Goal: Task Accomplishment & Management: Use online tool/utility

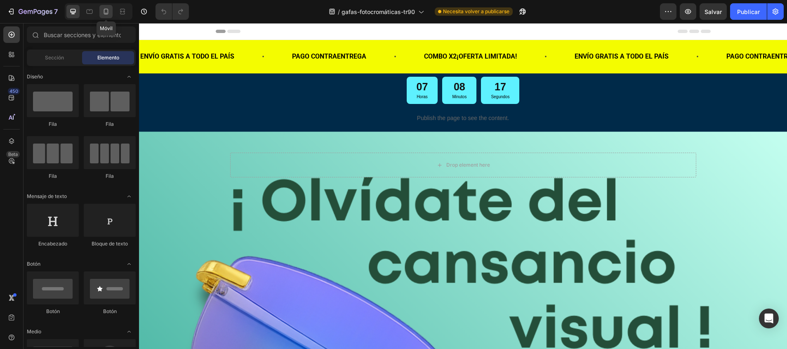
click at [103, 16] on div at bounding box center [105, 11] width 13 height 13
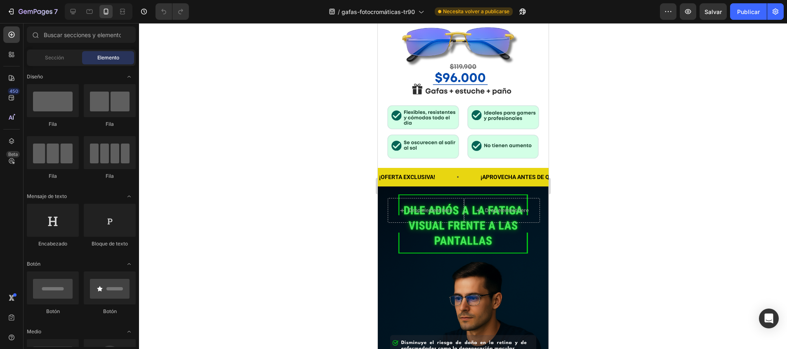
scroll to position [311, 0]
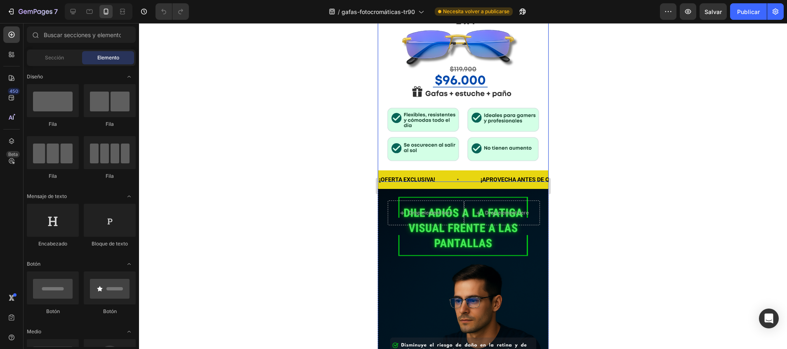
click at [531, 74] on div "Background Image" at bounding box center [462, 75] width 171 height 214
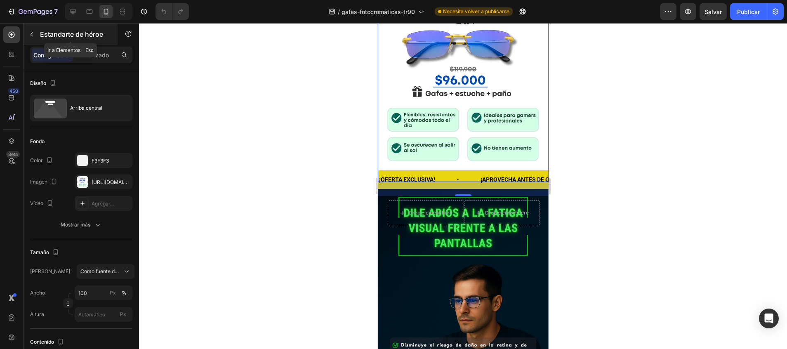
click at [36, 35] on button "button" at bounding box center [31, 34] width 13 height 13
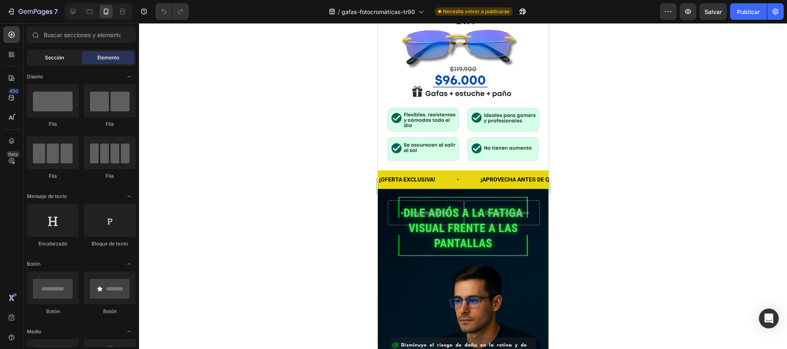
click at [41, 53] on div "Sección" at bounding box center [54, 57] width 52 height 13
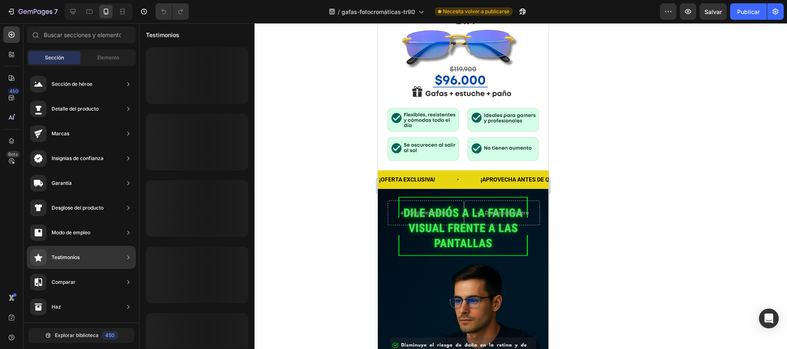
click at [82, 253] on div "Testimonios" at bounding box center [81, 257] width 109 height 23
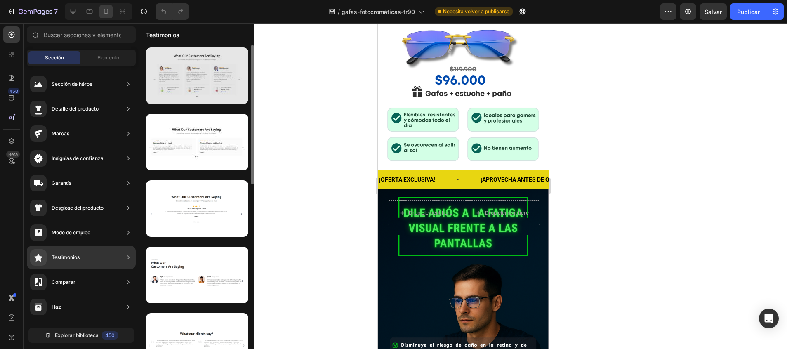
click at [184, 89] on div at bounding box center [197, 75] width 102 height 56
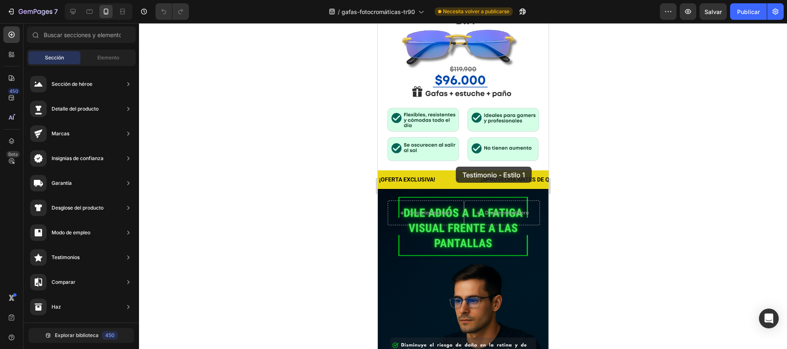
drag, startPoint x: 561, startPoint y: 112, endPoint x: 455, endPoint y: 167, distance: 119.7
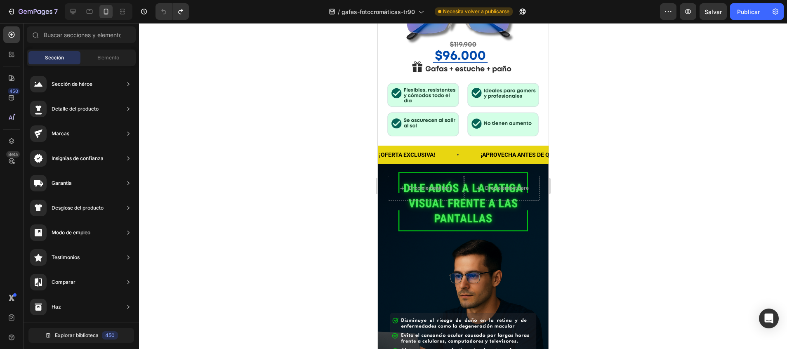
scroll to position [341, 0]
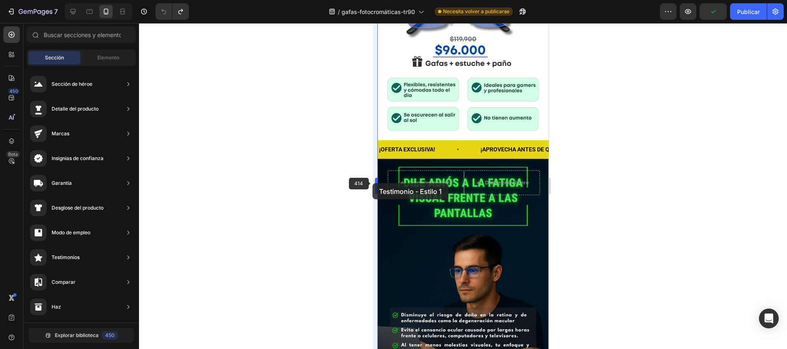
drag, startPoint x: 203, startPoint y: 92, endPoint x: 372, endPoint y: 183, distance: 192.0
click at [372, 0] on div "7 / gafas-fotocromáticas-tr90 Necesita volver a publicarse Preview Publicar 450…" at bounding box center [393, 0] width 787 height 0
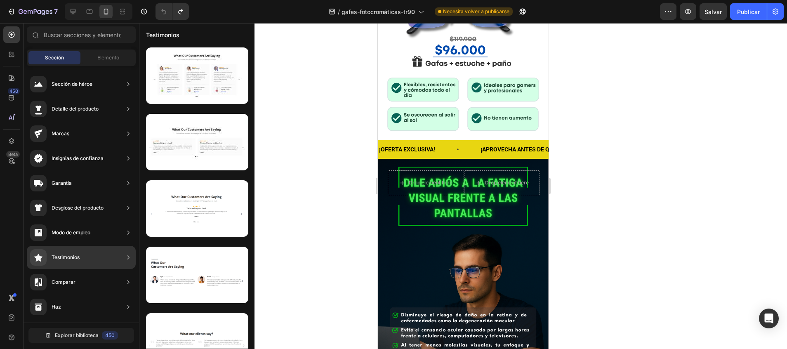
click at [73, 251] on div "Testimonios" at bounding box center [54, 257] width 49 height 16
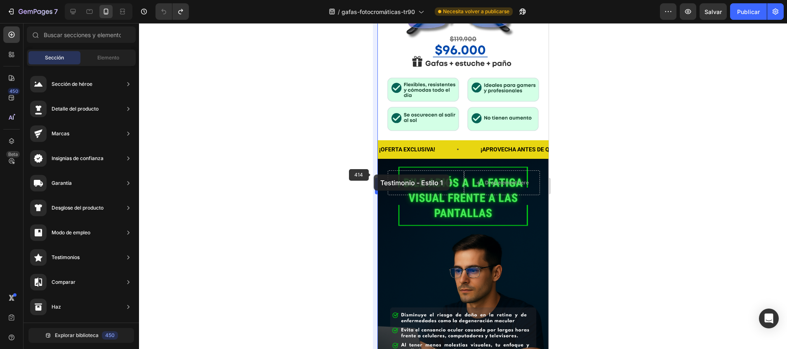
drag, startPoint x: 180, startPoint y: 78, endPoint x: 373, endPoint y: 174, distance: 216.3
click at [373, 0] on div "7 / gafas-fotocromáticas-tr90 Necesita volver a publicarse Preview Salvar Publi…" at bounding box center [393, 0] width 787 height 0
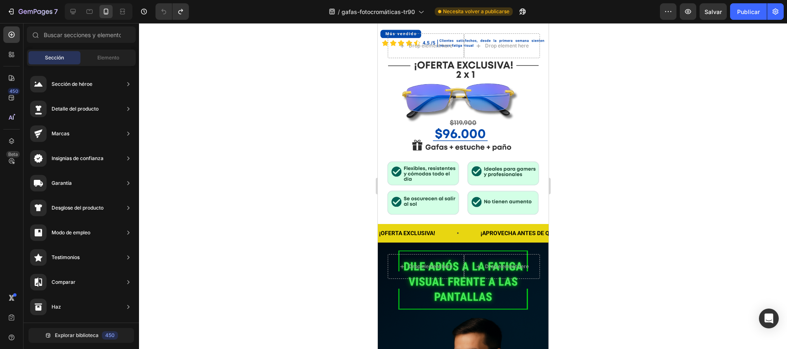
scroll to position [252, 0]
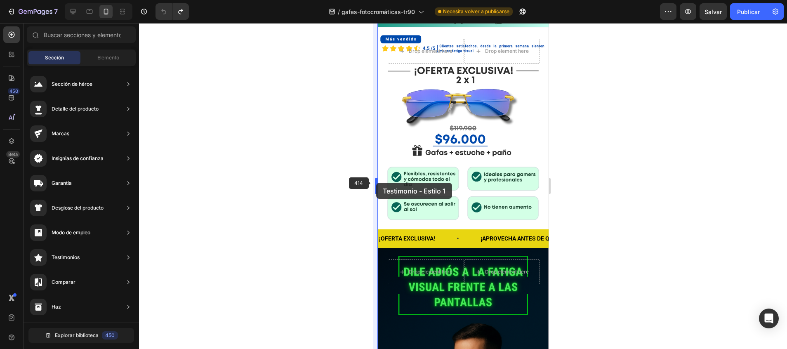
drag, startPoint x: 179, startPoint y: 94, endPoint x: 376, endPoint y: 183, distance: 216.2
click at [376, 0] on div "7 / gafas-fotocromáticas-tr90 Necesita volver a publicarse Preview Salvar Publi…" at bounding box center [393, 0] width 787 height 0
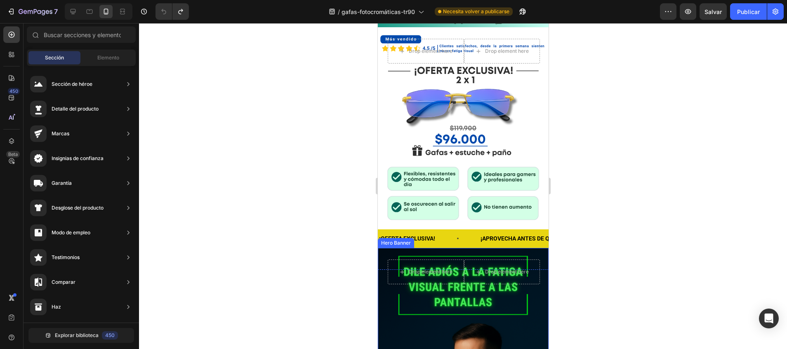
click at [530, 248] on div "Drop element here Drop element here Row" at bounding box center [462, 281] width 171 height 66
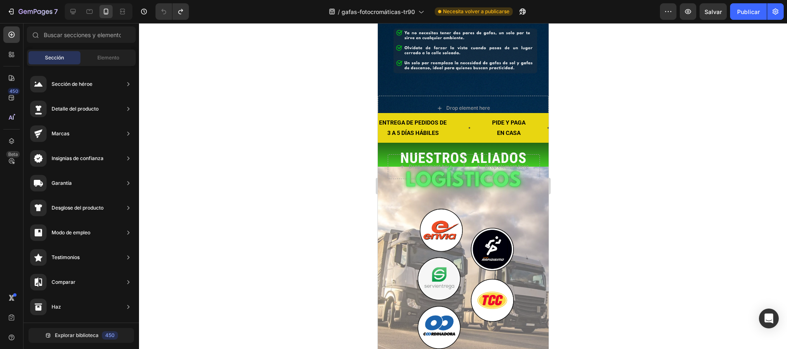
scroll to position [1621, 0]
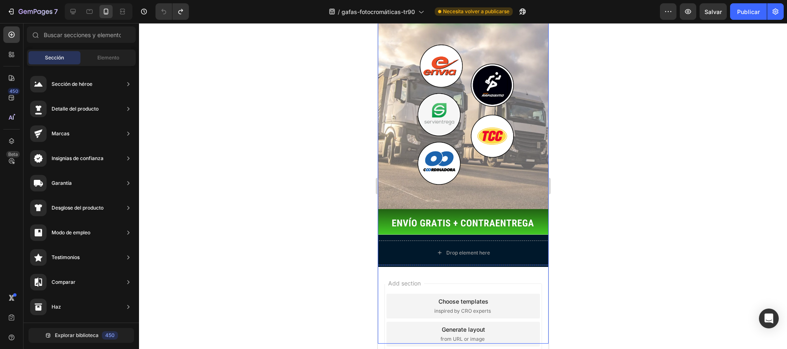
click at [411, 190] on div "ENTREGA DE PEDIDOS DE 3 A 5 DÍAS HÁBILES Text Block PIDE Y PAGA EN CASA Text Bl…" at bounding box center [462, 153] width 171 height 380
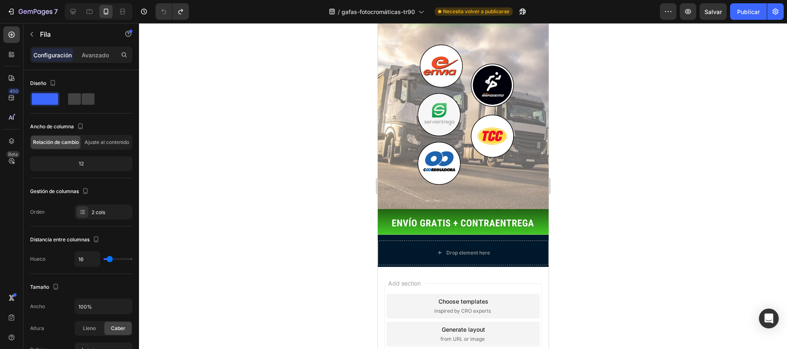
click at [423, 315] on div "Add section Choose templates inspired by CRO experts Generate layout from URL o…" at bounding box center [462, 345] width 171 height 157
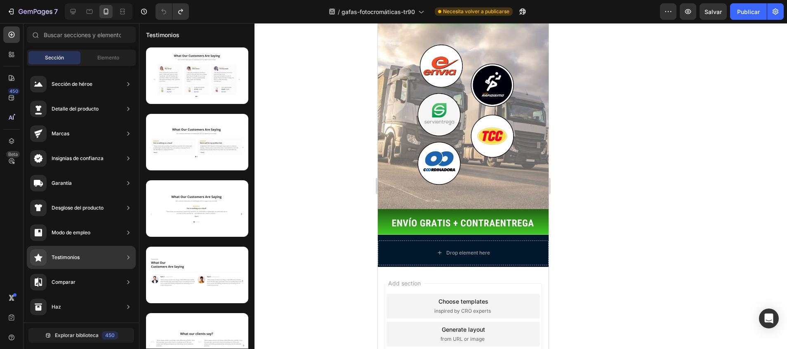
click at [77, 253] on div "Testimonios" at bounding box center [54, 257] width 49 height 16
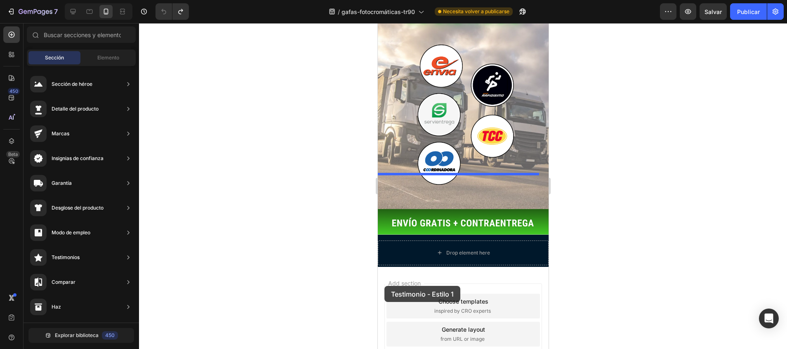
drag, startPoint x: 555, startPoint y: 119, endPoint x: 384, endPoint y: 286, distance: 238.8
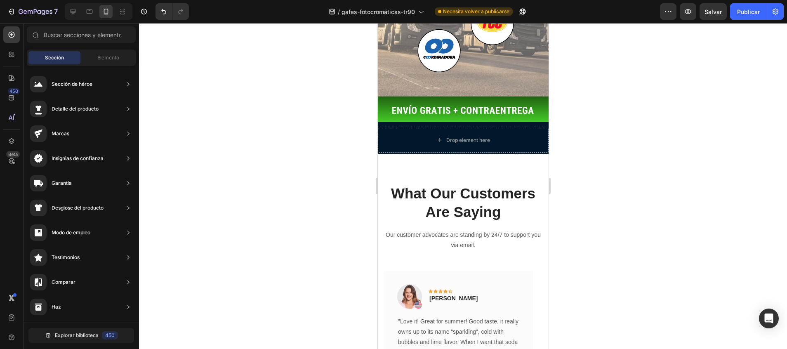
scroll to position [1737, 0]
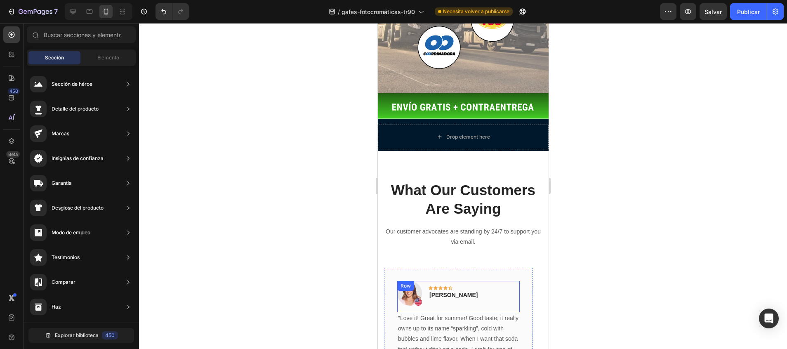
click at [505, 281] on div "Image Icon Icon Icon Icon Icon Row Rita Carroll Text block Row" at bounding box center [458, 296] width 122 height 31
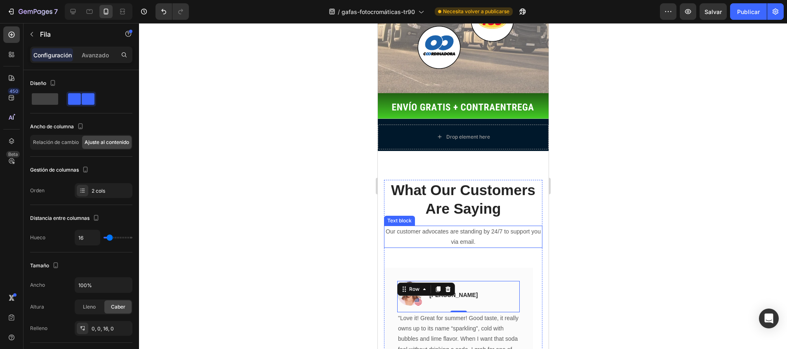
click at [490, 226] on p "Our customer advocates are standing by 24/7 to support you via email." at bounding box center [462, 236] width 157 height 21
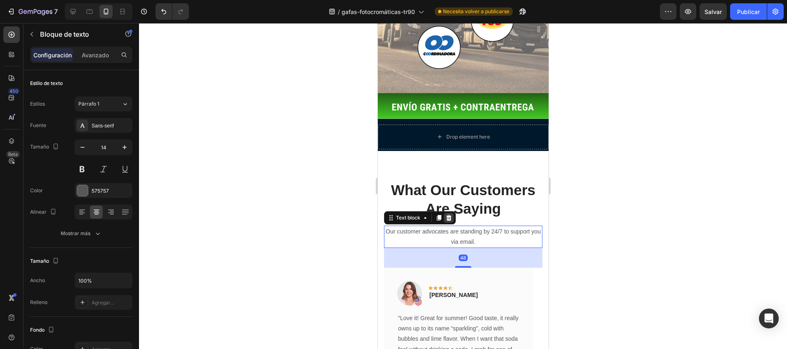
click at [447, 214] on icon at bounding box center [448, 217] width 7 height 7
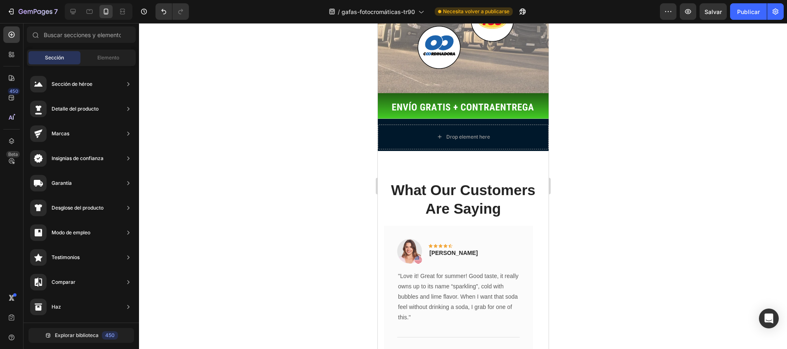
click at [458, 181] on p "What Our Customers Are Saying" at bounding box center [462, 200] width 157 height 38
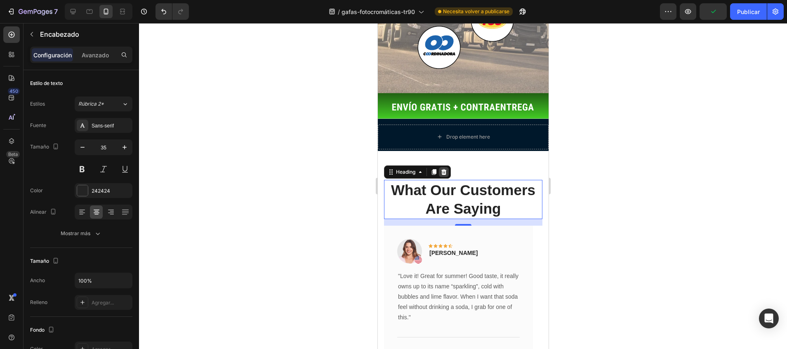
click at [442, 169] on icon at bounding box center [443, 172] width 5 height 6
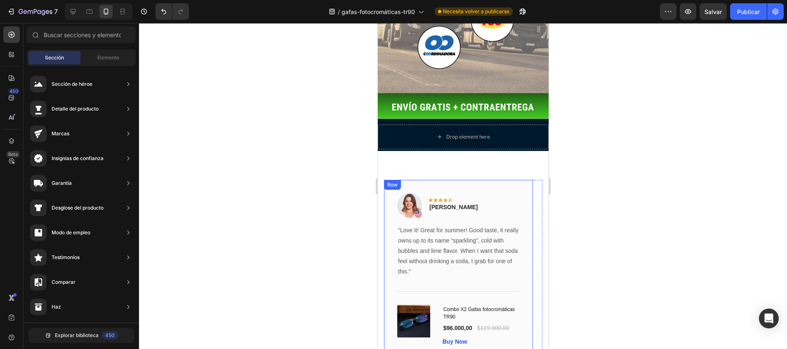
click at [534, 151] on div "Image Icon Icon Icon Icon Icon Row Rita Carroll Text block Row "Love it! Great …" at bounding box center [462, 275] width 171 height 249
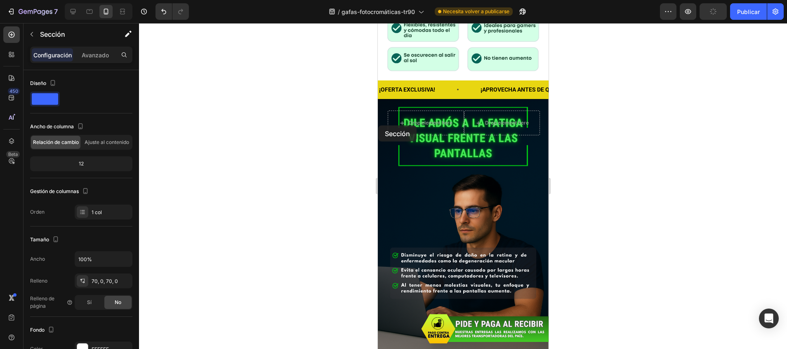
scroll to position [341, 0]
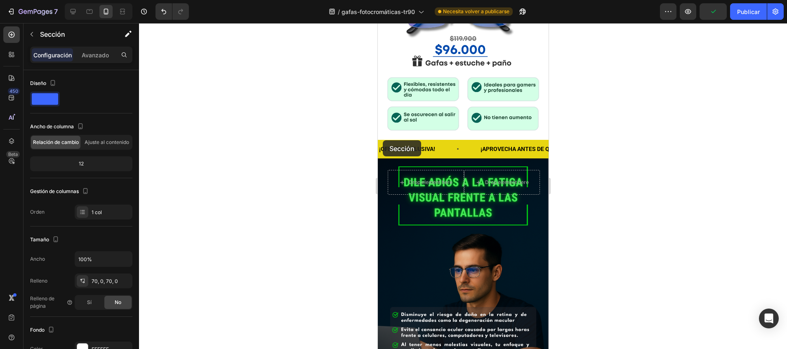
drag, startPoint x: 380, startPoint y: 49, endPoint x: 382, endPoint y: 140, distance: 91.5
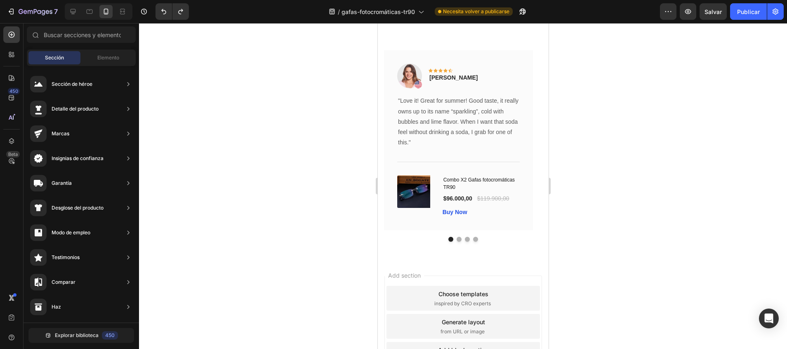
scroll to position [1631, 0]
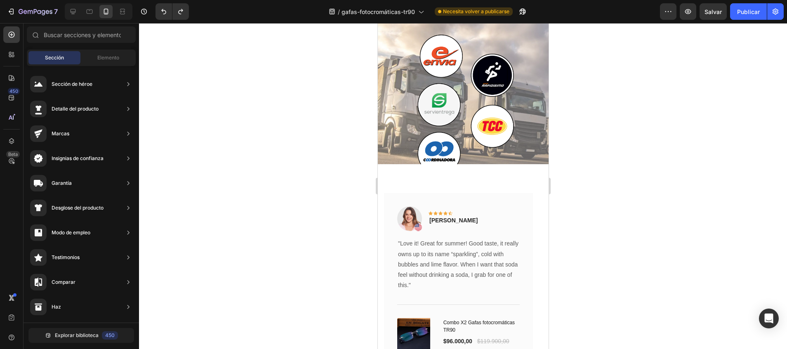
drag, startPoint x: 544, startPoint y: 45, endPoint x: 938, endPoint y: 289, distance: 464.0
click at [521, 227] on div "Image Icon Icon Icon Icon Icon Row Rita Carroll Text block Row "Love it! Great …" at bounding box center [457, 283] width 149 height 180
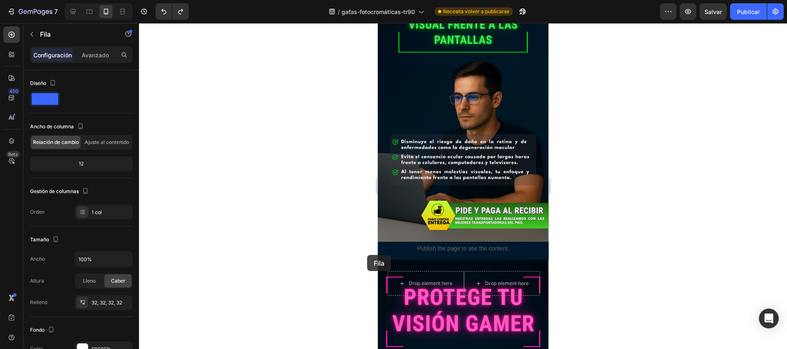
scroll to position [517, 0]
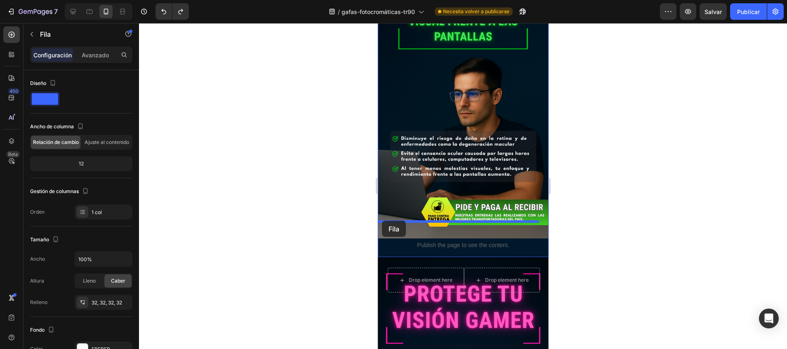
drag, startPoint x: 390, startPoint y: 201, endPoint x: 381, endPoint y: 221, distance: 21.6
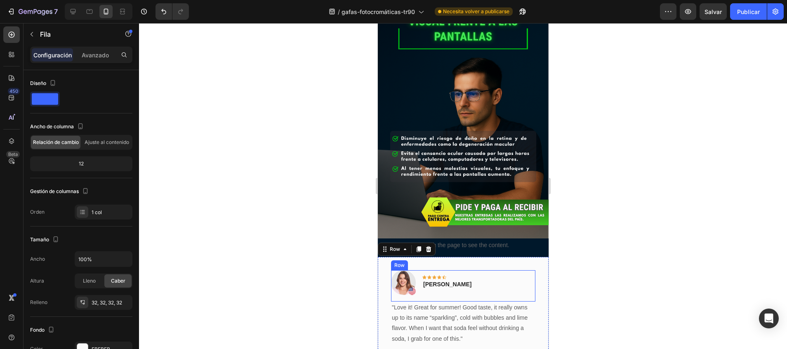
click at [519, 270] on div "Image Icon Icon Icon Icon Icon Row [PERSON_NAME] Text block Row" at bounding box center [462, 285] width 144 height 31
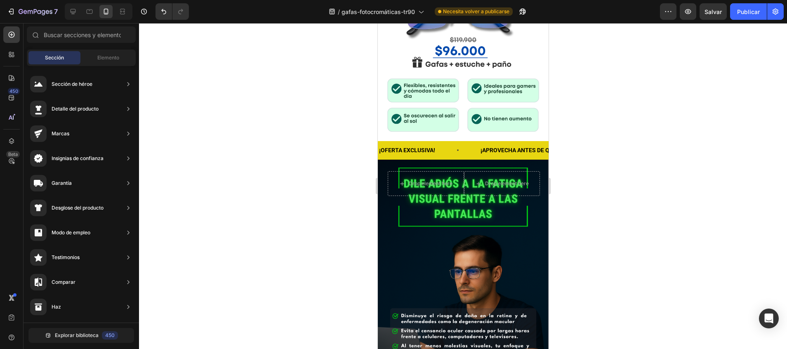
scroll to position [314, 0]
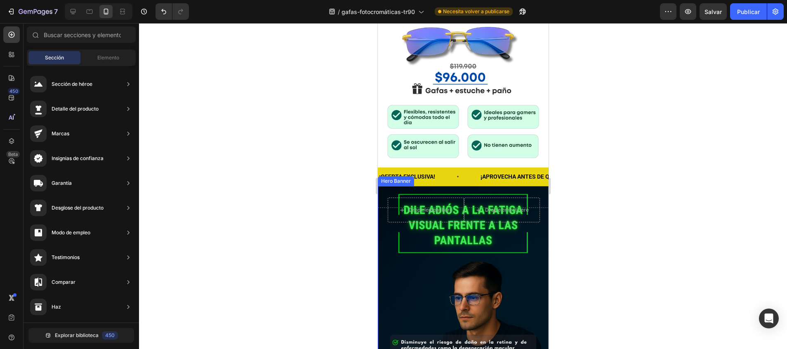
click at [515, 186] on div "Drop element here Drop element here Row" at bounding box center [462, 219] width 171 height 66
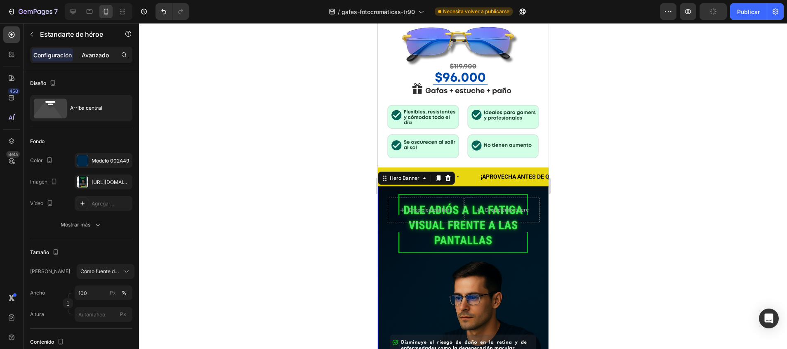
click at [98, 53] on p "Avanzado" at bounding box center [95, 55] width 27 height 9
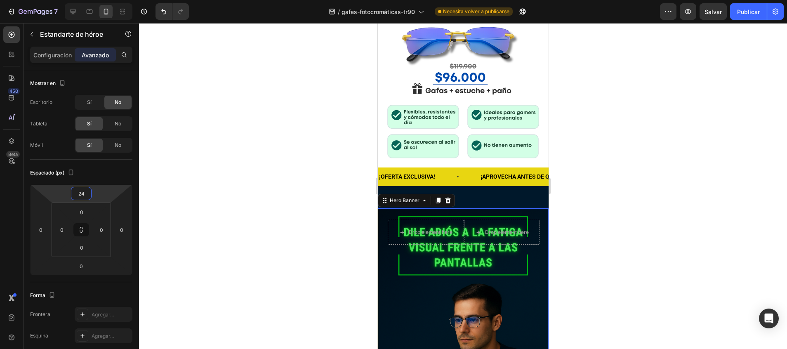
type input "26"
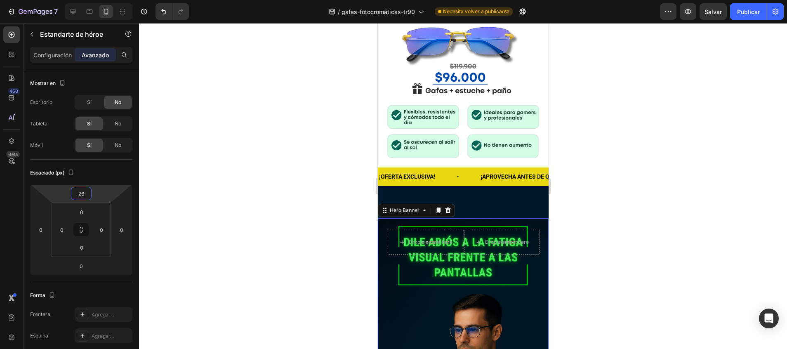
drag, startPoint x: 90, startPoint y: 185, endPoint x: 92, endPoint y: 161, distance: 24.0
click at [92, 0] on html "7 / gafas-fotocromáticas-tr90 Necesita volver a publicarse Preview Salvar Publi…" at bounding box center [393, 0] width 787 height 0
click at [210, 174] on div at bounding box center [463, 186] width 648 height 326
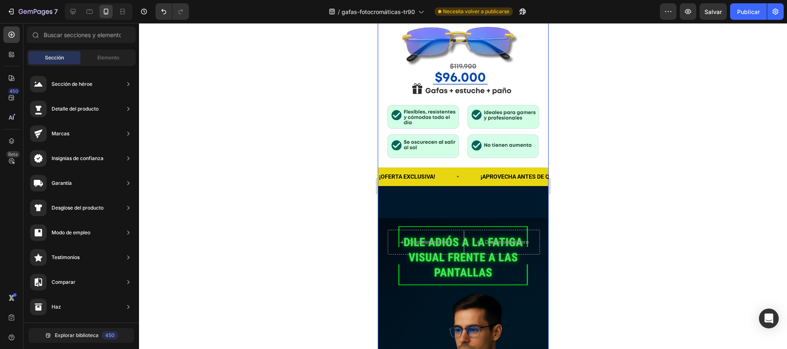
click at [421, 193] on div "¡OFERTA EXCLUSIVA! Text Block ¡APROVECHA ANTES DE QUE SE ACABEN! Text Block ¡OF…" at bounding box center [462, 200] width 171 height 14
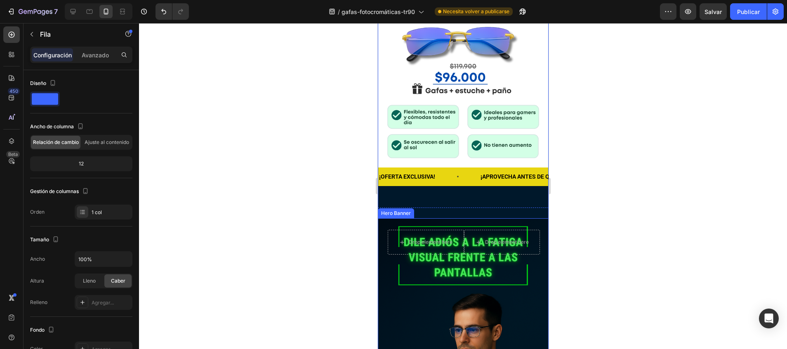
click at [480, 193] on div "¡OFERTA EXCLUSIVA! Text Block ¡APROVECHA ANTES DE QUE SE ACABEN! Text Block ¡OF…" at bounding box center [462, 200] width 171 height 14
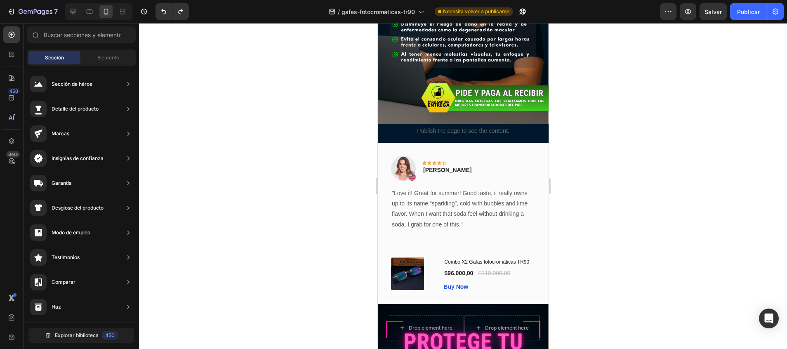
scroll to position [654, 0]
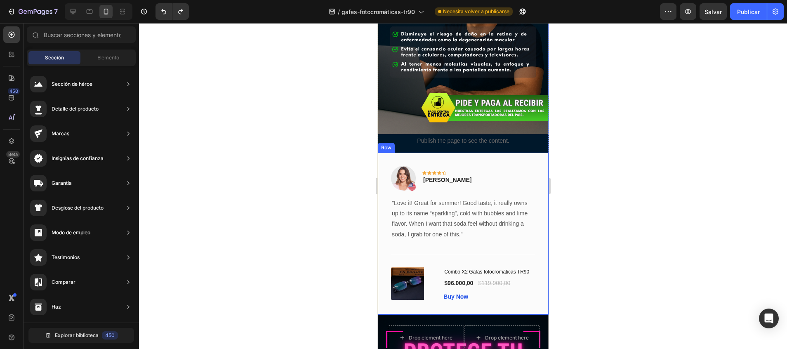
click at [510, 153] on div "Image Icon Icon Icon Icon Icon Row Rita Carroll Text block Row "Love it! Great …" at bounding box center [462, 234] width 171 height 162
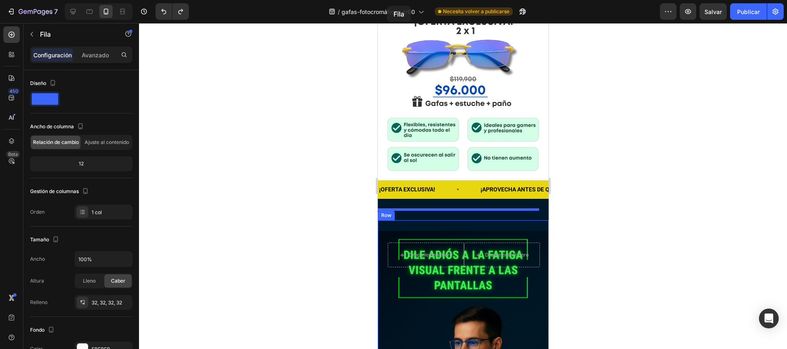
scroll to position [251, 0]
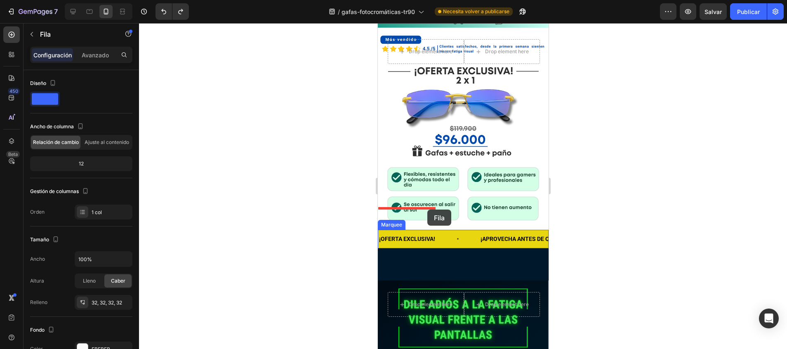
drag, startPoint x: 384, startPoint y: 109, endPoint x: 427, endPoint y: 209, distance: 109.3
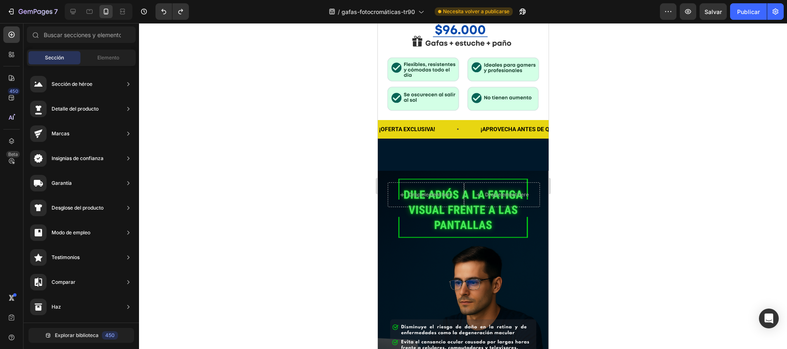
scroll to position [308, 0]
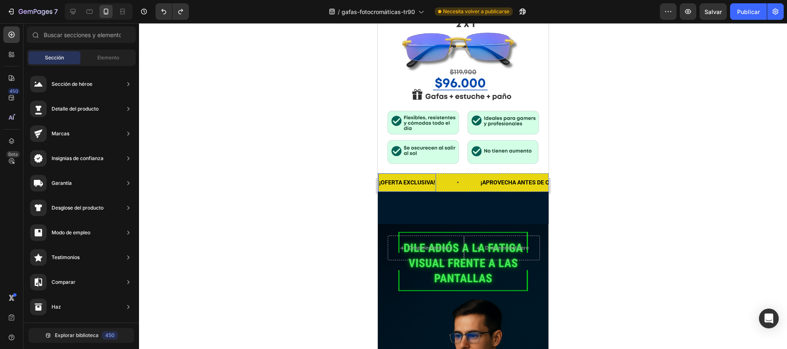
click at [433, 177] on p "¡OFERTA EXCLUSIVA!" at bounding box center [406, 182] width 56 height 10
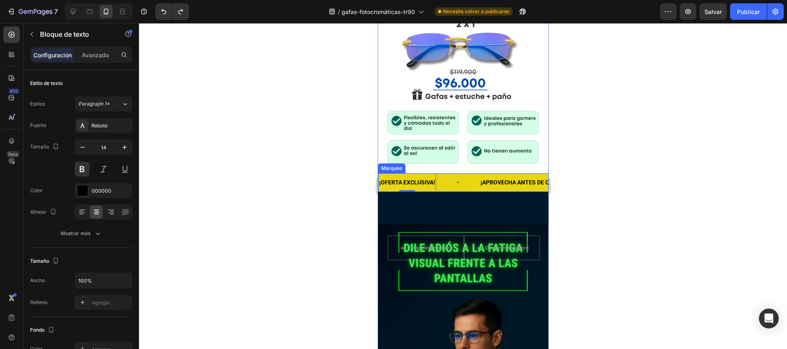
click at [454, 179] on icon at bounding box center [457, 182] width 7 height 7
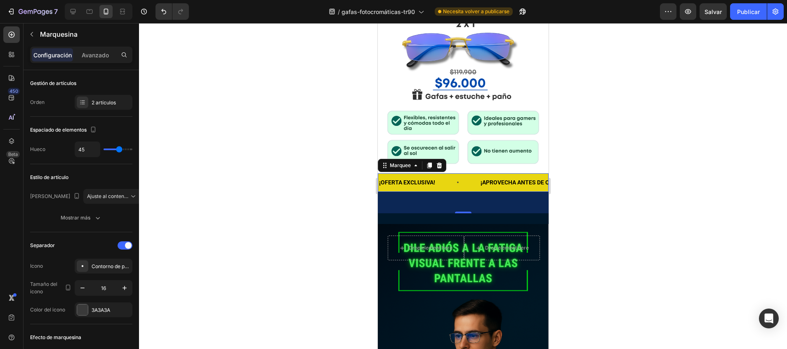
click at [469, 173] on div "¡OFERTA EXCLUSIVA! Text Block" at bounding box center [428, 182] width 101 height 19
click at [106, 54] on p "Avanzado" at bounding box center [95, 55] width 27 height 9
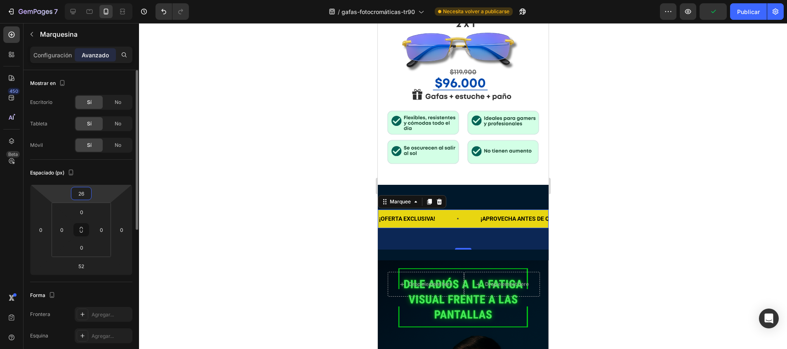
type input "32"
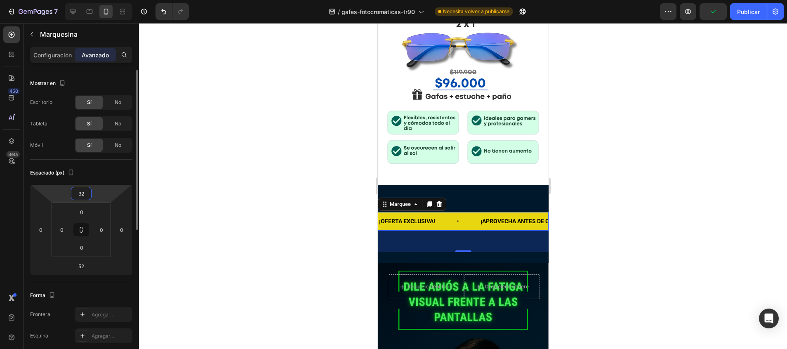
drag, startPoint x: 95, startPoint y: 187, endPoint x: 91, endPoint y: 158, distance: 29.1
click at [91, 0] on html "7 / gafas-fotocromáticas-tr90 Necesita volver a publicarse Preview Publicar 450…" at bounding box center [393, 0] width 787 height 0
click at [282, 197] on div at bounding box center [463, 186] width 648 height 326
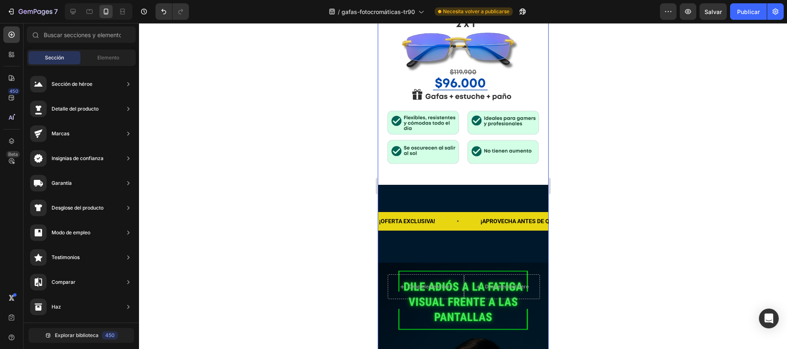
click at [393, 199] on div "¡OFERTA EXCLUSIVA! Text Block ¡APROVECHA ANTES DE QUE SE ACABEN! Text Block ¡OF…" at bounding box center [462, 225] width 171 height 53
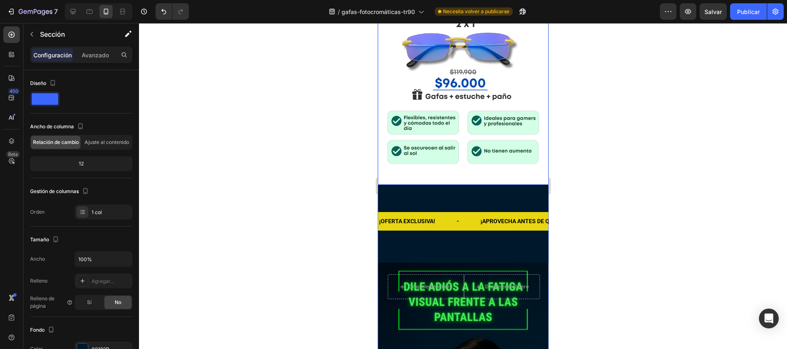
click at [431, 153] on div "Background Image" at bounding box center [462, 78] width 171 height 214
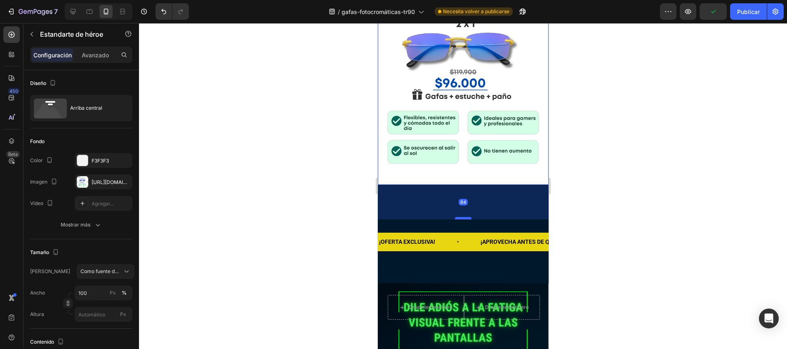
drag, startPoint x: 457, startPoint y: 176, endPoint x: 454, endPoint y: 197, distance: 20.8
click at [454, 217] on div at bounding box center [462, 218] width 16 height 2
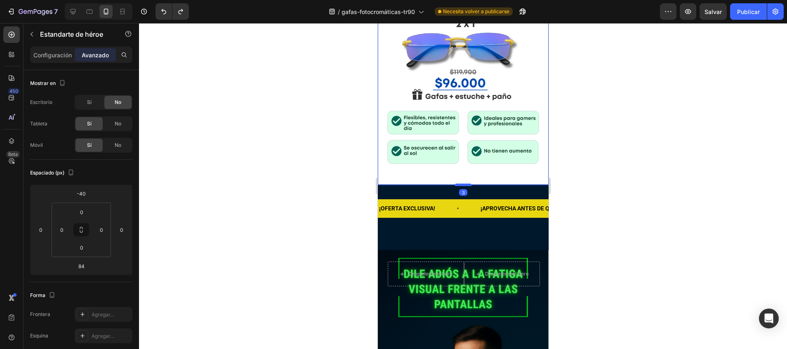
drag, startPoint x: 454, startPoint y: 197, endPoint x: 451, endPoint y: 164, distance: 33.6
click at [454, 183] on div at bounding box center [462, 184] width 16 height 2
type input "3"
click at [310, 188] on div at bounding box center [463, 186] width 648 height 326
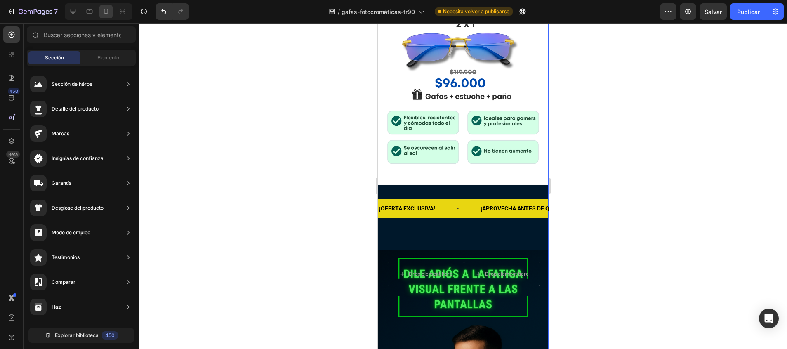
click at [415, 213] on div "¡OFERTA EXCLUSIVA! Text Block ¡APROVECHA ANTES DE QUE SE ACABEN! Text Block ¡OF…" at bounding box center [462, 212] width 171 height 53
click at [420, 267] on div "Drop element here" at bounding box center [425, 273] width 67 height 13
click at [481, 211] on div "¡OFERTA EXCLUSIVA! Text Block ¡APROVECHA ANTES DE QUE SE ACABEN! Text Block ¡OF…" at bounding box center [462, 212] width 171 height 53
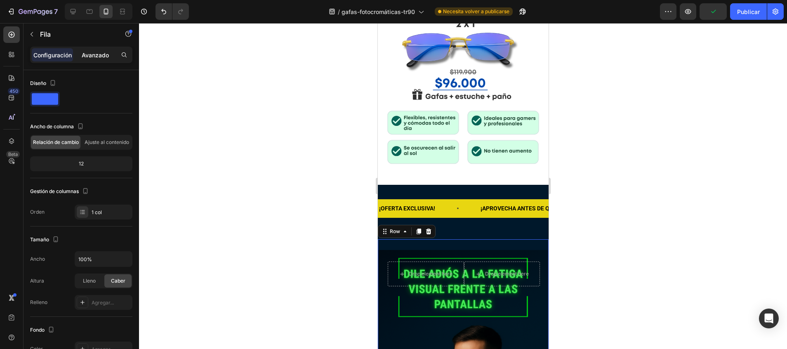
click at [102, 50] on div "Avanzado" at bounding box center [95, 54] width 41 height 13
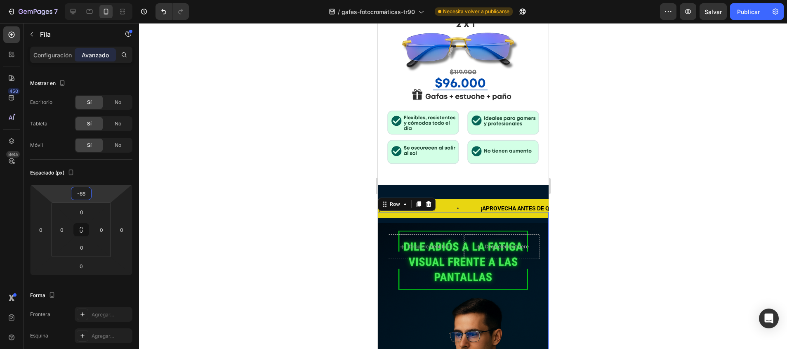
type input "-76"
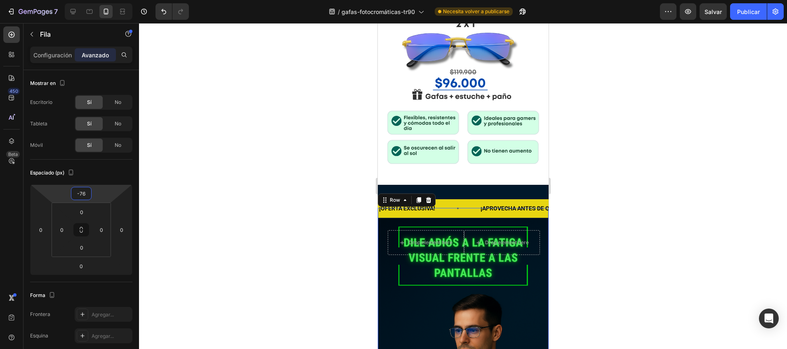
drag, startPoint x: 81, startPoint y: 186, endPoint x: 82, endPoint y: 209, distance: 23.5
click at [82, 0] on html "7 / gafas-fotocromáticas-tr90 Necesita volver a publicarse Preview Salvar Publi…" at bounding box center [393, 0] width 787 height 0
click at [208, 188] on div at bounding box center [463, 186] width 648 height 326
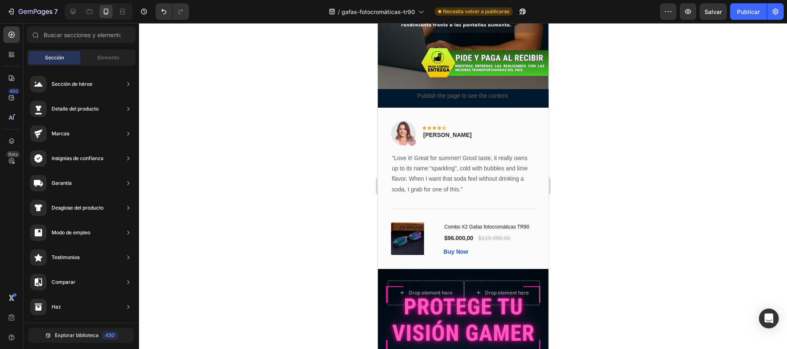
scroll to position [567, 0]
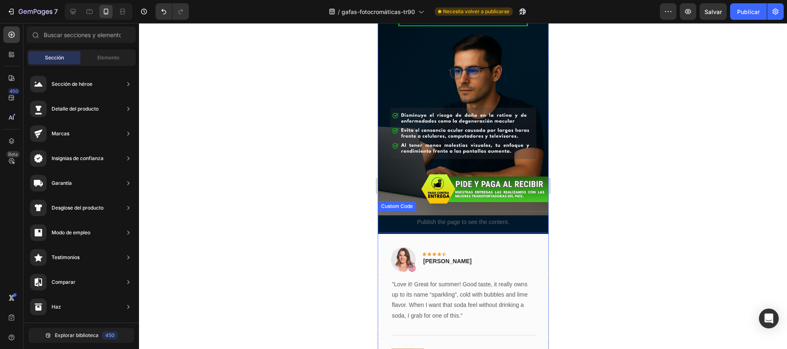
click at [536, 211] on div "Publish the page to see the content." at bounding box center [462, 222] width 171 height 22
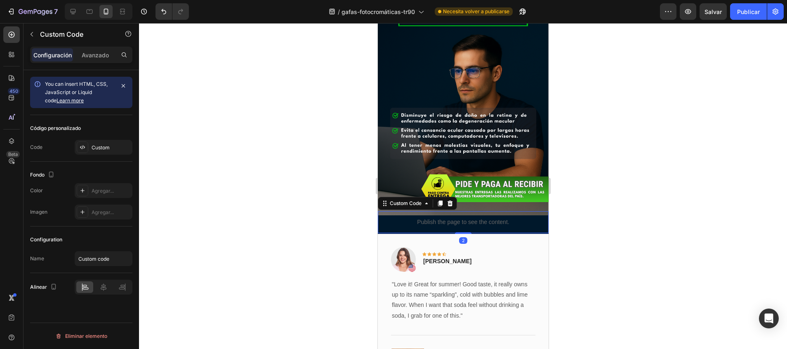
click at [528, 234] on div "Image Icon Icon Icon Icon Icon Row Rita Carroll Text block Row "Love it! Great …" at bounding box center [462, 315] width 171 height 162
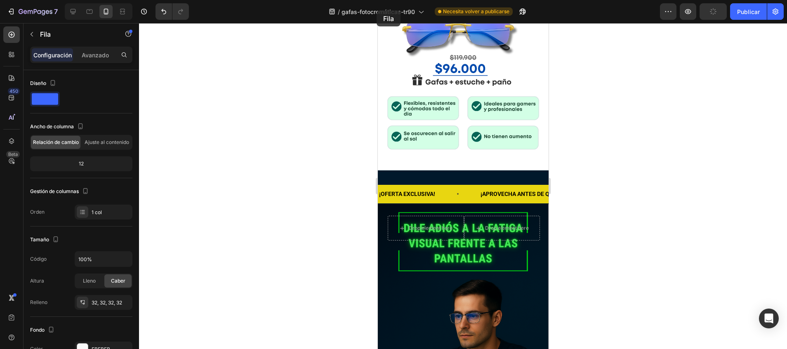
scroll to position [244, 0]
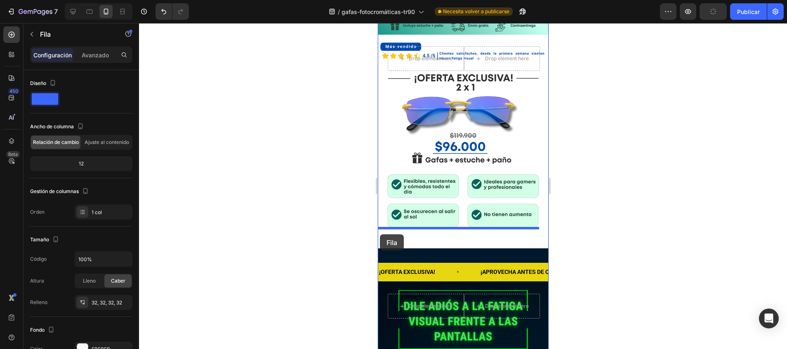
drag, startPoint x: 383, startPoint y: 194, endPoint x: 379, endPoint y: 234, distance: 40.5
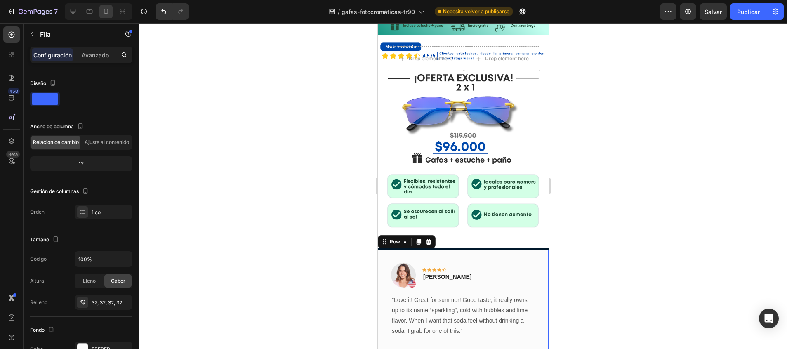
click at [577, 207] on div at bounding box center [463, 186] width 648 height 326
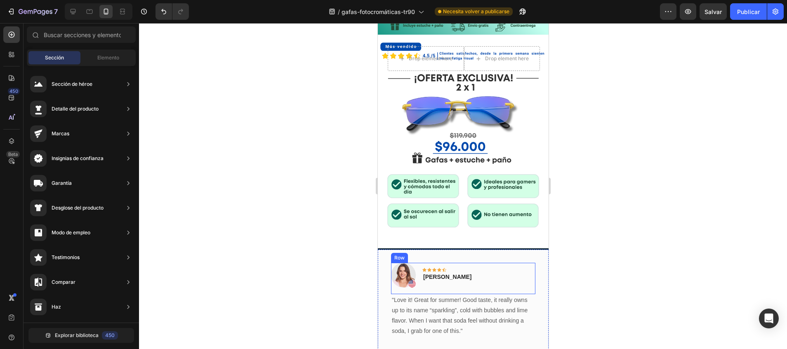
click at [517, 263] on div "Image Icon Icon Icon Icon Icon Row Rita Carroll Text block Row" at bounding box center [462, 278] width 144 height 31
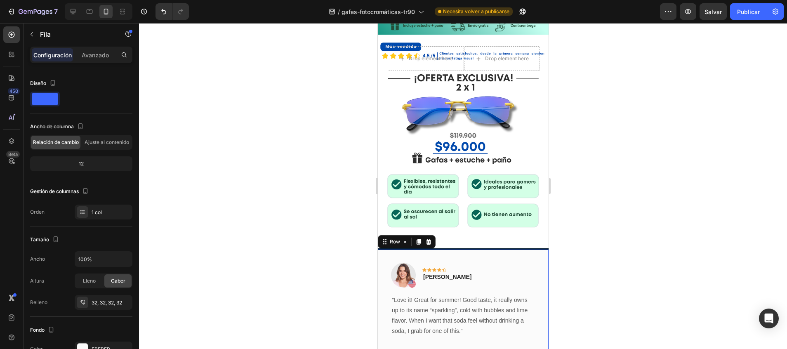
click at [525, 249] on div "Image Icon Icon Icon Icon Icon Row Rita Carroll Text block Row "Love it! Great …" at bounding box center [462, 330] width 171 height 162
click at [95, 55] on p "Avanzado" at bounding box center [95, 55] width 27 height 9
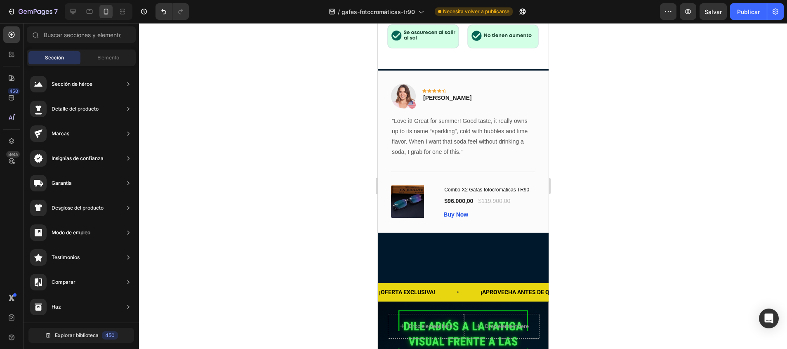
scroll to position [447, 0]
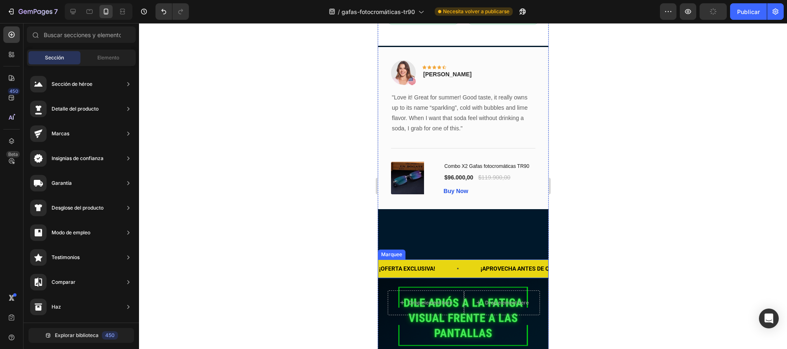
click at [467, 259] on div "¡OFERTA EXCLUSIVA! Text Block" at bounding box center [428, 268] width 101 height 19
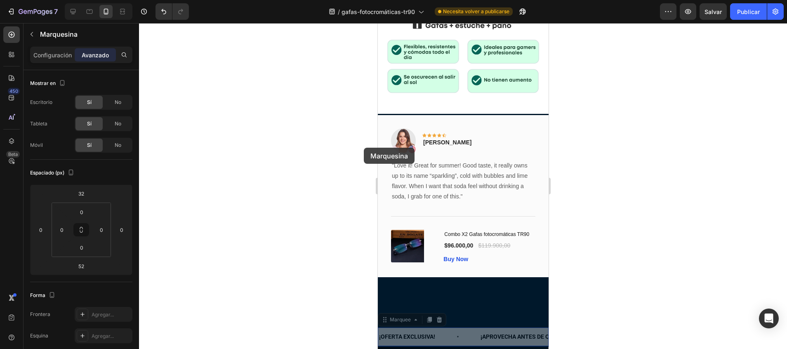
scroll to position [356, 0]
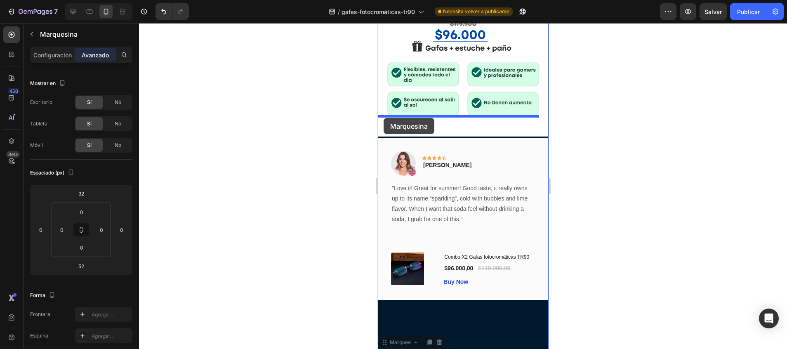
drag, startPoint x: 385, startPoint y: 236, endPoint x: 383, endPoint y: 118, distance: 118.3
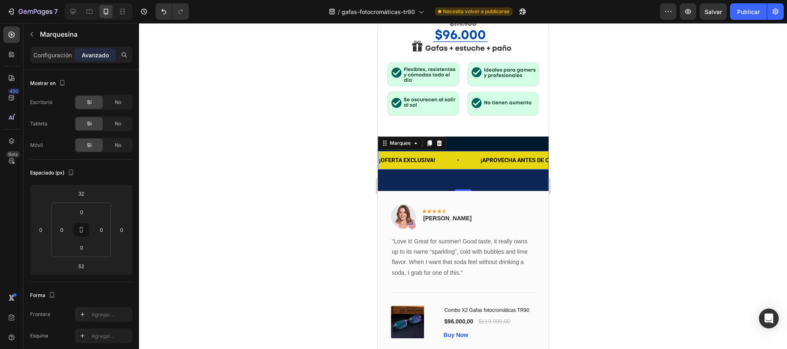
click at [498, 151] on div "¡APROVECHA ANTES DE QUE SE ACABEN! Text Block" at bounding box center [534, 160] width 111 height 19
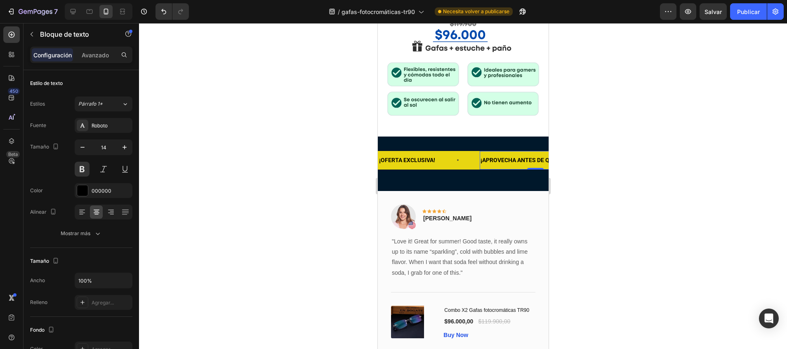
click at [464, 164] on div "¡OFERTA EXCLUSIVA! Text Block ¡APROVECHA ANTES DE QUE SE ACABEN! Text Block 0 ¡…" at bounding box center [462, 164] width 171 height 53
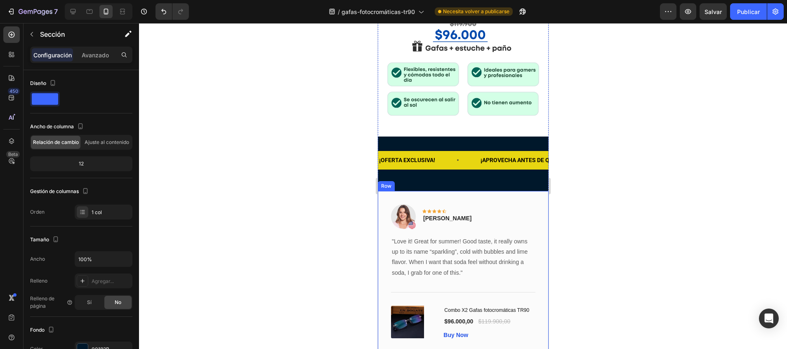
click at [428, 191] on div "Image Icon Icon Icon Icon Icon Row Rita Carroll Text block Row "Love it! Great …" at bounding box center [462, 272] width 171 height 162
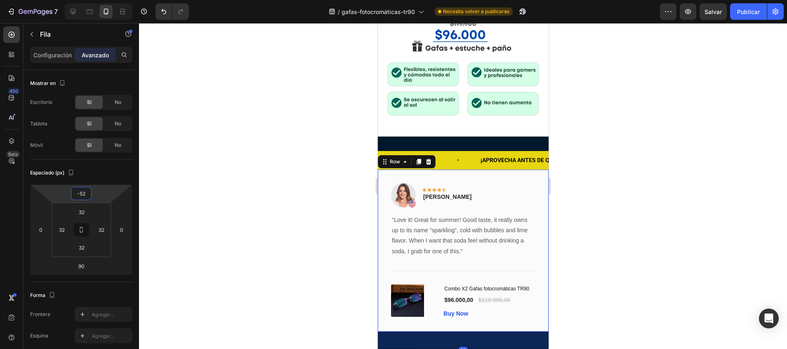
type input "-54"
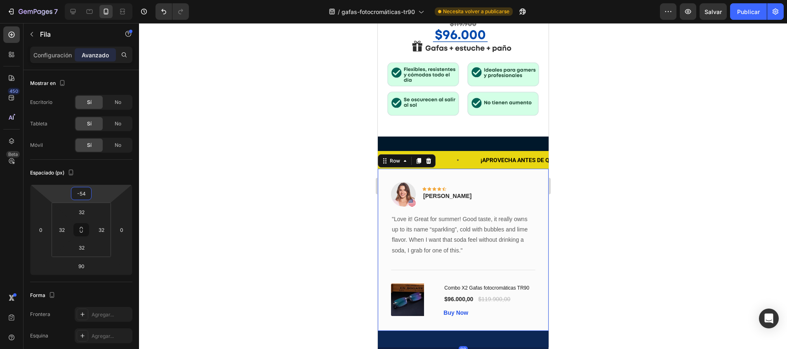
drag, startPoint x: 96, startPoint y: 188, endPoint x: 97, endPoint y: 204, distance: 16.5
click at [97, 0] on html "7 / gafas-fotocromáticas-tr90 Necesita volver a publicarse Preview Salvar Publi…" at bounding box center [393, 0] width 787 height 0
click at [445, 151] on div "¡OFERTA EXCLUSIVA! Text Block" at bounding box center [428, 160] width 101 height 19
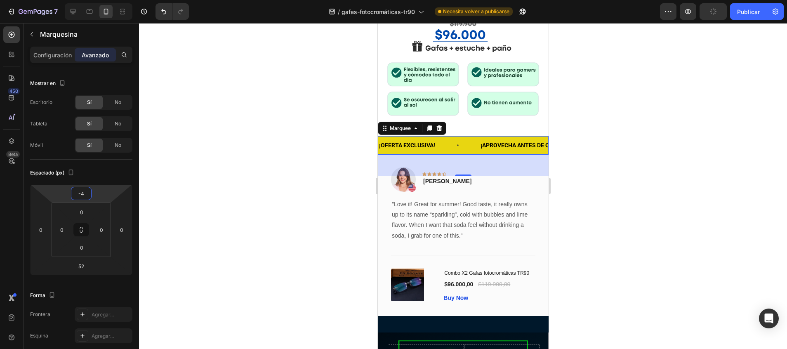
type input "-10"
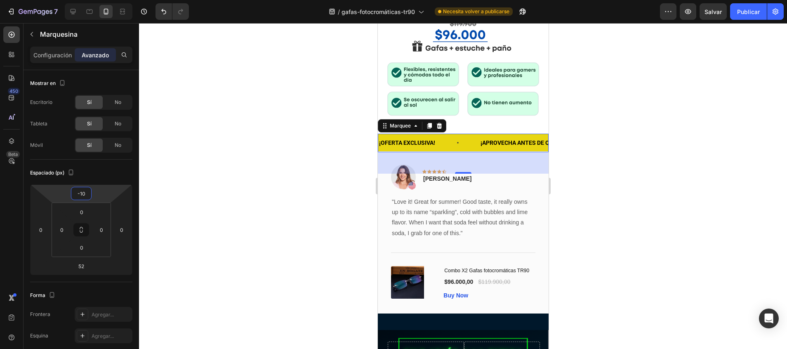
drag, startPoint x: 89, startPoint y: 185, endPoint x: 90, endPoint y: 198, distance: 13.2
click at [90, 0] on html "7 / gafas-fotocromáticas-tr90 Necesita volver a publicarse Preview Salvar Publi…" at bounding box center [393, 0] width 787 height 0
click at [243, 184] on div at bounding box center [463, 186] width 648 height 326
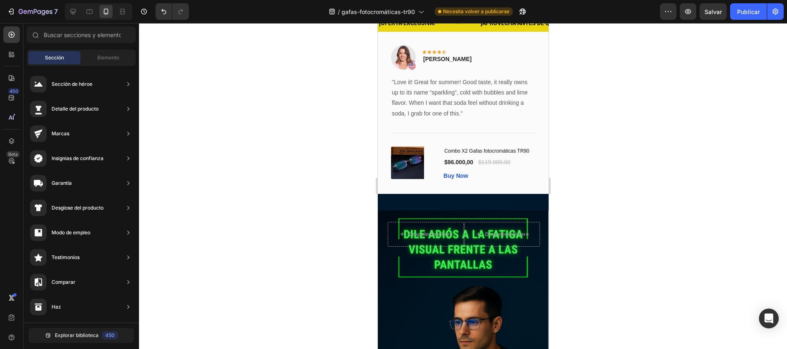
scroll to position [479, 0]
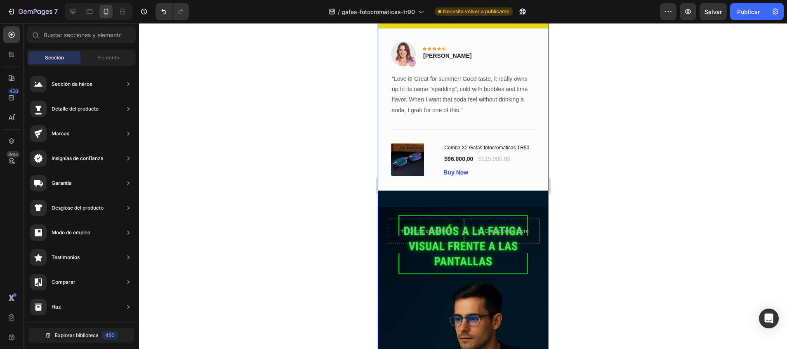
click at [493, 196] on div "Drop element here Drop element here Row Hero Banner Publish the page to see the…" at bounding box center [462, 338] width 171 height 285
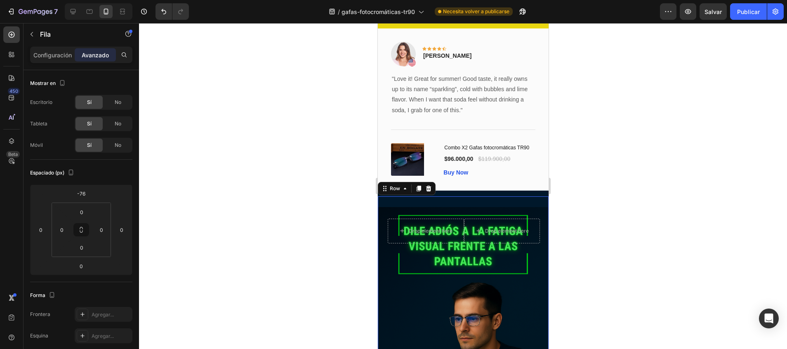
click at [493, 196] on div "Drop element here Drop element here Row Hero Banner Publish the page to see the…" at bounding box center [462, 338] width 171 height 285
click at [534, 301] on div "Background Image" at bounding box center [462, 335] width 171 height 256
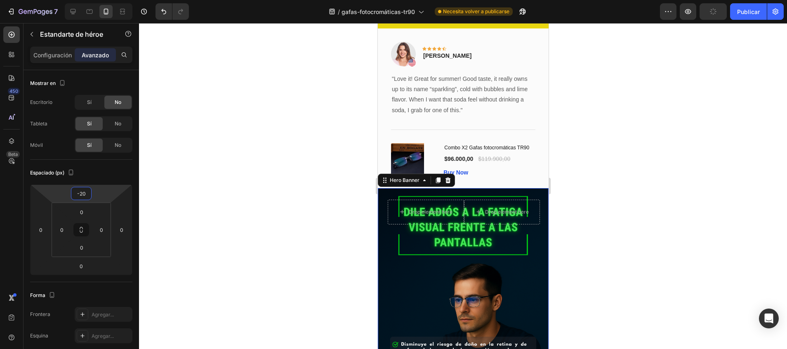
type input "-22"
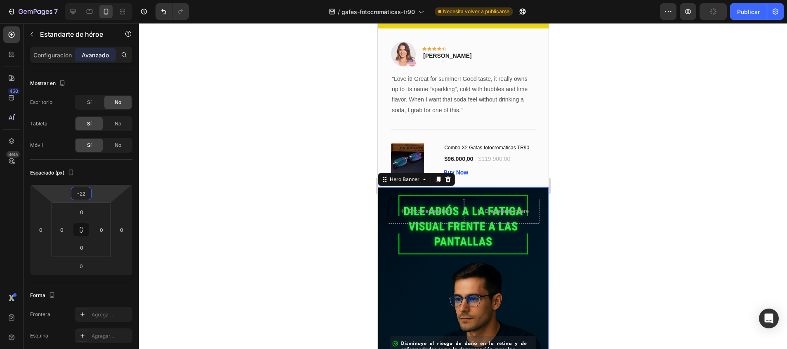
drag, startPoint x: 92, startPoint y: 187, endPoint x: 94, endPoint y: 202, distance: 15.4
click at [94, 0] on html "7 / gafas-fotocromáticas-tr90 Necesita volver a publicarse Preview Publicar 450…" at bounding box center [393, 0] width 787 height 0
click at [205, 161] on div at bounding box center [463, 186] width 648 height 326
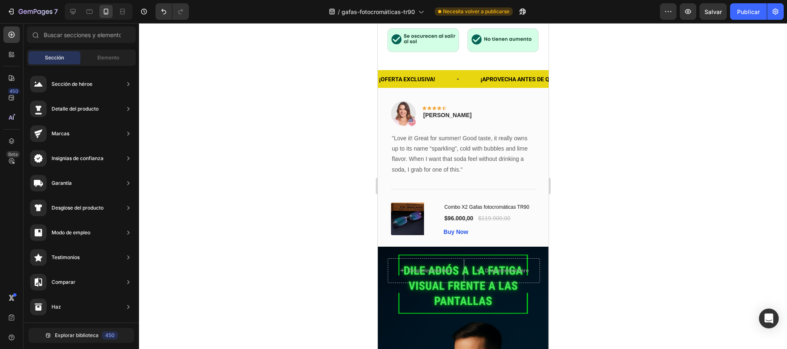
scroll to position [370, 0]
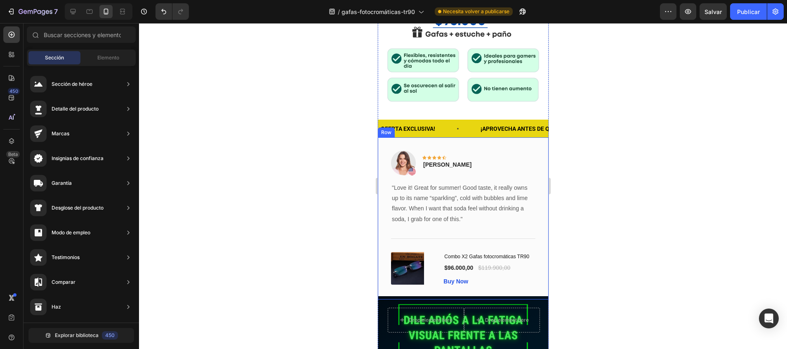
click at [525, 137] on div "Image Icon Icon Icon Icon Icon Row Rita Carroll Text block Row "Love it! Great …" at bounding box center [462, 218] width 171 height 162
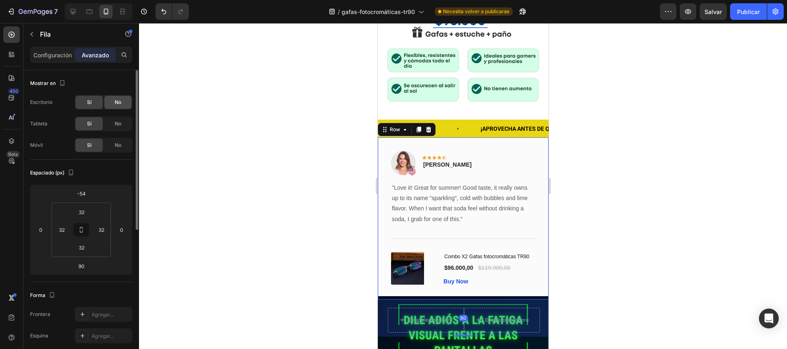
click at [117, 100] on span "No" at bounding box center [118, 102] width 7 height 7
click at [275, 141] on div at bounding box center [463, 186] width 648 height 326
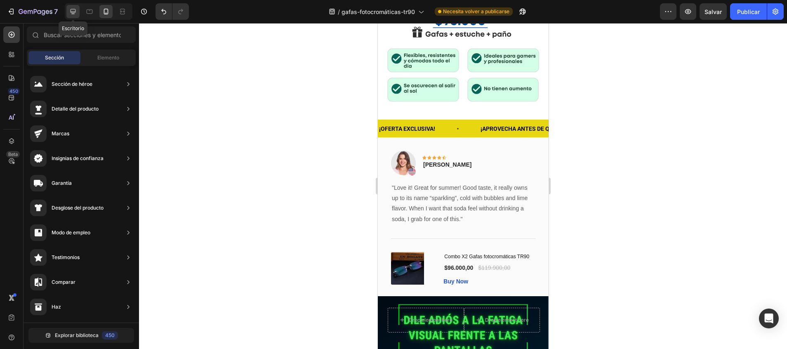
click at [74, 14] on icon at bounding box center [72, 11] width 5 height 5
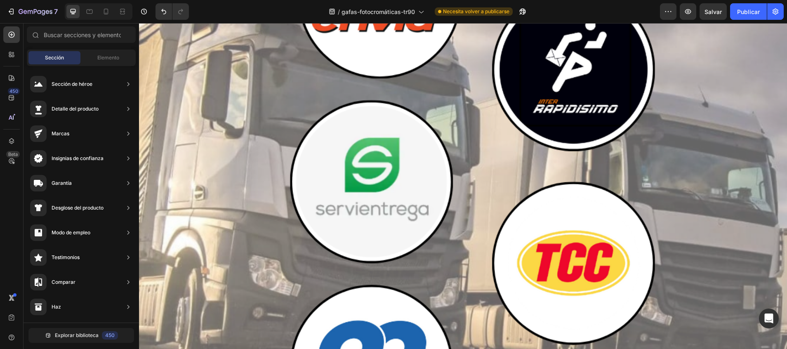
scroll to position [6203, 0]
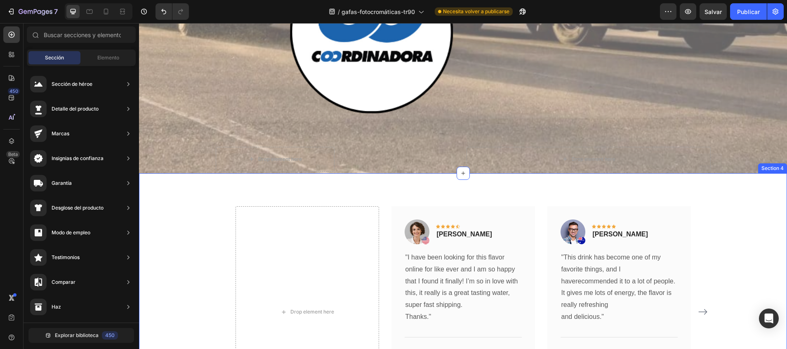
click at [774, 201] on div "Drop element here Image Icon Icon Icon Icon Icon Row Olivia Rowse Text block Ro…" at bounding box center [463, 317] width 648 height 289
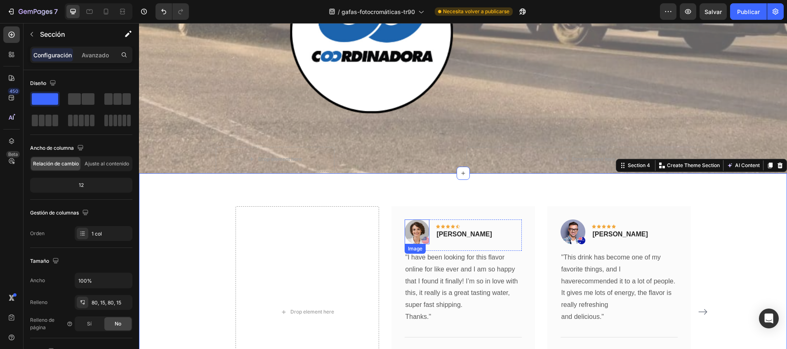
click at [416, 219] on img at bounding box center [416, 231] width 25 height 25
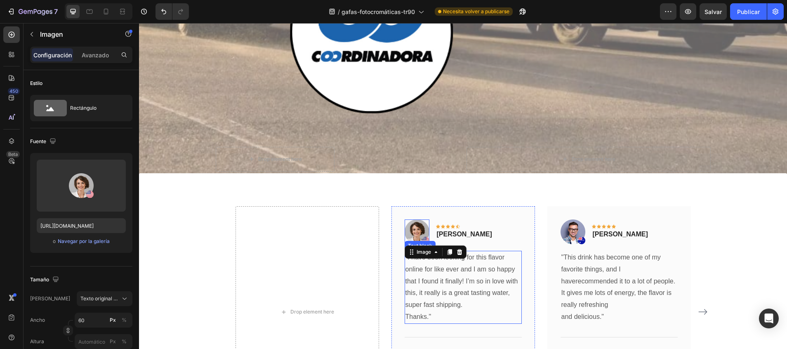
click at [440, 251] on p ""I have been looking for this flavor online for like ever and I am so happy tha…" at bounding box center [462, 280] width 115 height 59
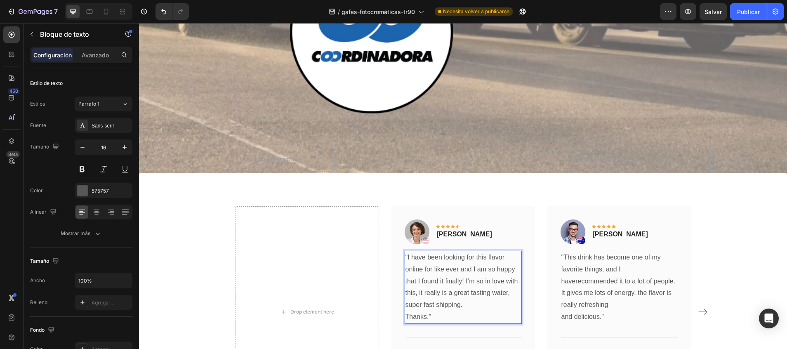
click at [428, 311] on p "Thanks."" at bounding box center [462, 317] width 115 height 12
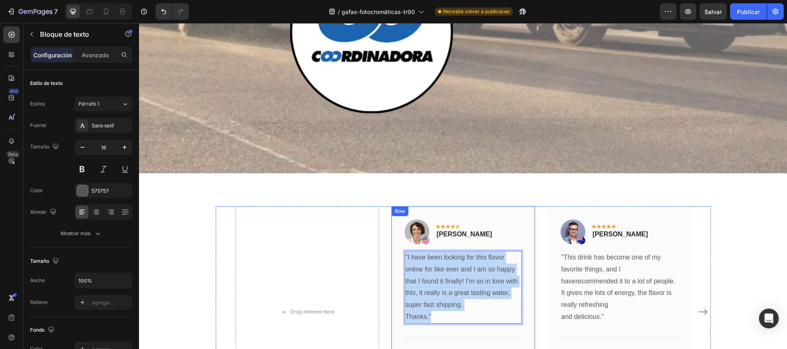
drag, startPoint x: 428, startPoint y: 225, endPoint x: 396, endPoint y: 163, distance: 69.7
click at [396, 206] on div "Image Icon Icon Icon Icon Icon Row Olivia Rowse Text block Row "I have been loo…" at bounding box center [462, 311] width 143 height 211
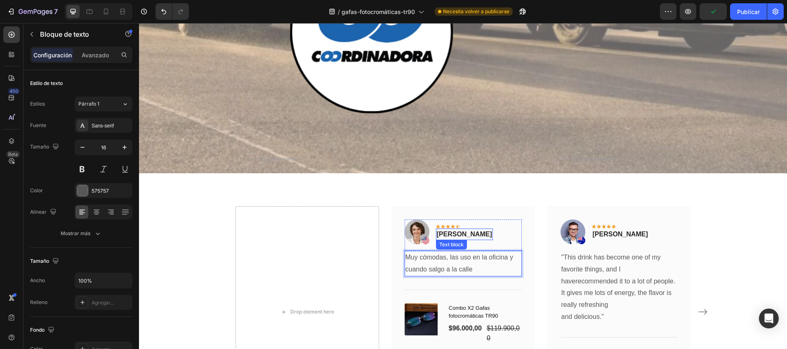
click at [461, 229] on p "[PERSON_NAME]" at bounding box center [464, 234] width 55 height 10
click at [410, 219] on img at bounding box center [416, 231] width 25 height 25
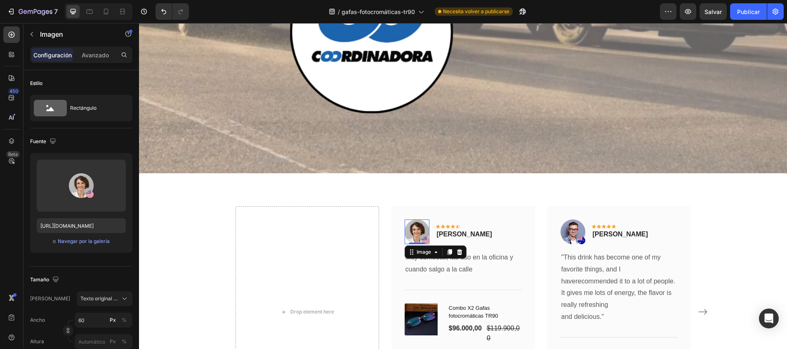
click at [413, 219] on img at bounding box center [416, 231] width 25 height 25
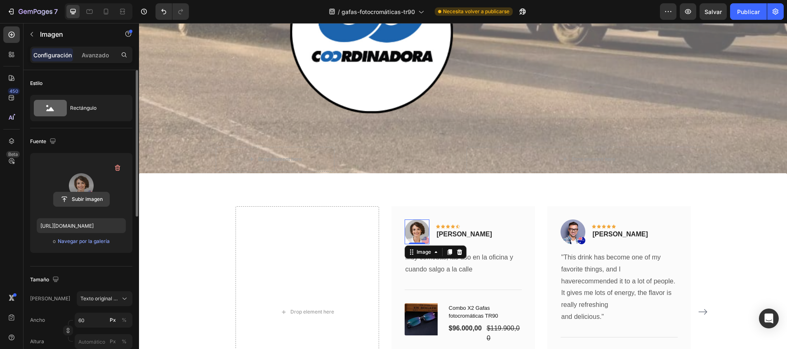
click at [81, 197] on input "file" at bounding box center [82, 199] width 56 height 14
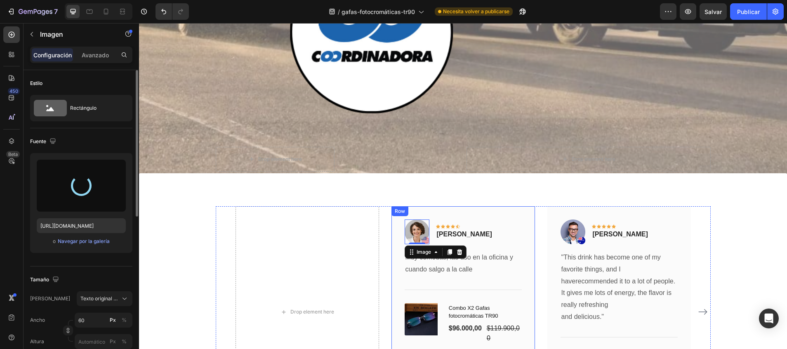
type input "https://cdn.shopify.com/s/files/1/0747/5517/8715/files/gempages_585141558085419…"
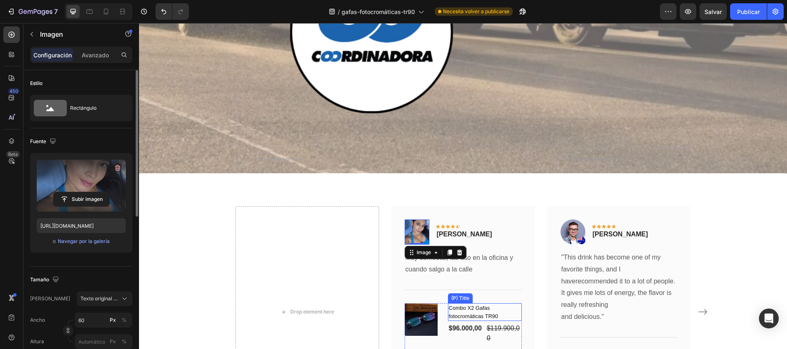
click at [458, 303] on h1 "Combo X2 Gafas fotocromáticas TR90" at bounding box center [485, 312] width 74 height 18
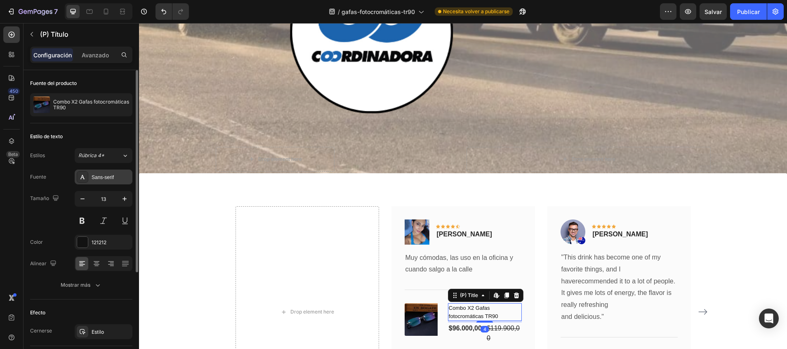
click at [109, 171] on div "Sans-serif" at bounding box center [104, 176] width 58 height 15
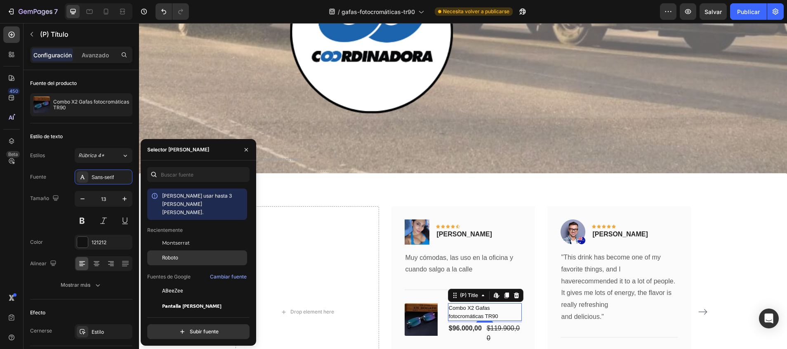
click at [172, 254] on span "Roboto" at bounding box center [170, 257] width 16 height 7
click at [469, 322] on div "$96.000,00" at bounding box center [465, 328] width 35 height 12
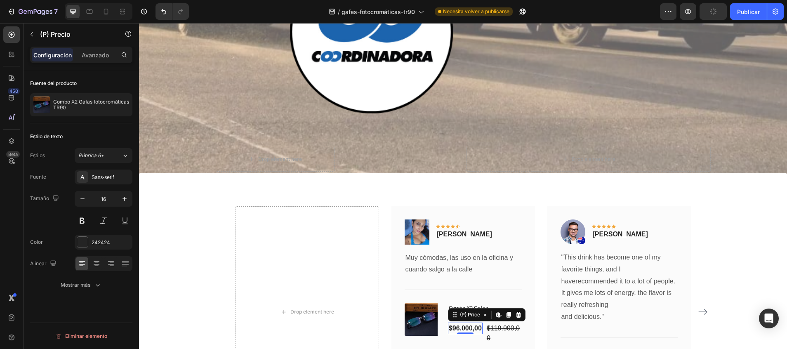
click at [97, 184] on div "Fuente Sans-serif Tamaño 16 Color 242424 Alinear Mostrar más" at bounding box center [81, 230] width 102 height 123
click at [93, 177] on div "Sans-serif" at bounding box center [111, 177] width 39 height 7
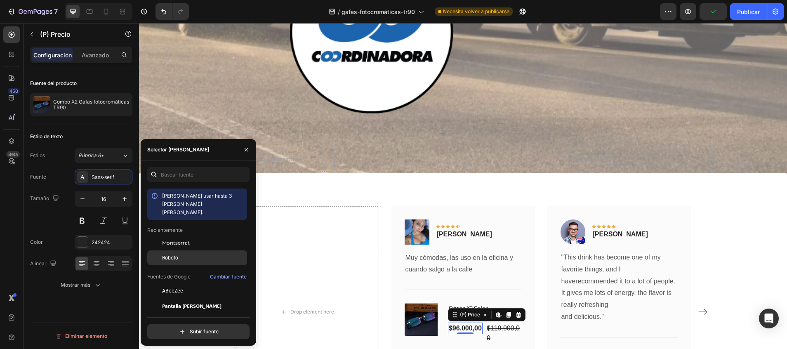
click at [178, 253] on div "Roboto" at bounding box center [197, 257] width 100 height 15
click at [503, 322] on div "$119.900,00" at bounding box center [503, 332] width 35 height 21
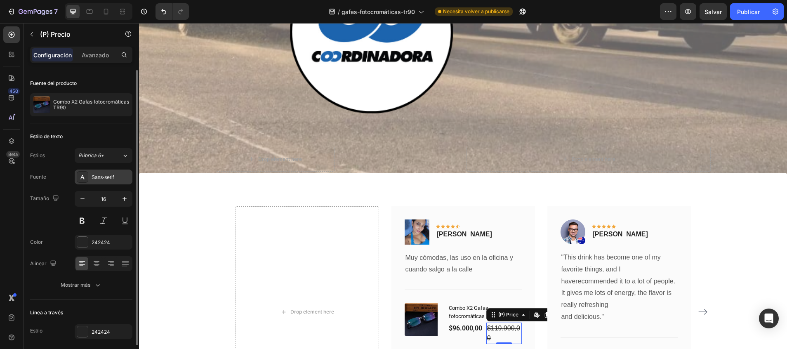
click at [109, 174] on div "Sans-serif" at bounding box center [111, 177] width 39 height 7
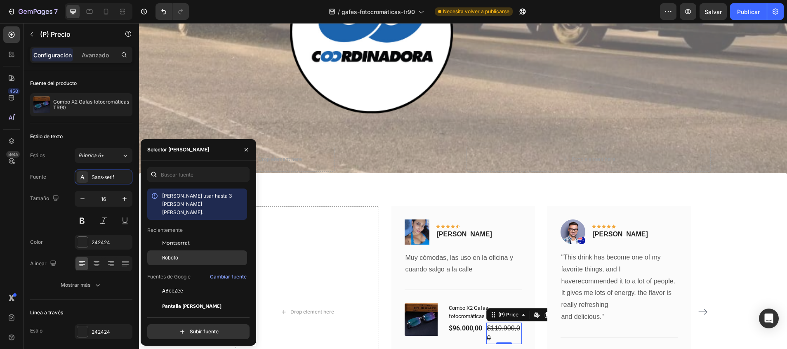
click at [185, 254] on div "Roboto" at bounding box center [203, 257] width 83 height 7
click at [454, 348] on div "Buy Now" at bounding box center [460, 352] width 25 height 9
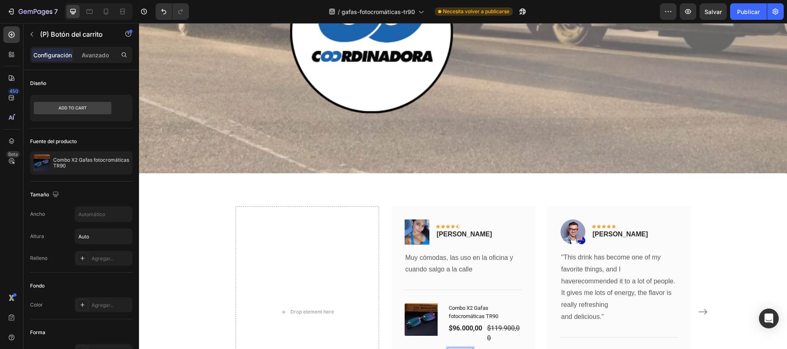
click at [454, 348] on p "Buy Now" at bounding box center [460, 352] width 25 height 9
click at [465, 279] on div "Image Icon Icon Icon Icon Icon Row Vanessa R. Text block Row Muy cómodas, las u…" at bounding box center [462, 311] width 143 height 211
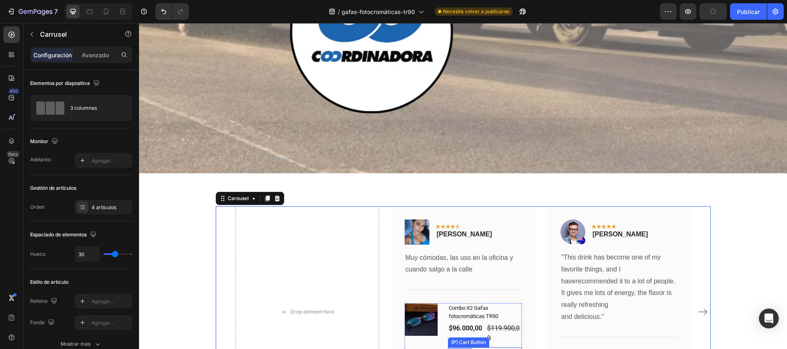
click at [462, 348] on p "Comprar" at bounding box center [460, 352] width 24 height 9
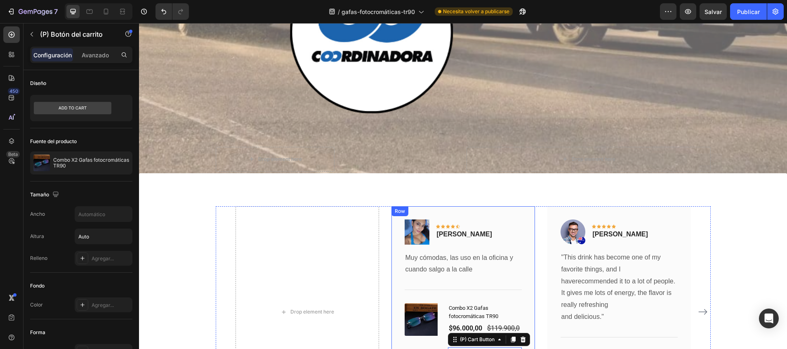
click at [435, 274] on div "Image Icon Icon Icon Icon Icon Row Vanessa R. Text block Row Muy cómodas, las u…" at bounding box center [462, 288] width 143 height 164
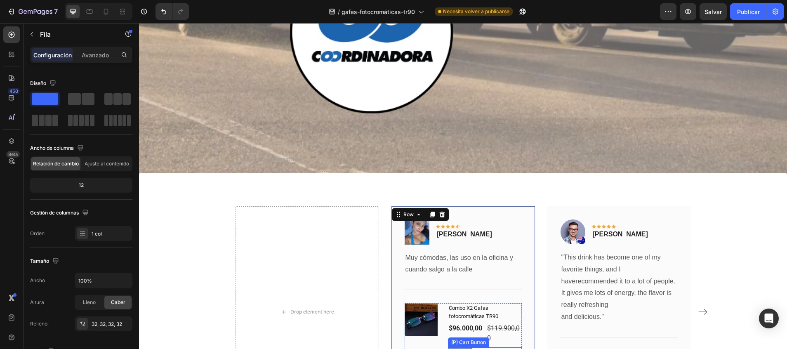
click at [448, 347] on div "Comprar (P) Cart Button" at bounding box center [485, 352] width 74 height 10
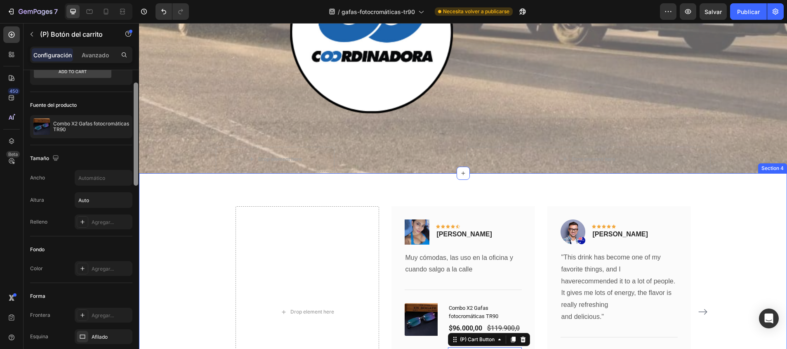
drag, startPoint x: 272, startPoint y: 122, endPoint x: 144, endPoint y: 176, distance: 139.3
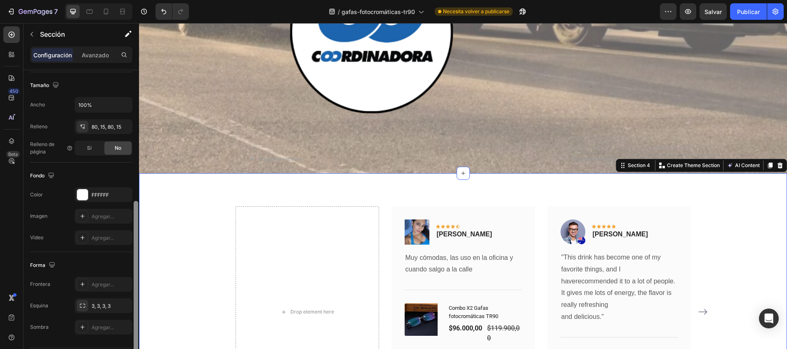
scroll to position [201, 0]
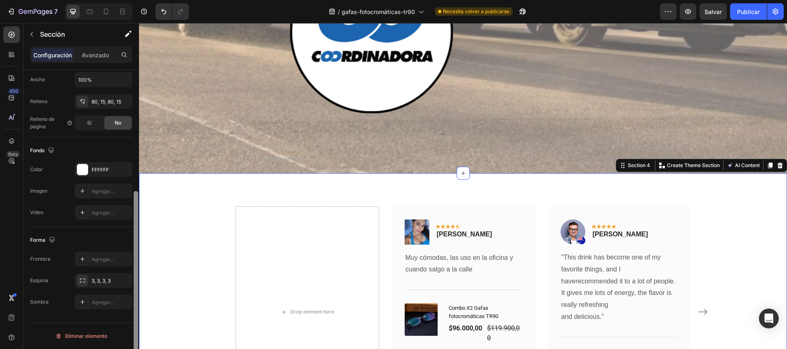
click at [133, 205] on div at bounding box center [136, 221] width 6 height 302
click at [452, 348] on p "Comprar" at bounding box center [460, 352] width 24 height 9
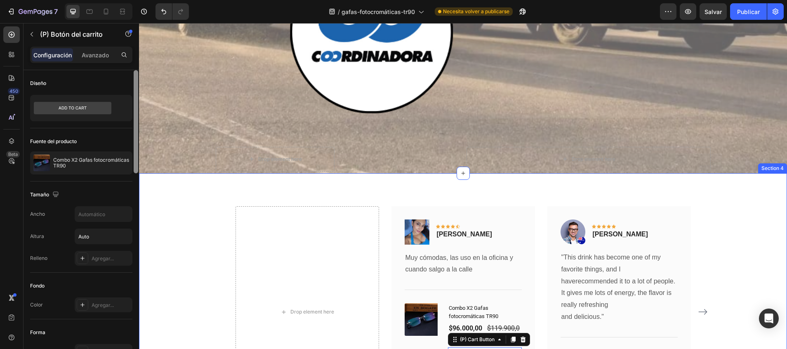
scroll to position [55, 0]
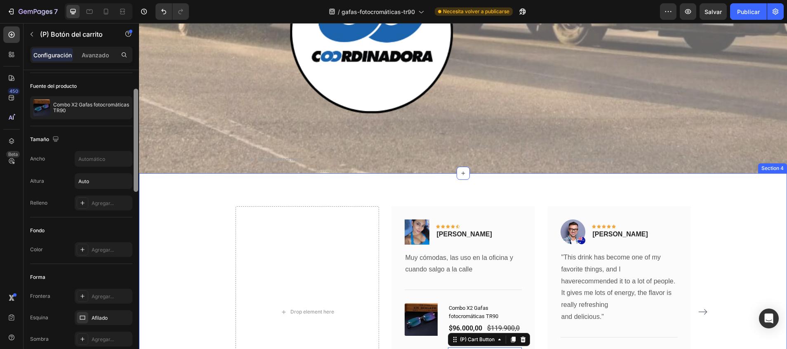
drag, startPoint x: 274, startPoint y: 113, endPoint x: 274, endPoint y: 165, distance: 52.4
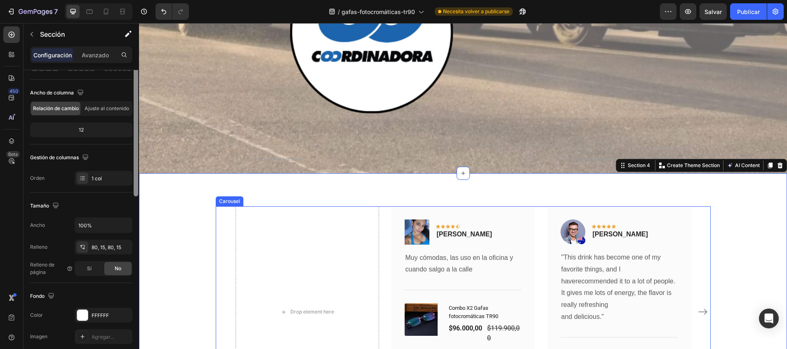
scroll to position [0, 0]
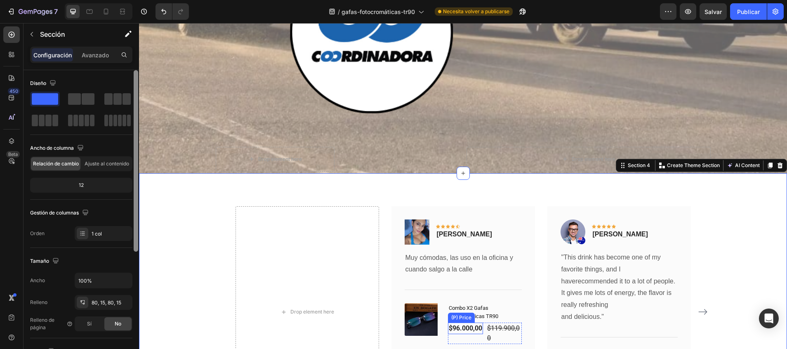
click at [467, 322] on div "$96.000,00" at bounding box center [465, 328] width 35 height 12
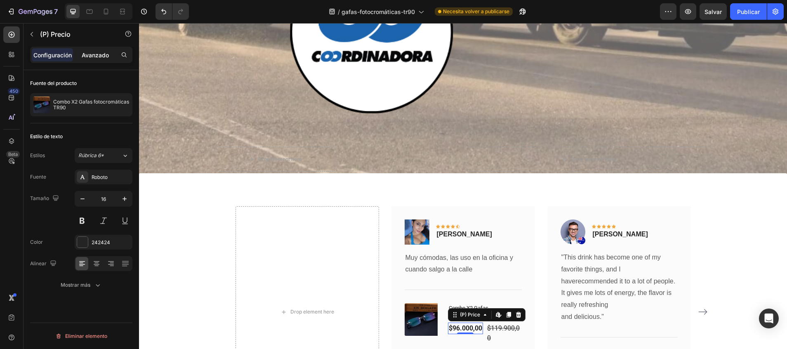
click at [92, 58] on p "Avanzado" at bounding box center [95, 55] width 27 height 9
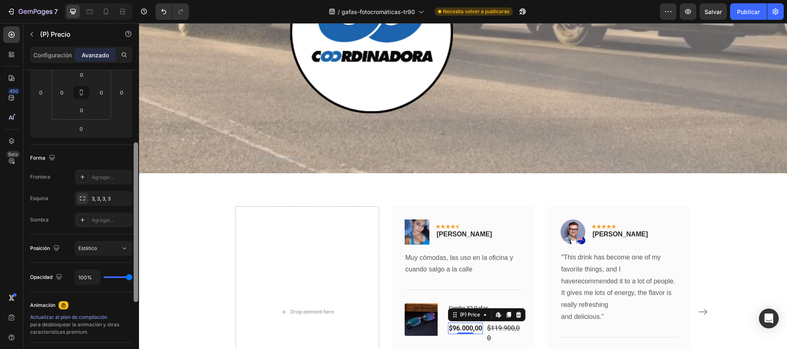
drag, startPoint x: 135, startPoint y: 163, endPoint x: 136, endPoint y: 237, distance: 74.2
click at [136, 237] on div at bounding box center [136, 222] width 5 height 160
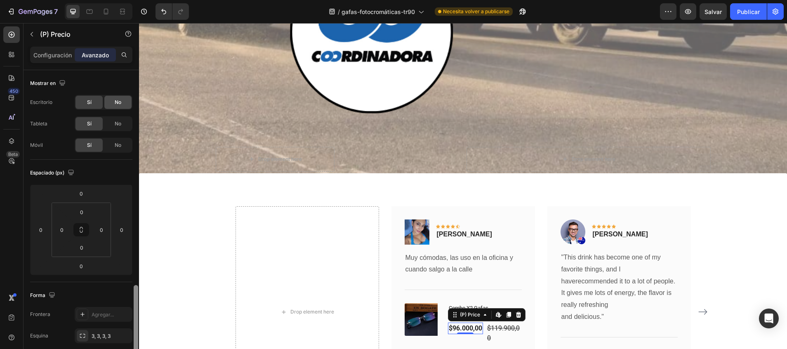
drag, startPoint x: 136, startPoint y: 235, endPoint x: 129, endPoint y: 96, distance: 139.9
click at [129, 96] on div "Mostrar en Escritorio Sí No Tableta Sí No Móvil Sí No Espaciado (px) 0 0 0 0 0 …" at bounding box center [80, 221] width 115 height 302
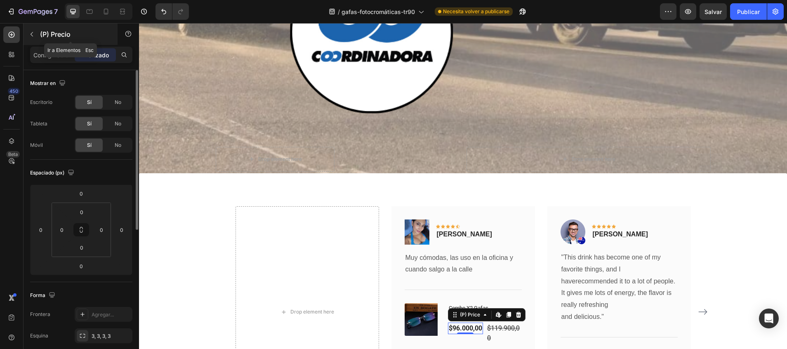
click at [62, 44] on div "(P) Precio" at bounding box center [70, 33] width 94 height 21
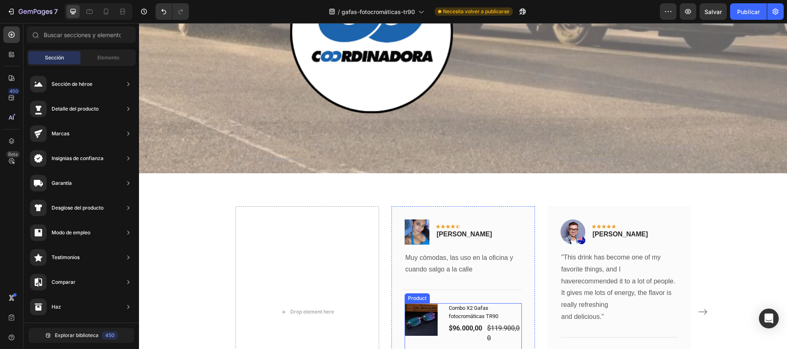
click at [408, 303] on div "(P) Images & Gallery" at bounding box center [422, 330] width 37 height 54
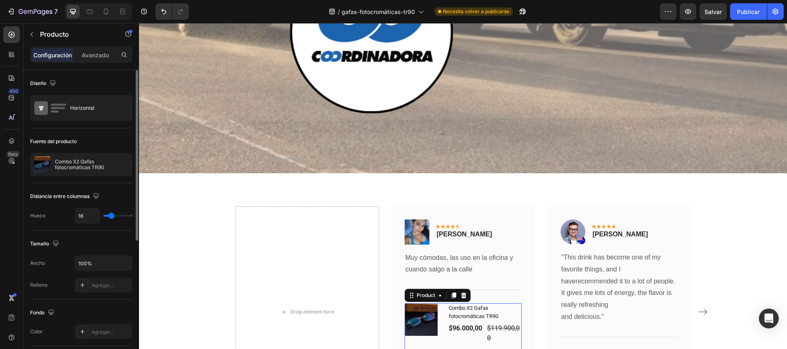
type input "12"
type input "10"
type input "9"
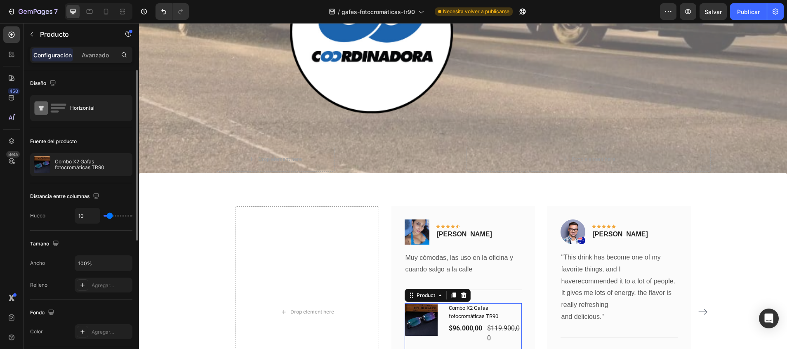
type input "9"
type input "7"
type input "6"
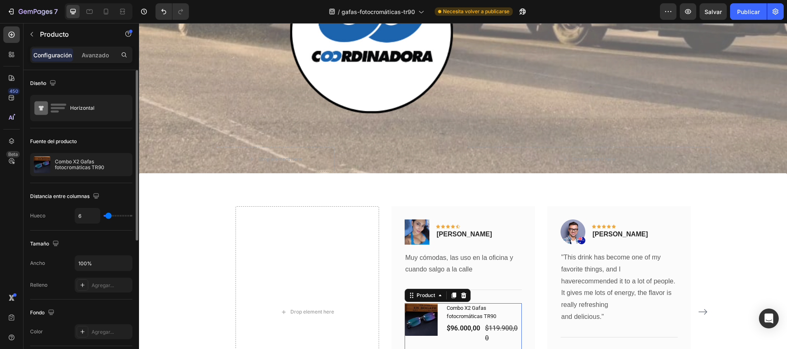
type input "4"
type input "0"
drag, startPoint x: 113, startPoint y: 215, endPoint x: 105, endPoint y: 215, distance: 8.2
type input "0"
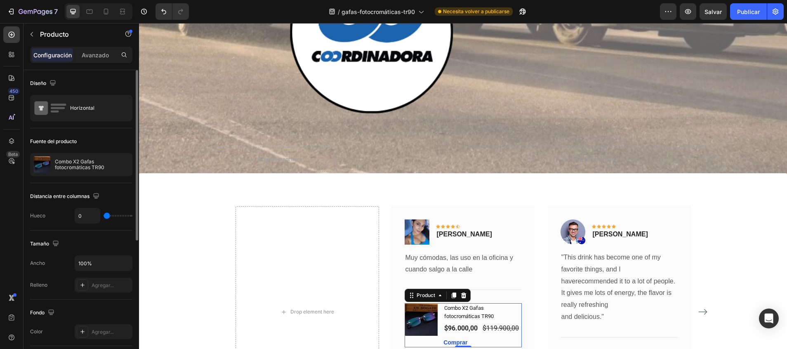
click at [105, 215] on input "range" at bounding box center [117, 216] width 29 height 2
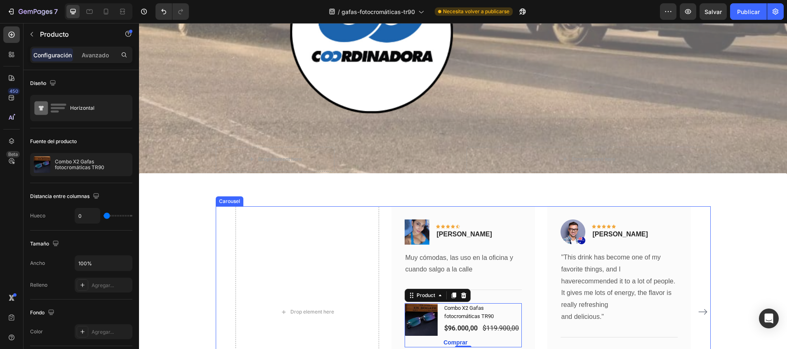
click at [484, 276] on div "Image Icon Icon Icon Icon Icon Row Vanessa R. Text block Row Muy cómodas, las u…" at bounding box center [462, 311] width 143 height 211
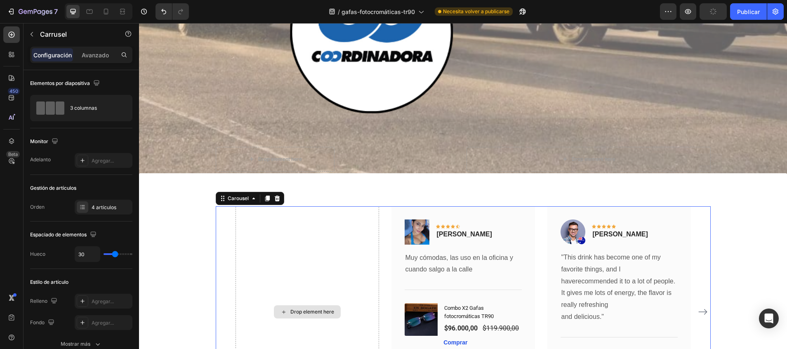
click at [347, 206] on div "Drop element here" at bounding box center [306, 311] width 143 height 211
click at [274, 195] on icon at bounding box center [276, 198] width 5 height 6
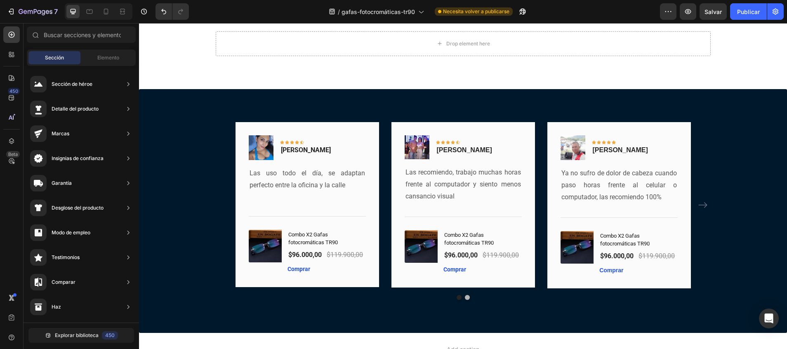
scroll to position [6267, 0]
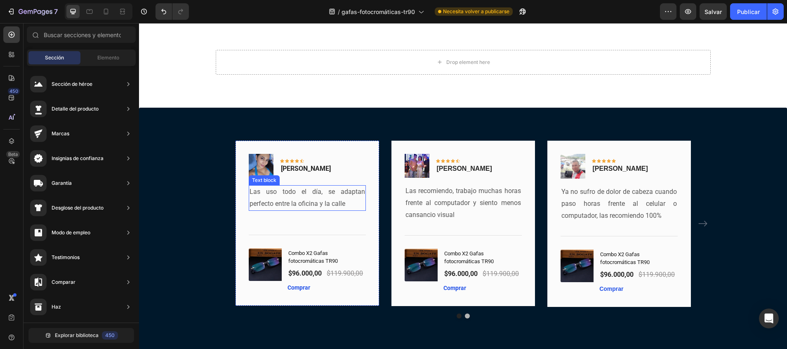
click at [321, 201] on p "Las uso todo el día, se adaptan perfecto entre la oficina y la calle" at bounding box center [306, 198] width 115 height 24
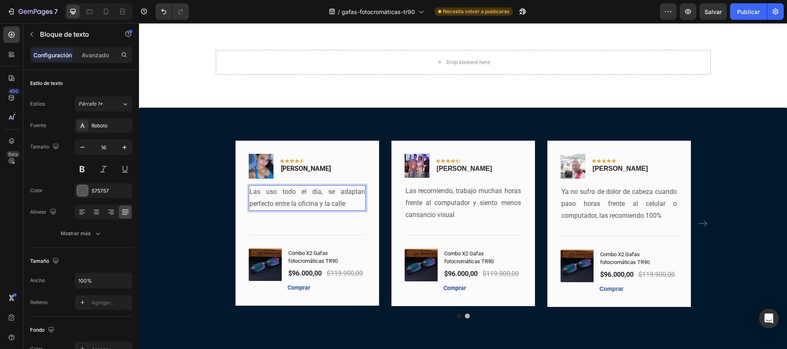
click at [344, 206] on p "Las uso todo el día, se adaptan perfecto entre la oficina y la calle" at bounding box center [306, 198] width 115 height 24
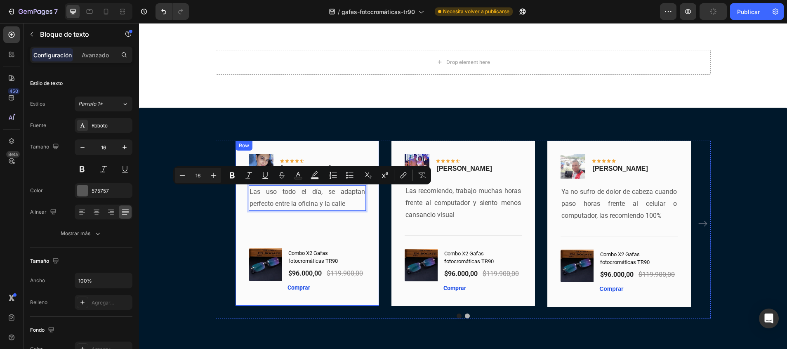
drag, startPoint x: 344, startPoint y: 205, endPoint x: 240, endPoint y: 192, distance: 105.1
click at [240, 192] on div "Image Icon Icon Icon Icon Icon Row Vanessa R. Text block Row Las uso todo el dí…" at bounding box center [306, 223] width 143 height 165
copy p "Las uso todo el día, se adaptan perfecto entre la oficina y la calle"
click at [106, 9] on icon at bounding box center [106, 11] width 8 height 8
type input "14"
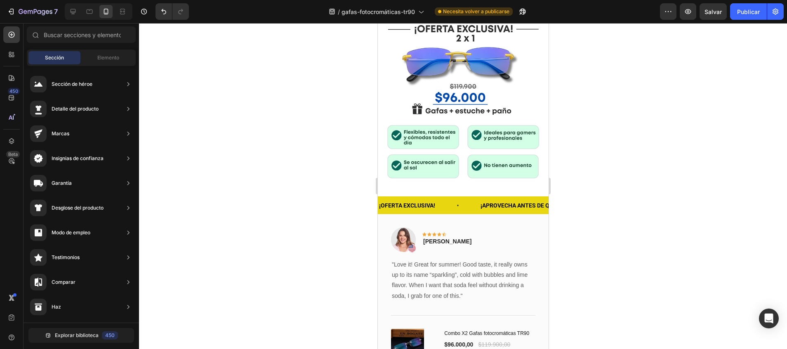
scroll to position [432, 0]
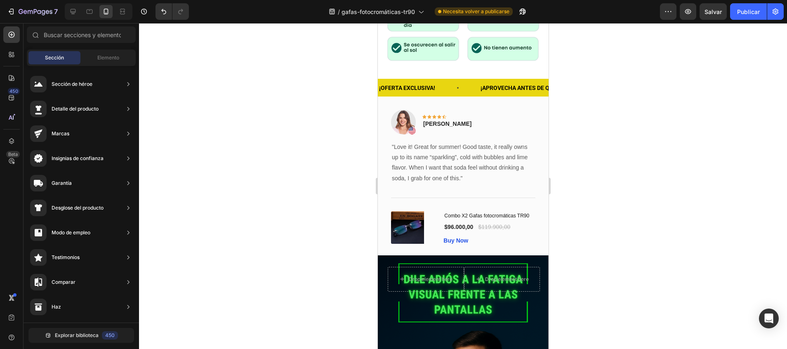
drag, startPoint x: 540, startPoint y: 322, endPoint x: 925, endPoint y: 149, distance: 422.0
click at [437, 150] on p ""Love it! Great for summer! Good taste, it really owns up to its name “sparklin…" at bounding box center [462, 163] width 143 height 42
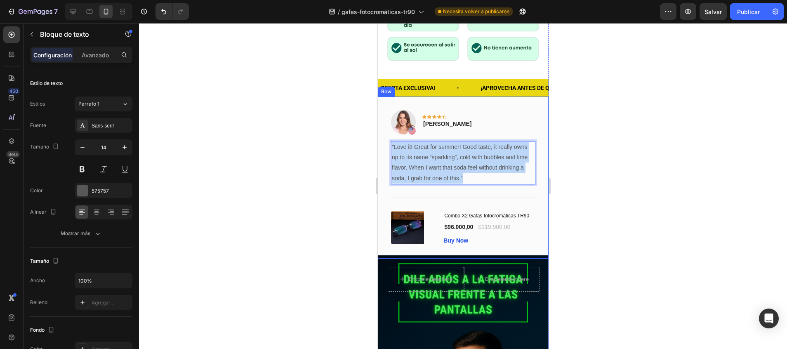
drag, startPoint x: 494, startPoint y: 157, endPoint x: 386, endPoint y: 127, distance: 112.3
click at [386, 127] on div "Image Icon Icon Icon Icon Icon Row Rita Carroll Text block Row "Love it! Great …" at bounding box center [462, 177] width 171 height 162
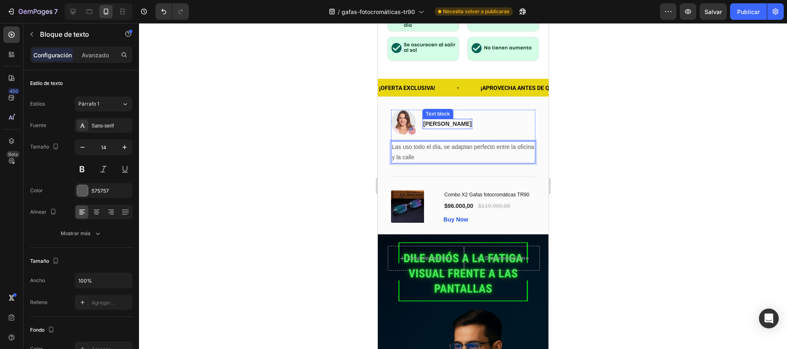
click at [451, 120] on p "[PERSON_NAME]" at bounding box center [447, 124] width 48 height 9
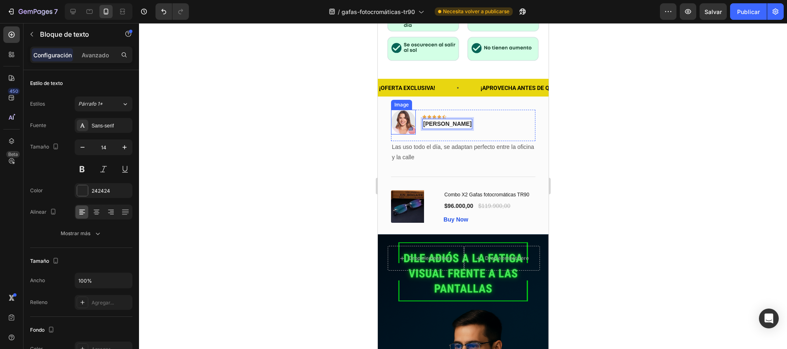
click at [399, 110] on img at bounding box center [402, 122] width 25 height 25
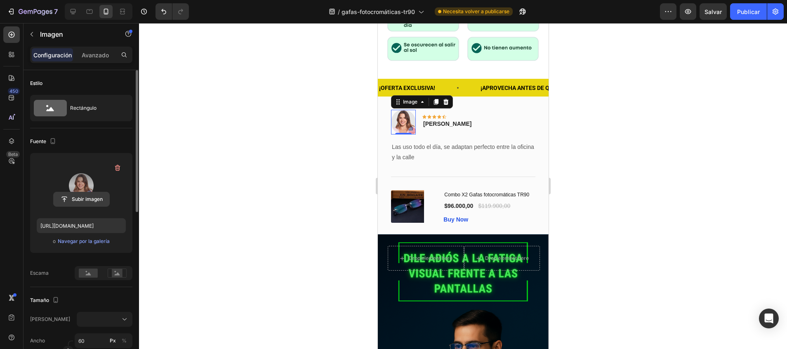
click at [74, 200] on input "file" at bounding box center [82, 199] width 56 height 14
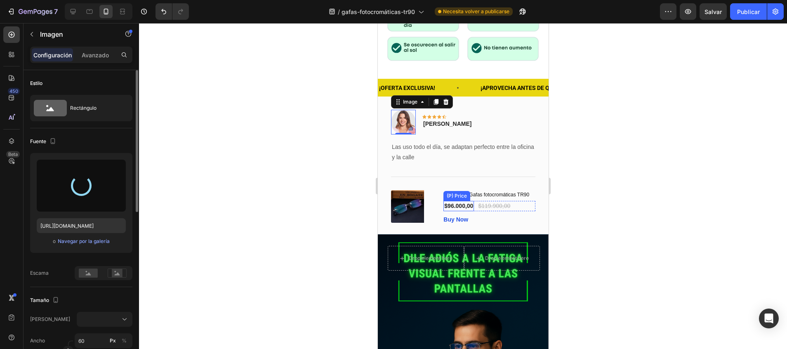
type input "[URL][DOMAIN_NAME]"
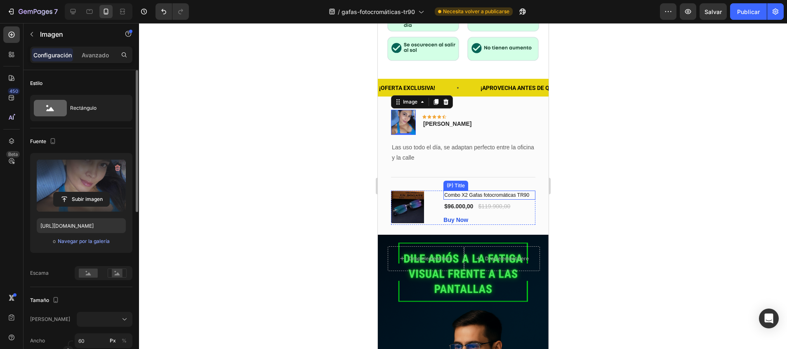
click at [457, 190] on h1 "Combo X2 Gafas fotocromáticas TR90" at bounding box center [489, 194] width 92 height 9
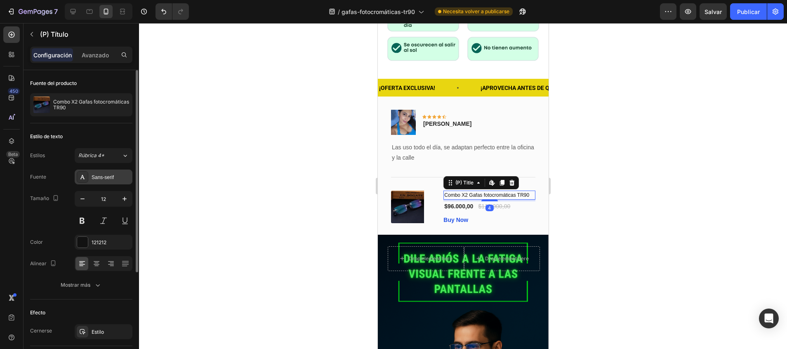
click at [122, 176] on div "Sans-serif" at bounding box center [111, 177] width 39 height 7
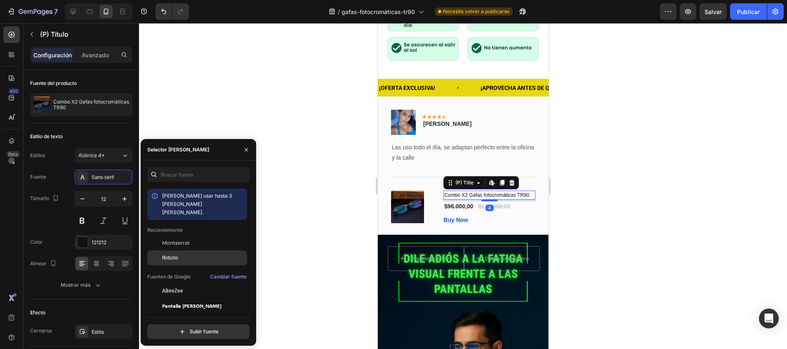
click at [181, 254] on div "Roboto" at bounding box center [203, 257] width 83 height 7
click at [453, 201] on div "$96.000,00" at bounding box center [458, 206] width 31 height 10
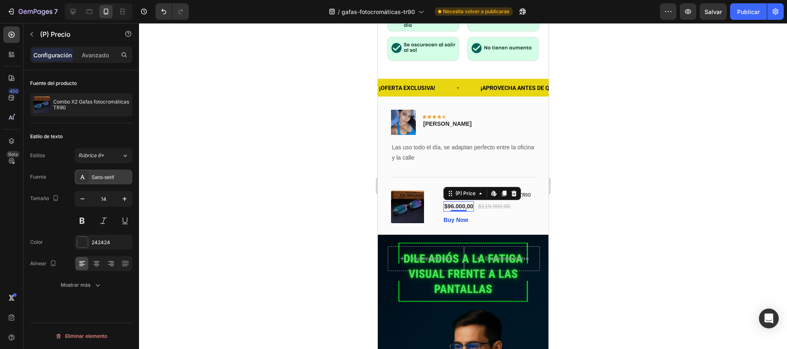
click at [108, 181] on div "Sans-serif" at bounding box center [104, 176] width 58 height 15
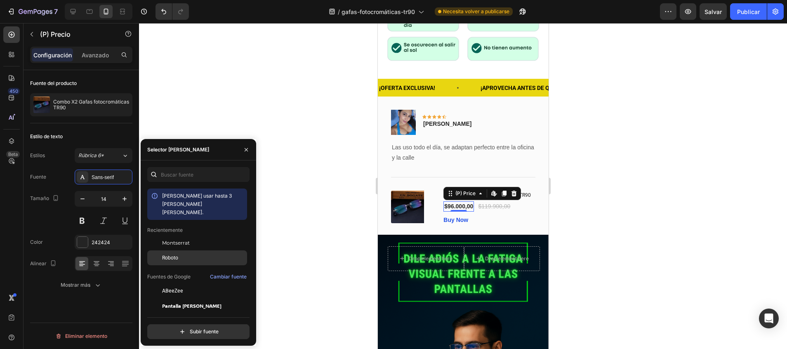
click at [171, 254] on span "Roboto" at bounding box center [170, 257] width 16 height 7
click at [489, 201] on div "$119.900,00" at bounding box center [494, 206] width 34 height 10
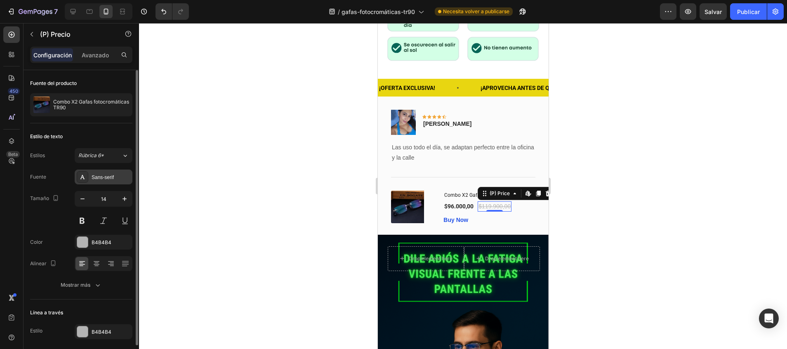
click at [100, 177] on div "Sans-serif" at bounding box center [111, 177] width 39 height 7
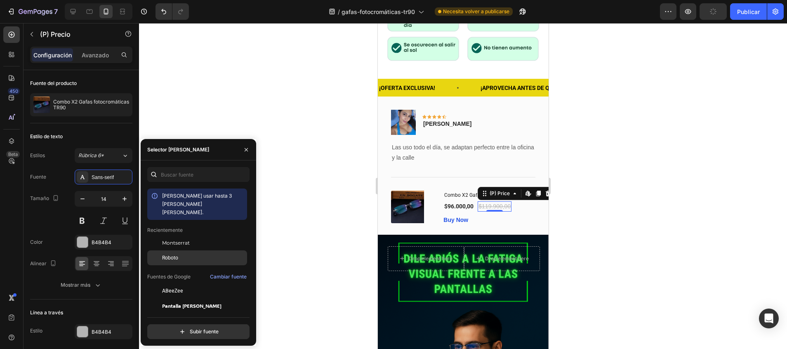
click at [163, 254] on span "Roboto" at bounding box center [170, 257] width 16 height 7
click at [452, 216] on div "Buy Now" at bounding box center [455, 220] width 25 height 9
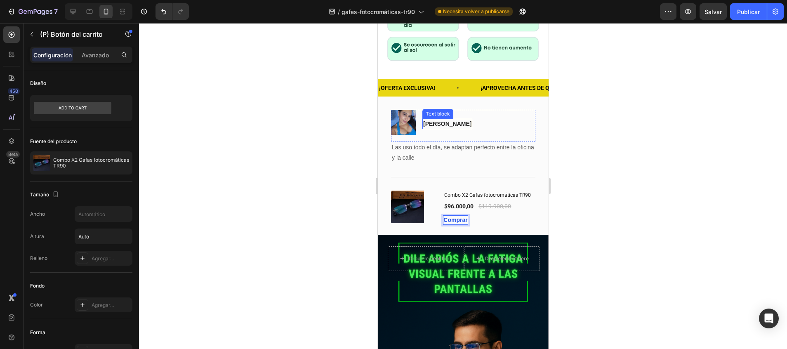
click at [439, 120] on p "[PERSON_NAME]" at bounding box center [447, 124] width 48 height 9
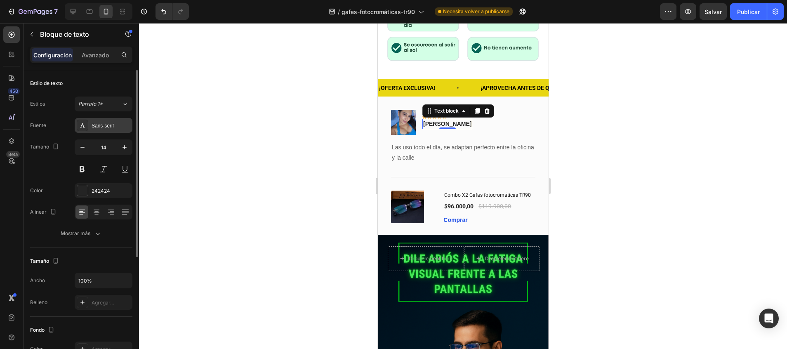
click at [101, 128] on div "Sans-serif" at bounding box center [111, 125] width 39 height 7
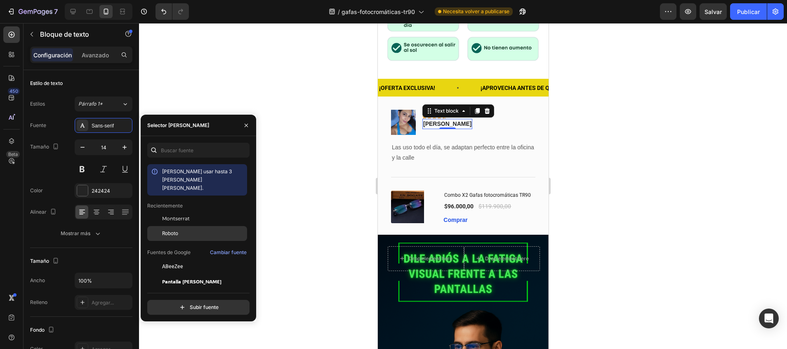
click at [174, 230] on span "Roboto" at bounding box center [170, 233] width 16 height 7
click at [309, 164] on div at bounding box center [463, 186] width 648 height 326
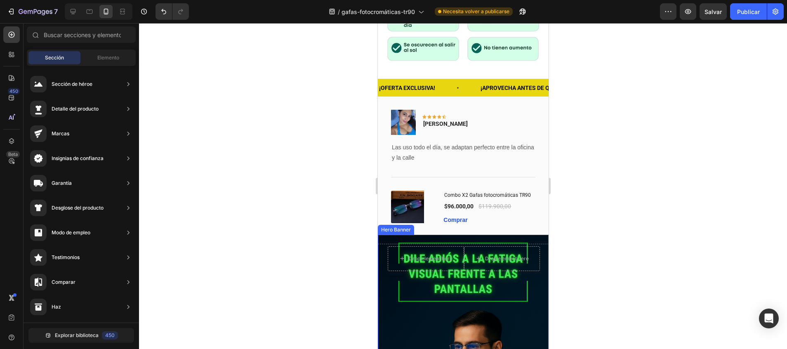
click at [528, 235] on div "Drop element here Drop element here Row" at bounding box center [462, 268] width 171 height 66
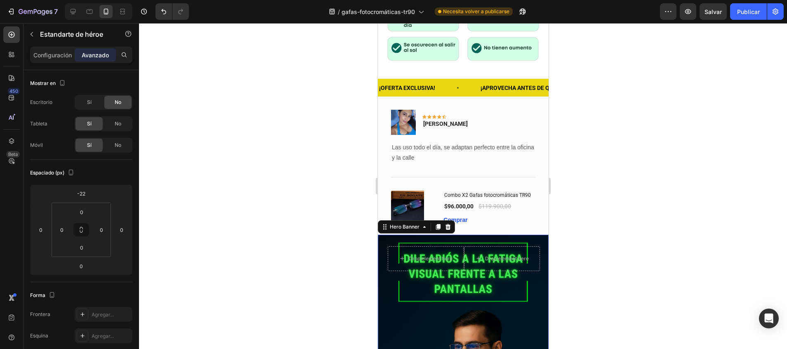
click at [531, 261] on div "Drop element here Drop element here Row" at bounding box center [462, 268] width 171 height 66
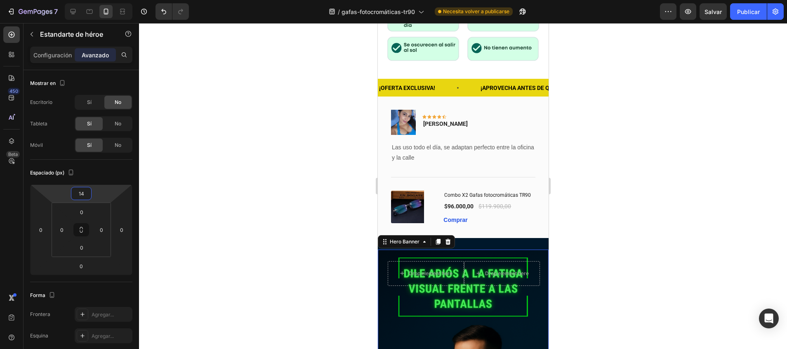
type input "18"
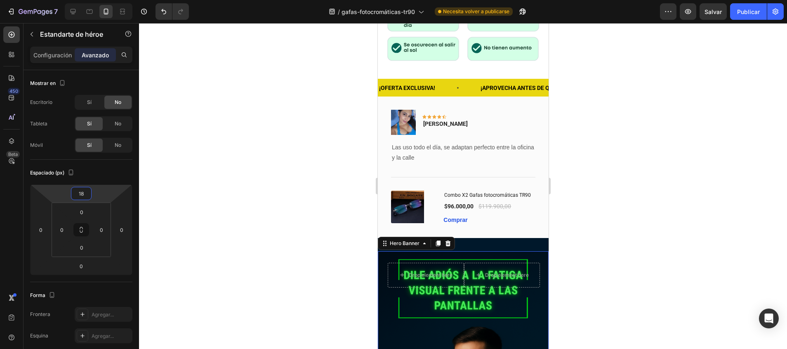
drag, startPoint x: 91, startPoint y: 186, endPoint x: 91, endPoint y: 173, distance: 12.8
click at [91, 0] on html "7 / gafas-fotocromáticas-tr90 Necesita volver a publicarse Preview Salvar Publi…" at bounding box center [393, 0] width 787 height 0
click at [269, 226] on div at bounding box center [463, 186] width 648 height 326
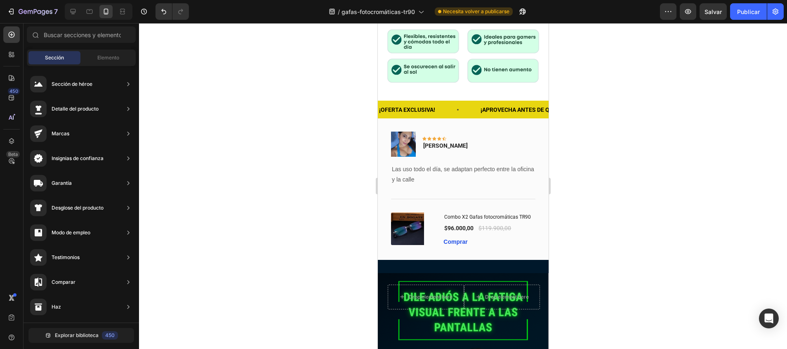
scroll to position [398, 0]
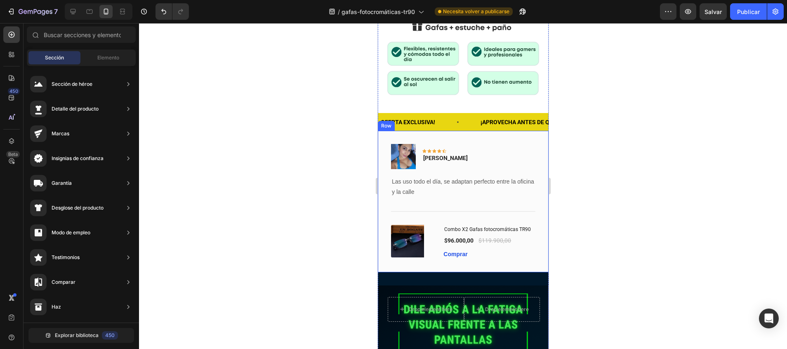
click at [484, 256] on div "Image Icon Icon Icon Icon Icon Row Vanessa R. Text block Row Las uso todo el dí…" at bounding box center [462, 201] width 171 height 141
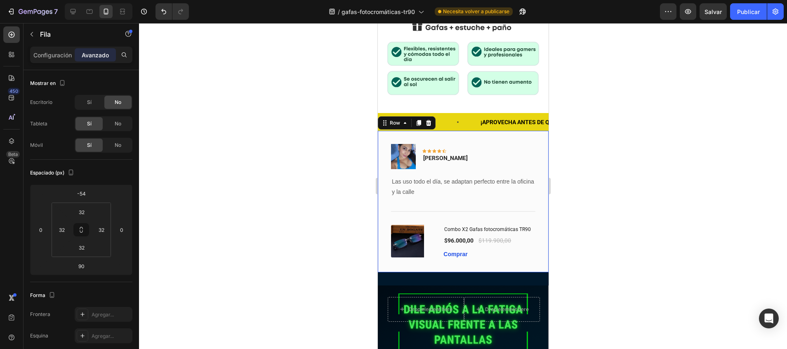
click at [484, 256] on div "Image Icon Icon Icon Icon Icon Row Vanessa R. Text block Row Las uso todo el dí…" at bounding box center [462, 201] width 171 height 141
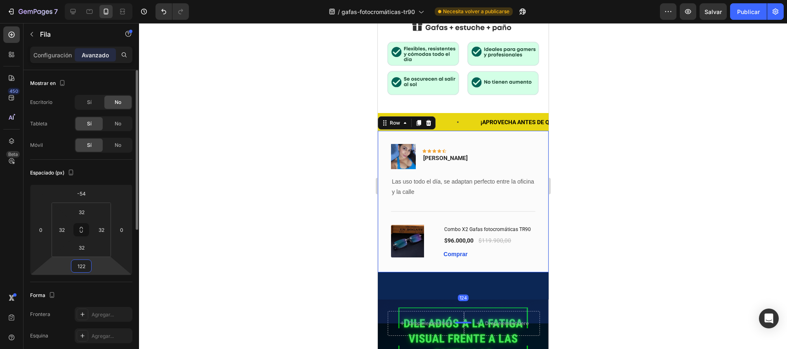
drag, startPoint x: 85, startPoint y: 274, endPoint x: 85, endPoint y: 266, distance: 8.3
click at [85, 0] on html "7 / gafas-fotocromáticas-tr90 Necesita volver a publicarse Preview Salvar Publi…" at bounding box center [393, 0] width 787 height 0
type input "90"
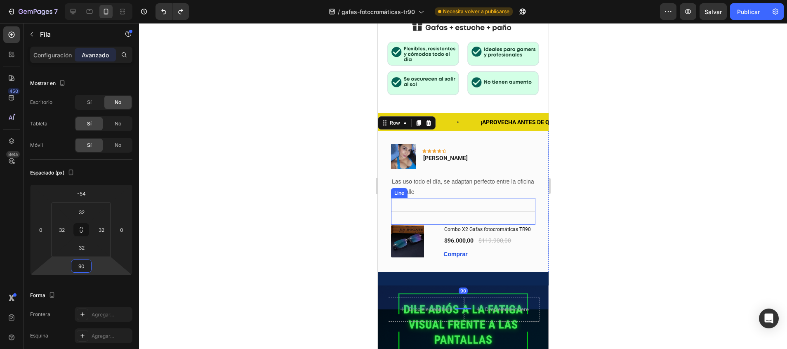
click at [399, 198] on div "Title Line" at bounding box center [462, 211] width 144 height 27
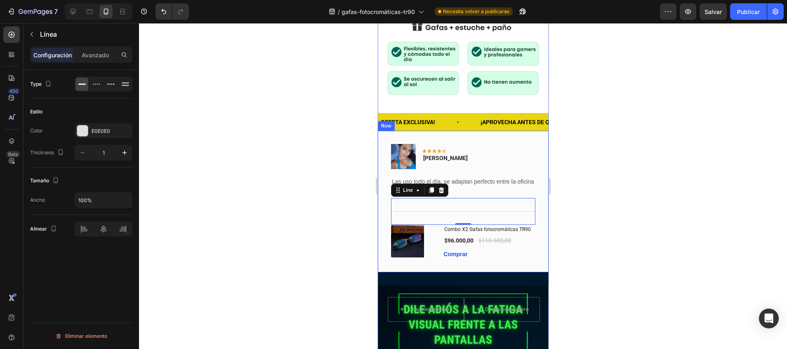
click at [382, 162] on div "Image Icon Icon Icon Icon Icon Row Vanessa R. Text block Row Las uso todo el dí…" at bounding box center [462, 201] width 171 height 141
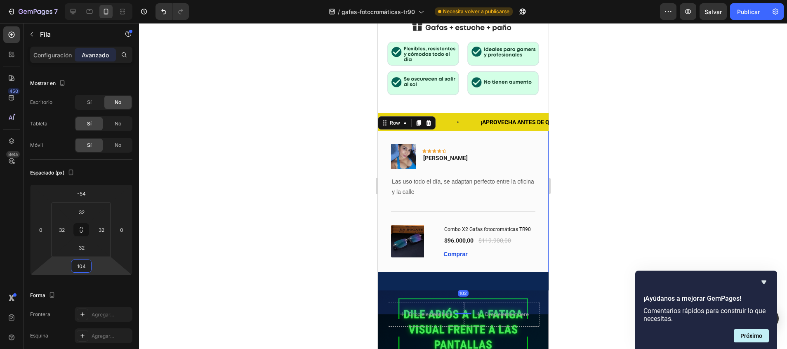
drag, startPoint x: 86, startPoint y: 273, endPoint x: 101, endPoint y: 269, distance: 15.5
click at [101, 0] on html "7 / gafas-fotocromáticas-tr90 Necesita volver a publicarse Preview Salvar Publi…" at bounding box center [393, 0] width 787 height 0
type input "106"
click at [256, 228] on div at bounding box center [463, 186] width 648 height 326
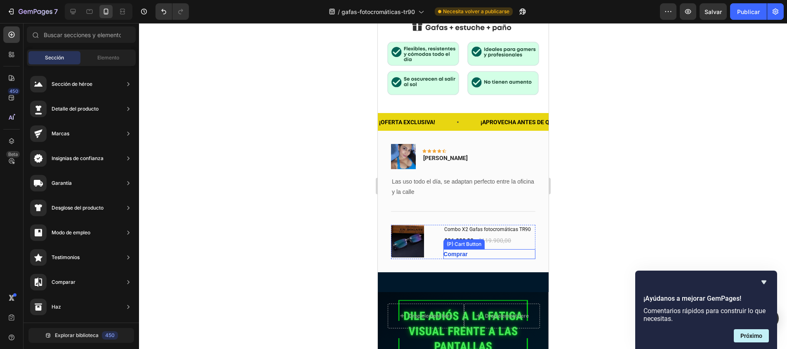
click at [474, 250] on div "Image Icon Icon Icon Icon Icon Row Vanessa R. Text block Row Las uso todo el dí…" at bounding box center [462, 201] width 171 height 141
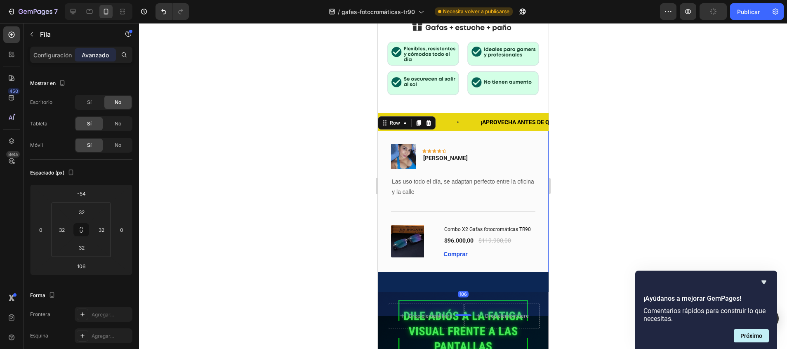
click at [474, 250] on div "Image Icon Icon Icon Icon Icon Row Vanessa R. Text block Row Las uso todo el dí…" at bounding box center [462, 201] width 171 height 141
click at [620, 193] on div at bounding box center [463, 186] width 648 height 326
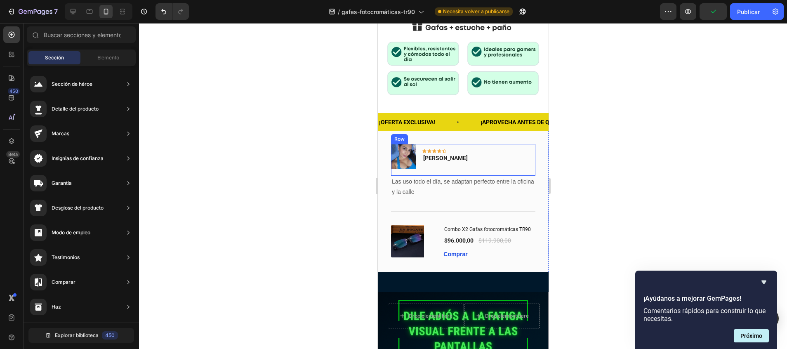
click at [508, 144] on div "Image Icon Icon Icon Icon Icon Row Vanessa R. Text block Row" at bounding box center [462, 160] width 144 height 32
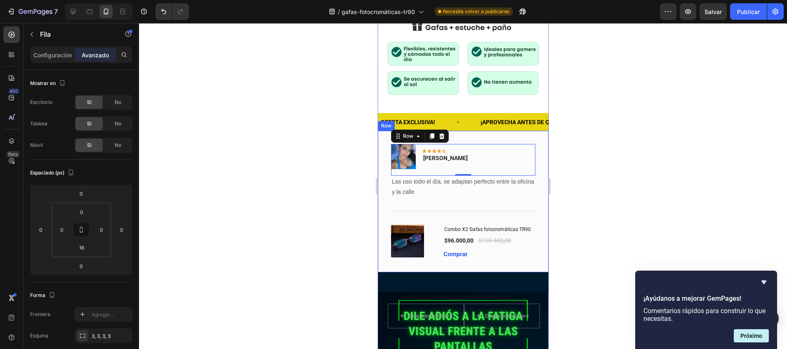
click at [526, 131] on div "Image Icon Icon Icon Icon Icon Row Vanessa R. Text block Row 0 Las uso todo el …" at bounding box center [462, 201] width 171 height 141
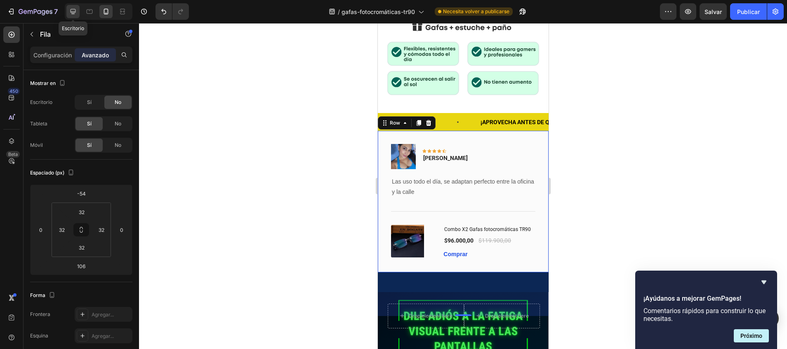
click at [69, 8] on icon at bounding box center [73, 11] width 8 height 8
type input "0"
type input "90"
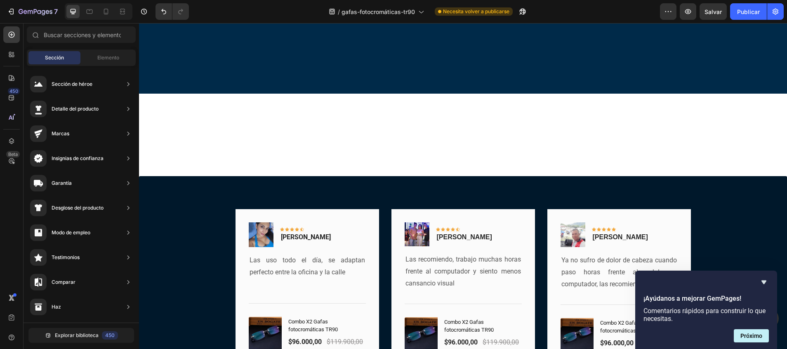
scroll to position [6380, 0]
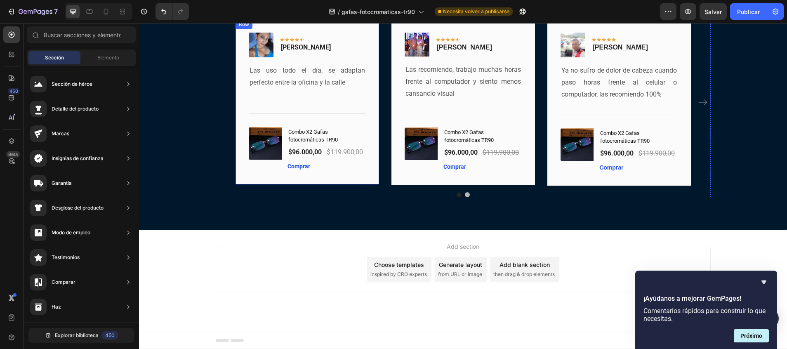
click at [223, 108] on div "Image Icon Icon Icon Icon Icon Row Vanessa R. Text block Row Las uso todo el dí…" at bounding box center [463, 102] width 495 height 166
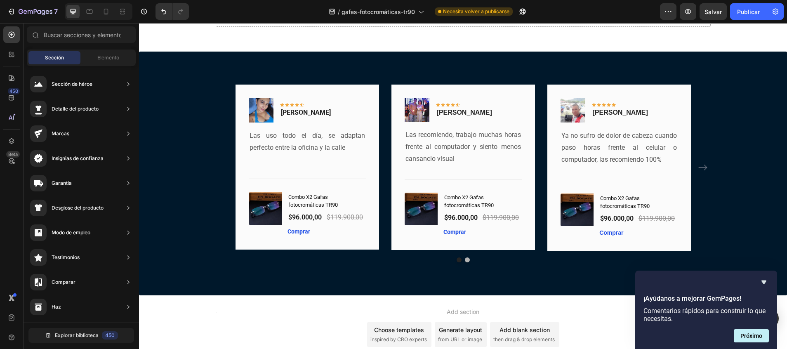
scroll to position [6287, 0]
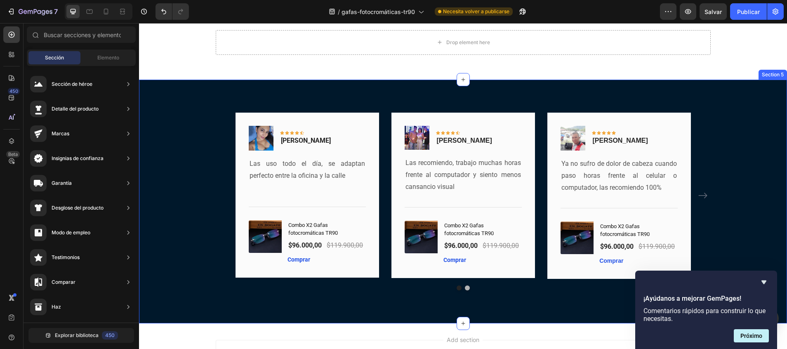
click at [741, 224] on div "Image Icon Icon Icon Icon Icon Row Vanessa R. Text block Row Las uso todo el dí…" at bounding box center [462, 202] width 635 height 178
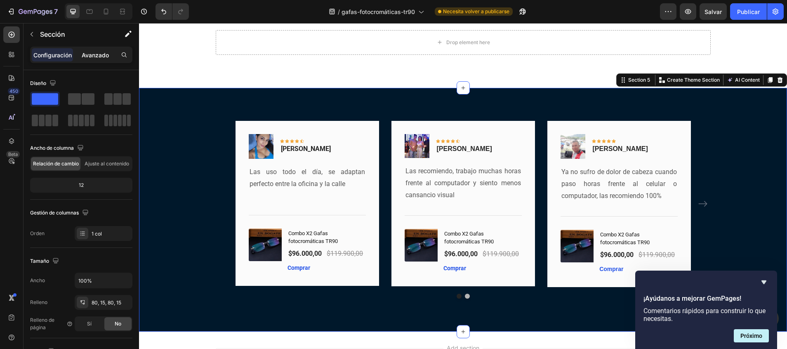
click at [103, 59] on p "Avanzado" at bounding box center [95, 55] width 27 height 9
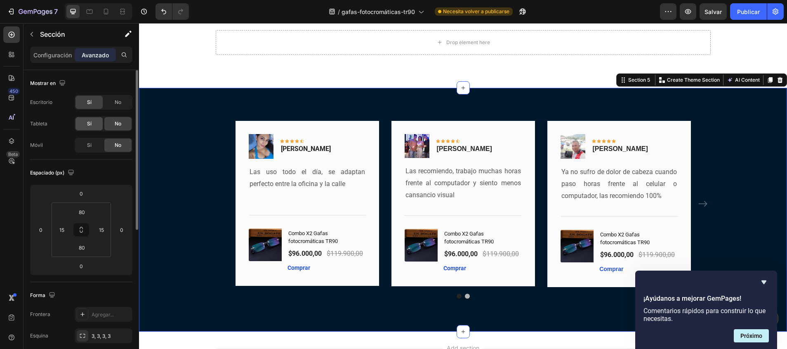
click at [96, 125] on div "Sí" at bounding box center [88, 123] width 27 height 13
click at [93, 144] on div "Sí" at bounding box center [88, 145] width 27 height 13
click at [105, 4] on div at bounding box center [99, 11] width 68 height 16
click at [105, 8] on icon at bounding box center [106, 11] width 8 height 8
type input "70"
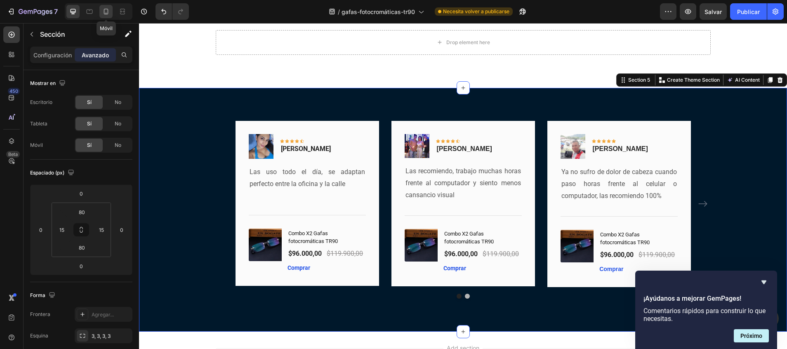
type input "0"
type input "70"
type input "0"
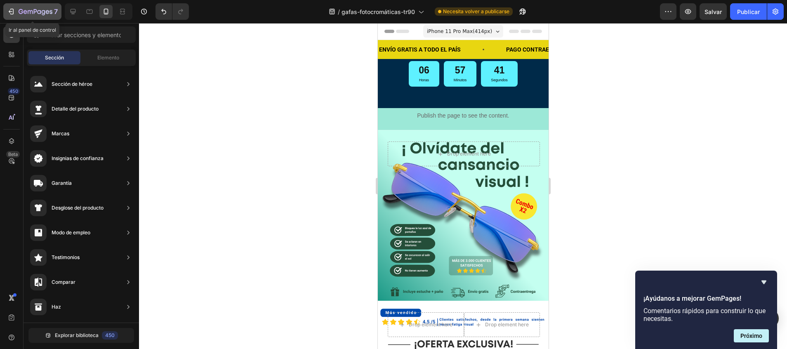
click at [31, 14] on icon "button" at bounding box center [36, 12] width 34 height 7
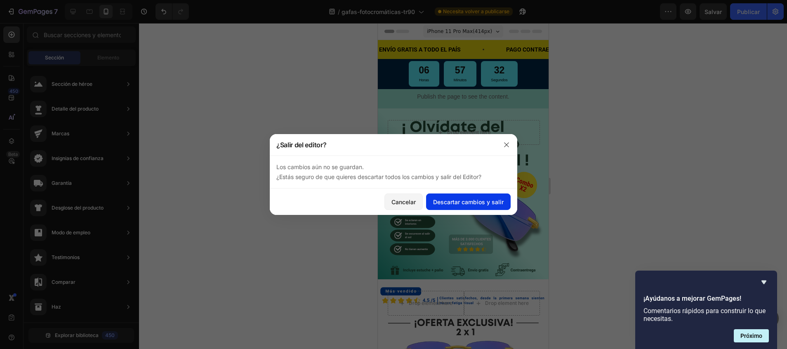
click at [466, 202] on font "Descartar cambios y salir" at bounding box center [468, 201] width 70 height 9
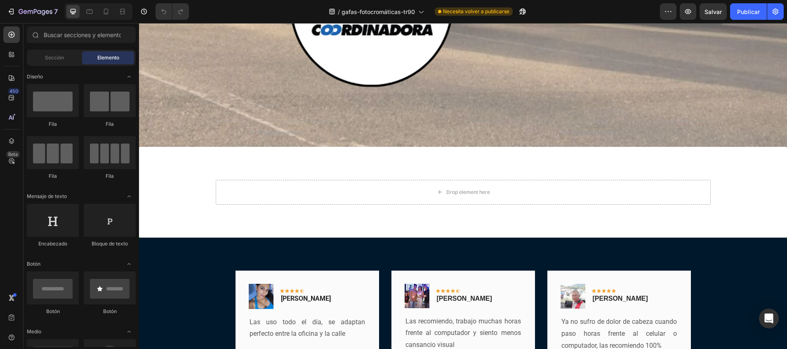
scroll to position [6304, 0]
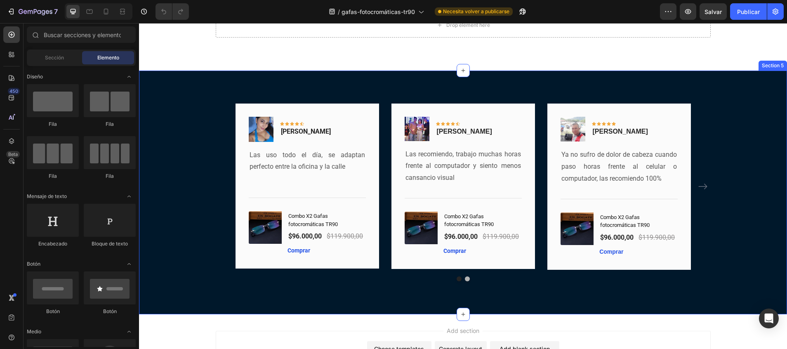
click at [192, 172] on div "Image Icon Icon Icon Icon Icon Row Vanessa R. Text block Row Las uso todo el dí…" at bounding box center [462, 192] width 635 height 178
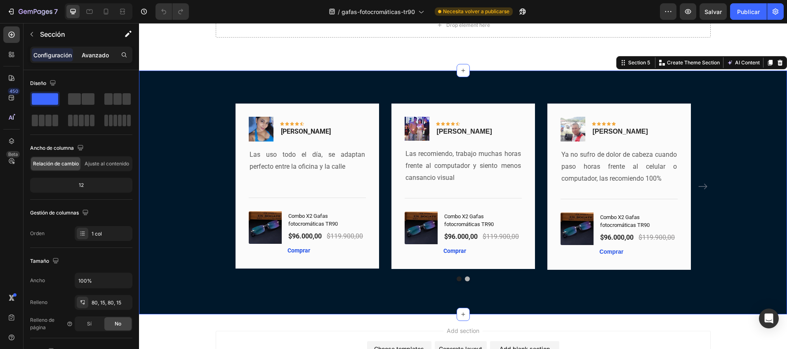
click at [106, 54] on p "Avanzado" at bounding box center [95, 55] width 27 height 9
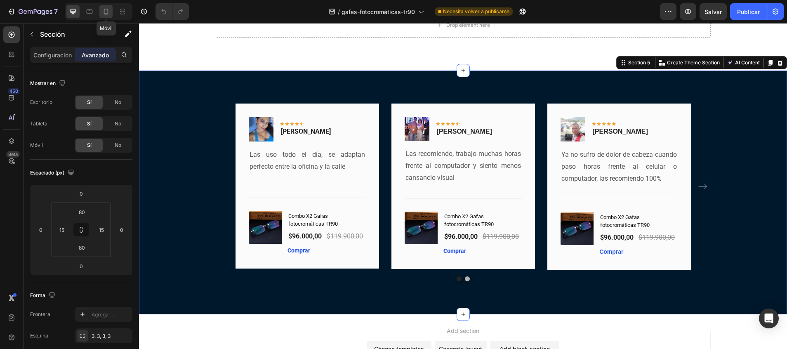
click at [102, 10] on icon at bounding box center [106, 11] width 8 height 8
type input "70"
type input "0"
type input "70"
type input "0"
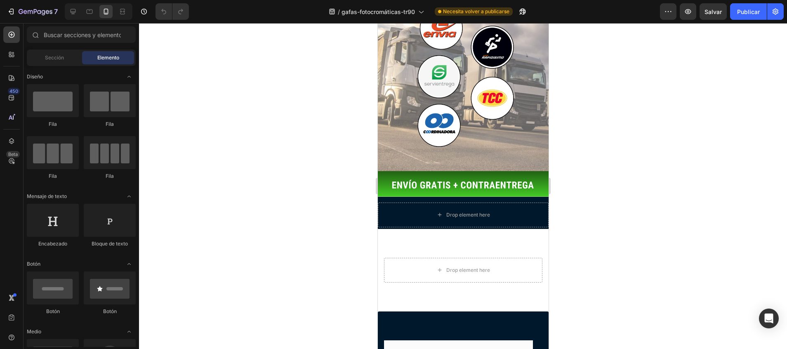
scroll to position [1843, 0]
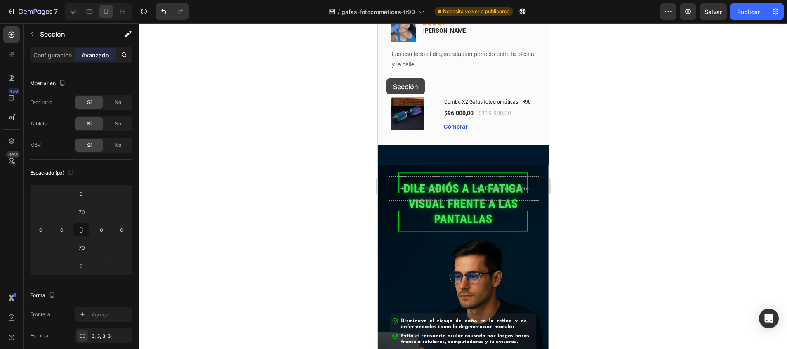
scroll to position [515, 0]
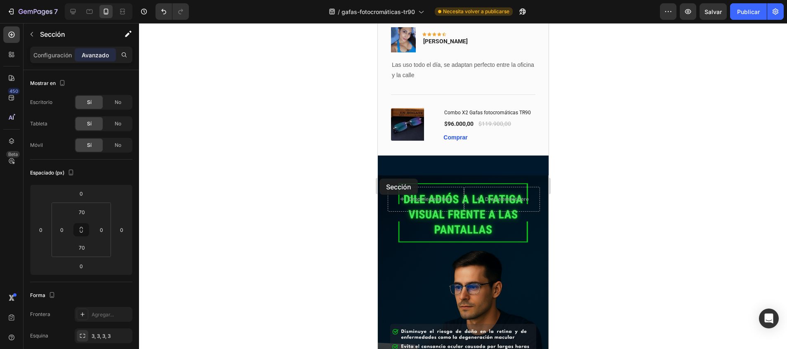
drag, startPoint x: 380, startPoint y: 219, endPoint x: 379, endPoint y: 178, distance: 40.4
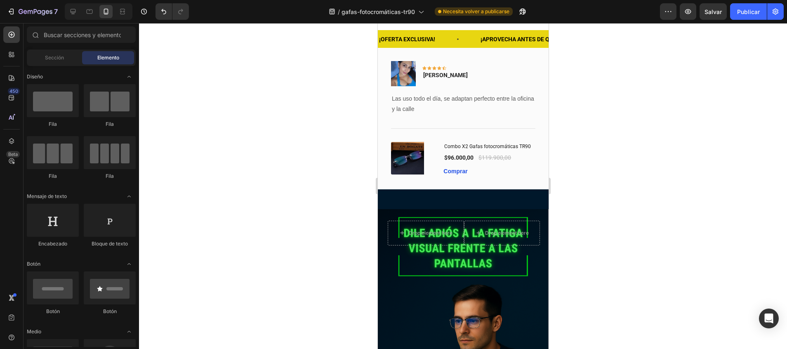
scroll to position [620, 0]
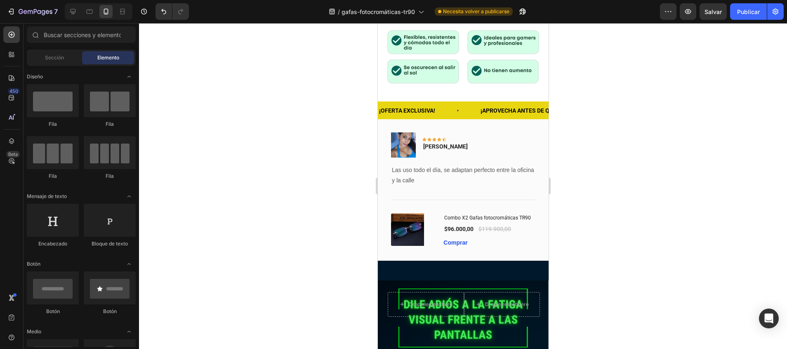
drag, startPoint x: 542, startPoint y: 130, endPoint x: 951, endPoint y: 119, distance: 409.5
click at [509, 132] on div "Image Icon Icon Icon Icon Icon Row Vanessa R. Text block Row" at bounding box center [462, 148] width 144 height 32
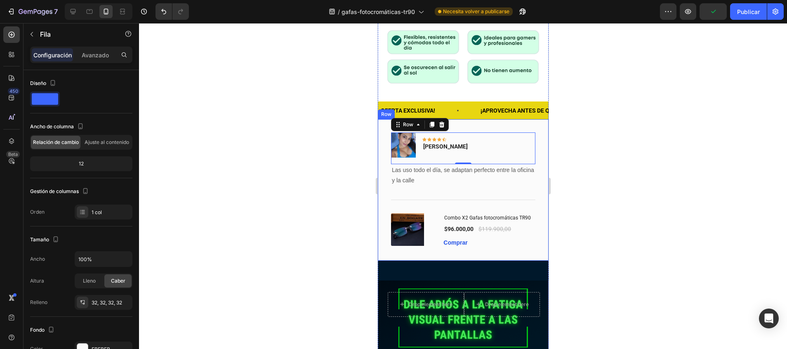
click at [526, 119] on div "Image Icon Icon Icon Icon Icon Row Vanessa R. Text block Row 0 Las uso todo el …" at bounding box center [462, 189] width 171 height 141
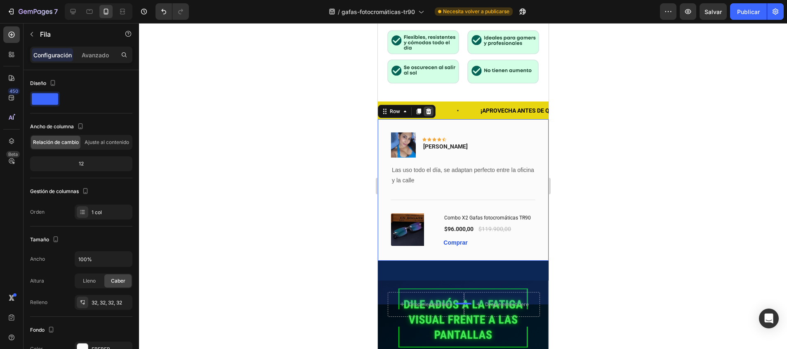
click at [429, 108] on icon at bounding box center [427, 111] width 5 height 6
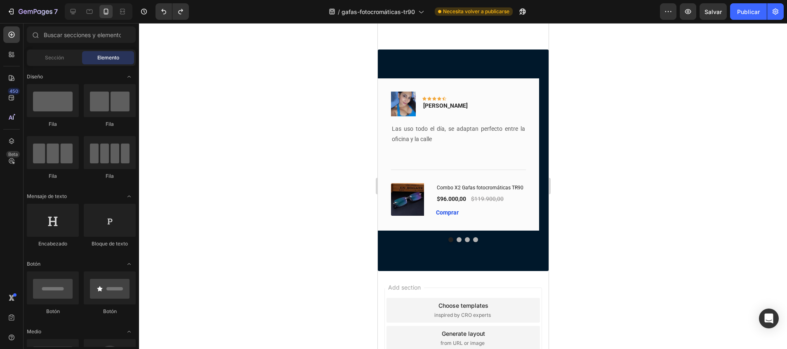
scroll to position [1902, 0]
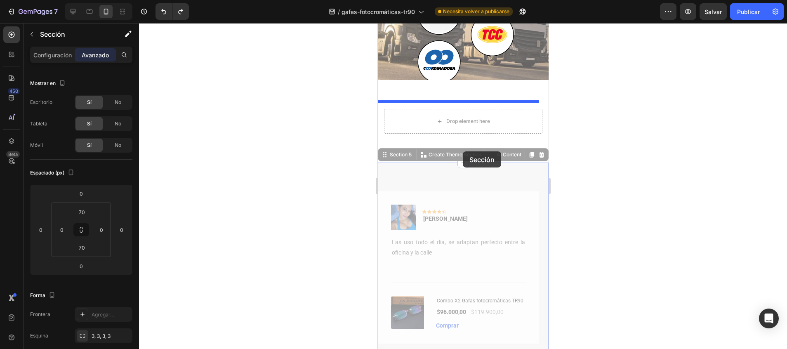
scroll to position [1793, 0]
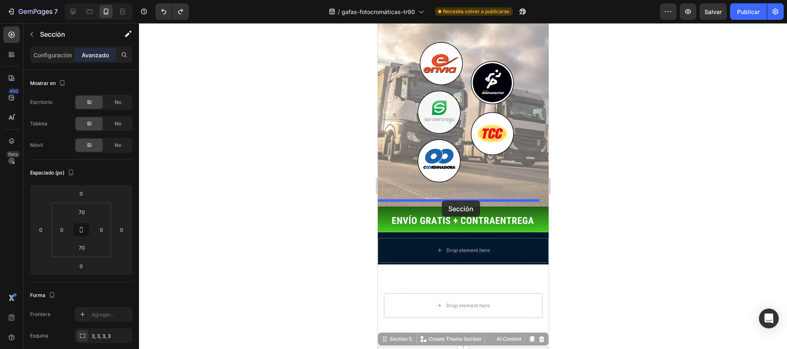
drag, startPoint x: 381, startPoint y: 166, endPoint x: 441, endPoint y: 200, distance: 69.4
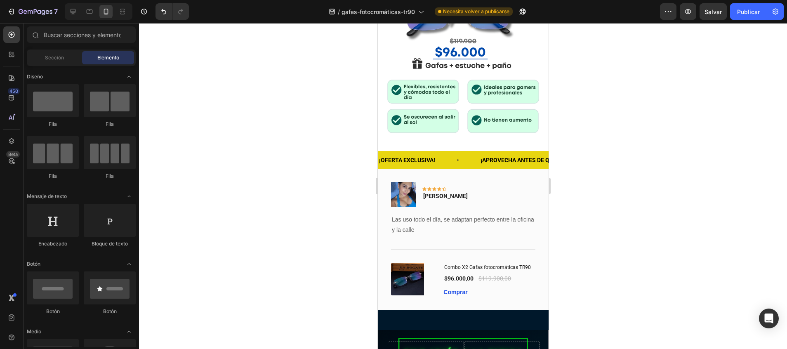
scroll to position [386, 0]
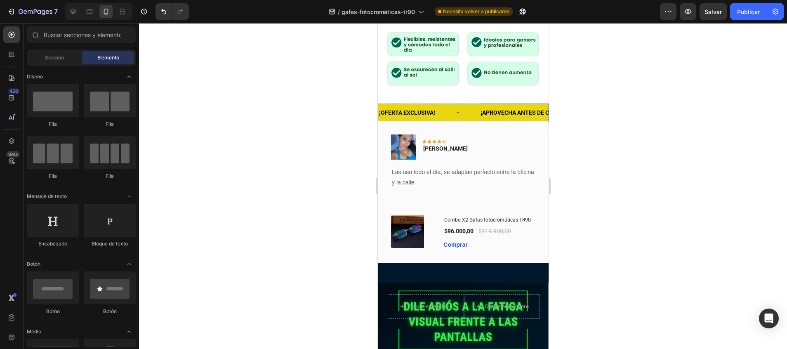
click at [516, 134] on div "Image Icon Icon Icon Icon Icon Row Vanessa R. Text block Row" at bounding box center [462, 150] width 144 height 32
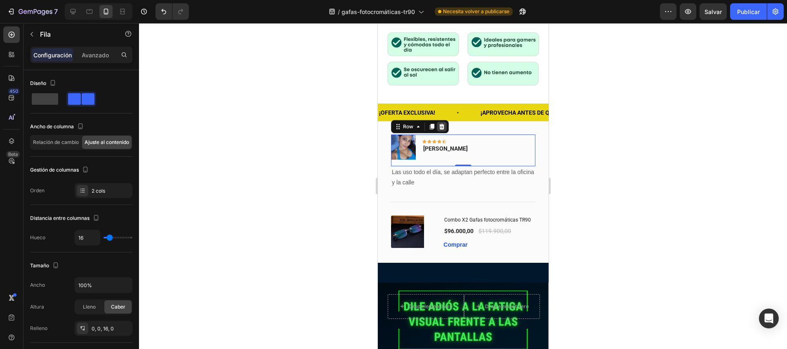
click at [442, 123] on icon at bounding box center [441, 126] width 7 height 7
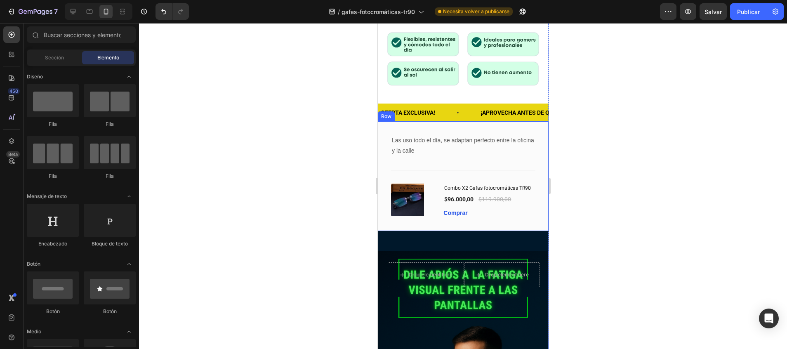
click at [530, 125] on div "Las uso todo el día, se adaptan perfecto entre la oficina y la calle Text block…" at bounding box center [462, 176] width 171 height 110
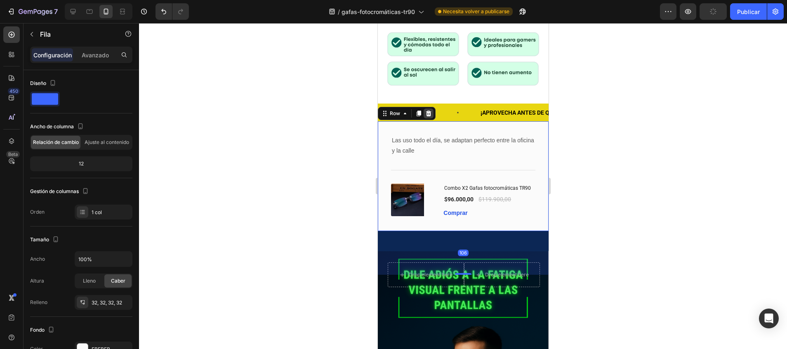
click at [428, 110] on icon at bounding box center [428, 113] width 7 height 7
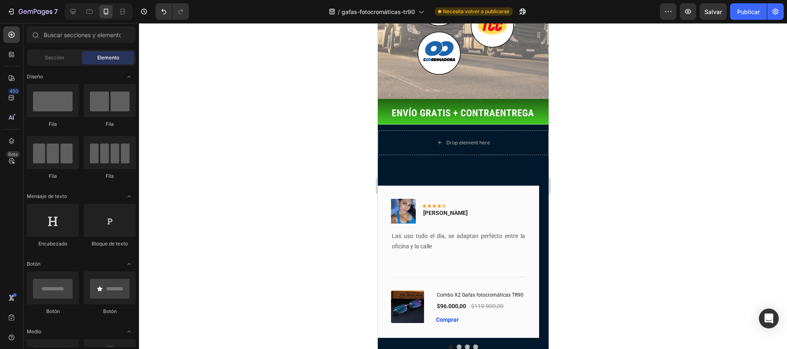
scroll to position [1753, 0]
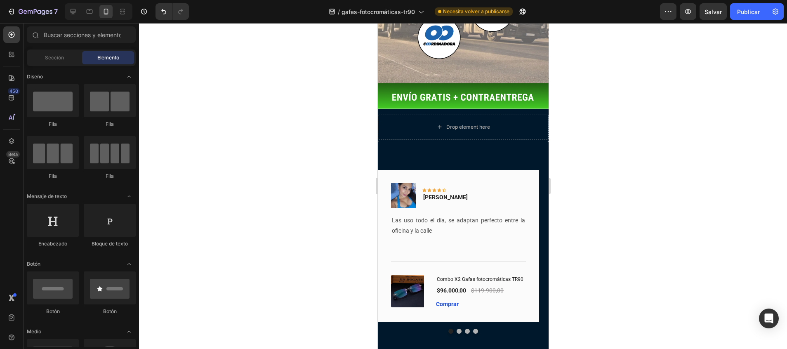
drag, startPoint x: 541, startPoint y: 102, endPoint x: 955, endPoint y: 305, distance: 460.5
click at [534, 170] on div "Image Icon Icon Icon Icon Icon Row Vanessa R. Text block Row Las uso todo el dí…" at bounding box center [457, 246] width 161 height 152
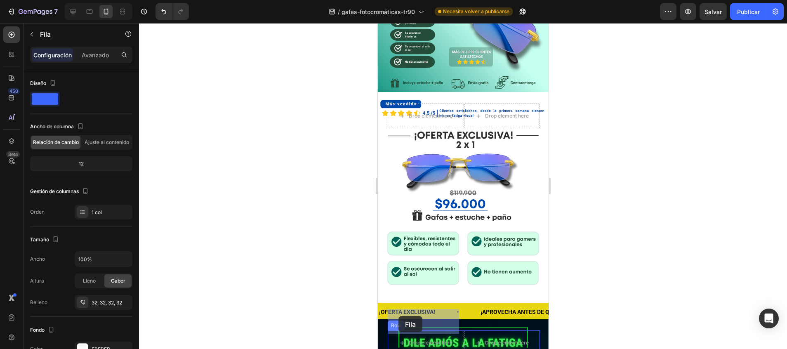
scroll to position [196, 0]
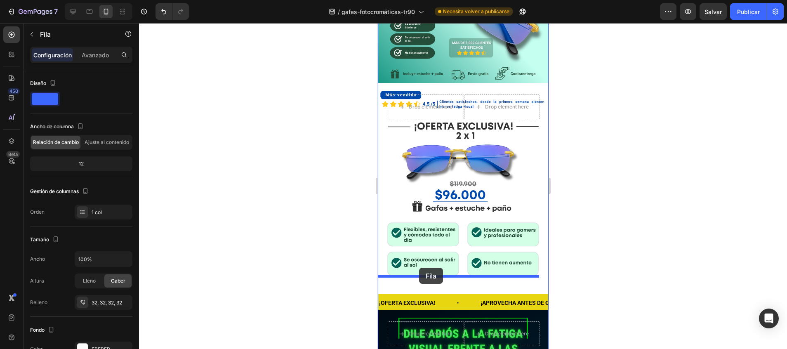
drag, startPoint x: 384, startPoint y: 85, endPoint x: 418, endPoint y: 268, distance: 186.3
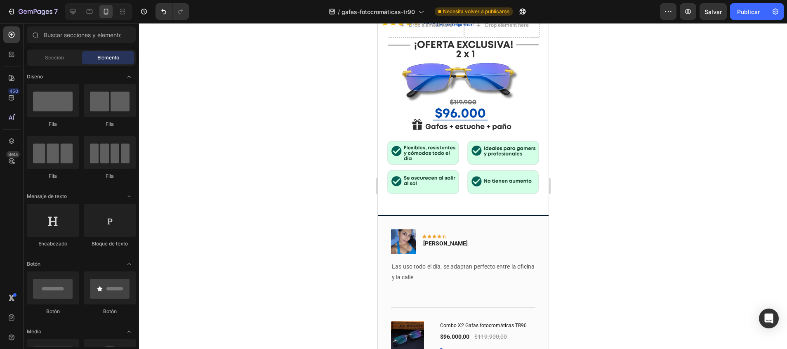
scroll to position [390, 0]
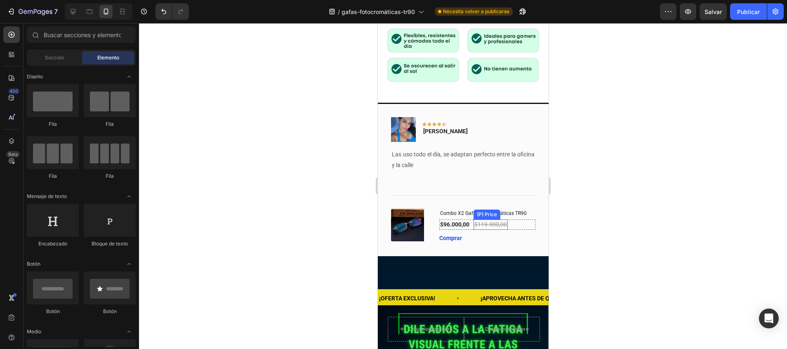
click at [496, 233] on div "Comprar (P) Cart Button" at bounding box center [487, 238] width 96 height 10
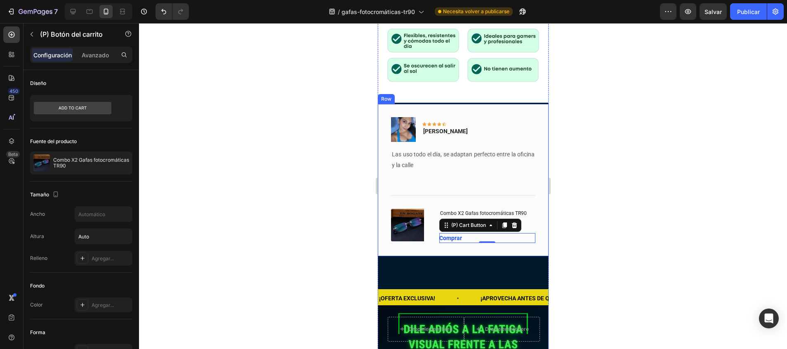
click at [496, 225] on div "Image Icon Icon Icon Icon Icon Row Vanessa R. Text block Row Las uso todo el dí…" at bounding box center [462, 180] width 171 height 152
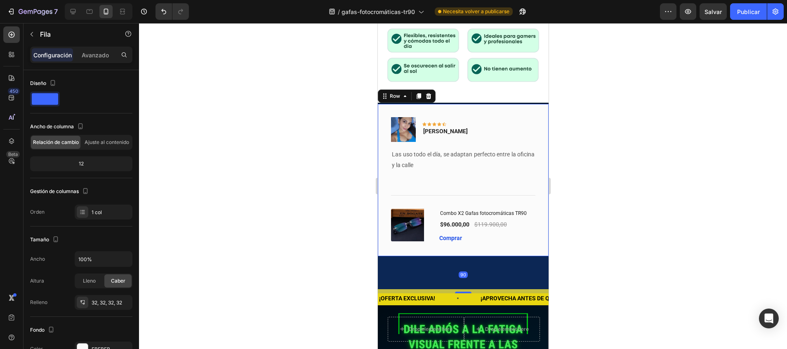
click at [499, 256] on div "90" at bounding box center [462, 274] width 171 height 37
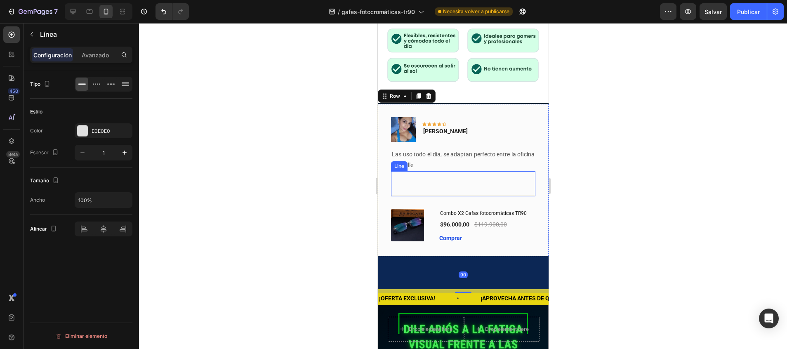
click at [517, 171] on div "Title Line" at bounding box center [462, 183] width 144 height 25
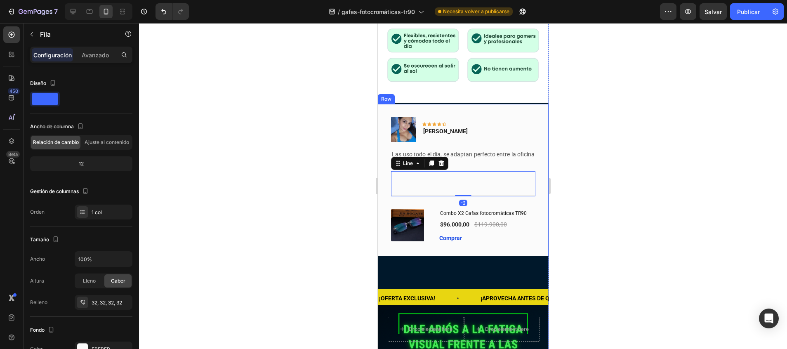
click at [528, 108] on div "Image Icon Icon Icon Icon Icon Row Vanessa R. Text block Row Las uso todo el dí…" at bounding box center [462, 180] width 171 height 152
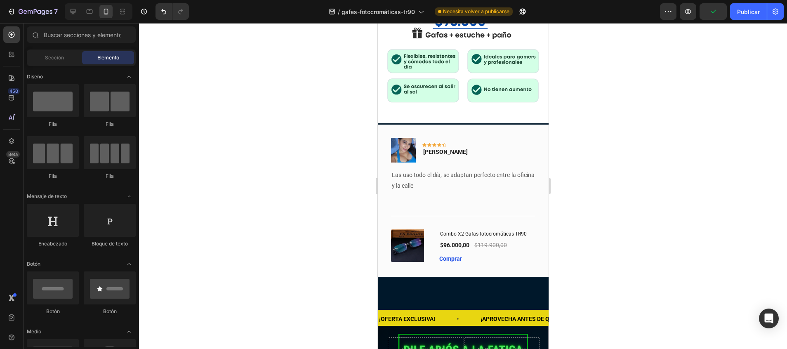
scroll to position [380, 0]
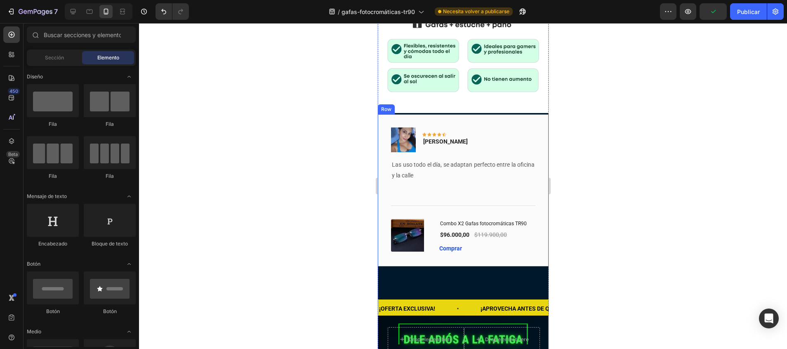
click at [528, 170] on div "Image Icon Icon Icon Icon Icon Row Vanessa R. Text block Row Las uso todo el dí…" at bounding box center [462, 190] width 171 height 152
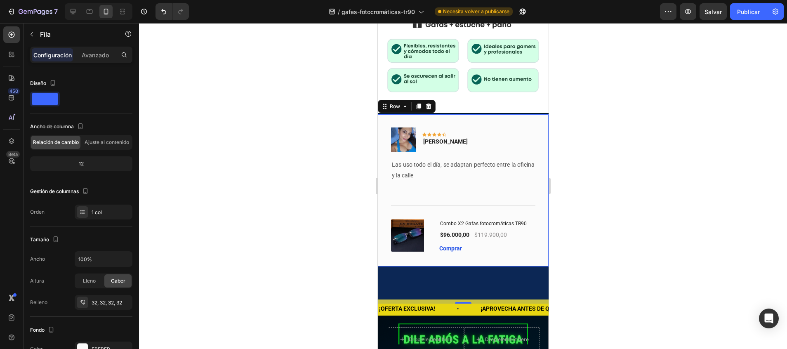
click at [456, 266] on div "90" at bounding box center [462, 284] width 171 height 37
click at [581, 205] on div at bounding box center [463, 186] width 648 height 326
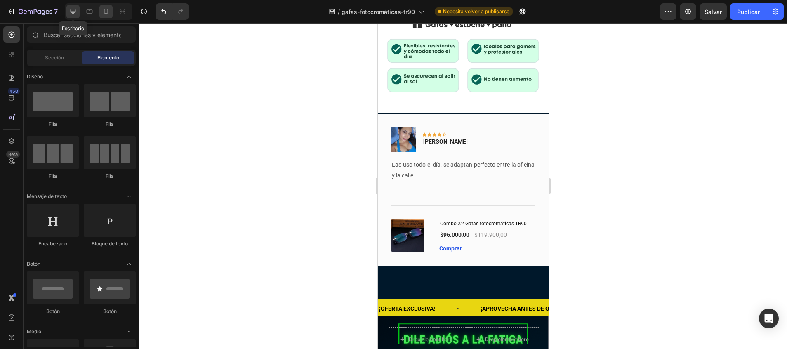
click at [79, 12] on div at bounding box center [72, 11] width 13 height 13
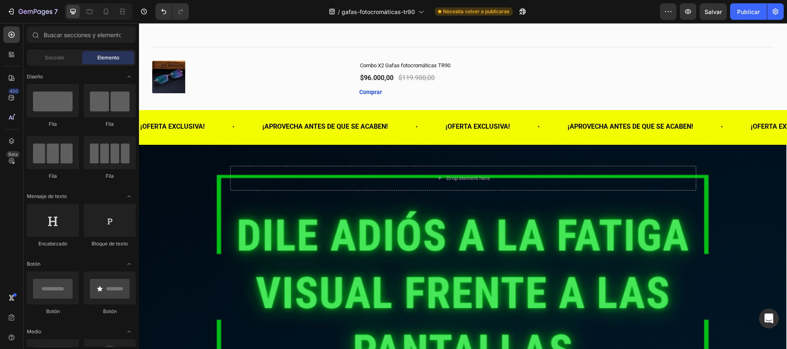
scroll to position [1507, 0]
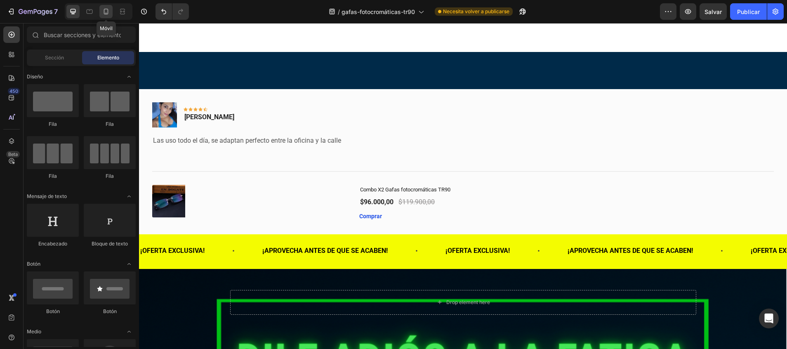
click at [110, 12] on icon at bounding box center [106, 11] width 8 height 8
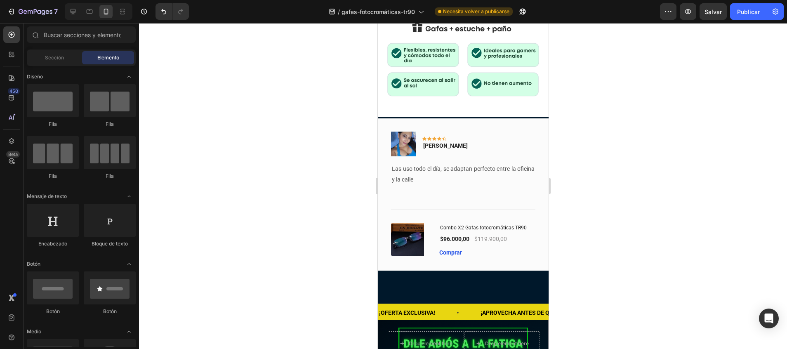
scroll to position [352, 0]
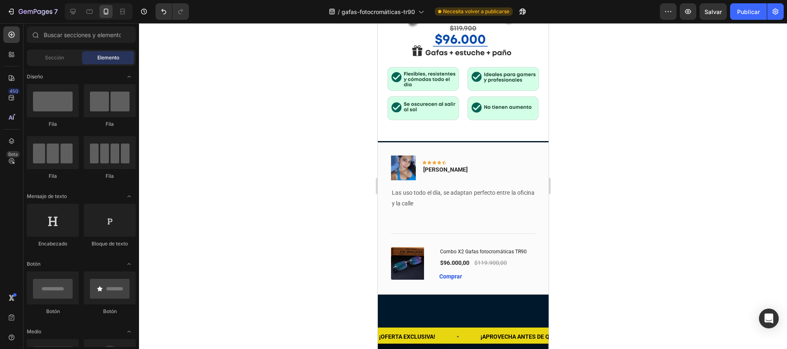
drag, startPoint x: 542, startPoint y: 144, endPoint x: 928, endPoint y: 115, distance: 386.5
click at [517, 155] on div "Image Icon Icon Icon Icon Icon Row Vanessa R. Text block Row" at bounding box center [462, 171] width 144 height 32
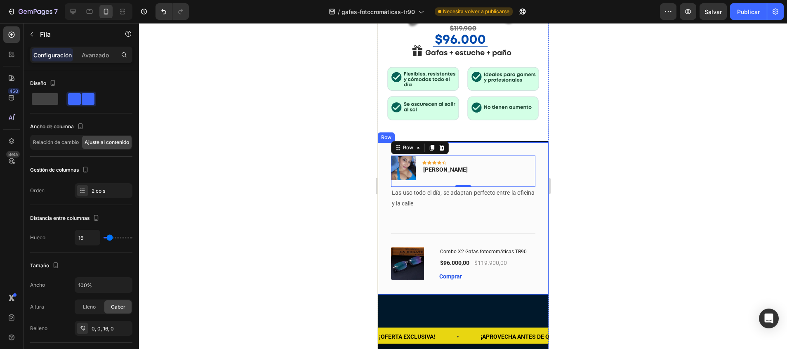
click at [528, 142] on div "Image Icon Icon Icon Icon Icon Row Vanessa R. Text block Row 0 Las uso todo el …" at bounding box center [462, 218] width 171 height 152
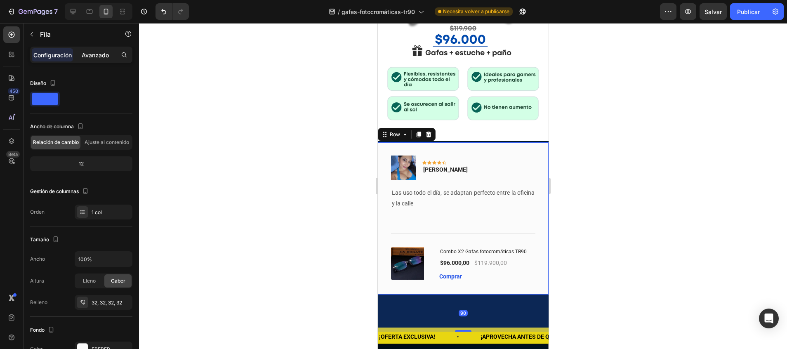
click at [102, 55] on p "Avanzado" at bounding box center [95, 55] width 27 height 9
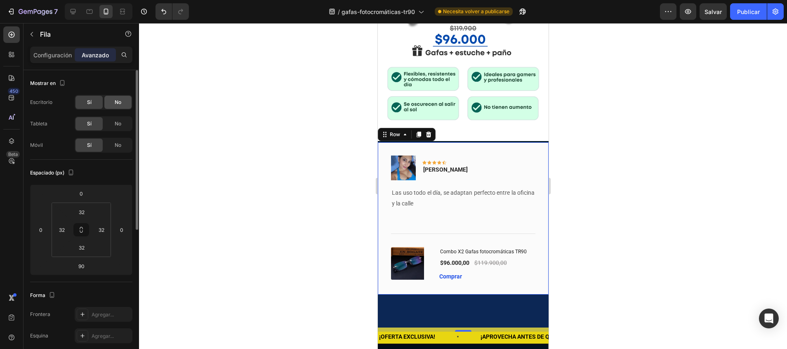
click at [120, 100] on span "No" at bounding box center [118, 102] width 7 height 7
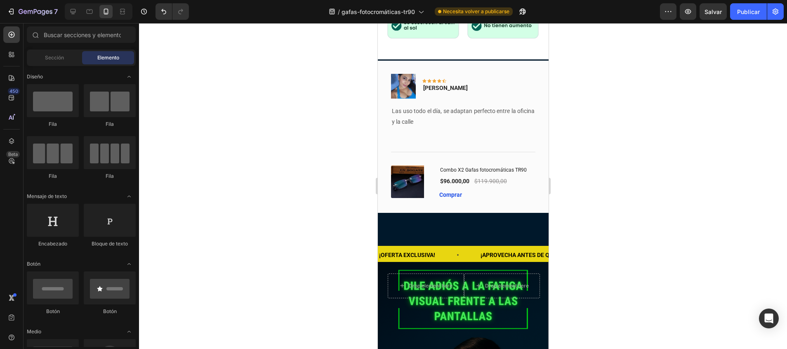
scroll to position [505, 0]
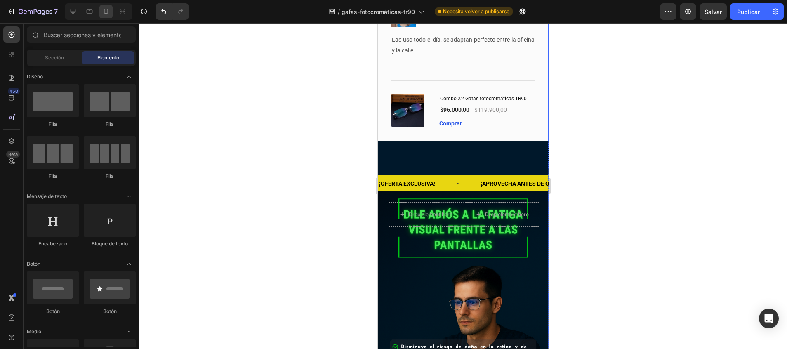
click at [527, 112] on div "Image Icon Icon Icon Icon Icon Row Vanessa R. Text block Row Las uso todo el dí…" at bounding box center [462, 65] width 171 height 152
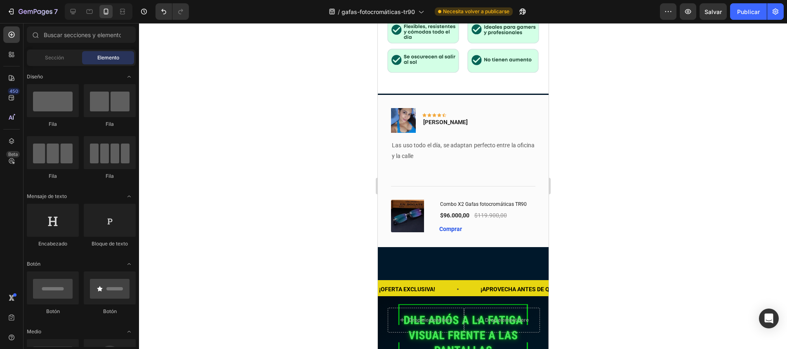
scroll to position [396, 0]
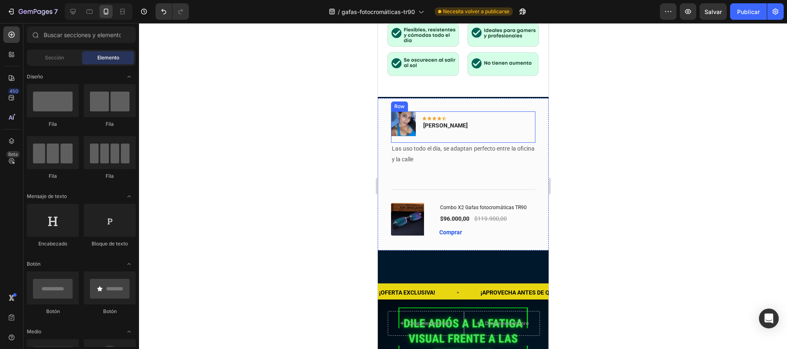
click at [520, 111] on div "Image Icon Icon Icon Icon Icon Row Vanessa R. Text block Row" at bounding box center [462, 127] width 144 height 32
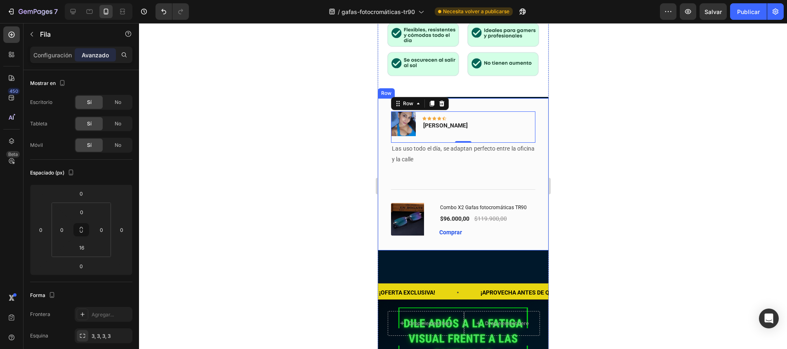
click at [534, 98] on div "Image Icon Icon Icon Icon Icon Row Vanessa R. Text block Row 0 Las uso todo el …" at bounding box center [462, 174] width 171 height 152
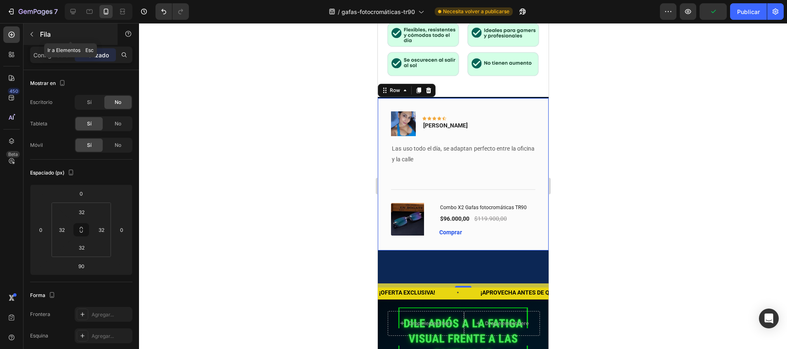
click at [28, 29] on button "button" at bounding box center [31, 34] width 13 height 13
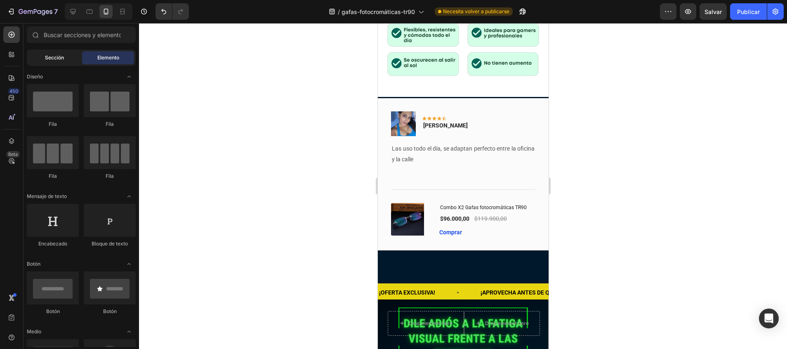
click at [39, 62] on div "Sección" at bounding box center [54, 57] width 52 height 13
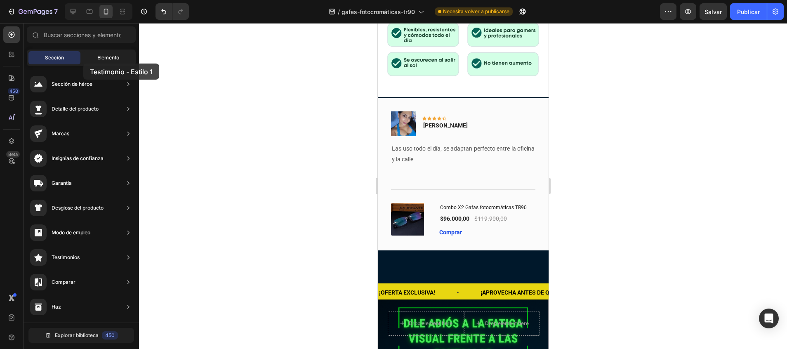
drag, startPoint x: 222, startPoint y: 73, endPoint x: 83, endPoint y: 63, distance: 138.8
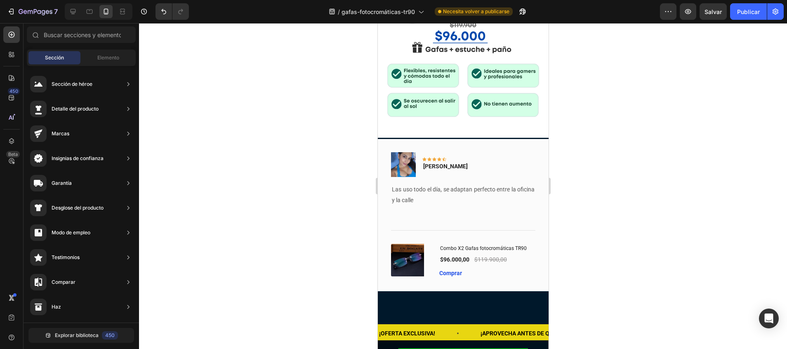
scroll to position [352, 0]
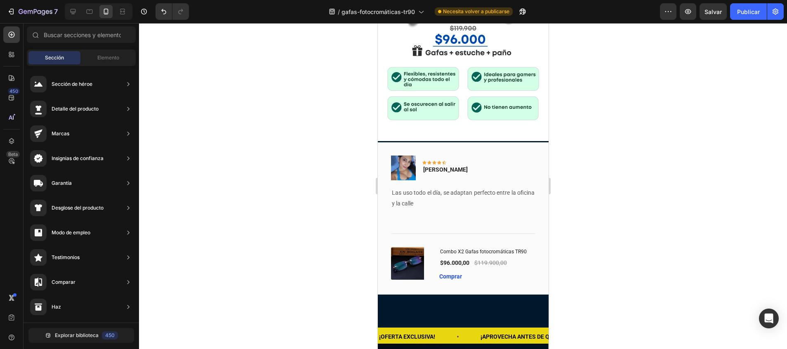
click at [526, 142] on div "Image Icon Icon Icon Icon Icon Row Vanessa R. Text block Row Las uso todo el dí…" at bounding box center [462, 218] width 171 height 152
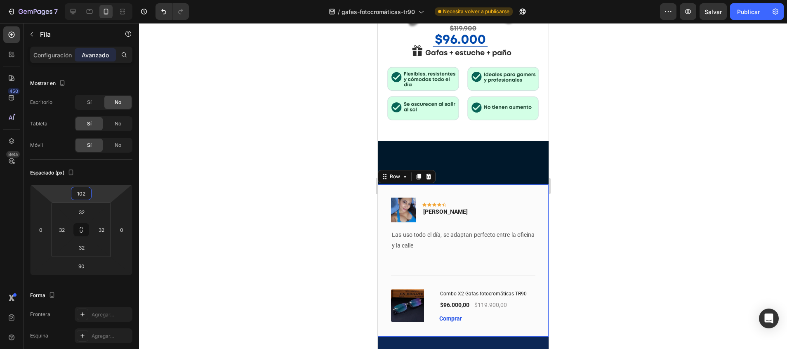
type input "104"
drag, startPoint x: 89, startPoint y: 186, endPoint x: 89, endPoint y: 154, distance: 32.2
click at [89, 0] on html "7 / gafas-fotocromáticas-tr90 Necesita volver a publicarse Preview Salvar Publi…" at bounding box center [393, 0] width 787 height 0
click at [270, 152] on div at bounding box center [463, 186] width 648 height 326
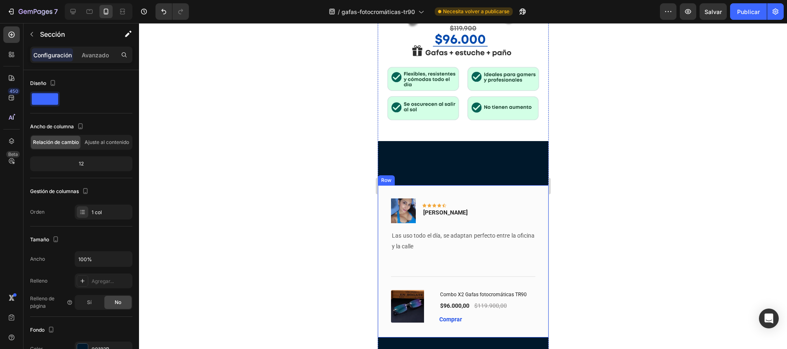
click at [508, 198] on div "Image Icon Icon Icon Icon Icon Row Vanessa R. Text block Row" at bounding box center [462, 214] width 144 height 32
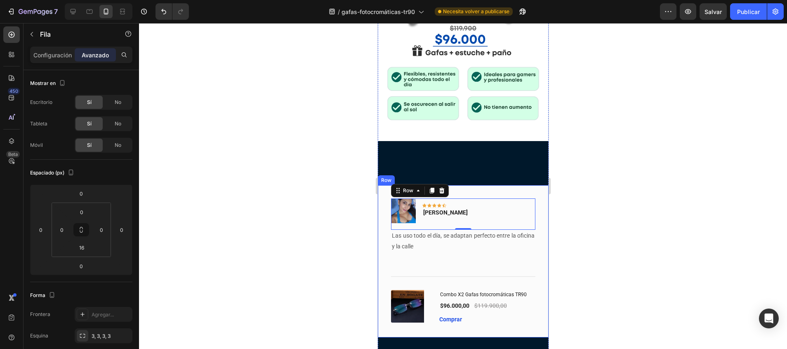
click at [515, 185] on div "Image Icon Icon Icon Icon Icon Row Vanessa R. Text block Row 0 Las uso todo el …" at bounding box center [462, 261] width 171 height 152
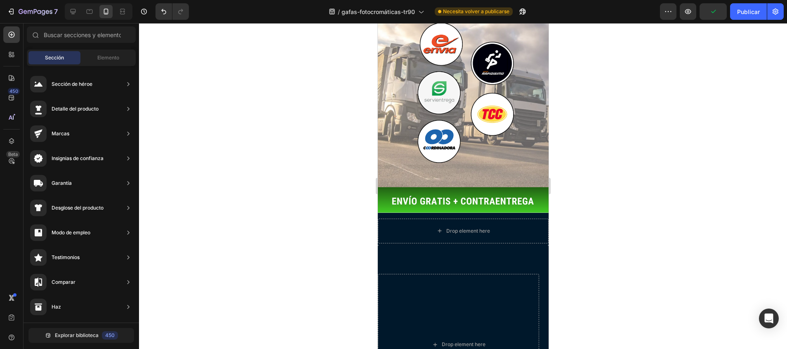
scroll to position [1621, 0]
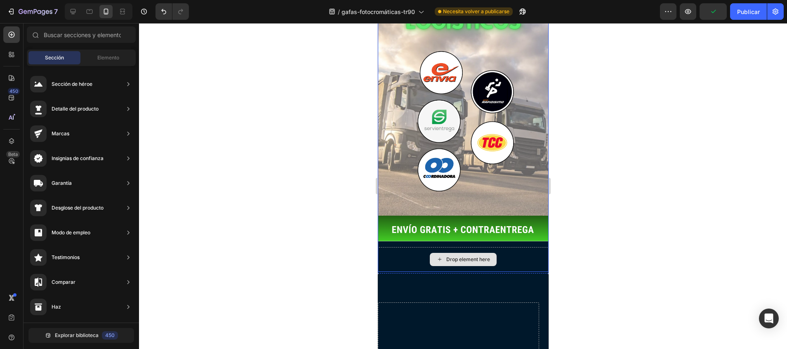
click at [497, 247] on div "Drop element here" at bounding box center [462, 259] width 171 height 25
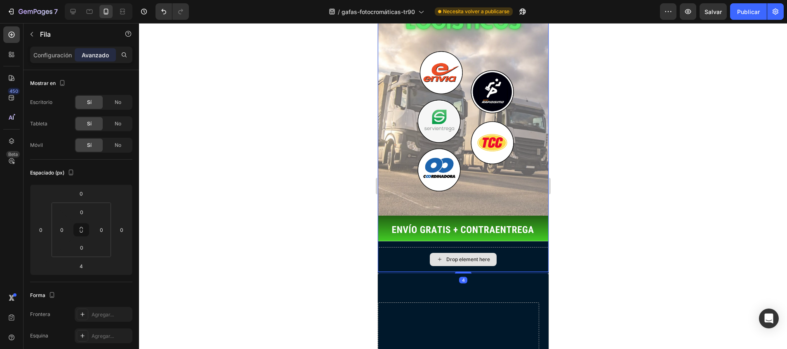
click at [510, 247] on div "Drop element here" at bounding box center [462, 259] width 171 height 25
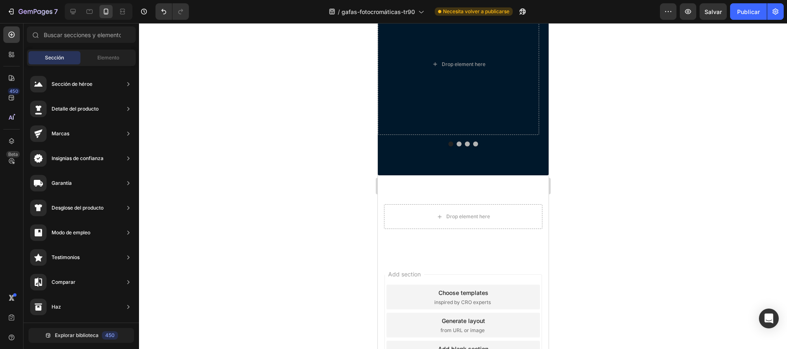
drag, startPoint x: 543, startPoint y: 263, endPoint x: 929, endPoint y: 298, distance: 387.8
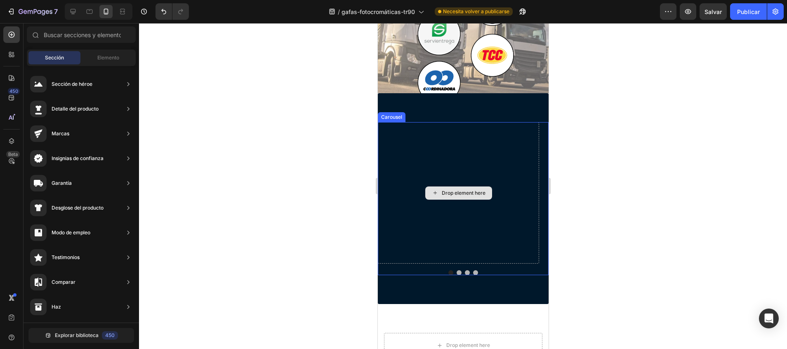
click at [470, 196] on div "Drop element here" at bounding box center [463, 193] width 44 height 7
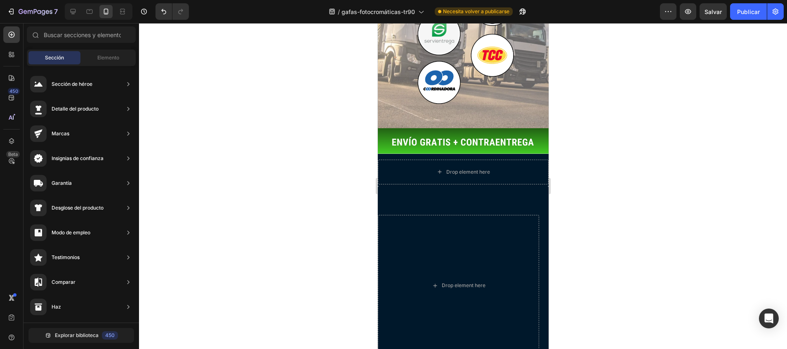
click at [316, 197] on div at bounding box center [463, 186] width 648 height 326
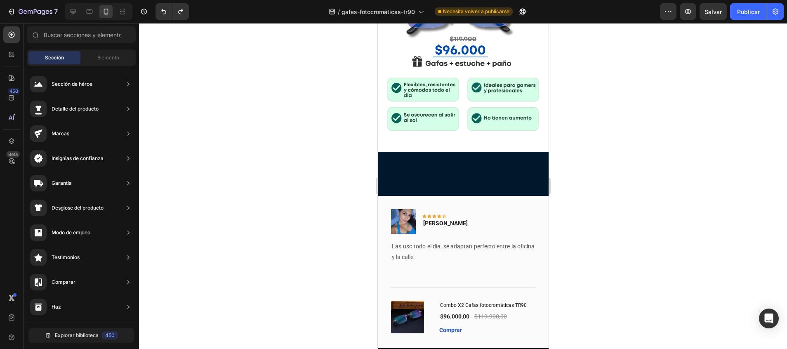
scroll to position [382, 0]
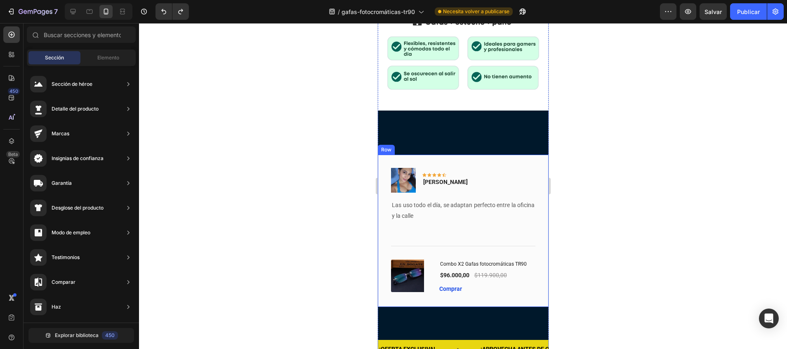
click at [518, 155] on div "Image Icon Icon Icon Icon Icon Row Vanessa R. Text block Row Las uso todo el dí…" at bounding box center [462, 231] width 171 height 152
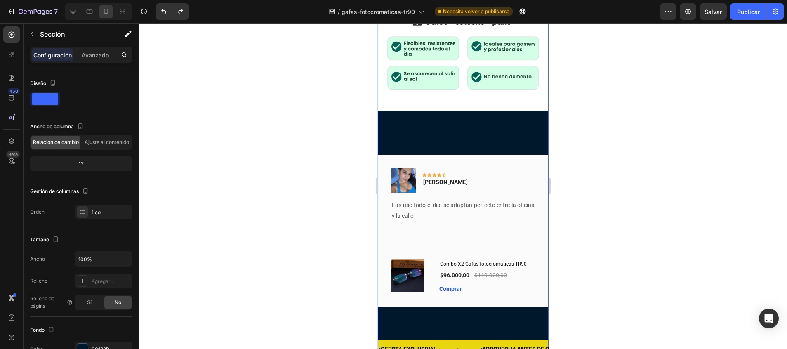
click at [512, 168] on div "Image Icon Icon Icon Icon Icon Row Vanessa R. Text block Row" at bounding box center [462, 184] width 144 height 32
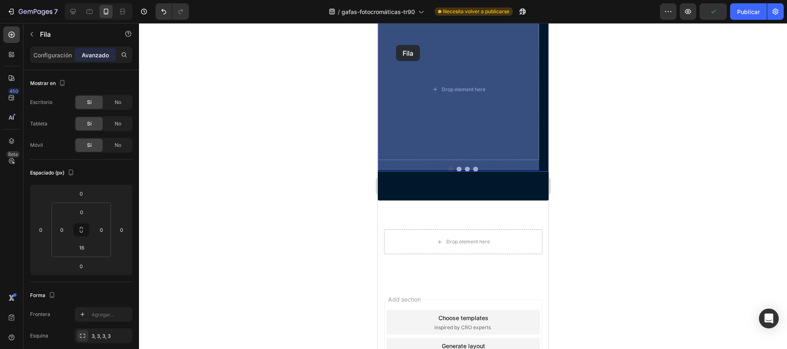
scroll to position [2023, 0]
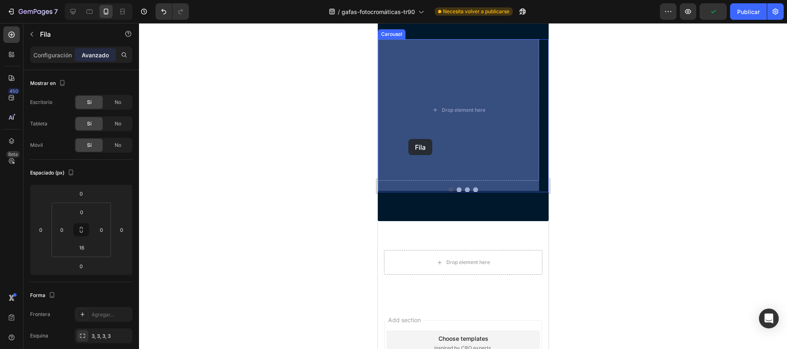
drag, startPoint x: 396, startPoint y: 136, endPoint x: 408, endPoint y: 139, distance: 12.3
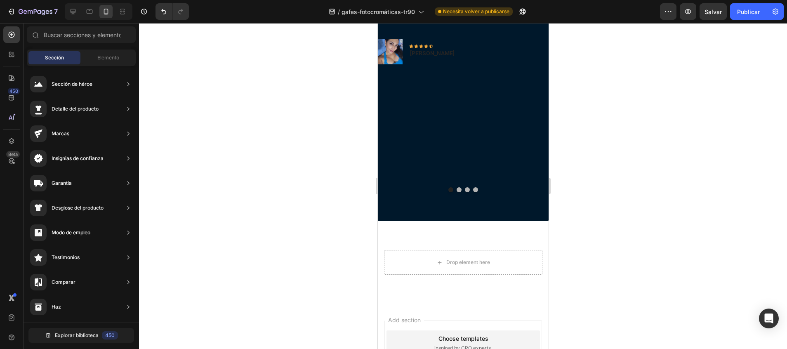
scroll to position [1930, 0]
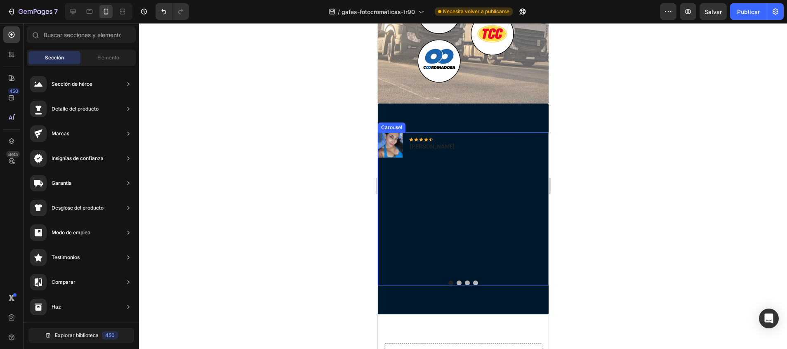
click at [473, 239] on div "Image Icon Icon Icon Icon Icon Row Vanessa R. Text block Row" at bounding box center [457, 202] width 161 height 141
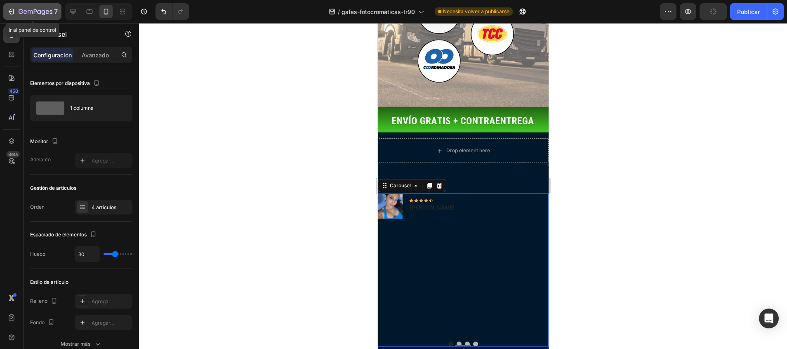
click at [28, 13] on icon "button" at bounding box center [30, 12] width 5 height 4
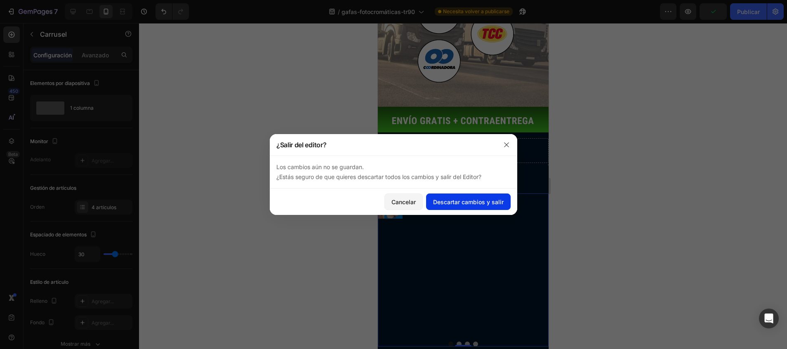
click at [447, 204] on font "Descartar cambios y salir" at bounding box center [468, 201] width 70 height 9
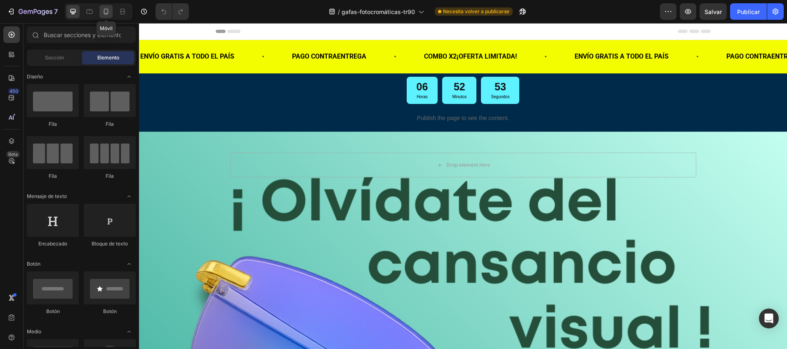
click at [106, 10] on icon at bounding box center [106, 11] width 8 height 8
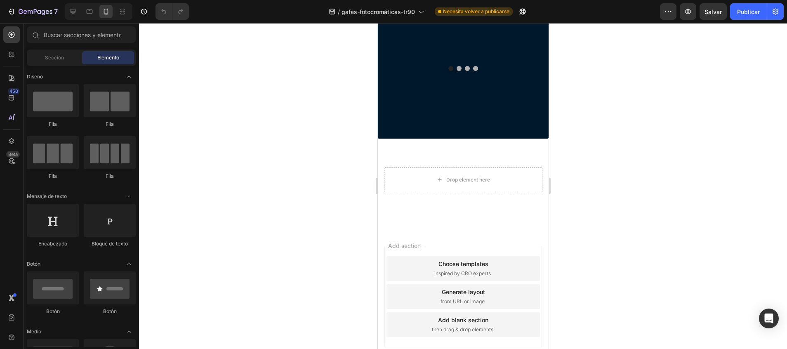
drag, startPoint x: 543, startPoint y: 62, endPoint x: 926, endPoint y: 338, distance: 471.9
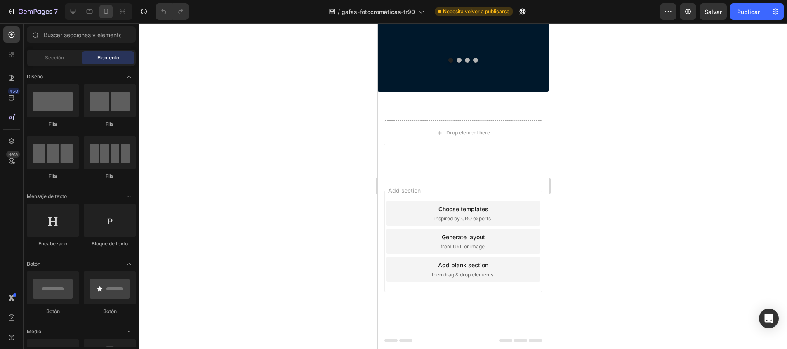
scroll to position [1906, 0]
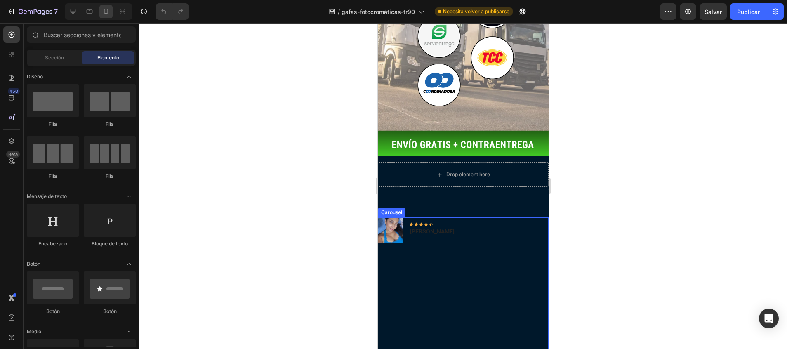
click at [464, 244] on div "Image Icon Icon Icon Icon Icon Row [PERSON_NAME] Text block Row" at bounding box center [457, 285] width 161 height 136
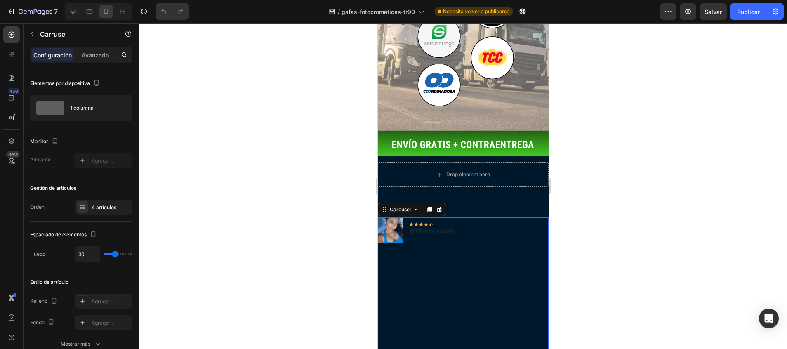
click at [464, 244] on div "Image Icon Icon Icon Icon Icon Row [PERSON_NAME] Text block Row" at bounding box center [457, 285] width 161 height 136
click at [75, 17] on div at bounding box center [72, 11] width 13 height 13
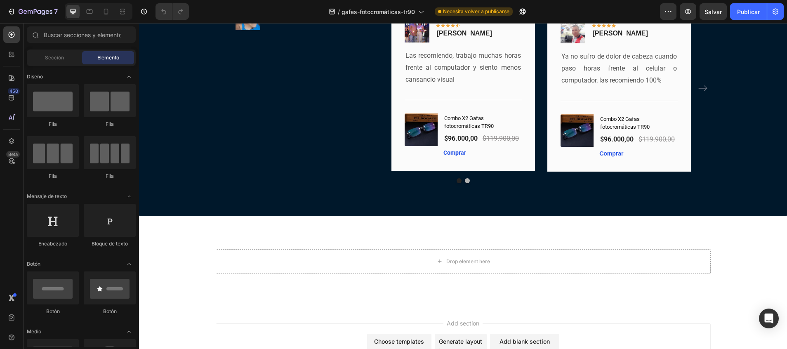
scroll to position [6244, 0]
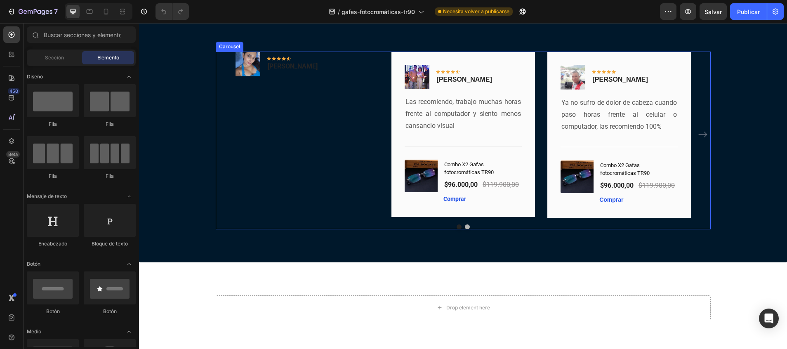
click at [351, 188] on div "Image Icon Icon Icon Icon Icon Row [PERSON_NAME] Text block Row" at bounding box center [306, 135] width 143 height 166
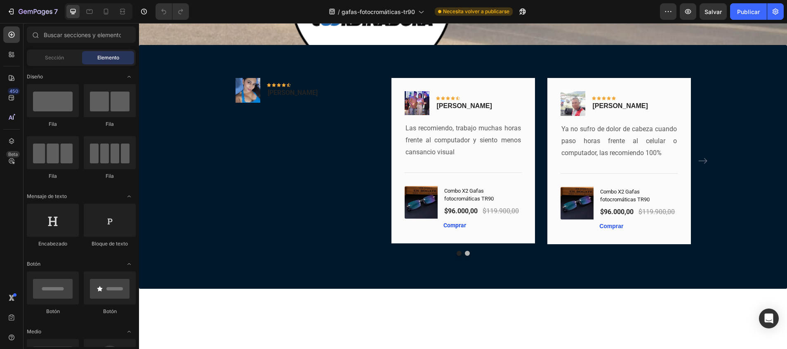
scroll to position [6127, 0]
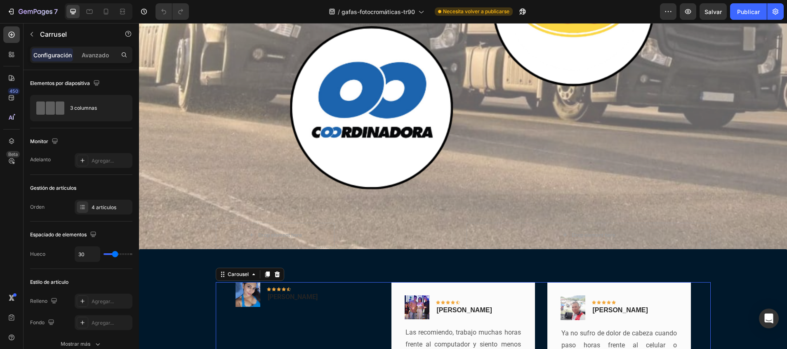
click at [107, 12] on icon at bounding box center [106, 11] width 8 height 8
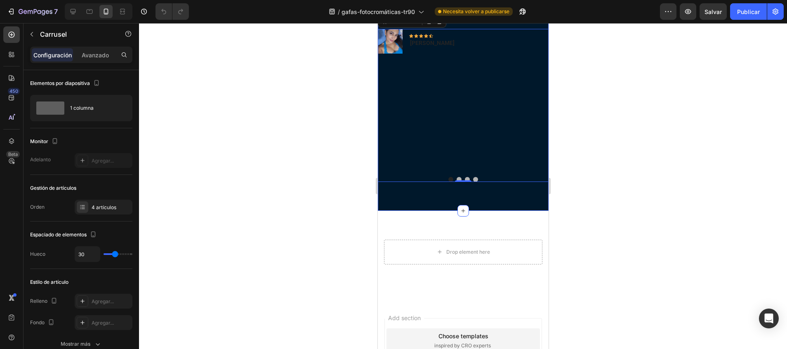
scroll to position [4491, 0]
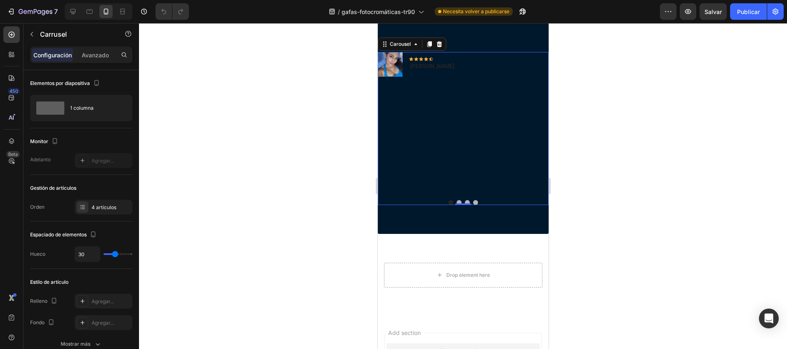
click at [490, 160] on div "Image Icon Icon Icon Icon Icon Row Vanessa R. Text block Row" at bounding box center [457, 122] width 161 height 141
click at [458, 208] on div "0" at bounding box center [462, 205] width 8 height 7
click at [456, 205] on button "Dot" at bounding box center [458, 202] width 5 height 5
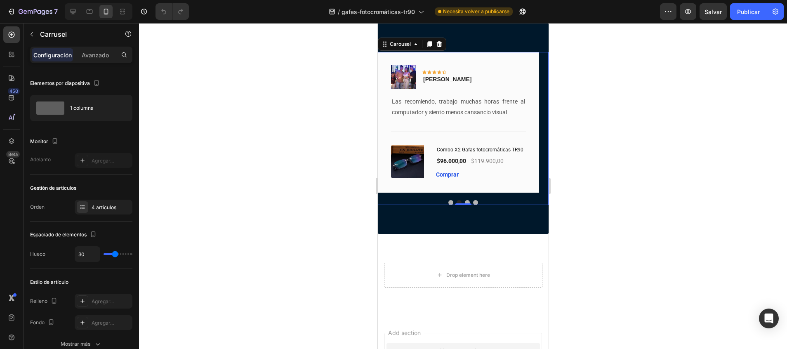
click at [448, 205] on button "Dot" at bounding box center [450, 202] width 5 height 5
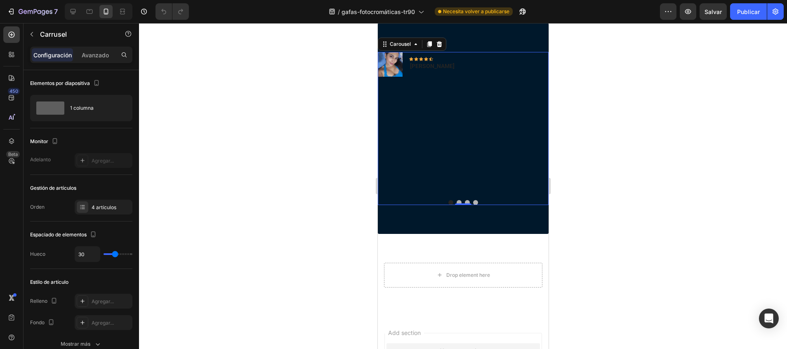
click at [455, 129] on div "Image Icon Icon Icon Icon Icon Row Vanessa R. Text block Row" at bounding box center [457, 122] width 161 height 141
click at [433, 96] on div "Image Icon Icon Icon Icon Icon Row Vanessa R. Text block Row" at bounding box center [457, 122] width 161 height 141
click at [456, 205] on button "Dot" at bounding box center [458, 202] width 5 height 5
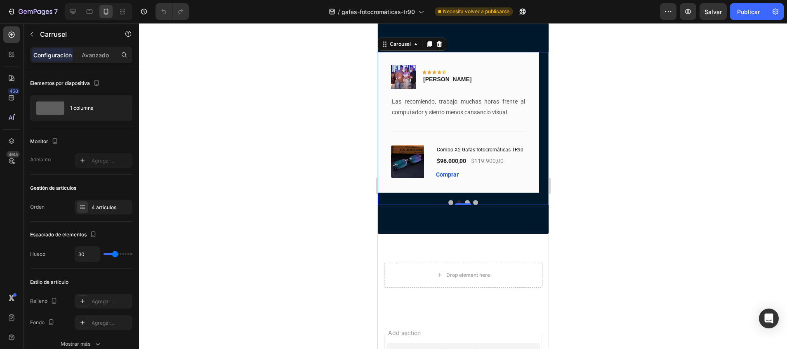
click at [464, 205] on button "Dot" at bounding box center [466, 202] width 5 height 5
click at [472, 205] on button "Dot" at bounding box center [474, 202] width 5 height 5
click at [448, 205] on button "Dot" at bounding box center [450, 202] width 5 height 5
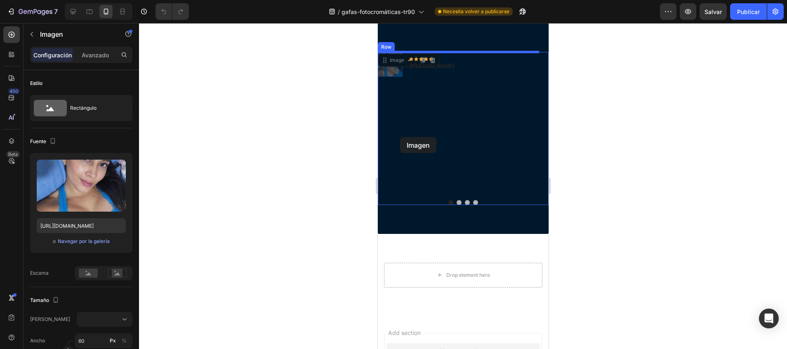
drag, startPoint x: 386, startPoint y: 67, endPoint x: 396, endPoint y: 121, distance: 55.2
click at [485, 110] on div "Image Icon Icon Icon Icon Icon Row Vanessa R. Text block Row" at bounding box center [457, 122] width 161 height 141
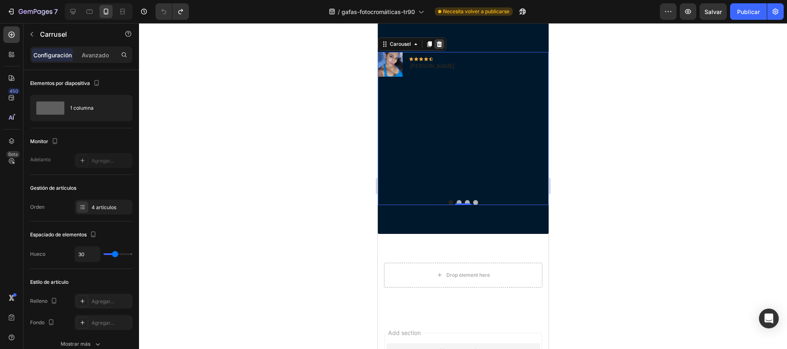
click at [437, 47] on icon at bounding box center [438, 44] width 7 height 7
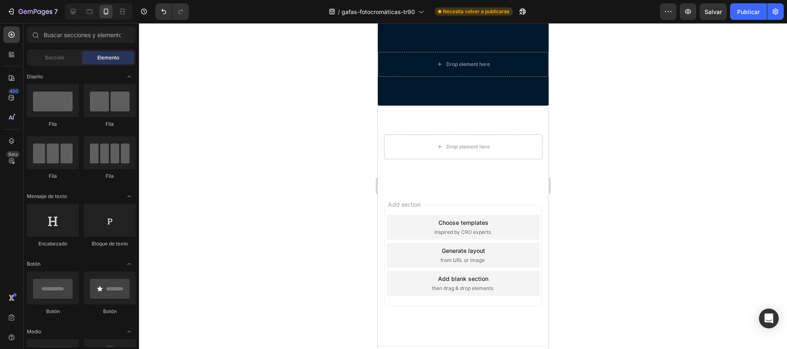
click at [80, 15] on div at bounding box center [99, 11] width 68 height 16
click at [74, 12] on icon at bounding box center [72, 11] width 5 height 5
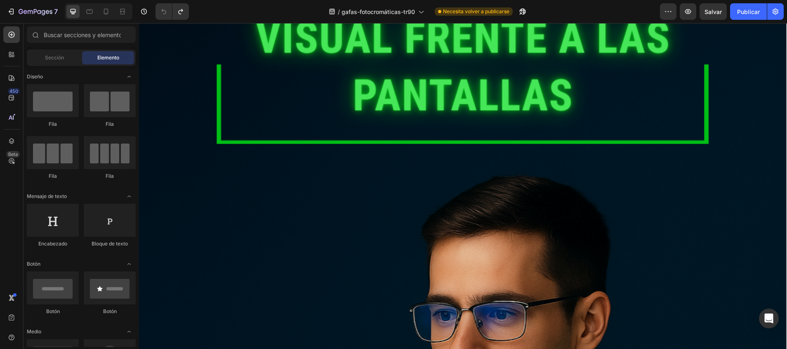
scroll to position [1604, 0]
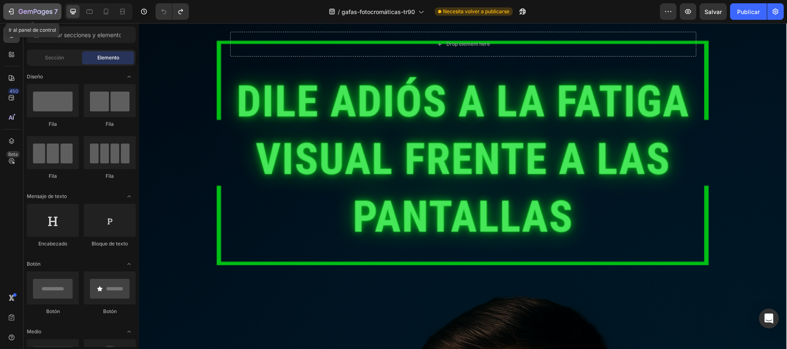
click at [43, 8] on div "7" at bounding box center [38, 12] width 39 height 10
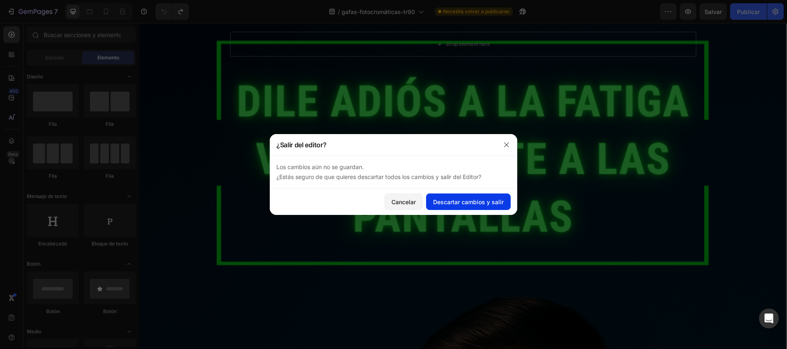
click at [441, 206] on font "Descartar cambios y salir" at bounding box center [468, 201] width 70 height 9
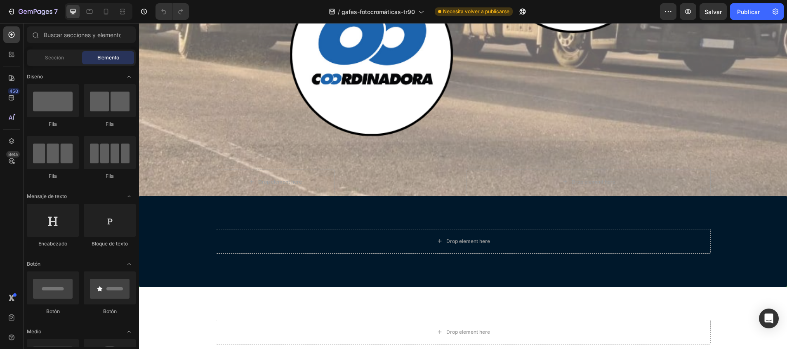
scroll to position [6235, 0]
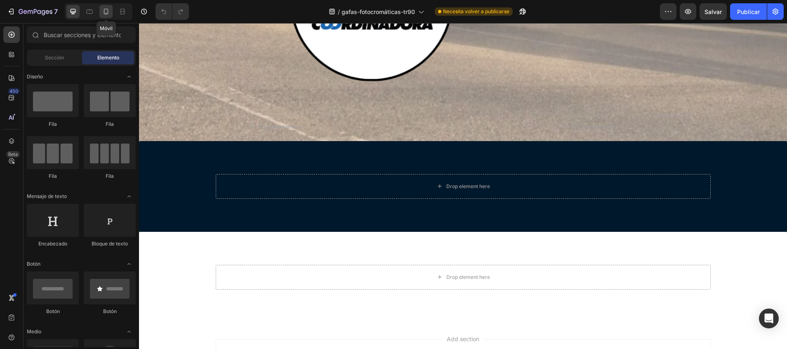
click at [106, 12] on icon at bounding box center [106, 11] width 8 height 8
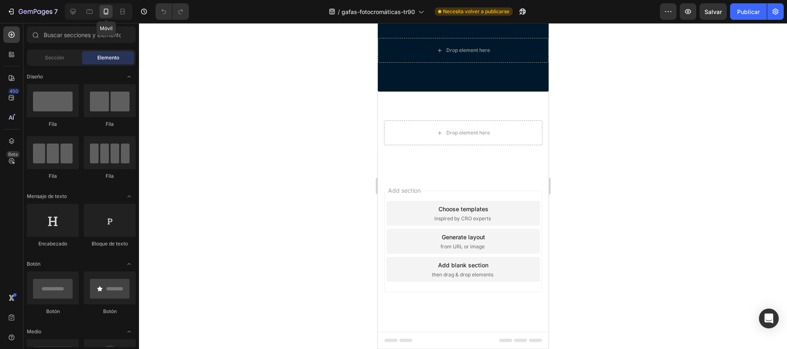
scroll to position [1717, 0]
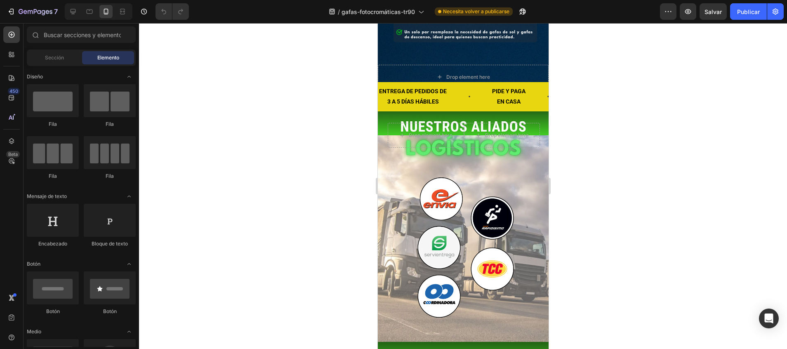
drag, startPoint x: 124, startPoint y: 160, endPoint x: 579, endPoint y: 213, distance: 457.8
click at [579, 0] on div "7 / gafas-fotocromáticas-tr90 Necesita volver a publicarse Preview Salvar Publi…" at bounding box center [393, 0] width 787 height 0
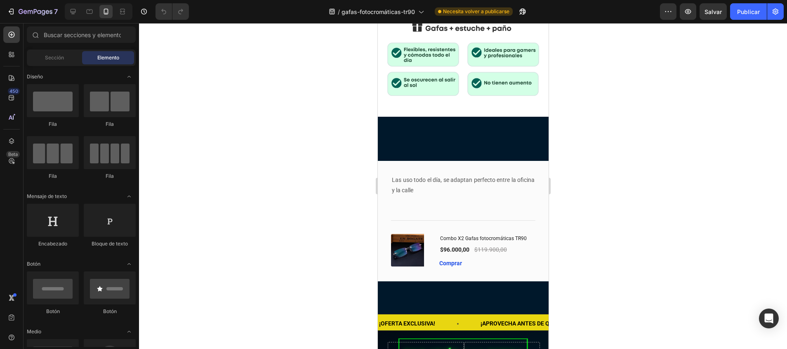
scroll to position [404, 0]
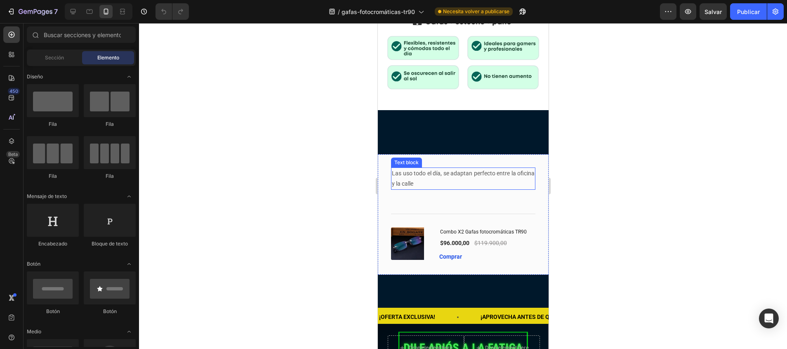
click at [524, 167] on div "Las uso todo el día, se adaptan perfecto entre la oficina y la calle" at bounding box center [462, 178] width 144 height 22
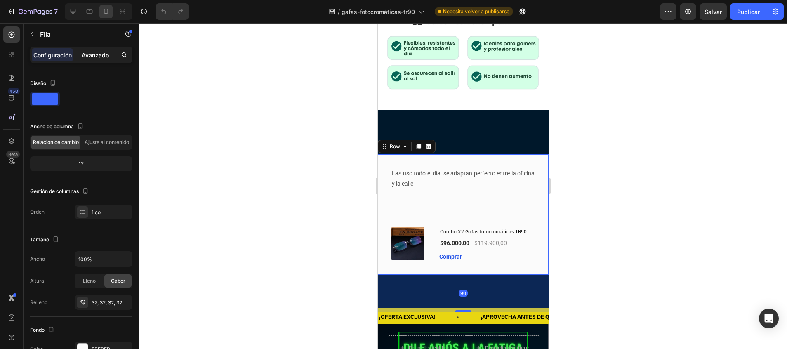
click at [109, 54] on p "Avanzado" at bounding box center [95, 55] width 27 height 9
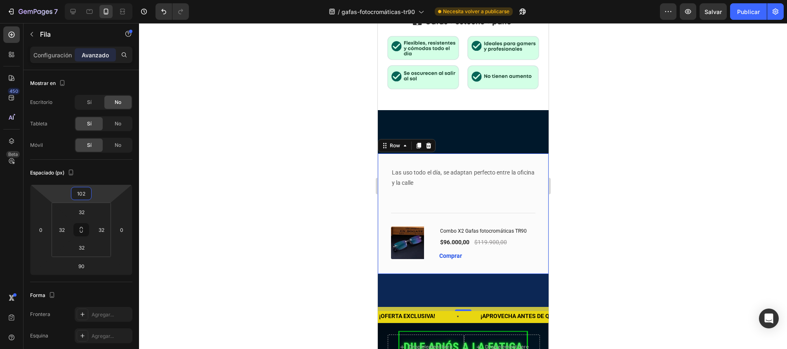
type input "104"
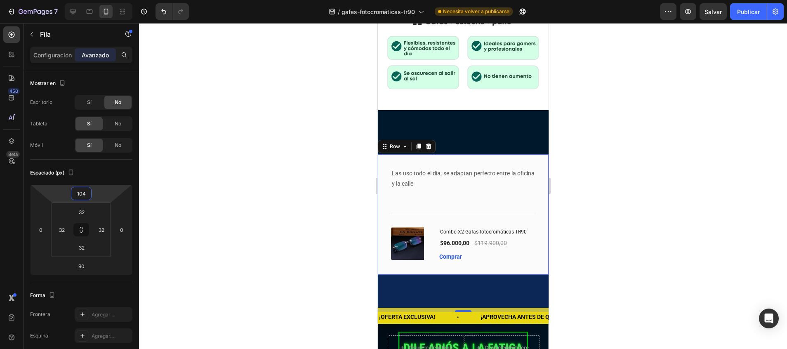
drag, startPoint x: 88, startPoint y: 186, endPoint x: 96, endPoint y: 186, distance: 7.8
click at [96, 0] on html "7 / gafas-fotocromáticas-tr90 Necesita volver a publicarse Preview Salvar Publi…" at bounding box center [393, 0] width 787 height 0
click at [514, 190] on div "Title Line" at bounding box center [462, 202] width 144 height 25
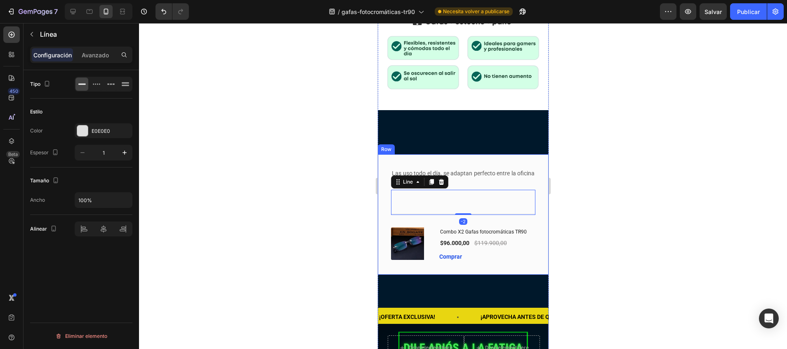
click at [532, 154] on div "Las uso todo el día, se adaptan perfecto entre la oficina y la calle Text block…" at bounding box center [462, 214] width 171 height 120
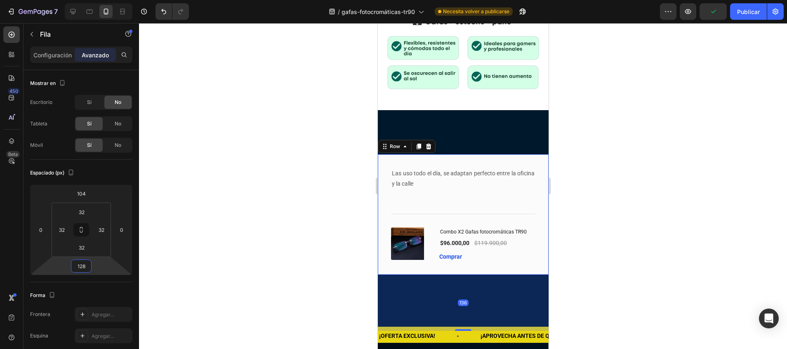
drag, startPoint x: 83, startPoint y: 257, endPoint x: 84, endPoint y: 245, distance: 12.0
click at [84, 0] on html "7 / gafas-fotocromáticas-tr90 Necesita volver a publicarse Preview Publicar 450…" at bounding box center [393, 0] width 787 height 0
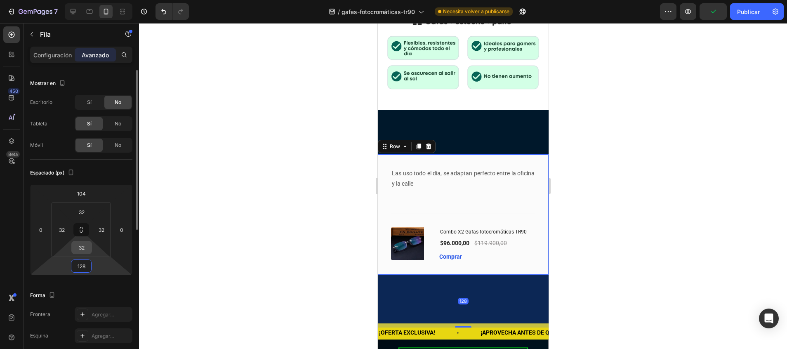
type input "90"
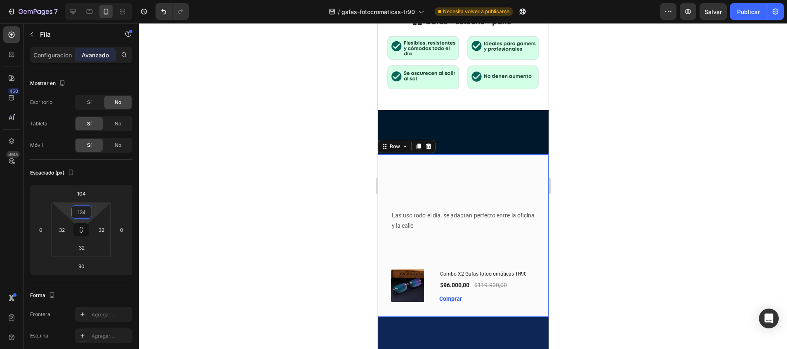
drag, startPoint x: 83, startPoint y: 203, endPoint x: 80, endPoint y: 162, distance: 41.4
click at [80, 0] on html "7 / gafas-fotocromáticas-tr90 Necesita volver a publicarse Preview Salvar Publi…" at bounding box center [393, 0] width 787 height 0
type input "2"
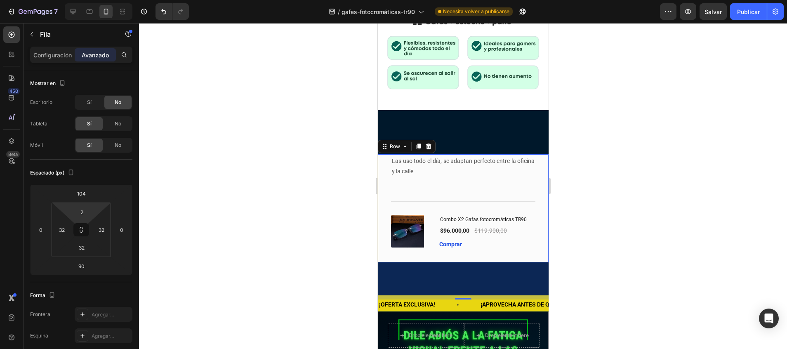
click at [235, 184] on div at bounding box center [463, 186] width 648 height 326
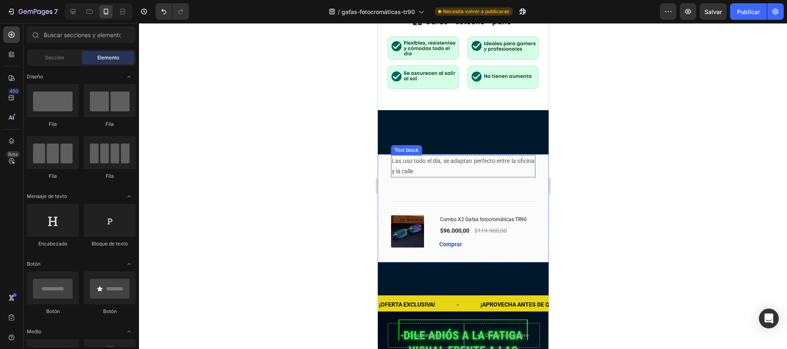
click at [507, 155] on div "Las uso todo el día, se adaptan perfecto entre la oficina y la calle" at bounding box center [462, 166] width 144 height 22
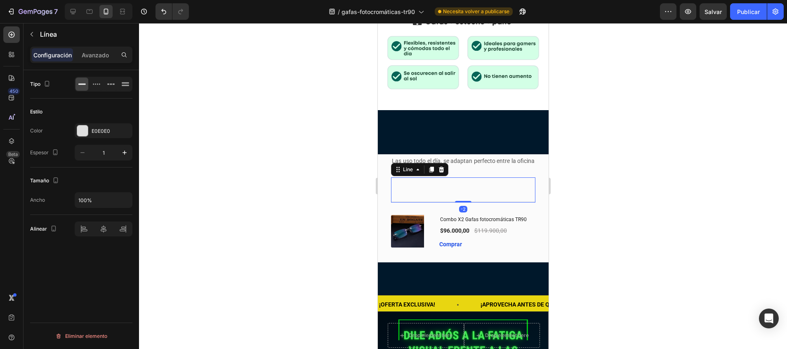
click at [519, 177] on div "Title Line -2" at bounding box center [462, 189] width 144 height 25
click at [530, 154] on div "Las uso todo el día, se adaptan perfecto entre la oficina y la calle Text block…" at bounding box center [462, 208] width 171 height 108
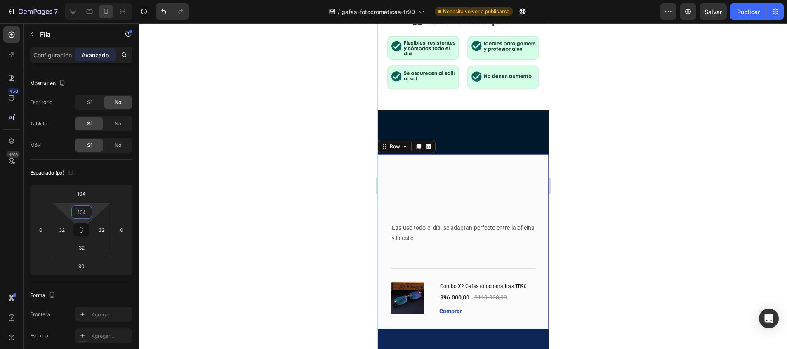
type input "202"
drag, startPoint x: 85, startPoint y: 203, endPoint x: 90, endPoint y: 141, distance: 62.0
click at [90, 0] on html "7 / gafas-fotocromáticas-tr90 Necesita volver a publicarse Preview Salvar Publi…" at bounding box center [393, 0] width 787 height 0
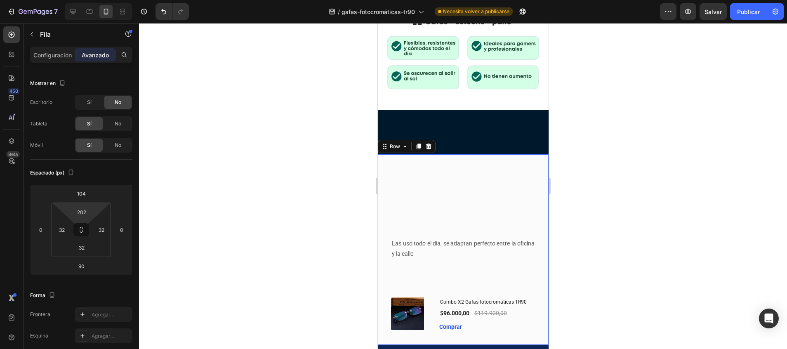
click at [252, 167] on div at bounding box center [463, 186] width 648 height 326
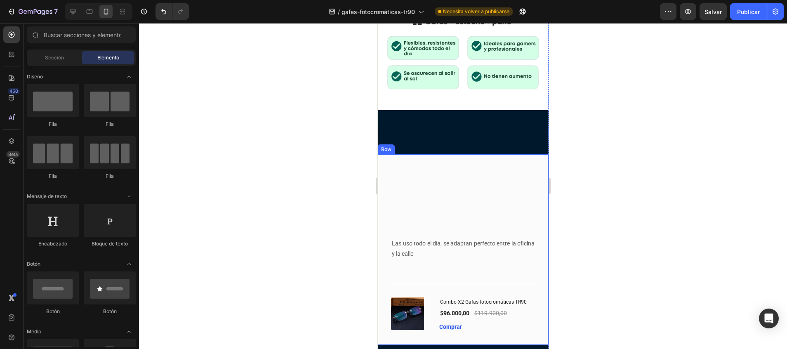
click at [458, 196] on div "Las uso todo el día, se adaptan perfecto entre la oficina y la calle Text block…" at bounding box center [462, 249] width 171 height 190
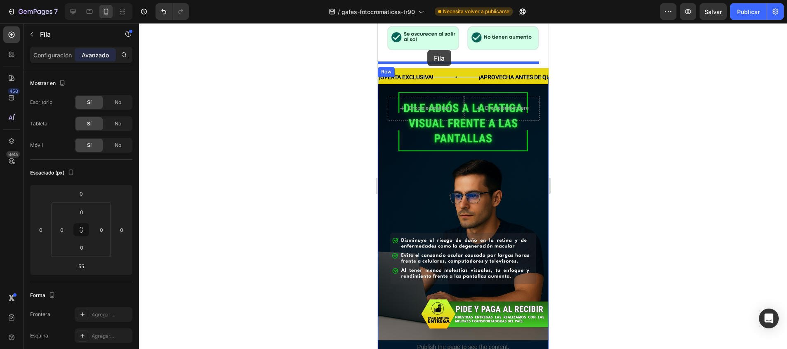
scroll to position [387, 0]
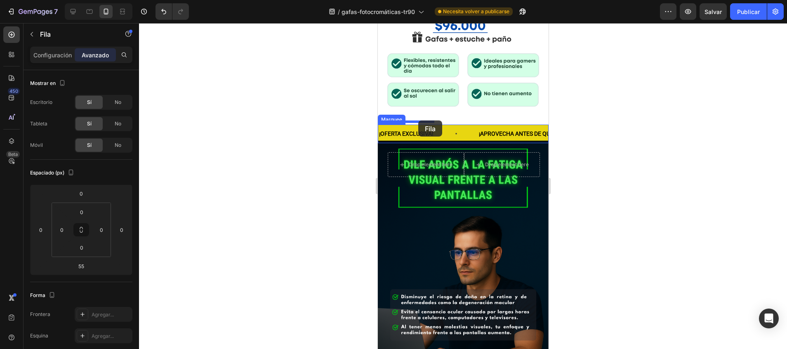
drag, startPoint x: 439, startPoint y: 208, endPoint x: 418, endPoint y: 120, distance: 89.9
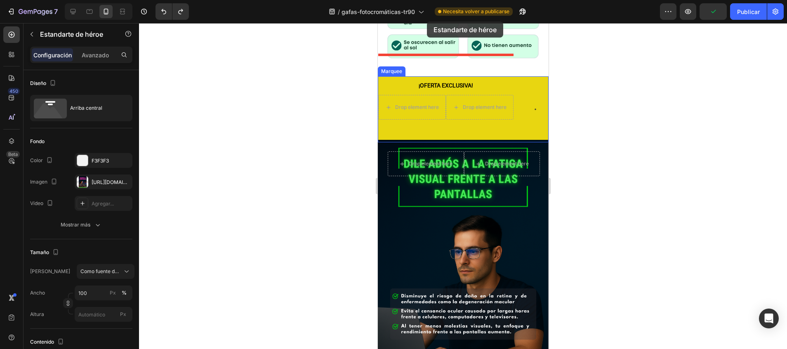
scroll to position [401, 0]
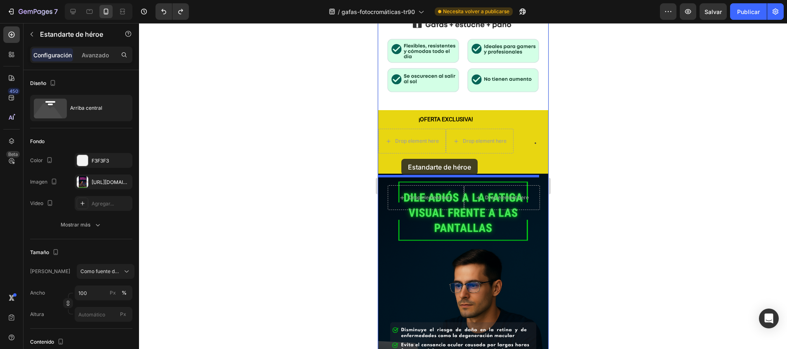
drag, startPoint x: 500, startPoint y: 272, endPoint x: 401, endPoint y: 159, distance: 150.7
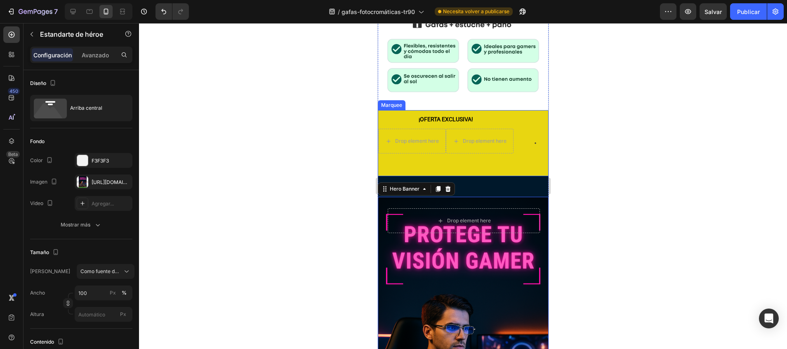
click at [456, 135] on div "¡OFERTA EXCLUSIVA! Text Block Drop element here Drop element here Row" at bounding box center [445, 143] width 135 height 66
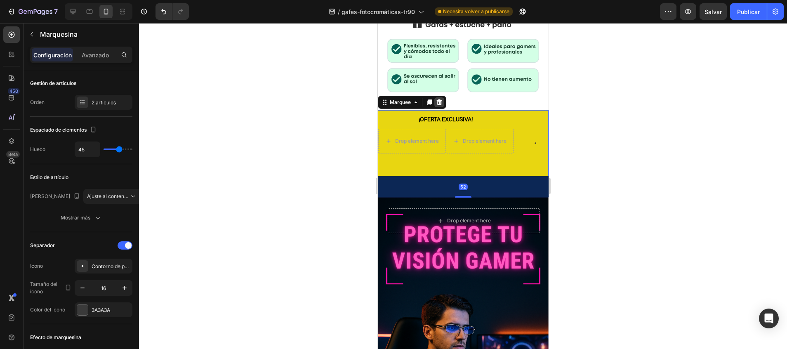
click at [437, 99] on icon at bounding box center [438, 102] width 5 height 6
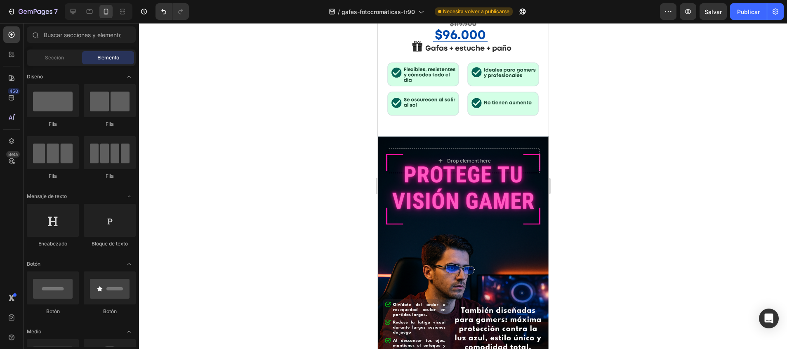
scroll to position [355, 0]
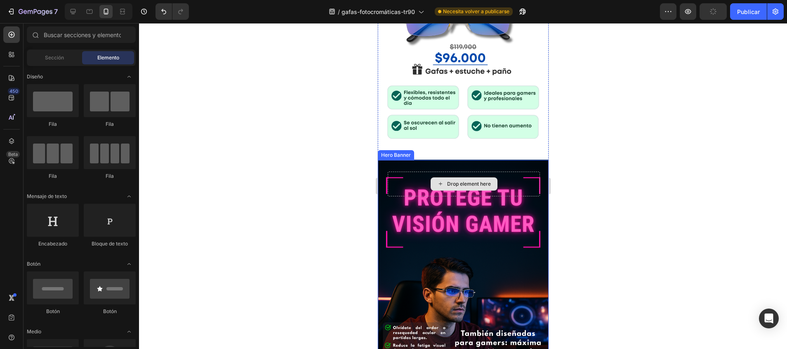
click at [462, 181] on div "Drop element here" at bounding box center [468, 184] width 44 height 7
click at [398, 171] on div "Drop element here" at bounding box center [463, 183] width 152 height 25
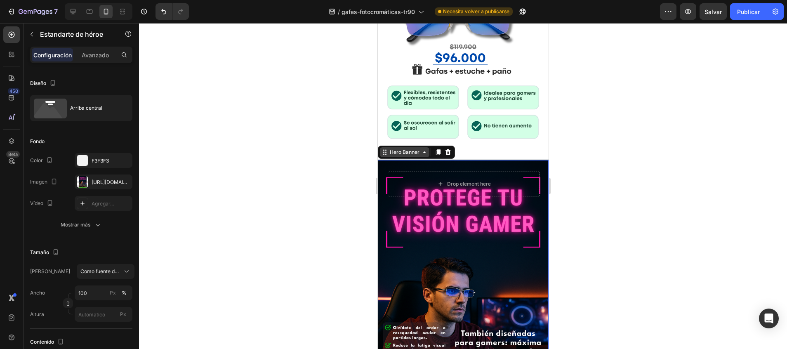
click at [398, 148] on div "Hero Banner" at bounding box center [403, 151] width 33 height 7
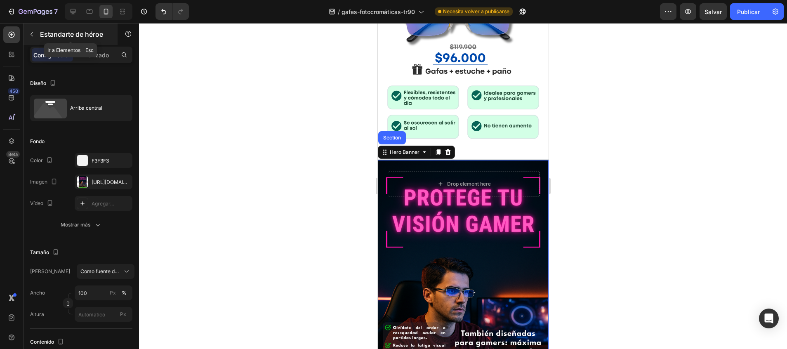
click at [29, 31] on icon "button" at bounding box center [31, 34] width 7 height 7
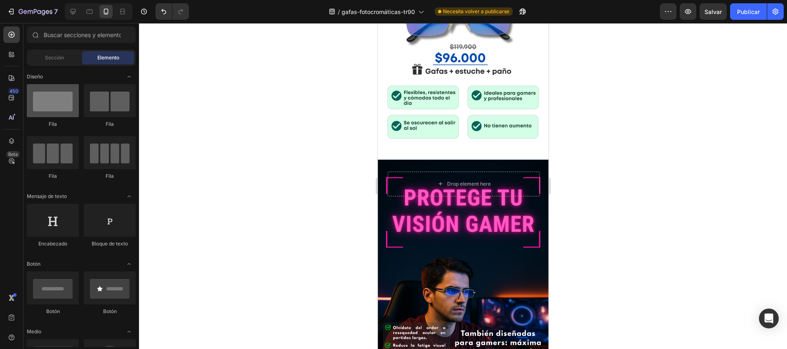
click at [52, 111] on div at bounding box center [53, 100] width 52 height 33
click at [57, 63] on div "Sección" at bounding box center [54, 57] width 52 height 13
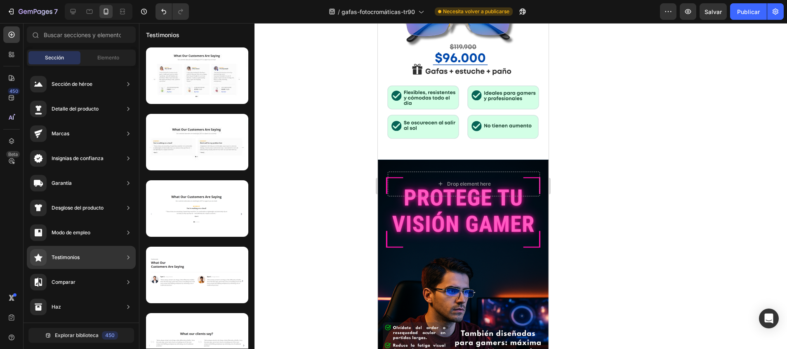
click at [73, 259] on div "Testimonios" at bounding box center [66, 257] width 28 height 8
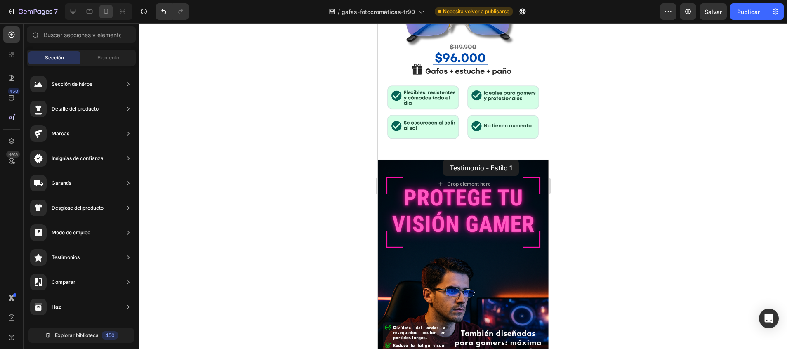
drag, startPoint x: 577, startPoint y: 99, endPoint x: 442, endPoint y: 160, distance: 147.8
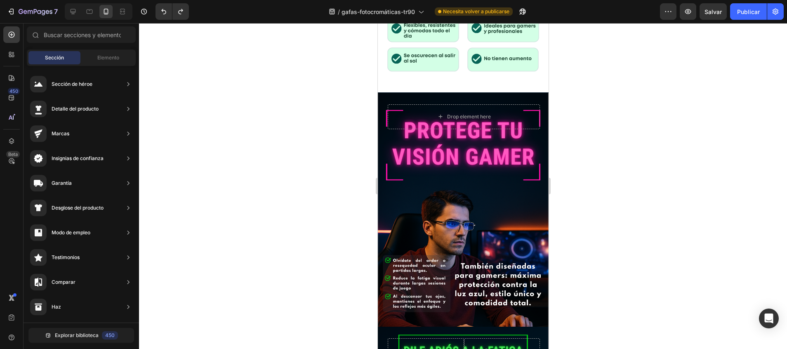
scroll to position [387, 0]
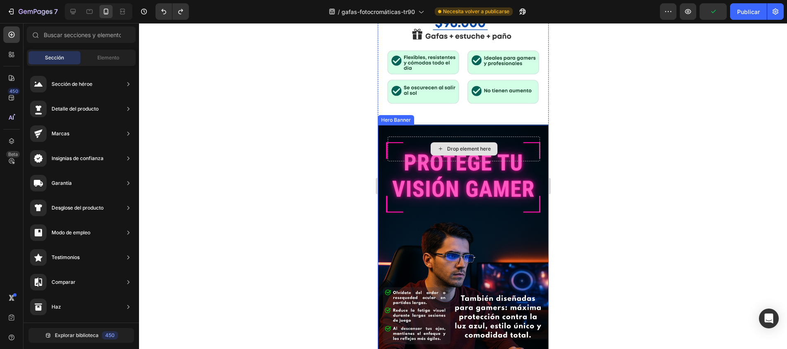
click at [510, 136] on div "Drop element here" at bounding box center [463, 148] width 152 height 25
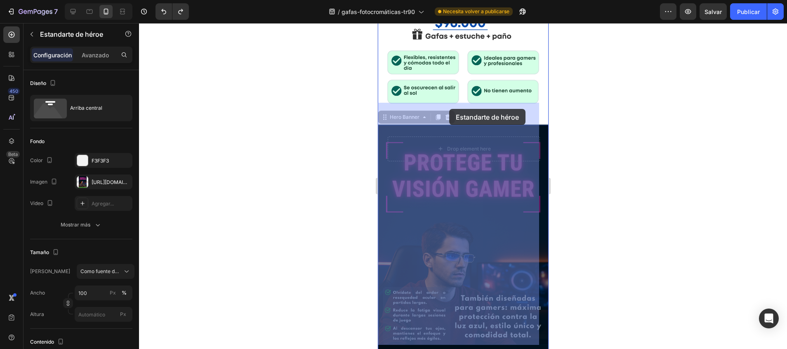
drag, startPoint x: 384, startPoint y: 98, endPoint x: 449, endPoint y: 109, distance: 65.7
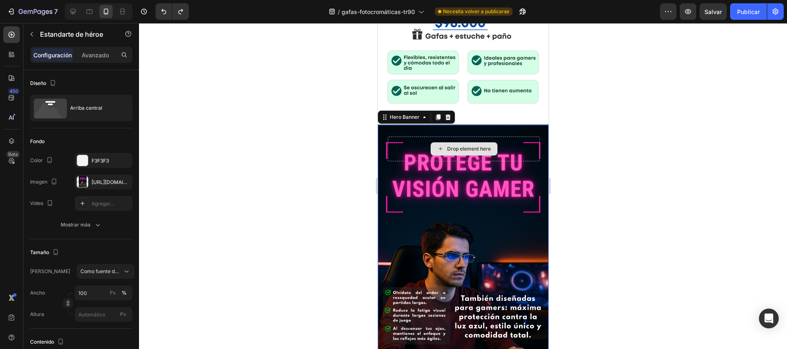
click at [467, 146] on div "Drop element here" at bounding box center [468, 149] width 44 height 7
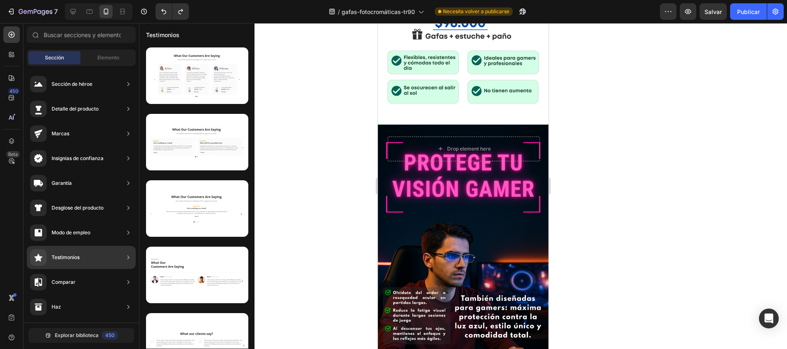
click at [60, 256] on div "Testimonios" at bounding box center [66, 257] width 28 height 8
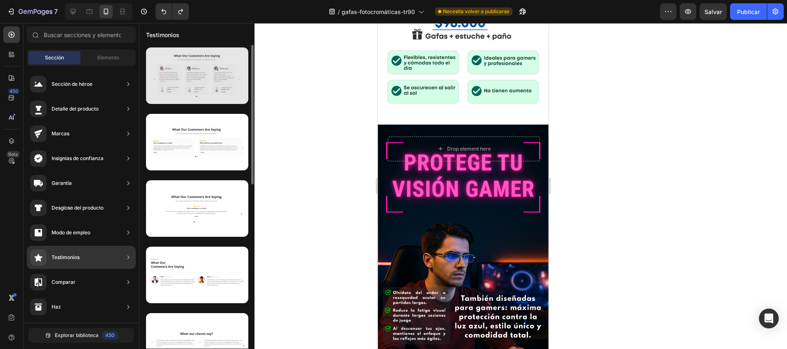
click at [183, 61] on div at bounding box center [197, 75] width 102 height 56
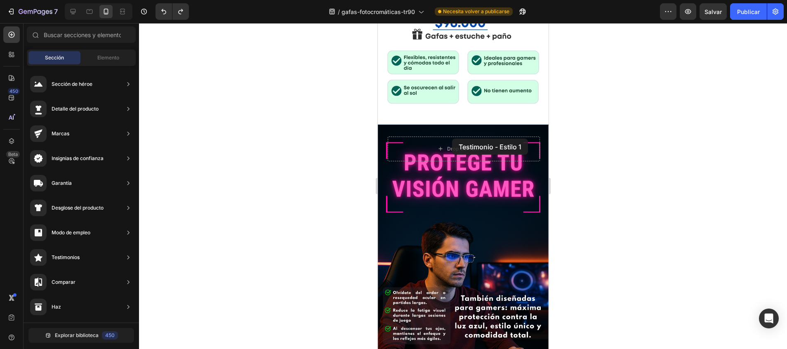
drag, startPoint x: 565, startPoint y: 109, endPoint x: 452, endPoint y: 139, distance: 116.8
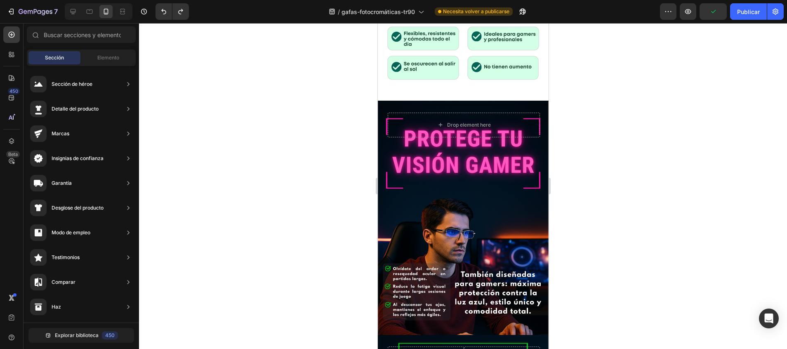
scroll to position [397, 0]
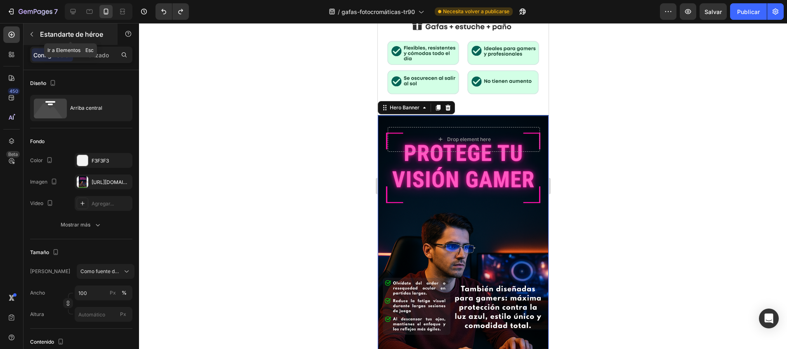
click at [35, 32] on button "button" at bounding box center [31, 34] width 13 height 13
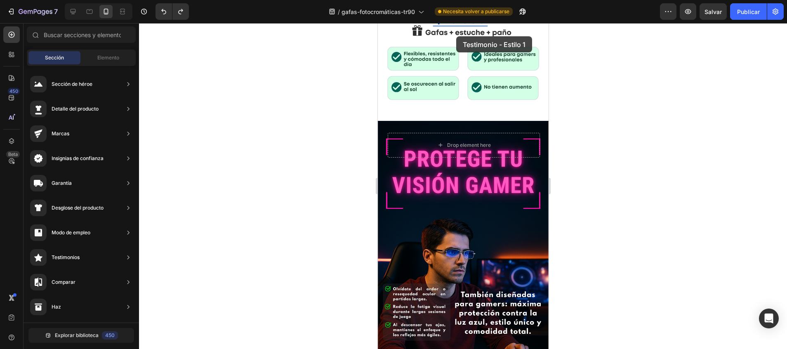
scroll to position [358, 0]
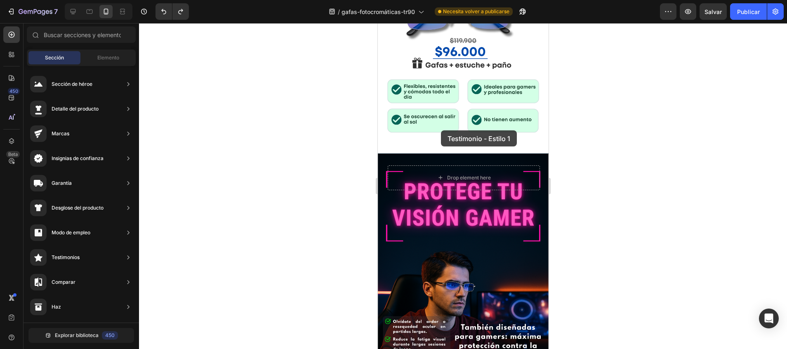
drag, startPoint x: 569, startPoint y: 96, endPoint x: 440, endPoint y: 130, distance: 133.4
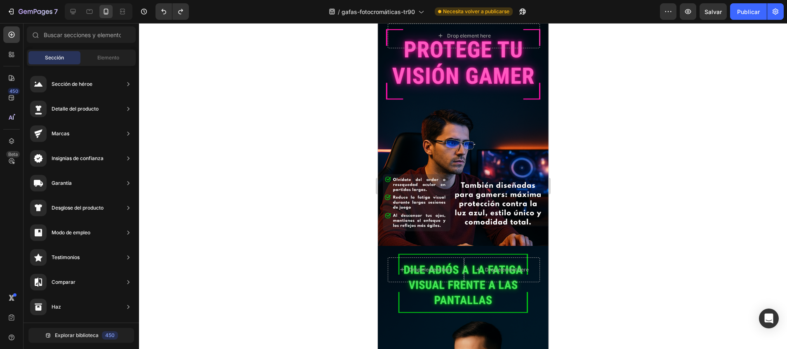
scroll to position [529, 0]
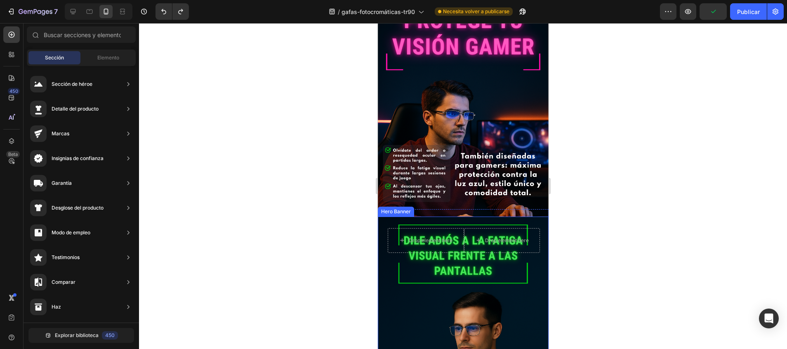
click at [530, 231] on div "Drop element here Drop element here Row" at bounding box center [462, 249] width 171 height 66
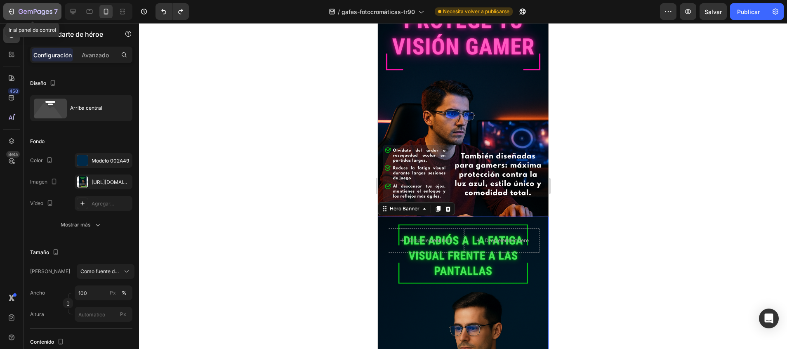
click at [26, 14] on icon "button" at bounding box center [36, 12] width 34 height 7
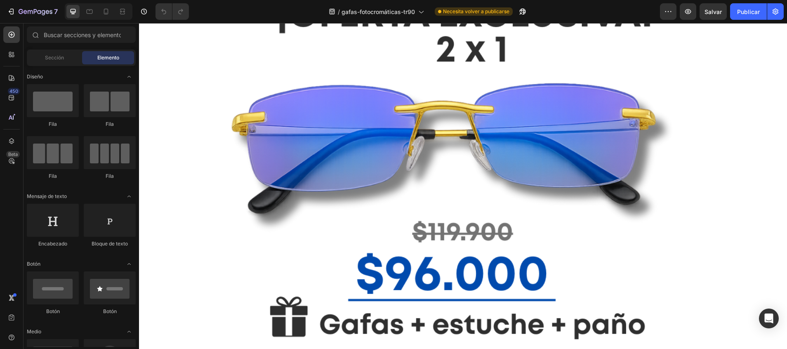
scroll to position [975, 0]
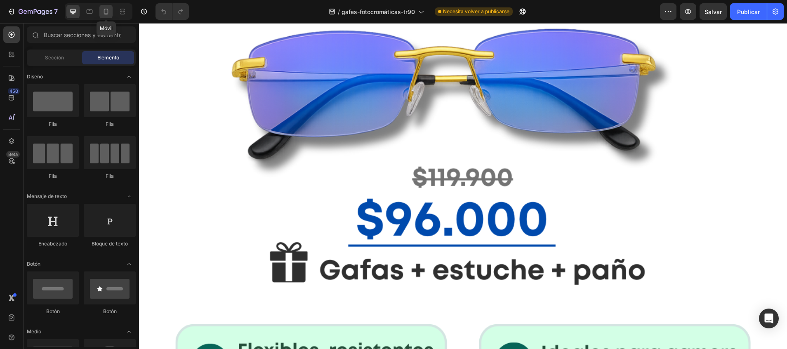
click at [108, 13] on icon at bounding box center [106, 12] width 5 height 6
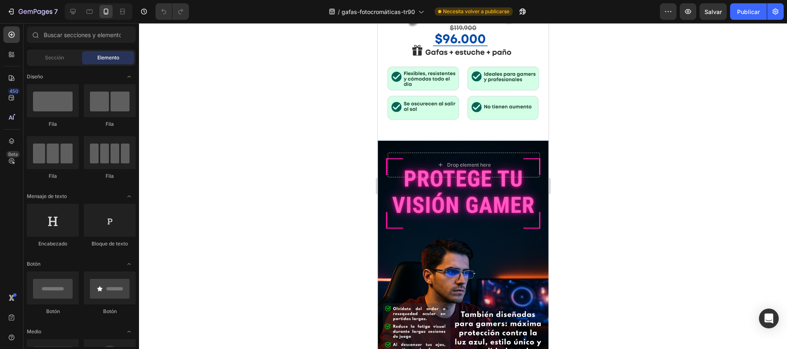
scroll to position [491, 0]
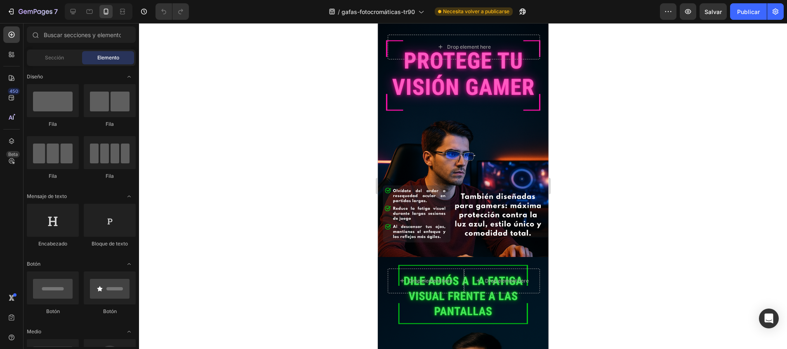
drag, startPoint x: 541, startPoint y: 192, endPoint x: 929, endPoint y: 153, distance: 389.4
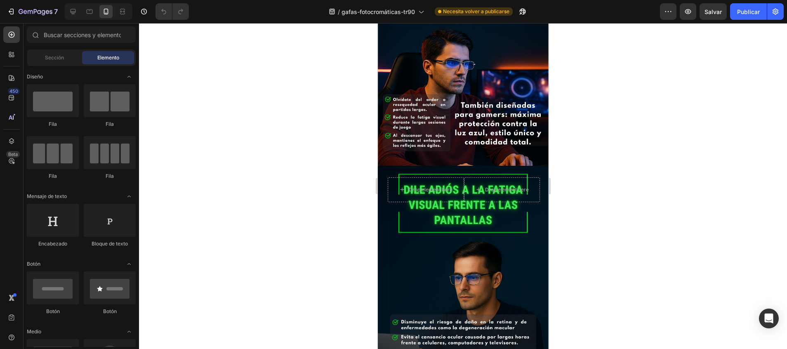
scroll to position [512, 0]
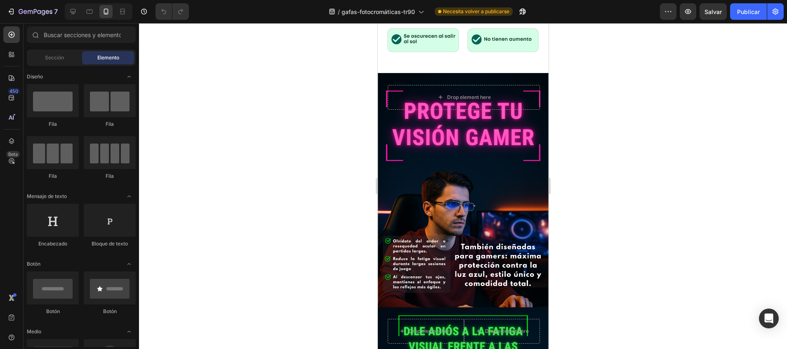
scroll to position [447, 0]
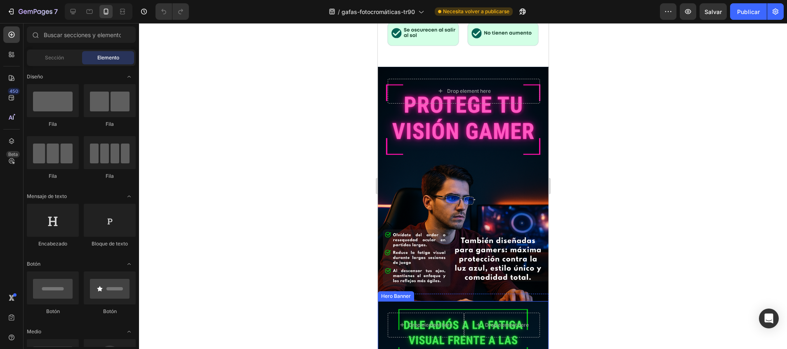
click at [527, 312] on div "Drop element here Drop element here Row" at bounding box center [463, 335] width 152 height 47
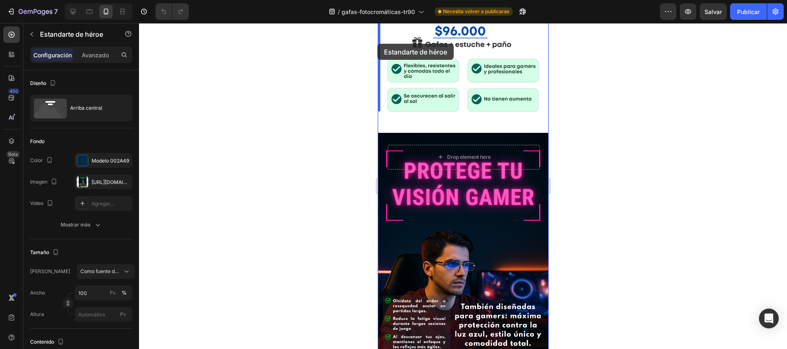
scroll to position [368, 0]
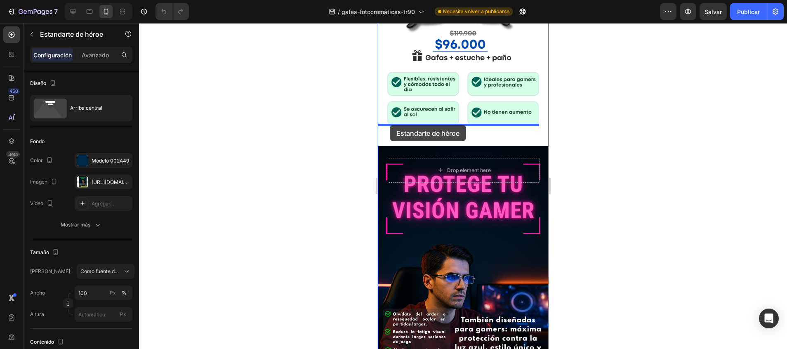
drag, startPoint x: 383, startPoint y: 258, endPoint x: 389, endPoint y: 125, distance: 133.7
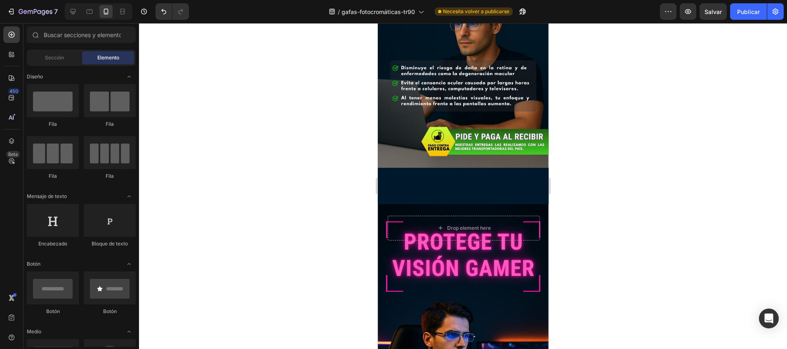
scroll to position [596, 0]
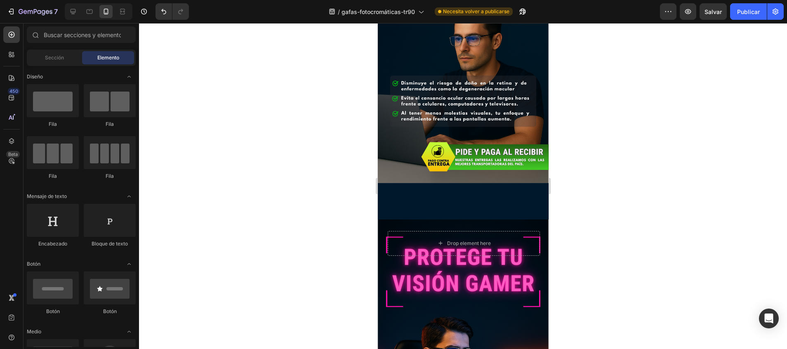
drag, startPoint x: 543, startPoint y: 111, endPoint x: 925, endPoint y: 165, distance: 386.4
click at [564, 219] on div at bounding box center [463, 186] width 648 height 326
click at [505, 231] on div "Drop element here" at bounding box center [463, 243] width 152 height 25
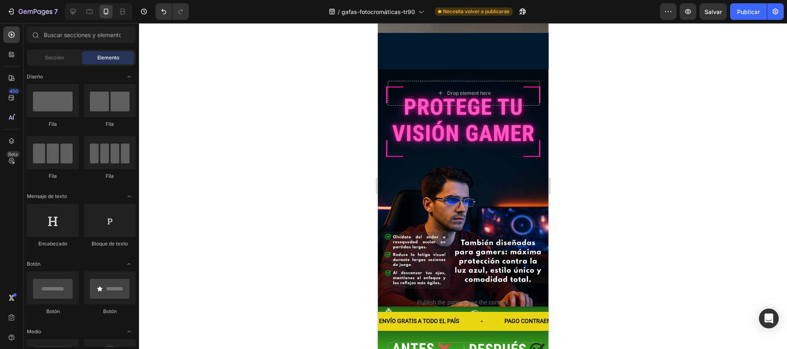
scroll to position [803, 0]
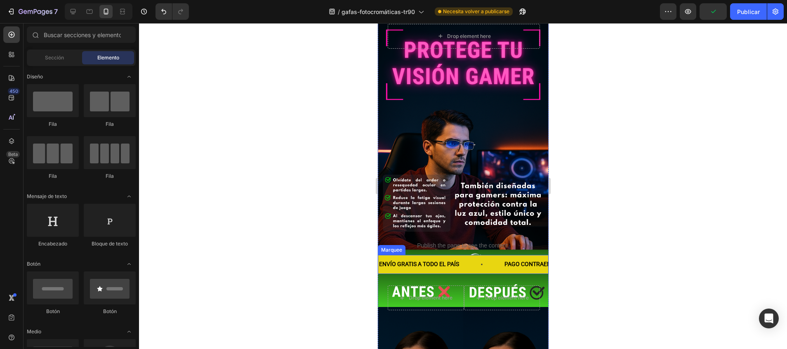
click at [482, 255] on div "ENVÍO GRATIS A TODO EL PAÍS Text Block" at bounding box center [440, 264] width 125 height 19
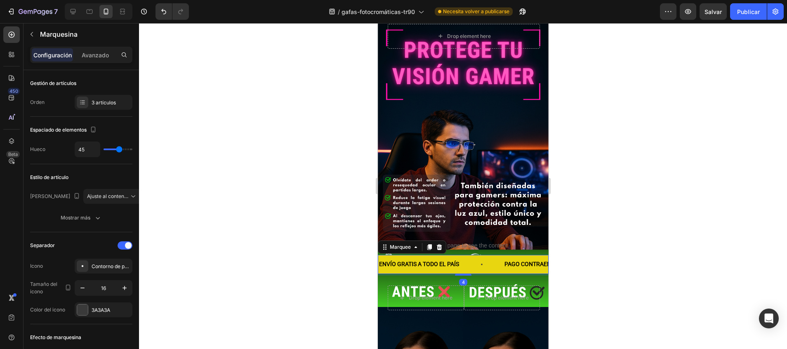
click at [104, 47] on div "Configuración Avanzado" at bounding box center [81, 55] width 102 height 16
click at [102, 56] on p "Avanzado" at bounding box center [95, 55] width 27 height 9
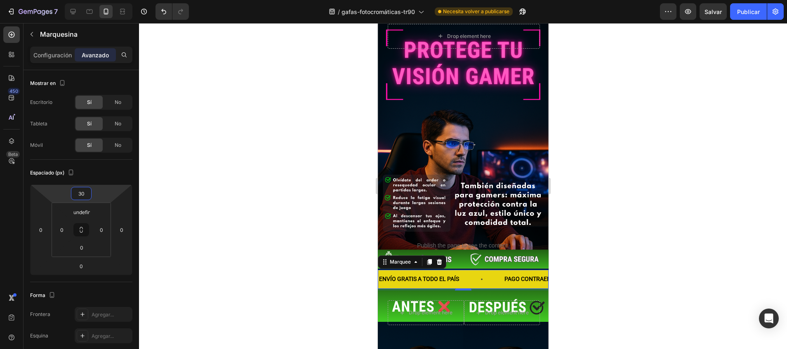
type input "28"
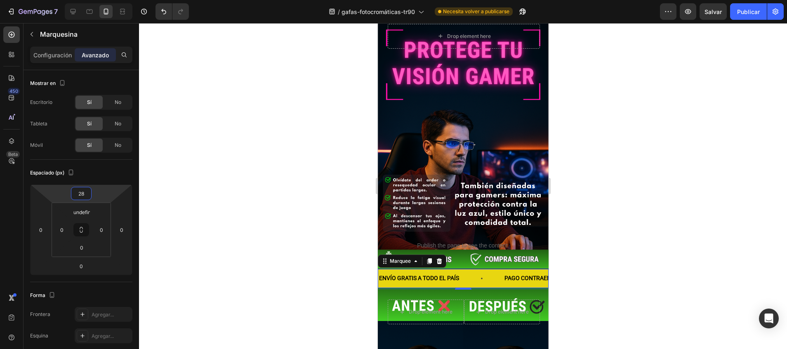
drag, startPoint x: 92, startPoint y: 186, endPoint x: 95, endPoint y: 175, distance: 10.7
click at [95, 0] on html "7 / gafas-fotocromáticas-tr90 Necesita volver a publicarse Preview Salvar Publi…" at bounding box center [393, 0] width 787 height 0
click at [181, 171] on div at bounding box center [463, 186] width 648 height 326
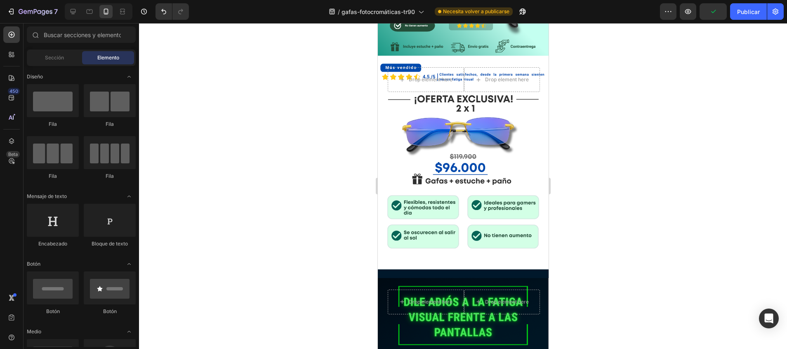
scroll to position [248, 0]
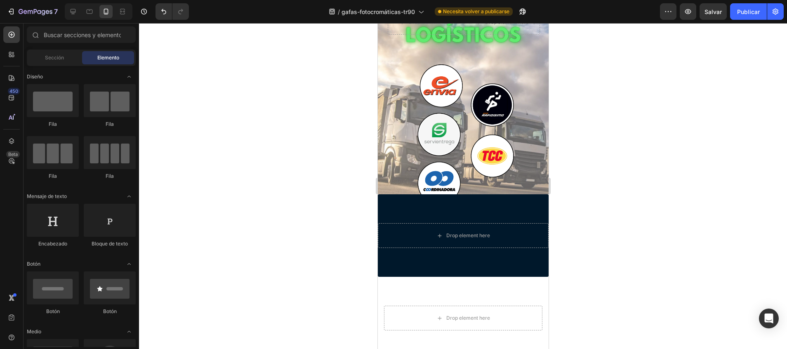
drag, startPoint x: 544, startPoint y: 101, endPoint x: 926, endPoint y: 313, distance: 437.0
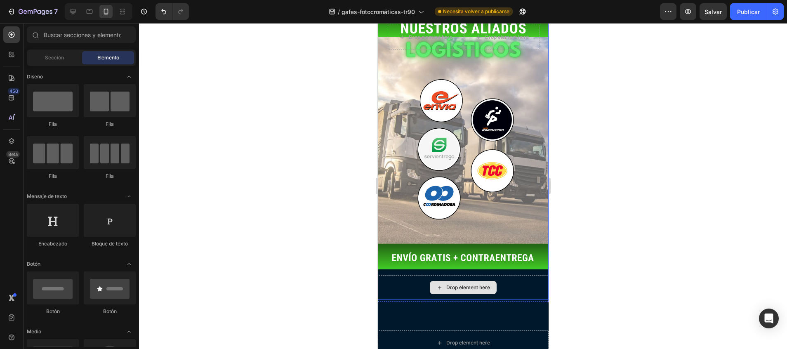
click at [481, 281] on div "Drop element here" at bounding box center [462, 287] width 67 height 13
click at [63, 54] on span "Sección" at bounding box center [54, 57] width 19 height 7
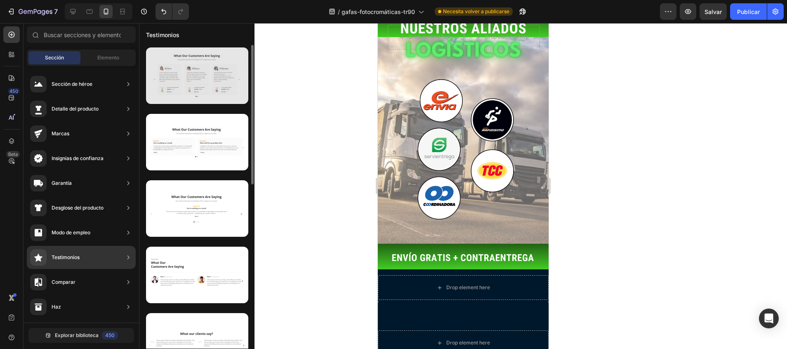
click at [194, 80] on div at bounding box center [197, 75] width 102 height 56
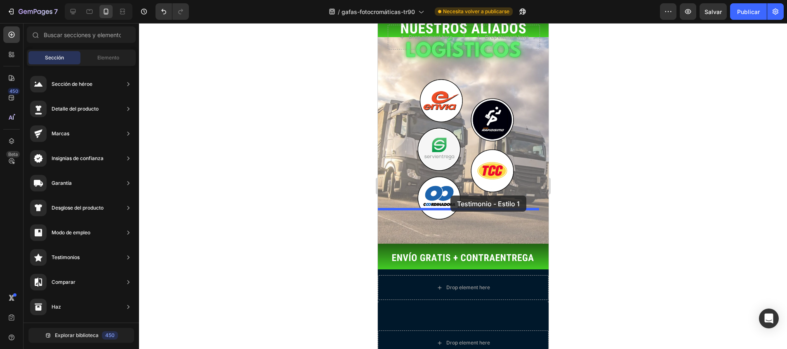
drag, startPoint x: 571, startPoint y: 103, endPoint x: 450, endPoint y: 195, distance: 152.4
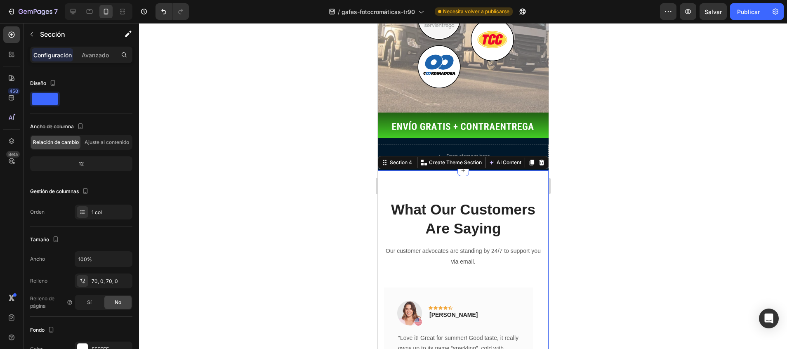
scroll to position [1786, 0]
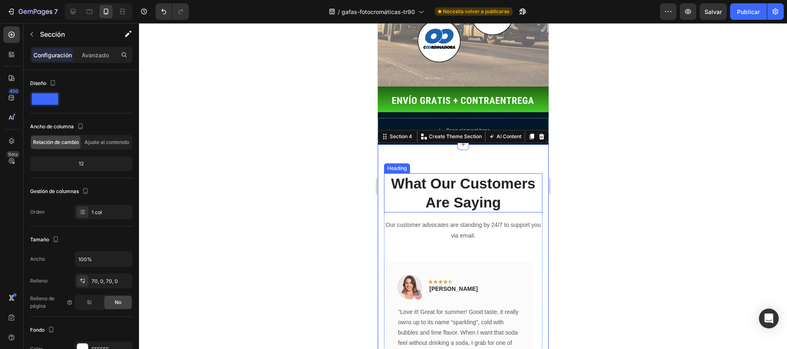
click at [463, 174] on p "What Our Customers Are Saying" at bounding box center [462, 193] width 157 height 38
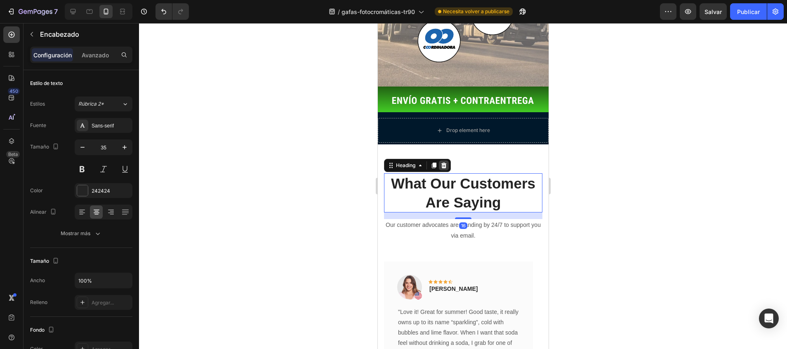
click at [445, 162] on icon at bounding box center [443, 165] width 5 height 6
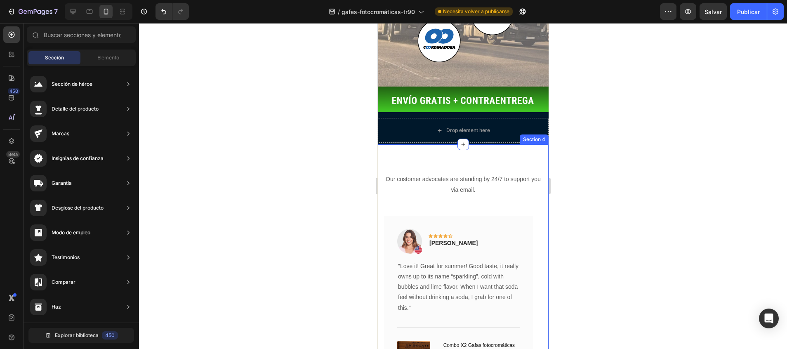
click at [445, 174] on p "Our customer advocates are standing by 24/7 to support you via email." at bounding box center [462, 184] width 157 height 21
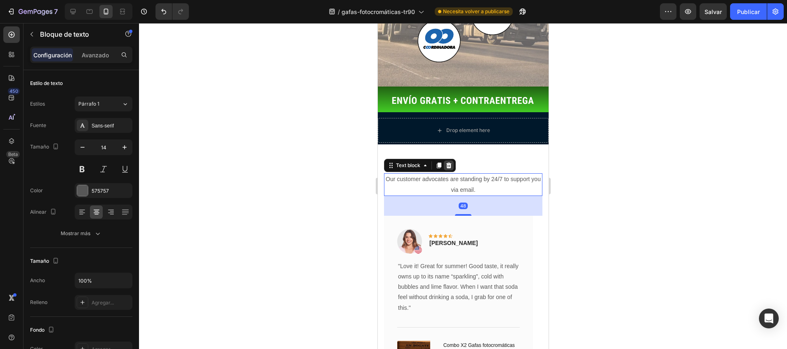
click at [447, 162] on icon at bounding box center [448, 165] width 5 height 6
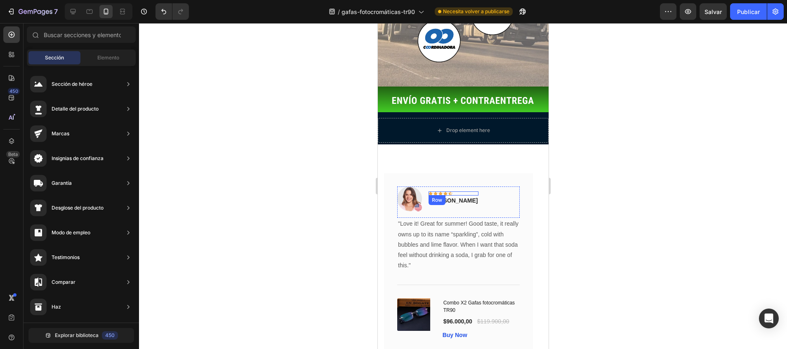
click at [465, 218] on p ""Love it! Great for summer! Good taste, it really owns up to its name “sparklin…" at bounding box center [457, 244] width 121 height 52
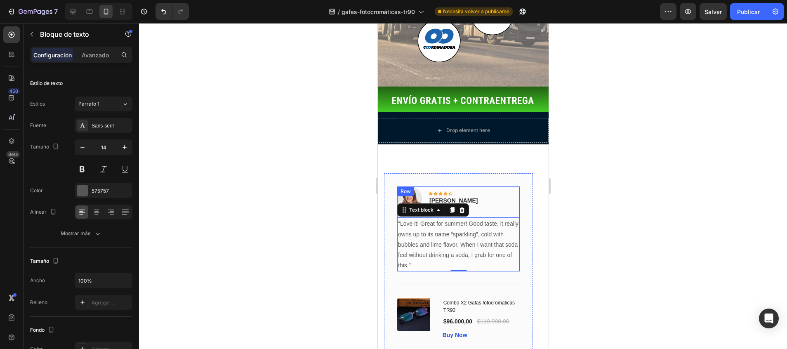
click at [494, 186] on div "Image Icon Icon Icon Icon Icon Row Rita Carroll Text block Row" at bounding box center [458, 201] width 122 height 31
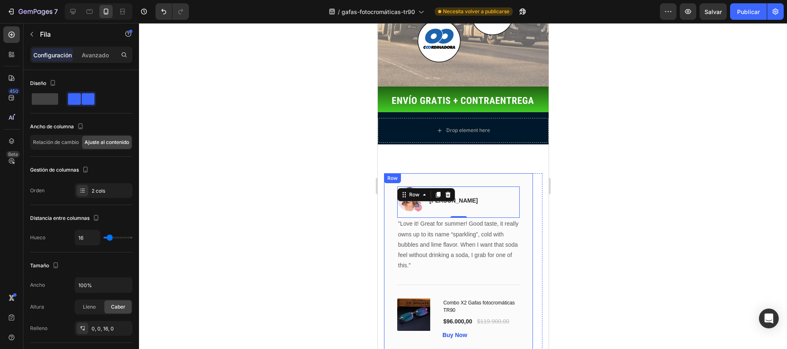
click at [512, 173] on div "Image Icon Icon Icon Icon Icon Row Rita Carroll Text block Row 0 "Love it! Grea…" at bounding box center [457, 263] width 149 height 180
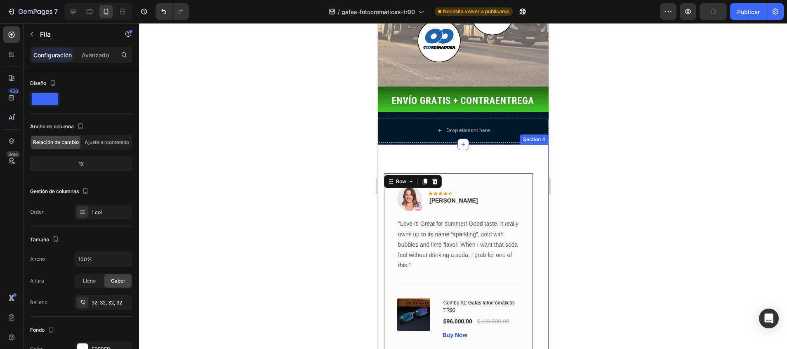
click at [516, 144] on div "Image Icon Icon Icon Icon Icon Row Rita Carroll Text block Row "Love it! Great …" at bounding box center [462, 268] width 171 height 249
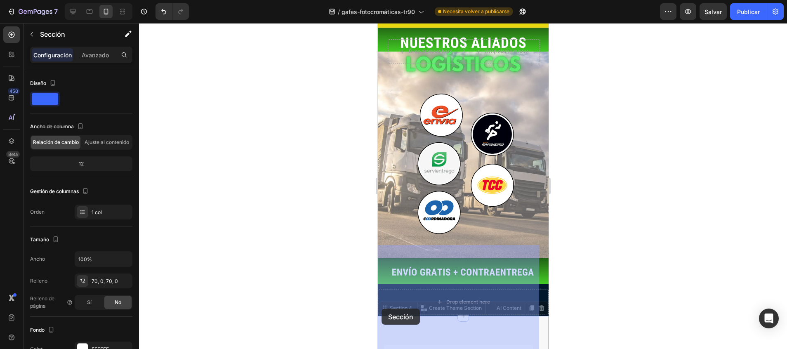
scroll to position [1597, 0]
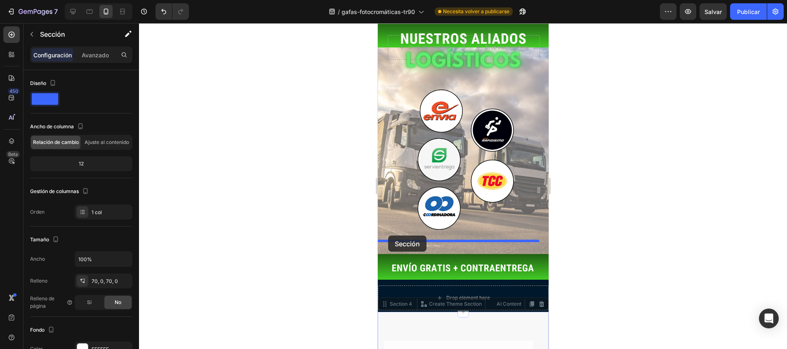
drag, startPoint x: 380, startPoint y: 45, endPoint x: 387, endPoint y: 235, distance: 190.6
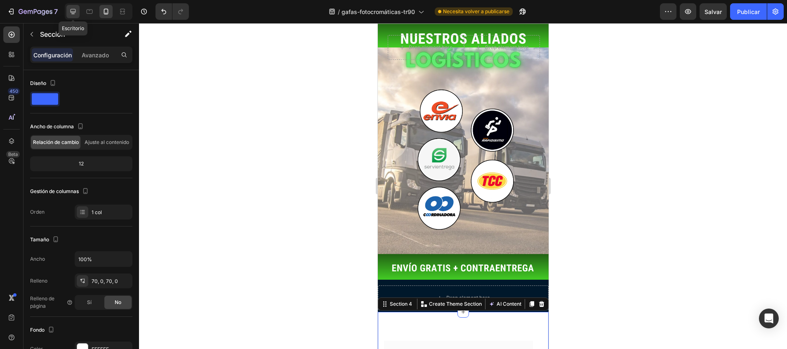
click at [77, 12] on div at bounding box center [72, 11] width 13 height 13
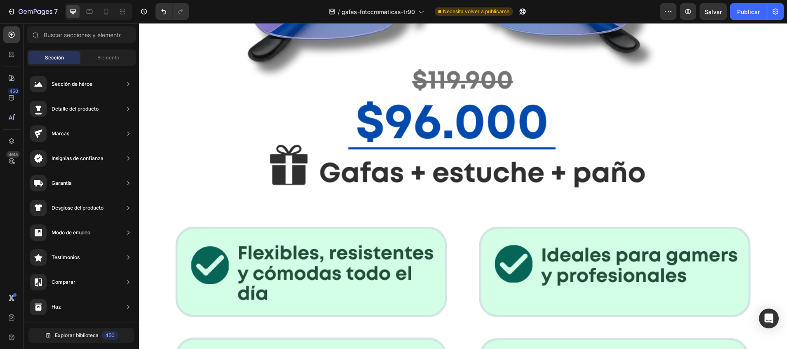
scroll to position [1060, 0]
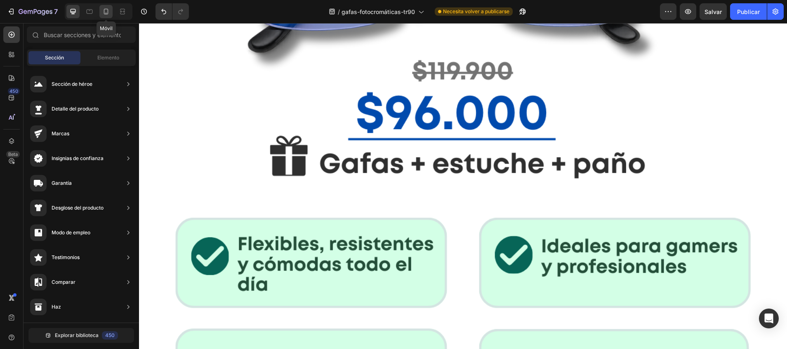
click at [109, 11] on icon at bounding box center [106, 11] width 8 height 8
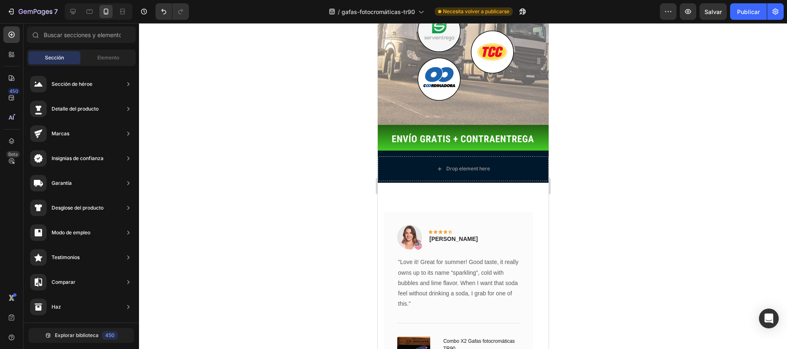
scroll to position [1777, 0]
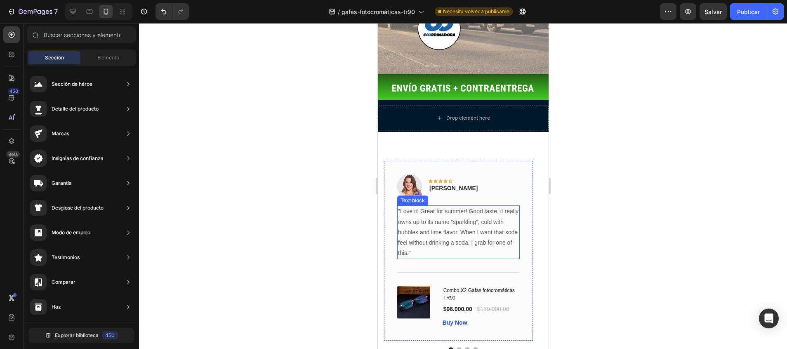
click at [416, 206] on p ""Love it! Great for summer! Good taste, it really owns up to its name “sparklin…" at bounding box center [457, 232] width 121 height 52
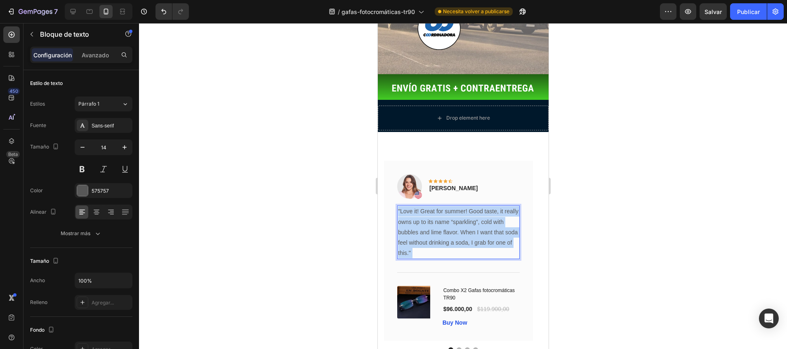
drag, startPoint x: 416, startPoint y: 161, endPoint x: 397, endPoint y: 116, distance: 48.9
click at [397, 206] on p ""Love it! Great for summer! Good taste, it really owns up to its name “sparklin…" at bounding box center [457, 232] width 121 height 52
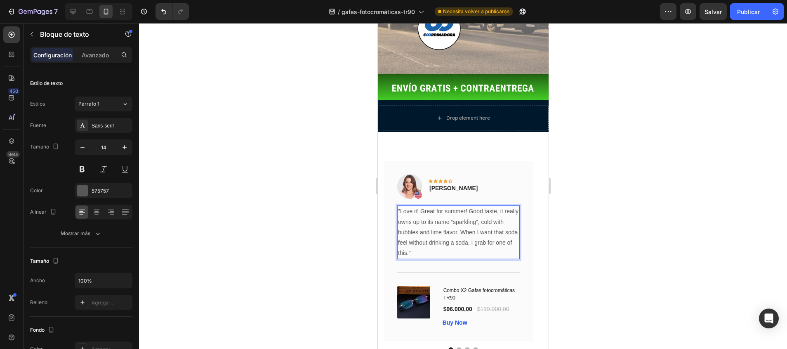
click at [403, 206] on p ""Love it! Great for summer! Good taste, it really owns up to its name “sparklin…" at bounding box center [457, 232] width 121 height 52
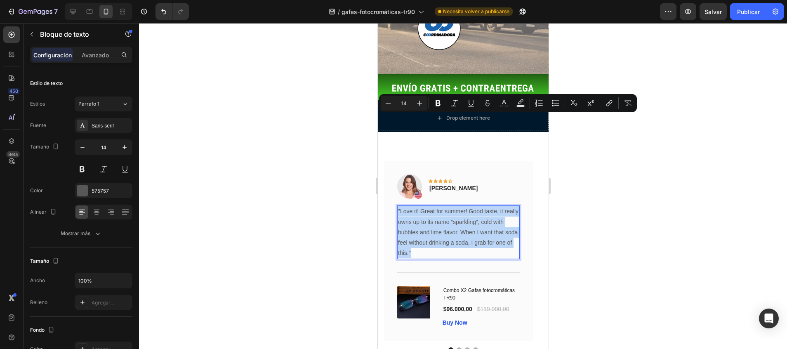
drag, startPoint x: 403, startPoint y: 118, endPoint x: 419, endPoint y: 143, distance: 29.5
click at [419, 206] on p ""Love it! Great for summer! Good taste, it really owns up to its name “sparklin…" at bounding box center [457, 232] width 121 height 52
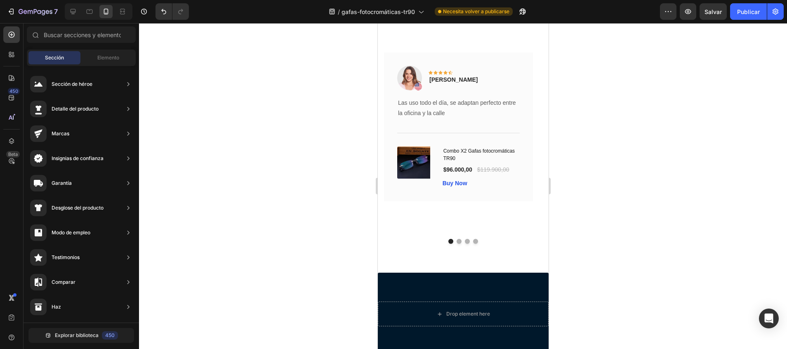
scroll to position [1704, 0]
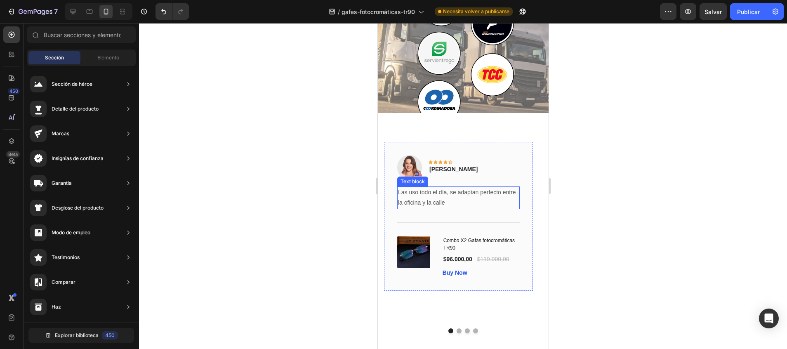
click at [427, 197] on p "Las uso todo el día, se adaptan perfecto entre la oficina y la calle" at bounding box center [457, 197] width 121 height 21
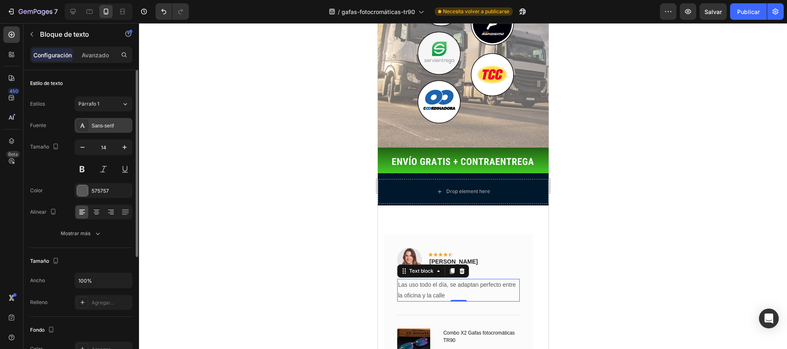
click at [94, 120] on div "Sans-serif" at bounding box center [104, 125] width 58 height 15
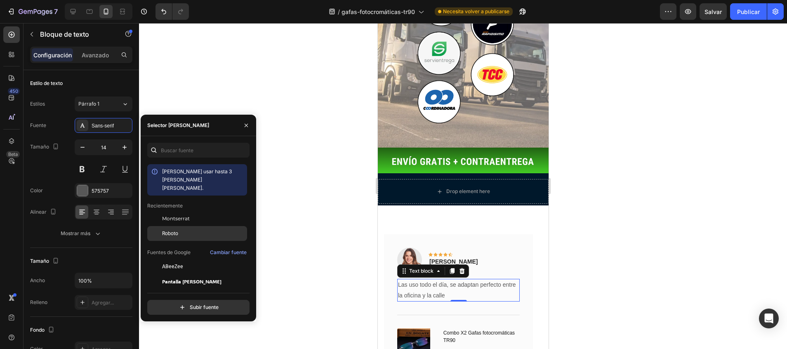
click at [164, 230] on span "Roboto" at bounding box center [170, 233] width 16 height 7
click at [444, 257] on p "[PERSON_NAME]" at bounding box center [453, 261] width 48 height 9
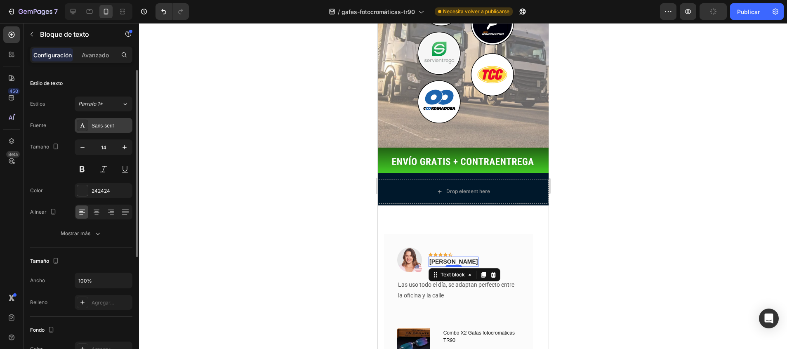
click at [108, 124] on div "Sans-serif" at bounding box center [111, 125] width 39 height 7
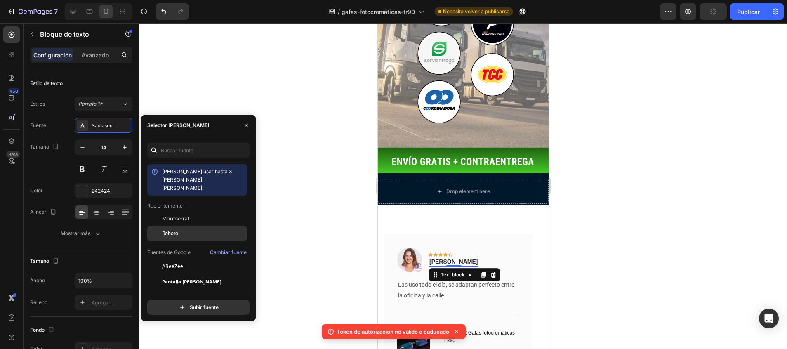
click at [177, 230] on span "Roboto" at bounding box center [170, 233] width 16 height 7
click at [466, 328] on h1 "Combo X2 Gafas fotocromáticas TR90" at bounding box center [480, 336] width 77 height 16
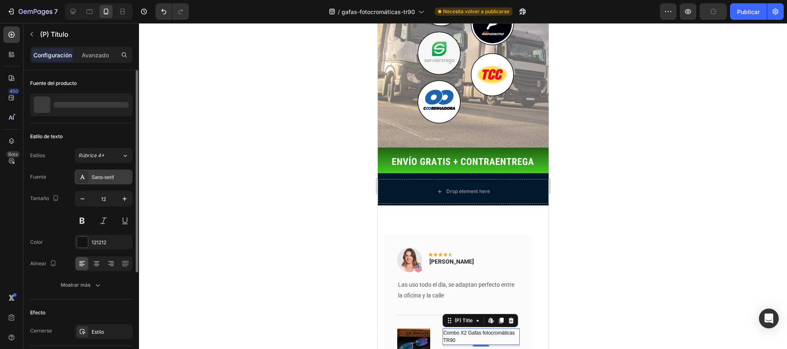
click at [105, 171] on div "Sans-serif" at bounding box center [104, 176] width 58 height 15
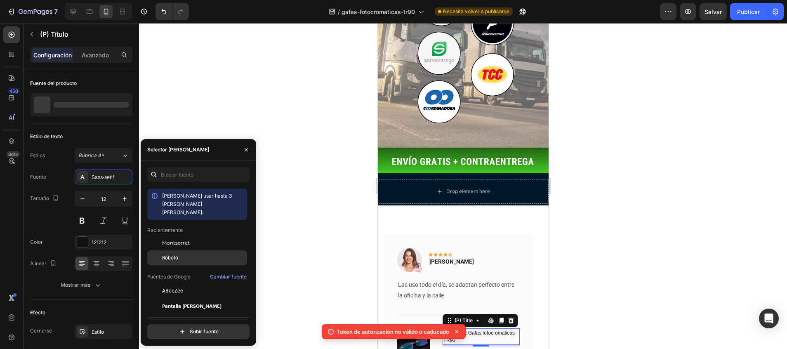
click at [178, 254] on div "Roboto" at bounding box center [203, 257] width 83 height 7
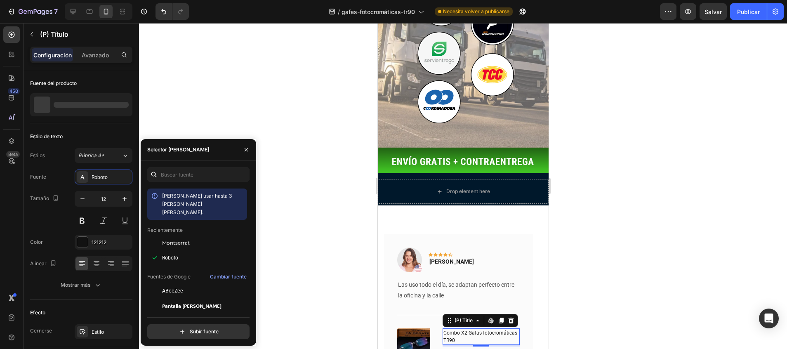
click at [319, 218] on div at bounding box center [463, 186] width 648 height 326
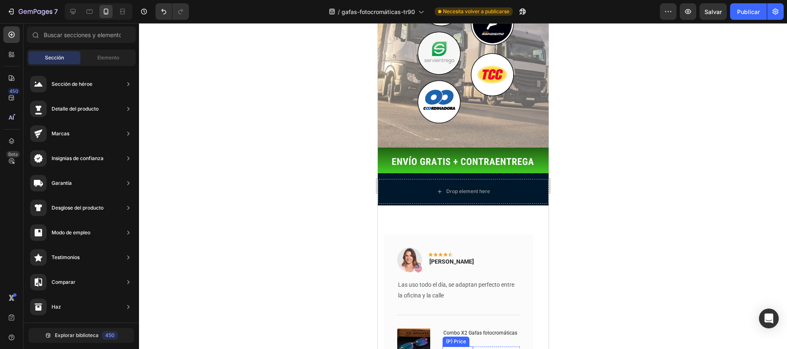
click at [461, 346] on div "$96.000,00" at bounding box center [457, 351] width 31 height 10
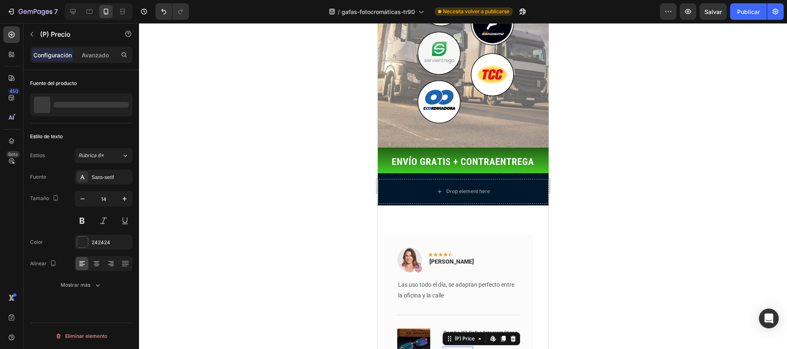
click at [94, 167] on div "Estilos Rúbrica 6* Fuente Sans-serif Tamaño 14 Color 242424 Alinear Mostrar más" at bounding box center [81, 220] width 102 height 144
click at [95, 170] on div "Sans-serif" at bounding box center [104, 176] width 58 height 15
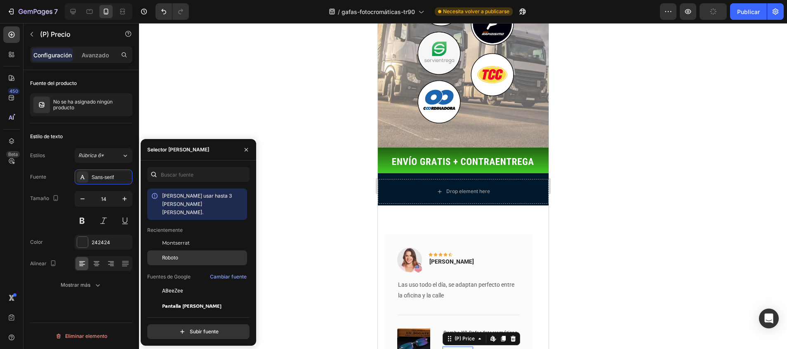
click at [171, 254] on span "Roboto" at bounding box center [170, 257] width 16 height 7
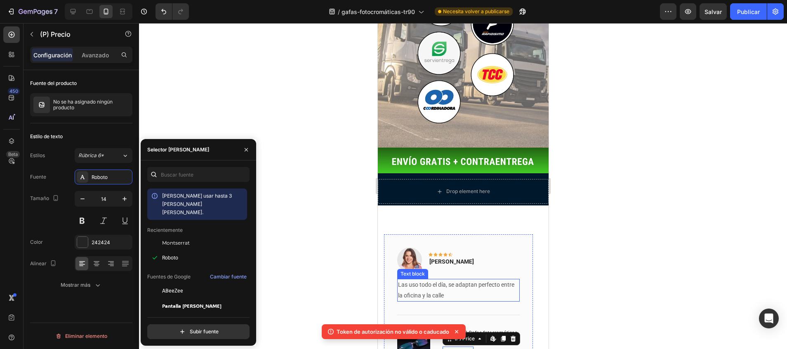
click at [435, 279] on p "Las uso todo el día, se adaptan perfecto entre la oficina y la calle" at bounding box center [457, 289] width 121 height 21
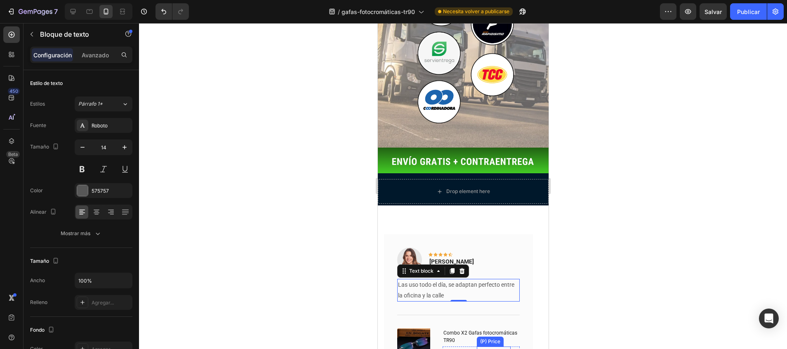
click at [485, 346] on div "$119.900,00" at bounding box center [493, 351] width 34 height 10
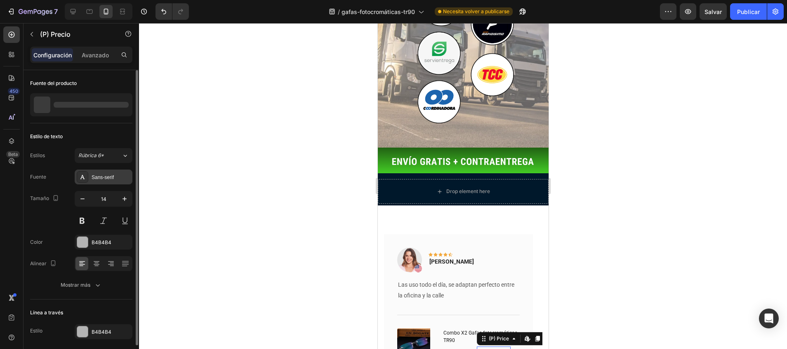
click at [90, 179] on div "Sans-serif" at bounding box center [104, 176] width 58 height 15
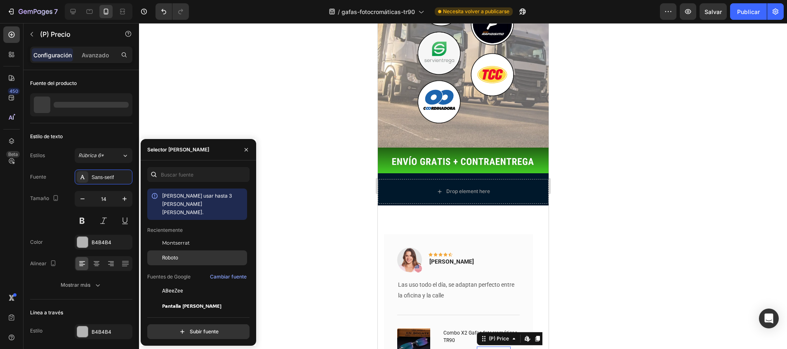
click at [165, 254] on span "Roboto" at bounding box center [170, 257] width 16 height 7
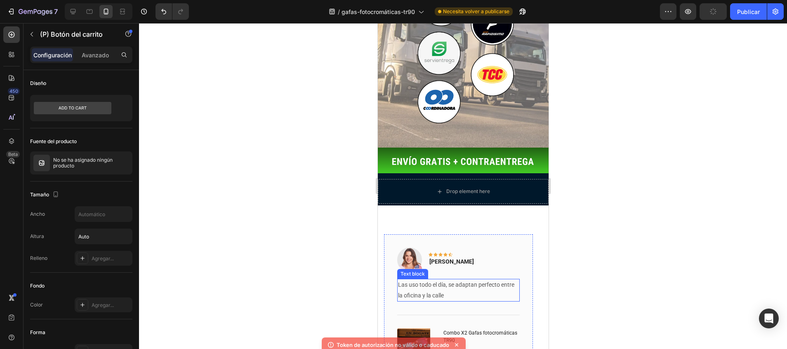
click at [451, 257] on p "[PERSON_NAME]" at bounding box center [451, 261] width 45 height 9
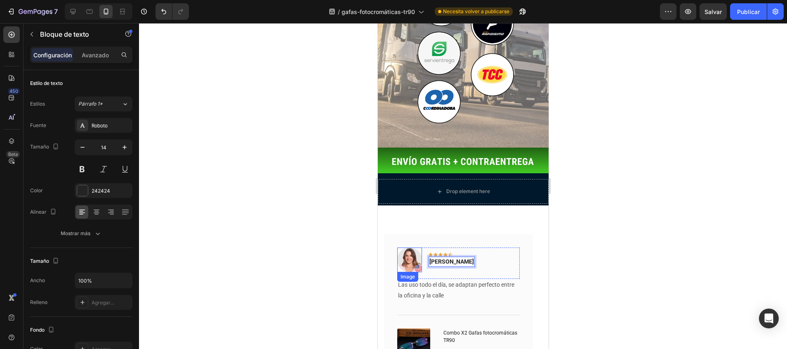
click at [410, 247] on img at bounding box center [409, 259] width 25 height 25
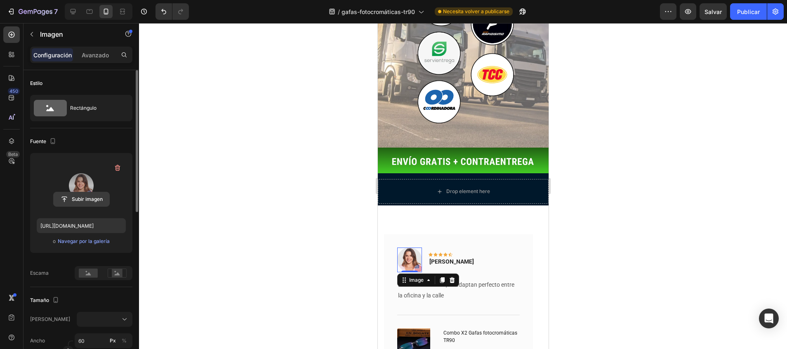
click at [87, 194] on input "file" at bounding box center [82, 199] width 56 height 14
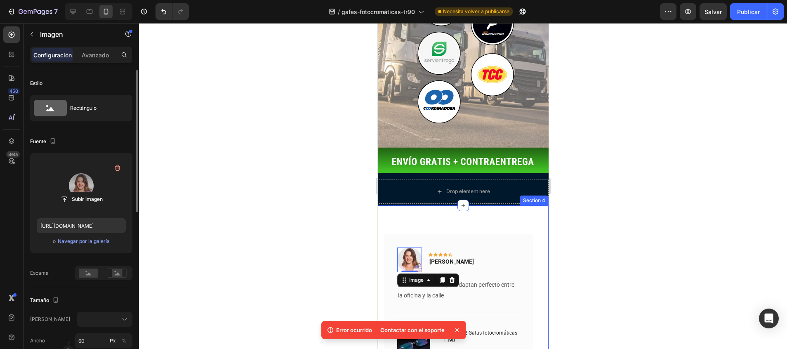
click at [312, 221] on div at bounding box center [463, 186] width 648 height 326
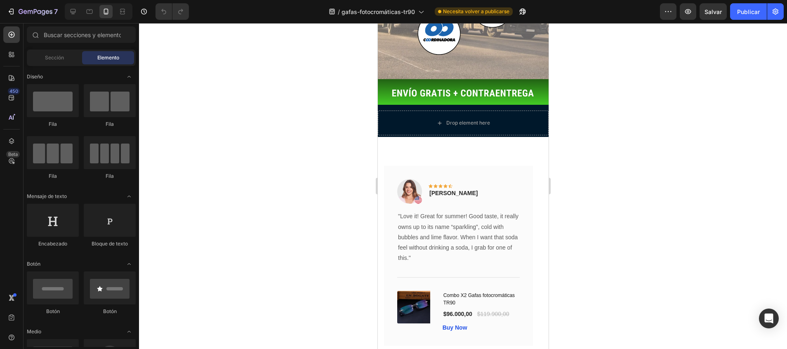
scroll to position [1775, 0]
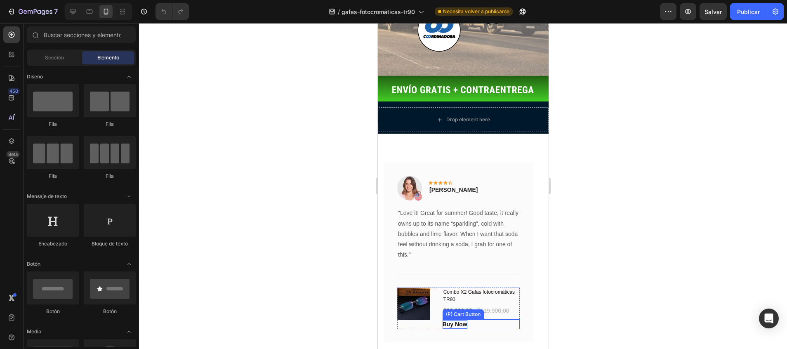
click at [459, 320] on div "Buy Now" at bounding box center [454, 324] width 25 height 9
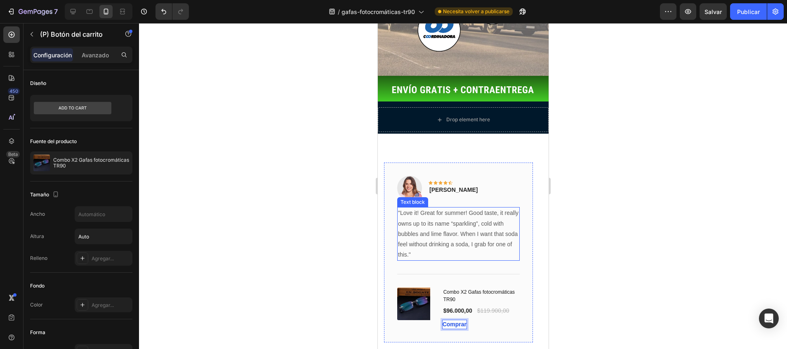
click at [428, 208] on p ""Love it! Great for summer! Good taste, it really owns up to its name “sparklin…" at bounding box center [457, 234] width 121 height 52
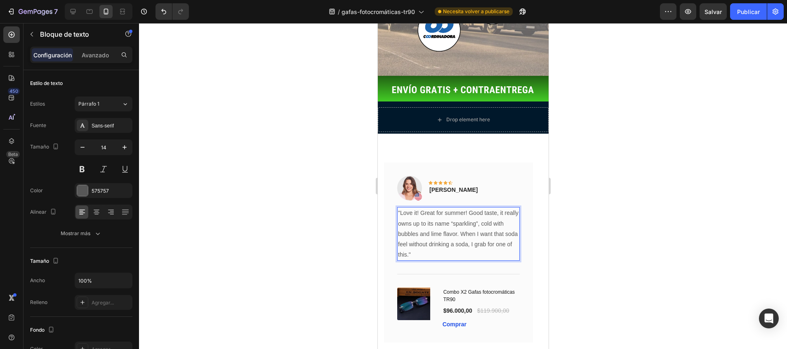
click at [423, 208] on p ""Love it! Great for summer! Good taste, it really owns up to its name “sparklin…" at bounding box center [457, 234] width 121 height 52
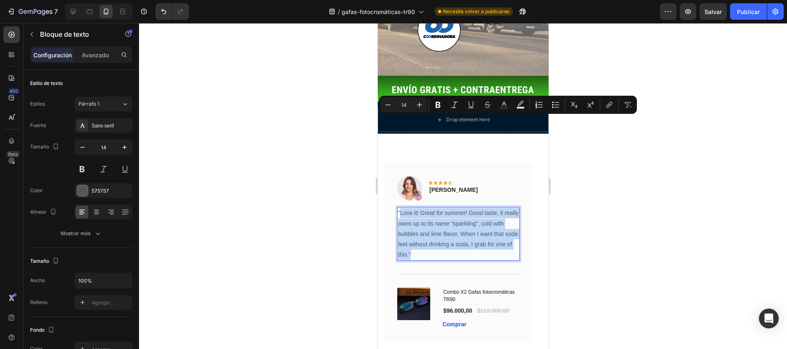
drag, startPoint x: 418, startPoint y: 163, endPoint x: 398, endPoint y: 122, distance: 45.9
click at [398, 208] on p ""Love it! Great for summer! Good taste, it really owns up to its name “sparklin…" at bounding box center [457, 234] width 121 height 52
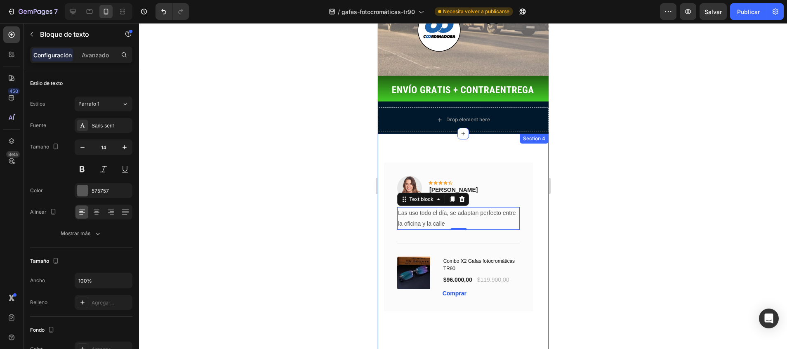
click at [356, 134] on div at bounding box center [463, 186] width 648 height 326
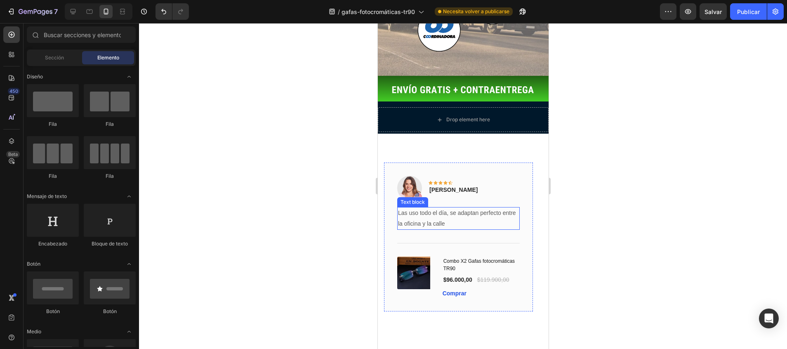
click at [441, 208] on p "Las uso todo el día, se adaptan perfecto entre la oficina y la calle" at bounding box center [457, 218] width 121 height 21
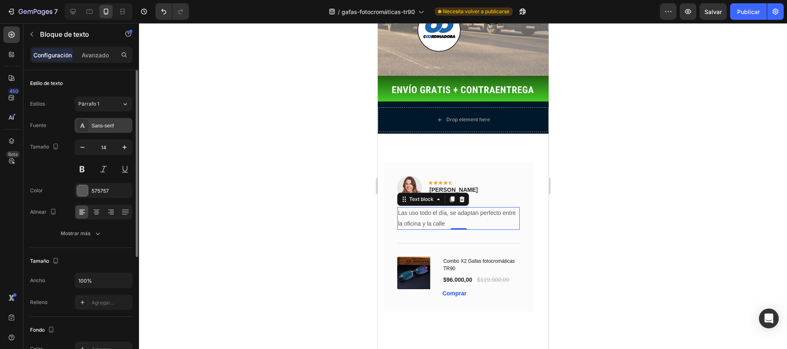
click at [102, 121] on div "Sans-serif" at bounding box center [104, 125] width 58 height 15
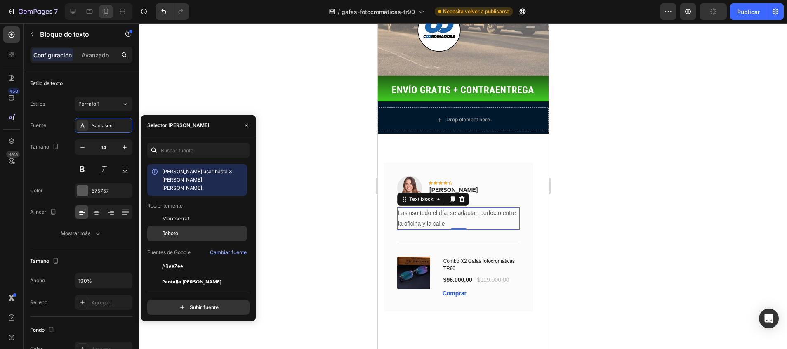
click at [168, 230] on span "Roboto" at bounding box center [170, 233] width 16 height 7
click at [453, 186] on p "Rita Carroll" at bounding box center [453, 190] width 48 height 9
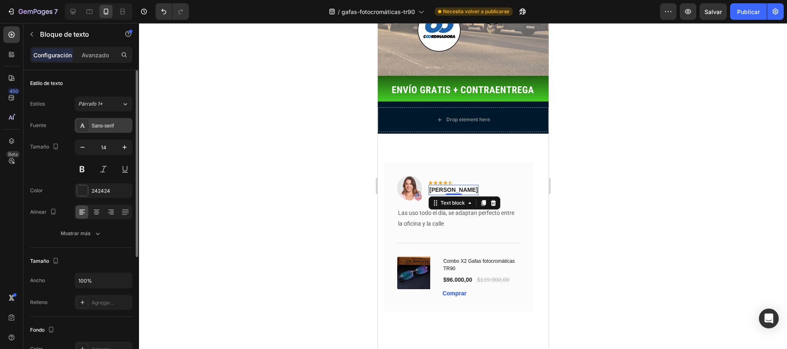
click at [121, 127] on div "Sans-serif" at bounding box center [111, 125] width 39 height 7
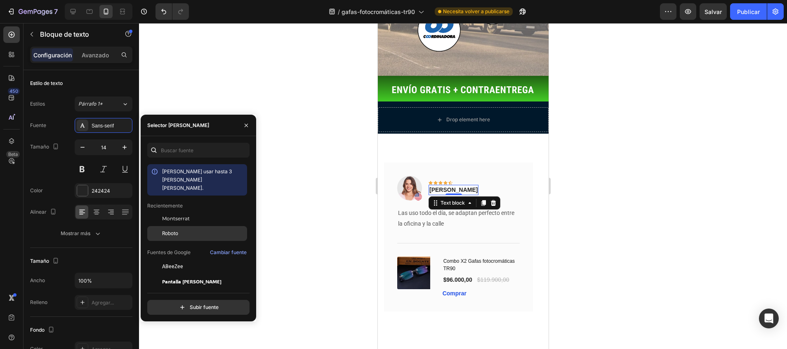
click at [168, 226] on div "Roboto" at bounding box center [197, 233] width 100 height 15
click at [413, 176] on img at bounding box center [409, 188] width 25 height 25
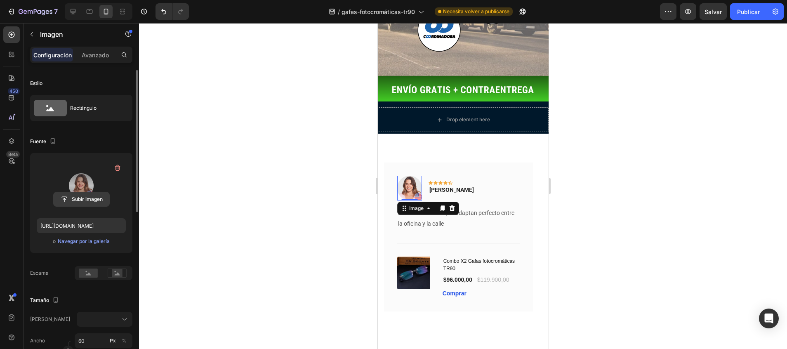
click at [71, 197] on input "file" at bounding box center [82, 199] width 56 height 14
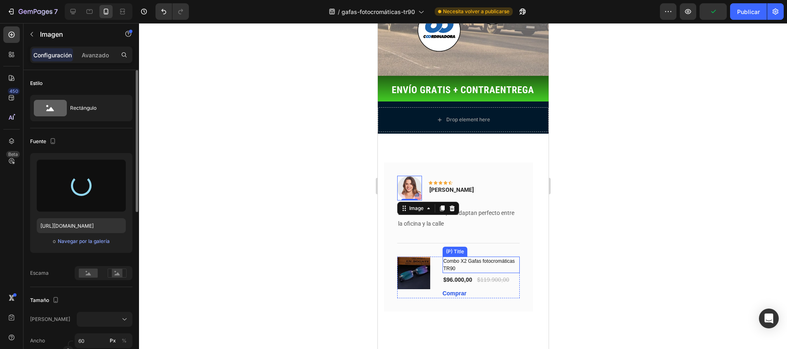
click at [455, 256] on h1 "Combo X2 Gafas fotocromáticas TR90" at bounding box center [480, 264] width 77 height 16
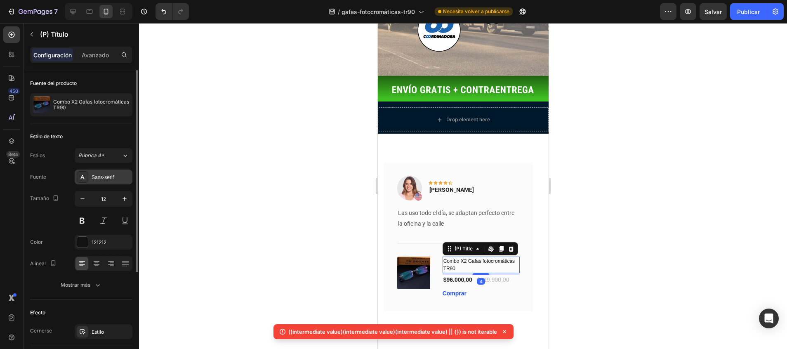
click at [105, 173] on div "Sans-serif" at bounding box center [104, 176] width 58 height 15
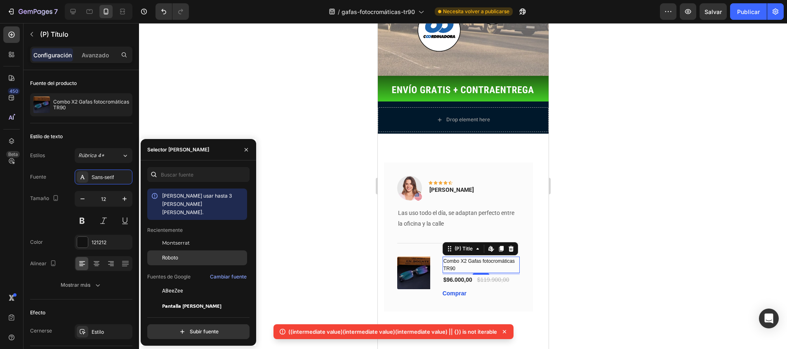
click at [167, 254] on span "Roboto" at bounding box center [170, 257] width 16 height 7
click at [319, 216] on div at bounding box center [463, 186] width 648 height 326
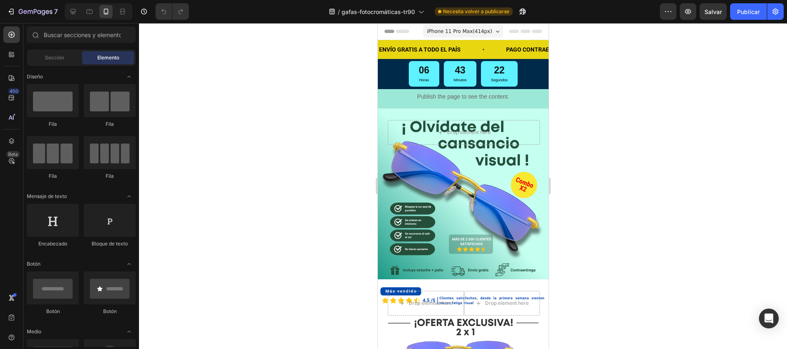
scroll to position [410, 0]
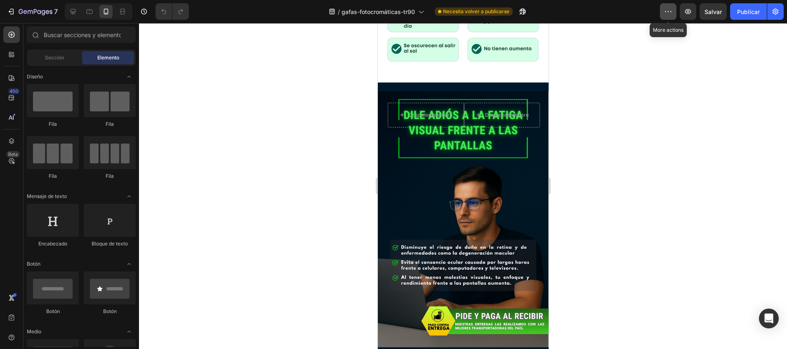
click at [670, 12] on icon "button" at bounding box center [668, 11] width 8 height 8
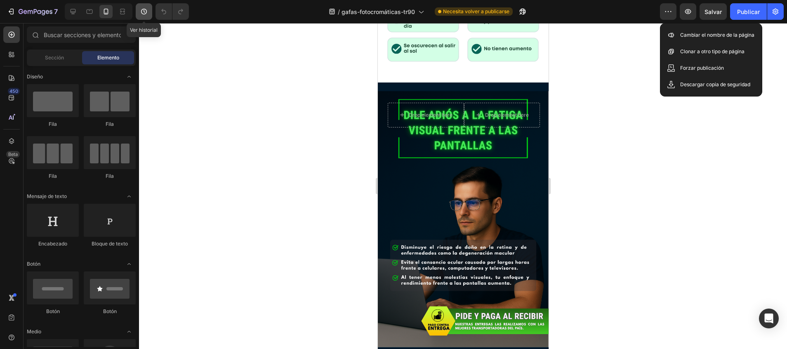
click at [143, 10] on icon "button" at bounding box center [144, 11] width 8 height 8
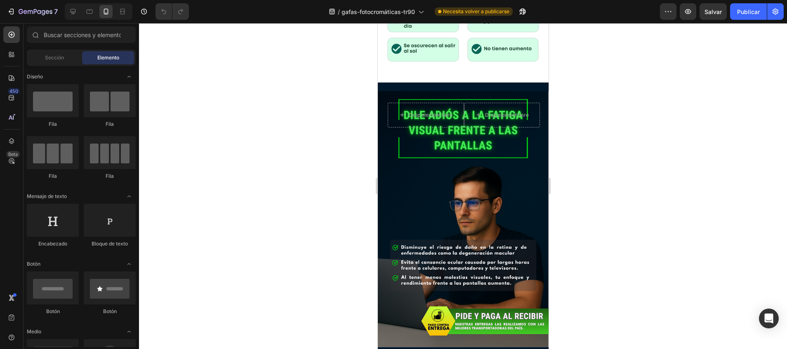
click at [203, 170] on div at bounding box center [463, 186] width 648 height 326
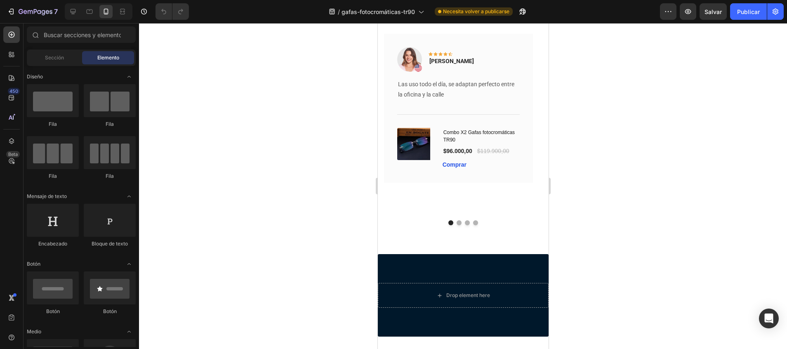
scroll to position [1739, 0]
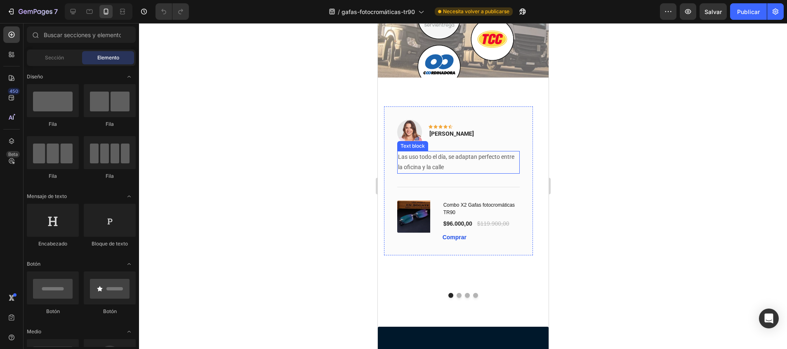
click at [433, 162] on p "Las uso todo el día, se adaptan perfecto entre la oficina y la calle" at bounding box center [457, 162] width 121 height 21
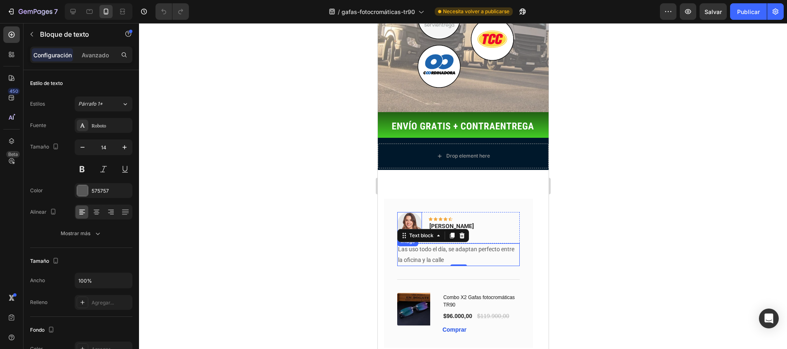
click at [414, 212] on img at bounding box center [409, 224] width 25 height 25
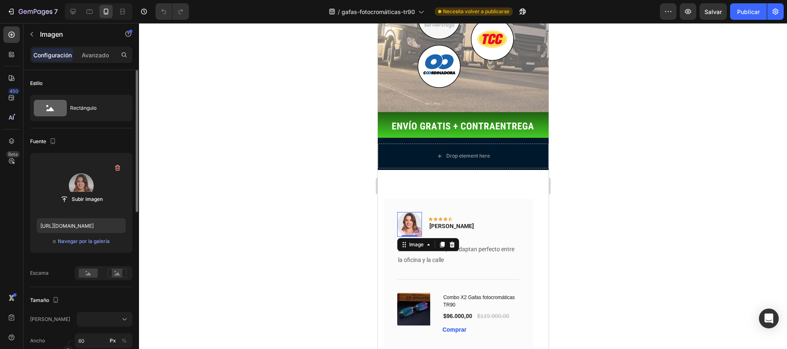
click at [88, 190] on label at bounding box center [81, 186] width 89 height 52
click at [88, 192] on input "file" at bounding box center [82, 199] width 56 height 14
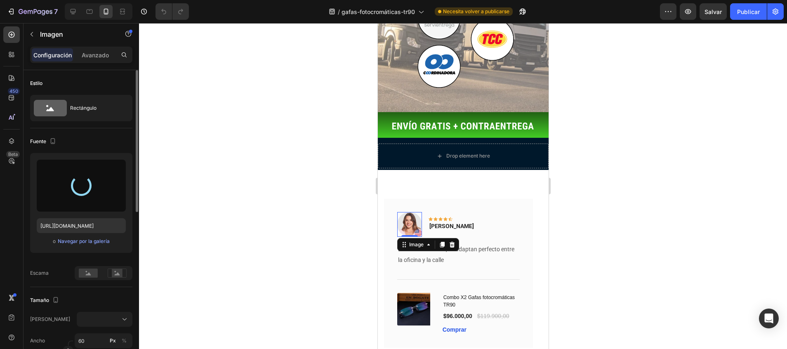
type input "https://cdn.shopify.com/s/files/1/0747/5517/8715/files/gempages_585141558085419…"
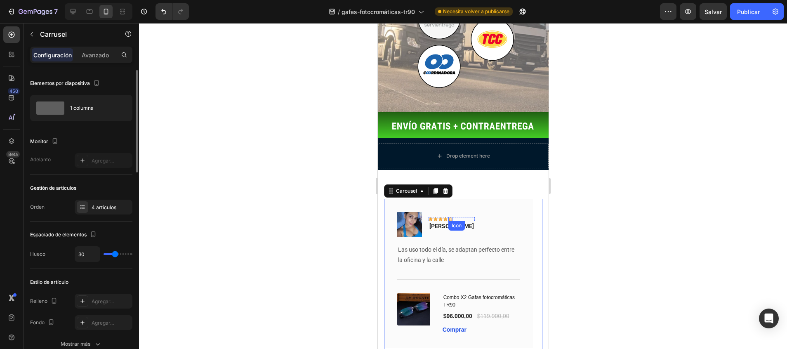
click at [451, 225] on div "Icon" at bounding box center [455, 225] width 13 height 0
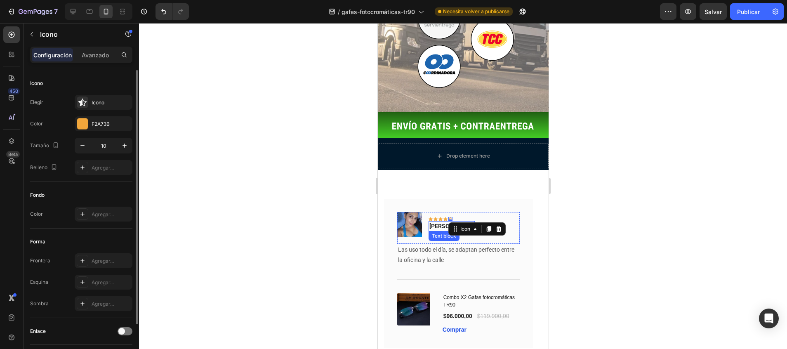
click at [442, 222] on p "Rita Carroll" at bounding box center [451, 226] width 45 height 9
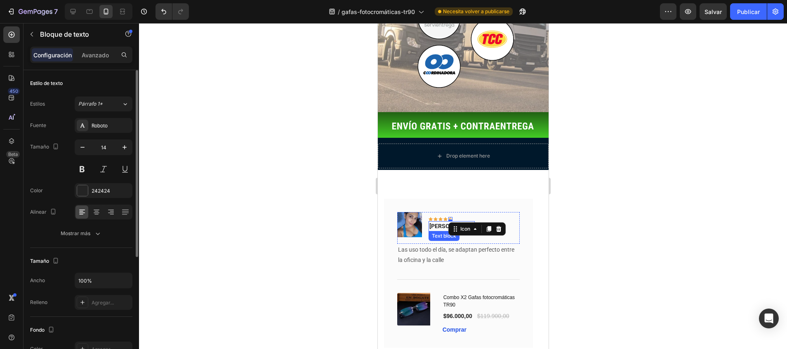
click at [442, 222] on p "Rita Carroll" at bounding box center [451, 226] width 45 height 9
click at [313, 191] on div at bounding box center [463, 186] width 648 height 326
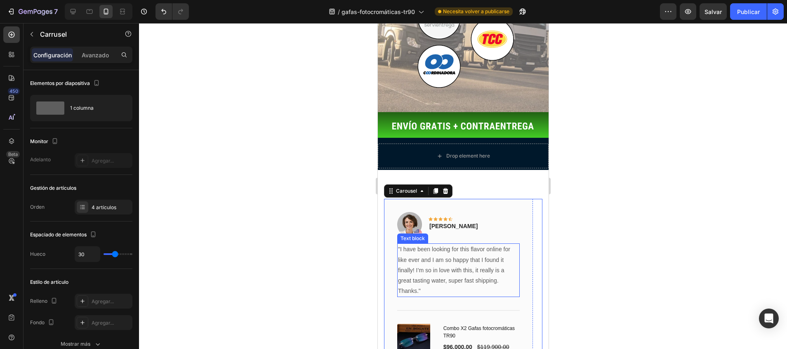
click at [423, 244] on p ""I have been looking for this flavor online for like ever and I am so happy tha…" at bounding box center [457, 265] width 121 height 42
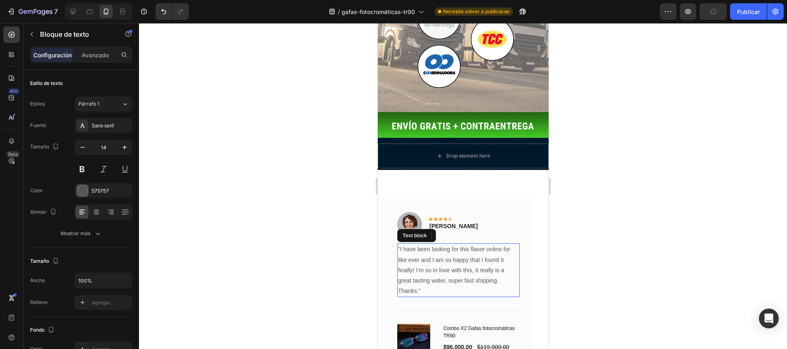
click at [423, 244] on p ""I have been looking for this flavor online for like ever and I am so happy tha…" at bounding box center [457, 265] width 121 height 42
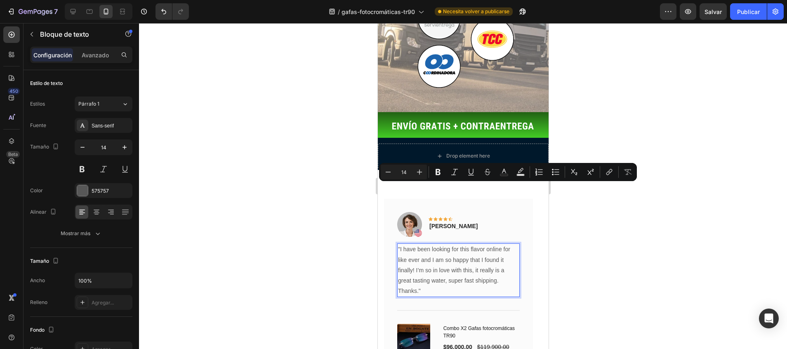
click at [420, 286] on p "Thanks."" at bounding box center [457, 291] width 121 height 10
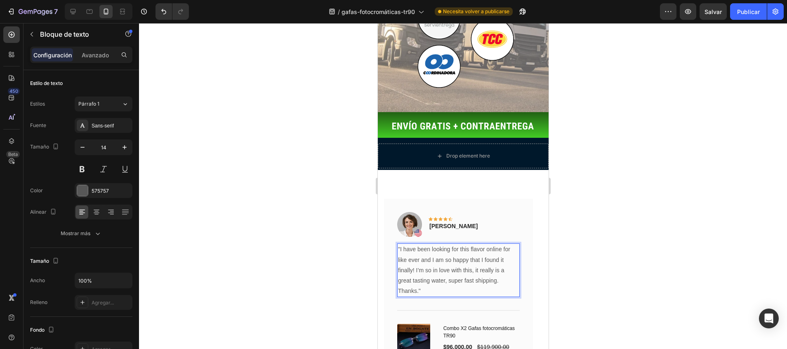
click at [420, 286] on p "Thanks."" at bounding box center [457, 291] width 121 height 10
click at [430, 297] on div "Title Line" at bounding box center [458, 310] width 122 height 27
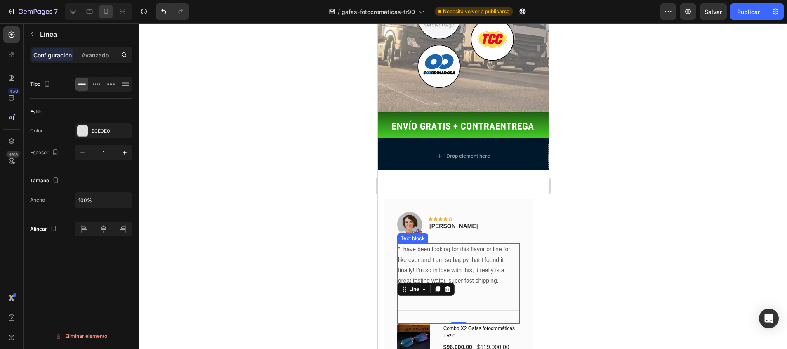
click at [441, 244] on p ""I have been looking for this flavor online for like ever and I am so happy tha…" at bounding box center [457, 265] width 121 height 42
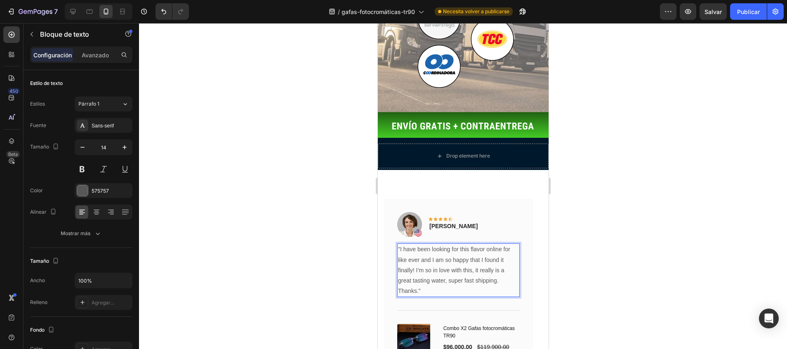
click at [439, 244] on p ""I have been looking for this flavor online for like ever and I am so happy tha…" at bounding box center [457, 265] width 121 height 42
click at [430, 286] on p "Thanks."" at bounding box center [457, 291] width 121 height 10
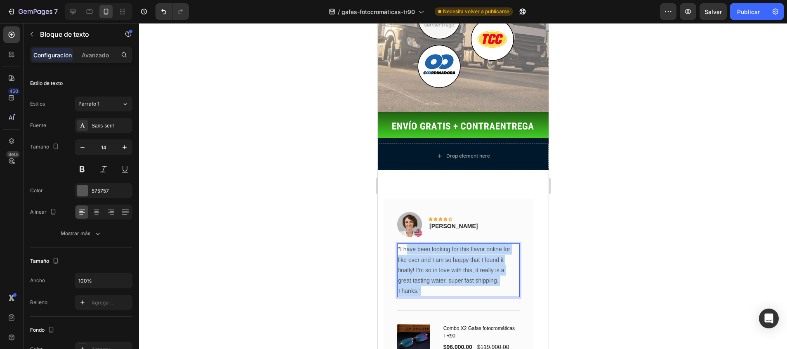
drag, startPoint x: 423, startPoint y: 198, endPoint x: 406, endPoint y: 155, distance: 46.6
click at [406, 243] on div ""I have been looking for this flavor online for like ever and I am so happy tha…" at bounding box center [458, 270] width 122 height 54
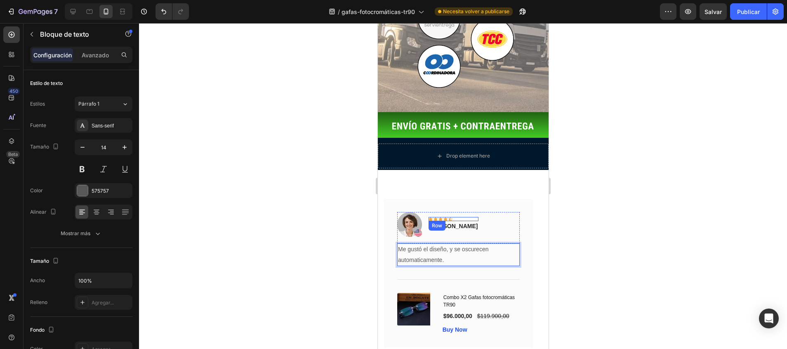
click at [442, 222] on div "Row" at bounding box center [437, 225] width 14 height 7
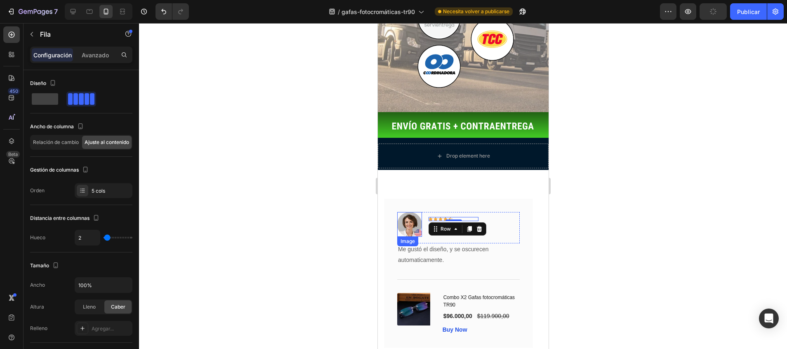
click at [409, 212] on img at bounding box center [409, 224] width 25 height 25
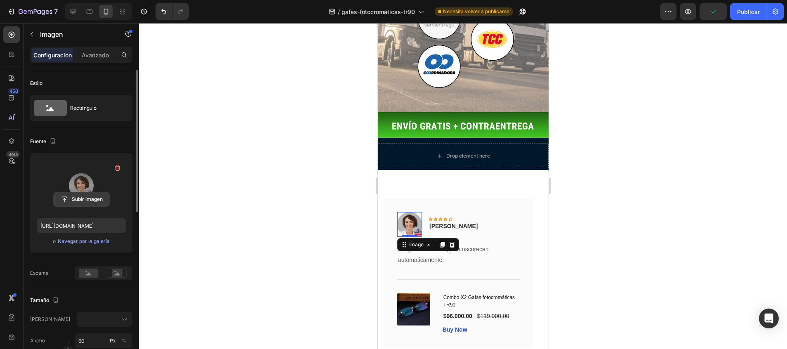
click at [82, 195] on input "file" at bounding box center [82, 199] width 56 height 14
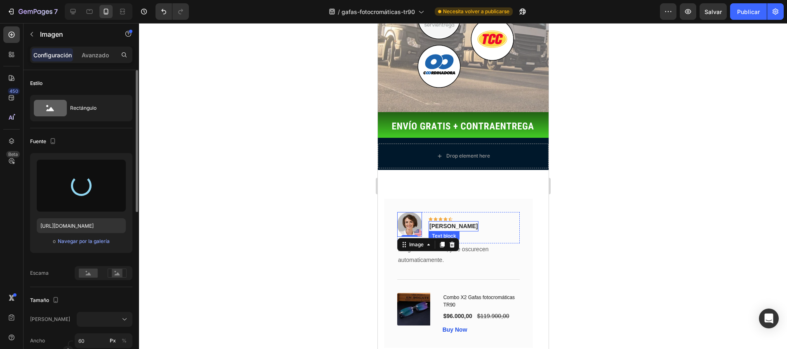
type input "https://cdn.shopify.com/s/files/1/0747/5517/8715/files/gempages_585141558085419…"
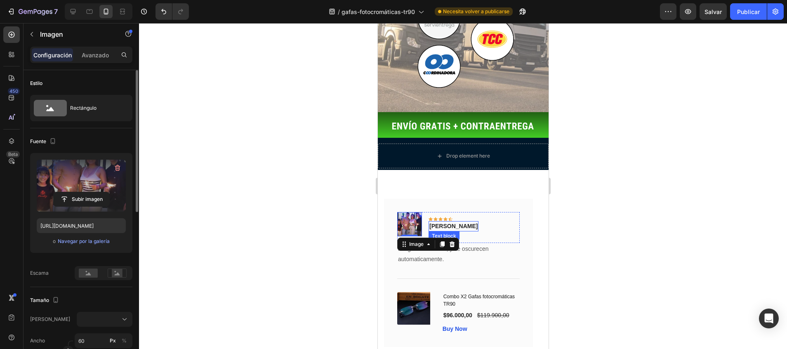
click at [455, 222] on p "Olivia Rowse" at bounding box center [453, 226] width 48 height 9
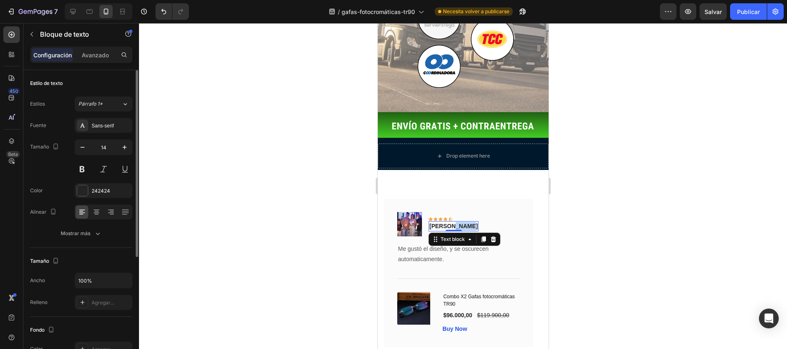
click at [455, 222] on p "Olivia Rowse" at bounding box center [453, 226] width 48 height 9
click at [461, 324] on div "Buy Now" at bounding box center [454, 328] width 25 height 9
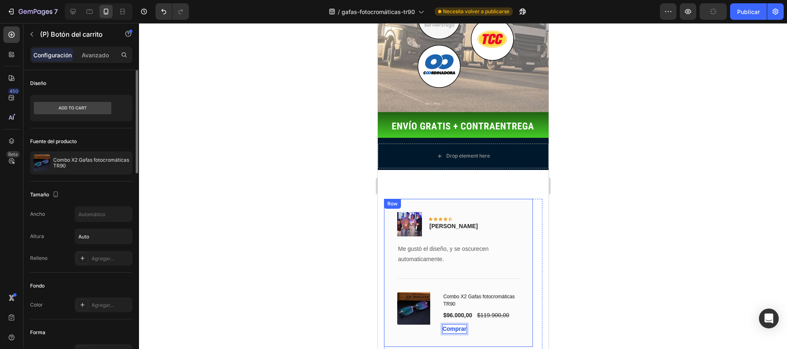
click at [480, 253] on div "Image Icon Icon Icon Icon Icon Row Jorge Estrada Text block Row Me gustó el dis…" at bounding box center [457, 273] width 149 height 148
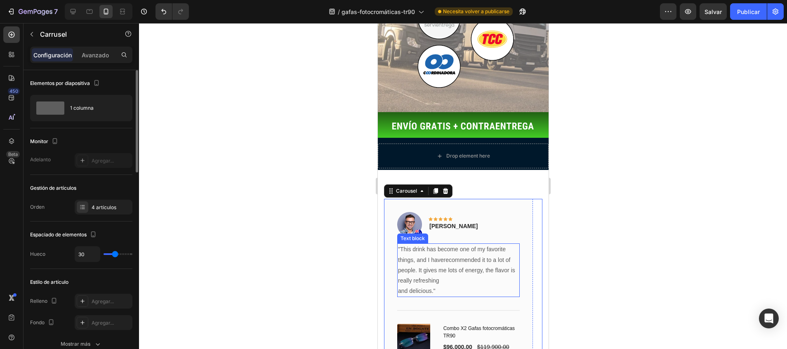
click at [433, 244] on p ""This drink has become one of my favorite things, and I haverecommended it to a…" at bounding box center [457, 270] width 121 height 52
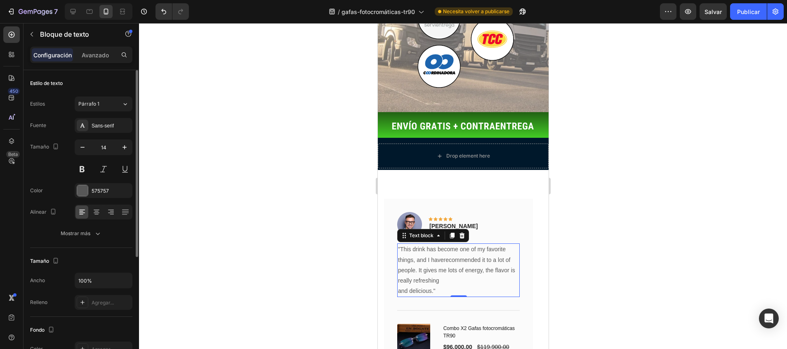
click at [437, 244] on p ""This drink has become one of my favorite things, and I haverecommended it to a…" at bounding box center [457, 270] width 121 height 52
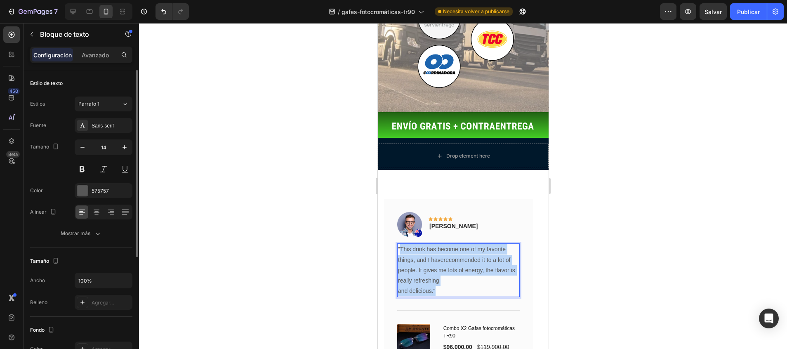
drag, startPoint x: 437, startPoint y: 199, endPoint x: 400, endPoint y: 155, distance: 58.0
click at [400, 244] on p ""This drink has become one of my favorite things, and I haverecommended it to a…" at bounding box center [457, 270] width 121 height 52
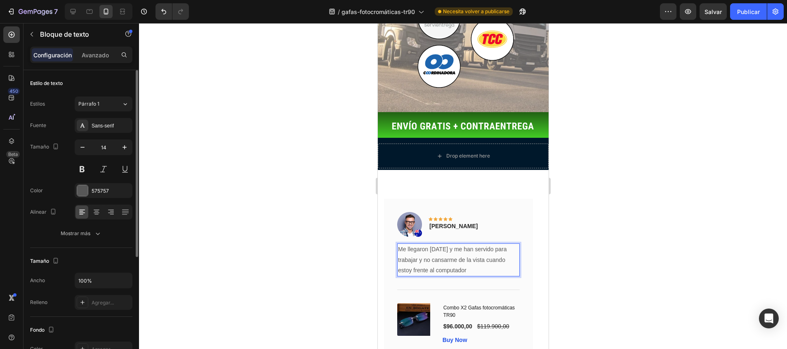
click at [474, 244] on p "Me llegaron hace 2 días y me han servido para trabajar y no cansarme de la vist…" at bounding box center [457, 259] width 121 height 31
click at [447, 222] on p "Timothy Joseph" at bounding box center [453, 226] width 48 height 9
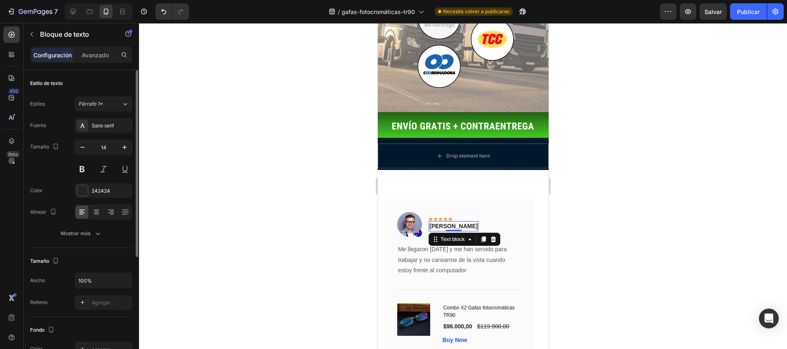
click at [447, 222] on p "Timothy Joseph" at bounding box center [453, 226] width 48 height 9
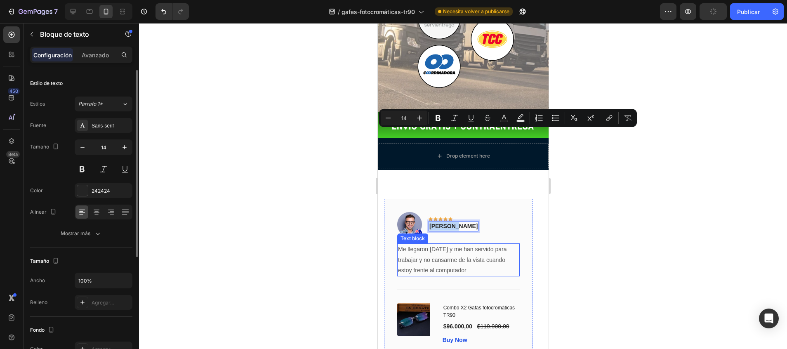
click at [470, 244] on p "Me llegaron hace 2 días y me han servido para trabajar y no cansarme de la vist…" at bounding box center [457, 259] width 121 height 31
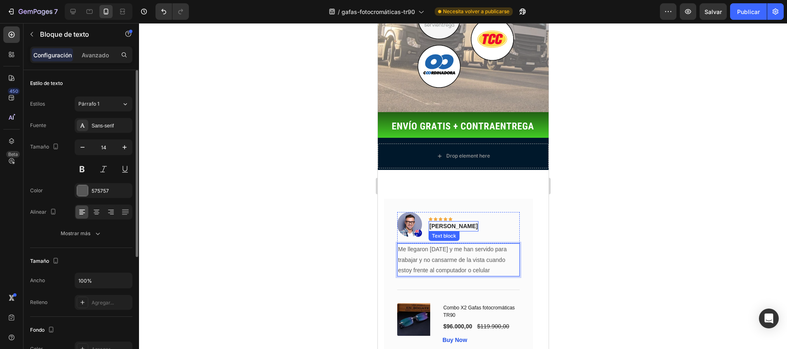
click at [463, 222] on p "Timothy Joseph" at bounding box center [453, 226] width 48 height 9
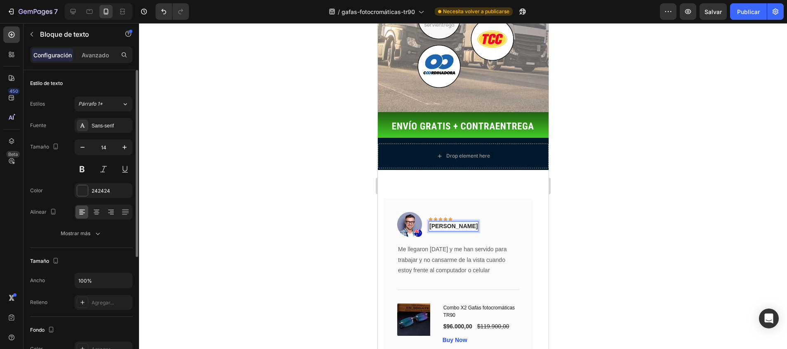
click at [463, 222] on p "Timothy Joseph" at bounding box center [453, 226] width 48 height 9
click at [418, 212] on img at bounding box center [409, 224] width 25 height 25
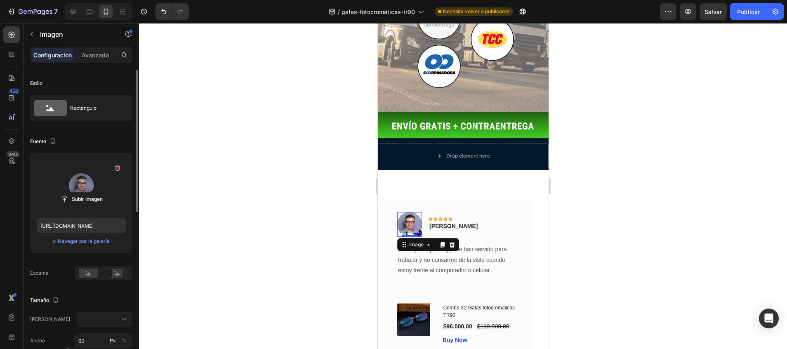
click at [101, 181] on label at bounding box center [81, 186] width 89 height 52
click at [101, 192] on input "file" at bounding box center [82, 199] width 56 height 14
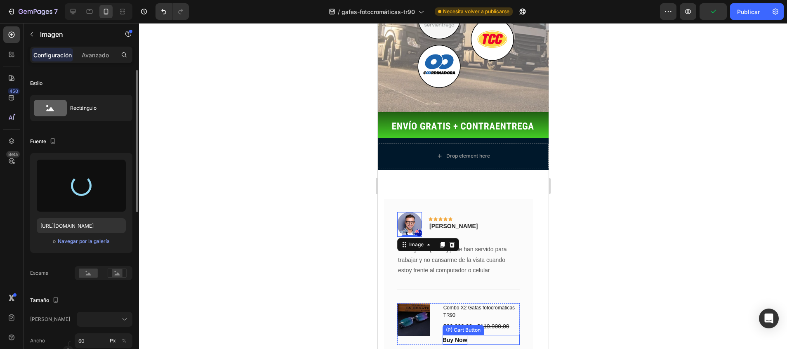
type input "https://cdn.shopify.com/s/files/1/0747/5517/8715/files/gempages_585141558085419…"
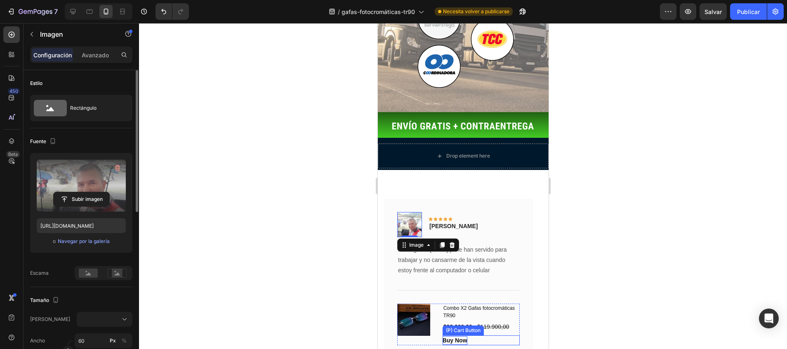
click at [453, 336] on div "Buy Now" at bounding box center [454, 340] width 25 height 9
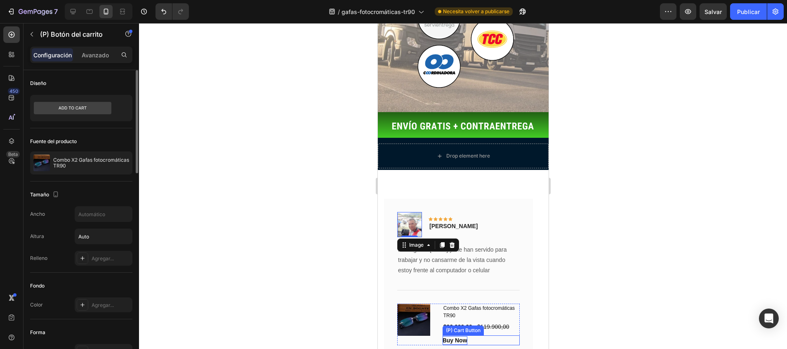
click at [453, 336] on div "Buy Now" at bounding box center [454, 340] width 25 height 9
click at [437, 244] on p "Me llegaron [DATE] y me han servido para trabajar y no cansarme de la vista cua…" at bounding box center [457, 259] width 121 height 31
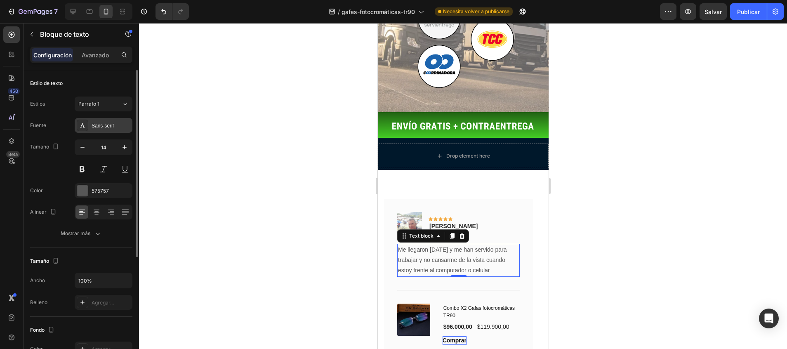
click at [112, 123] on div "Sans-serif" at bounding box center [111, 125] width 39 height 7
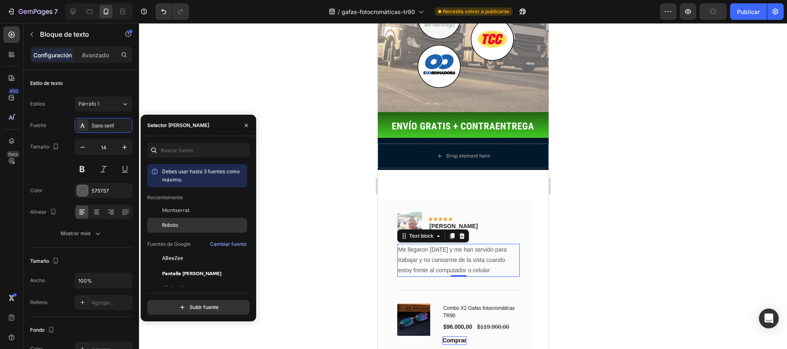
click at [173, 223] on span "Roboto" at bounding box center [170, 224] width 16 height 7
click at [127, 214] on icon at bounding box center [124, 214] width 5 height 0
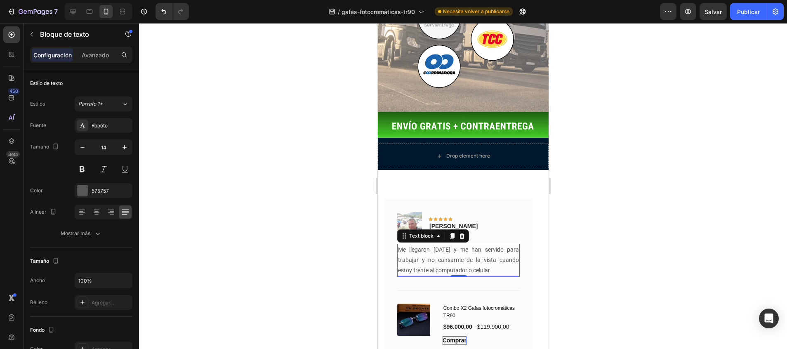
click at [254, 210] on div at bounding box center [463, 186] width 648 height 326
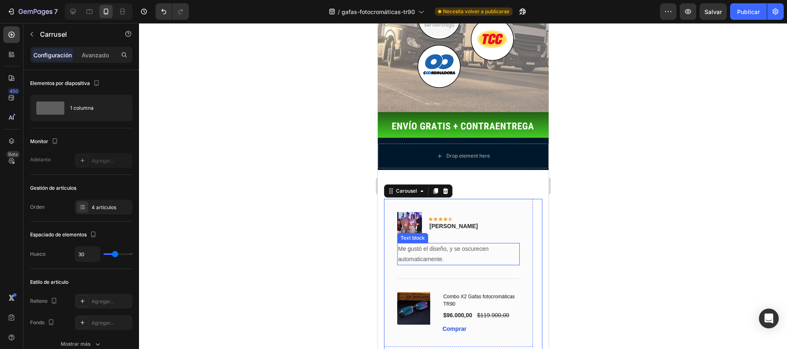
click at [441, 244] on p "Me gustó el diseño, y se oscurecen automaticamente." at bounding box center [457, 254] width 121 height 21
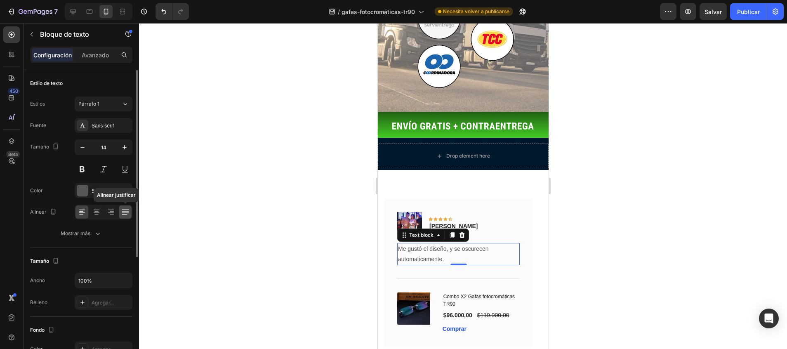
click at [125, 214] on icon at bounding box center [125, 212] width 8 height 8
click at [99, 127] on div "Sans-serif" at bounding box center [111, 125] width 39 height 7
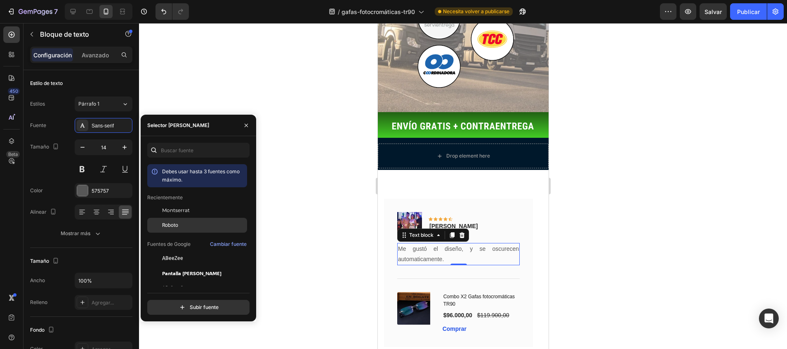
click at [171, 224] on span "Roboto" at bounding box center [170, 224] width 16 height 7
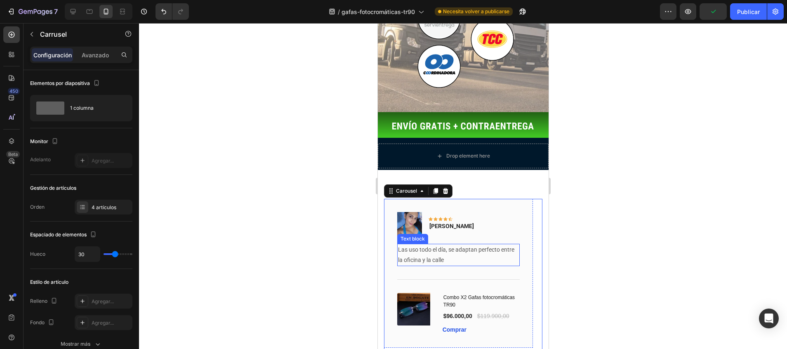
click at [437, 244] on p "Las uso todo el día, se adaptan perfecto entre la oficina y la calle" at bounding box center [457, 254] width 121 height 21
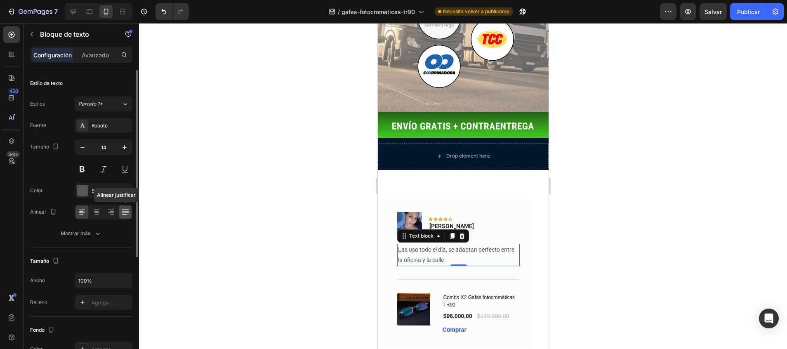
click at [123, 209] on icon at bounding box center [125, 212] width 8 height 8
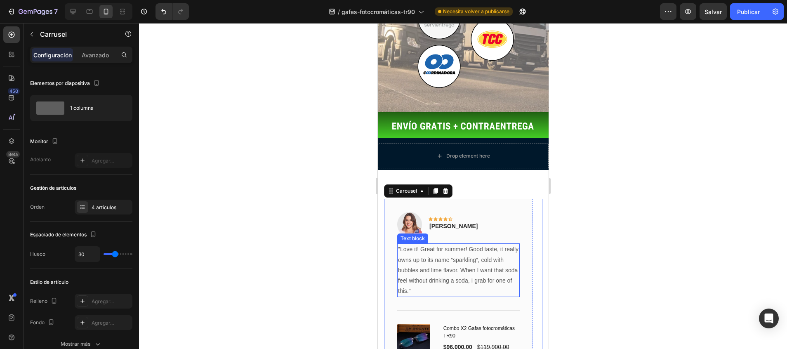
click at [443, 244] on p ""Love it! Great for summer! Good taste, it really owns up to its name “sparklin…" at bounding box center [457, 270] width 121 height 52
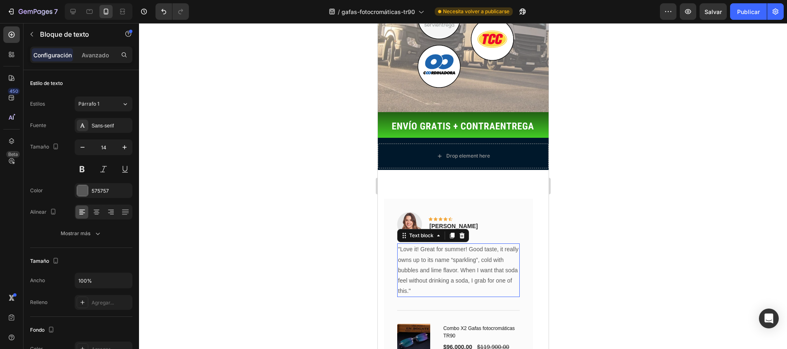
click at [443, 244] on p ""Love it! Great for summer! Good taste, it really owns up to its name “sparklin…" at bounding box center [457, 270] width 121 height 52
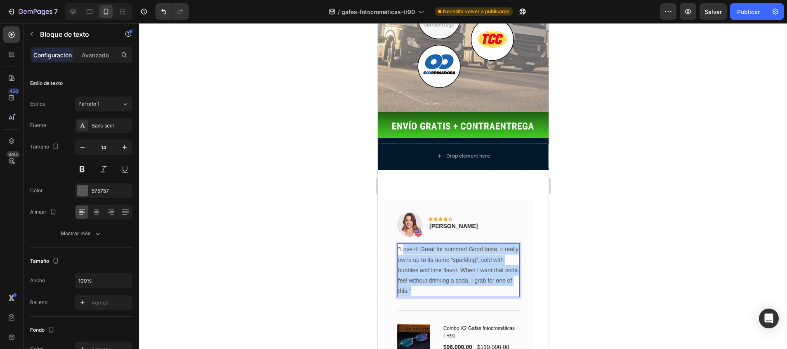
drag, startPoint x: 418, startPoint y: 197, endPoint x: 402, endPoint y: 154, distance: 46.7
click at [402, 244] on p ""Love it! Great for summer! Good taste, it really owns up to its name “sparklin…" at bounding box center [457, 270] width 121 height 52
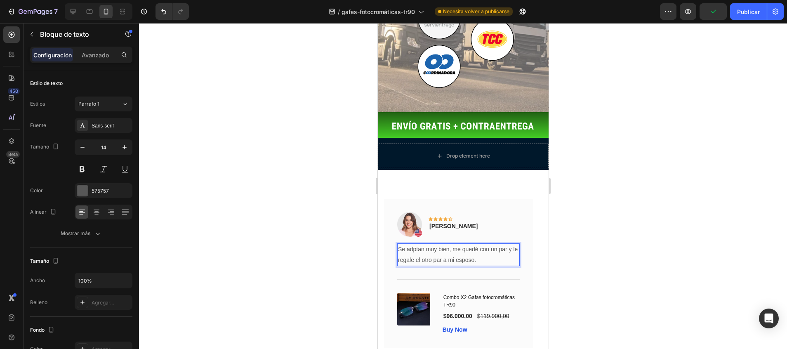
click at [415, 244] on p "Se adptan muy bien, me quedé con un par y le regale el otro par a mi esposo." at bounding box center [457, 254] width 121 height 21
click at [483, 244] on p "Se adptan muy bien, me quedé con un par y le regaló el otro par a mi esposo." at bounding box center [457, 254] width 121 height 21
click at [442, 222] on p "Rita Carroll" at bounding box center [453, 226] width 48 height 9
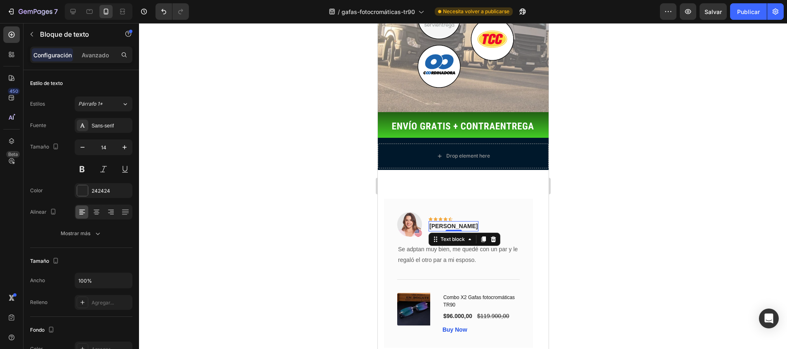
click at [442, 222] on p "Rita Carroll" at bounding box center [453, 226] width 48 height 9
click at [411, 212] on img at bounding box center [409, 224] width 25 height 25
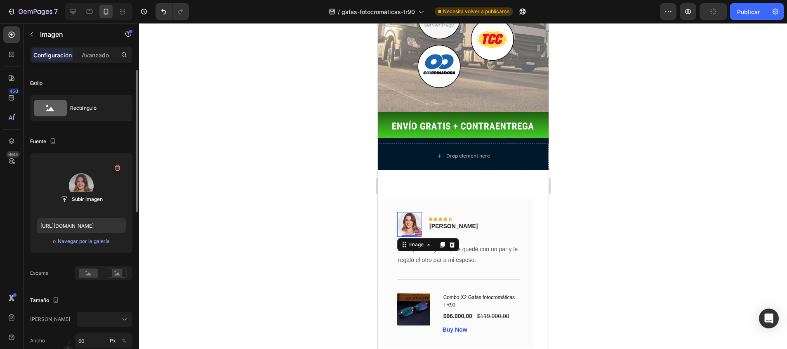
click at [80, 183] on label at bounding box center [81, 186] width 89 height 52
click at [80, 192] on input "file" at bounding box center [82, 199] width 56 height 14
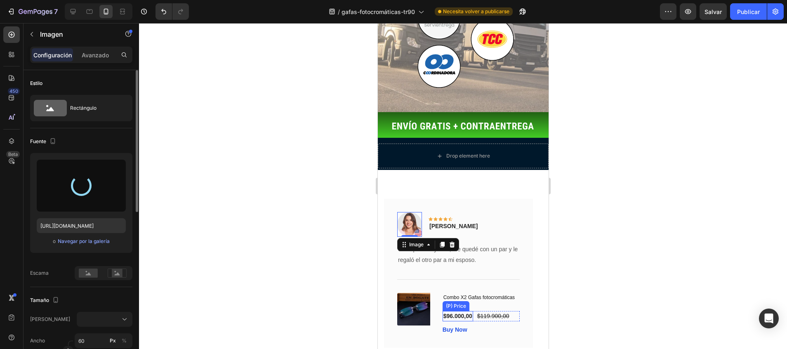
type input "https://cdn.shopify.com/s/files/1/0747/5517/8715/files/gempages_585141558085419…"
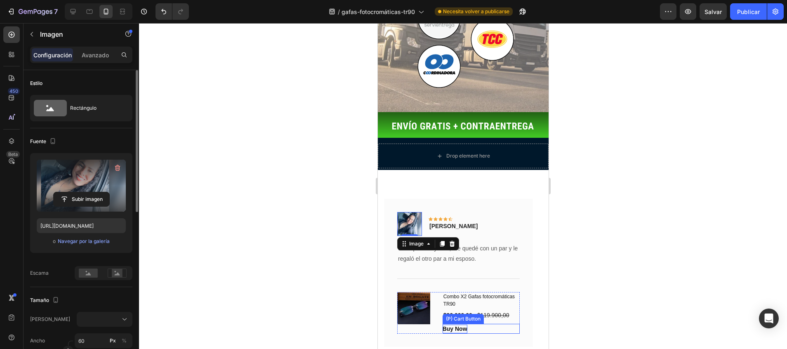
click at [456, 324] on div "Buy Now" at bounding box center [454, 328] width 25 height 9
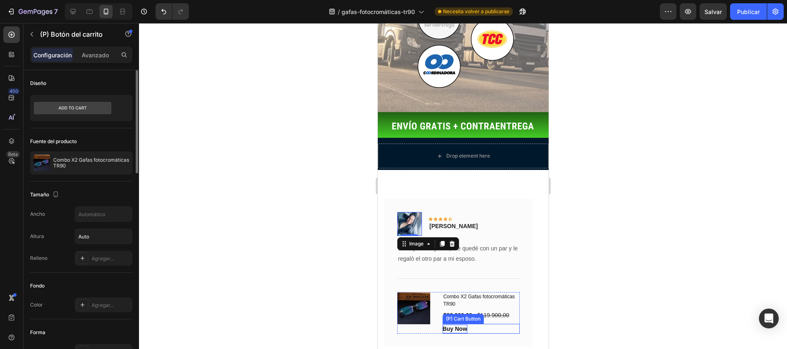
click at [456, 324] on div "Buy Now" at bounding box center [454, 328] width 25 height 9
click at [621, 176] on div at bounding box center [463, 186] width 648 height 326
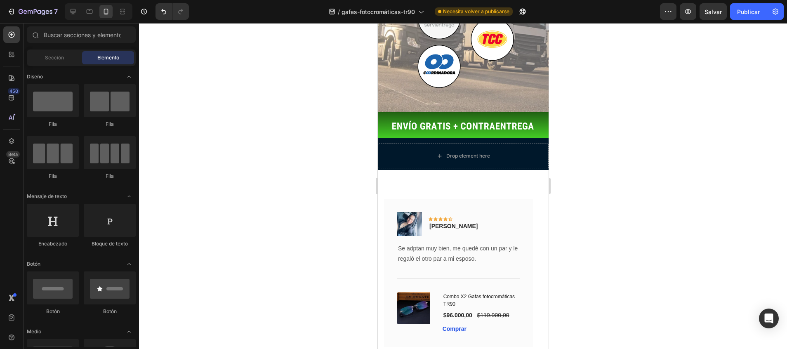
click at [621, 176] on div at bounding box center [463, 186] width 648 height 326
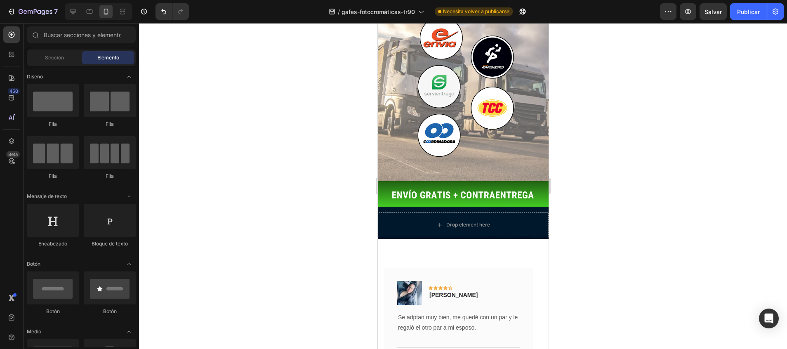
scroll to position [1625, 0]
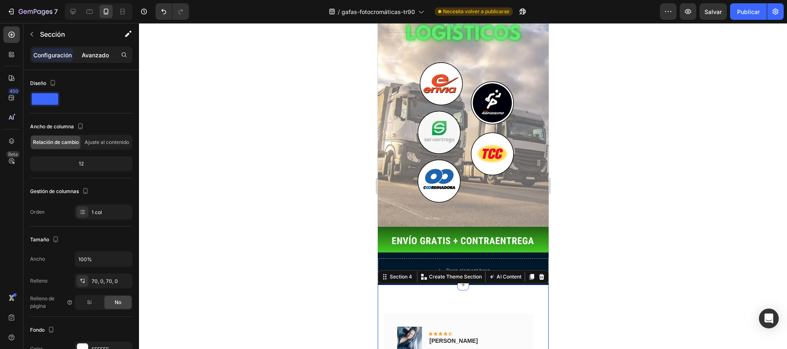
click at [97, 53] on p "Avanzado" at bounding box center [95, 55] width 27 height 9
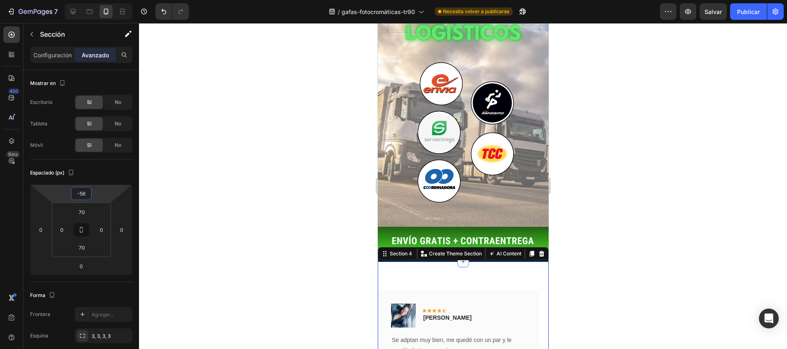
type input "-74"
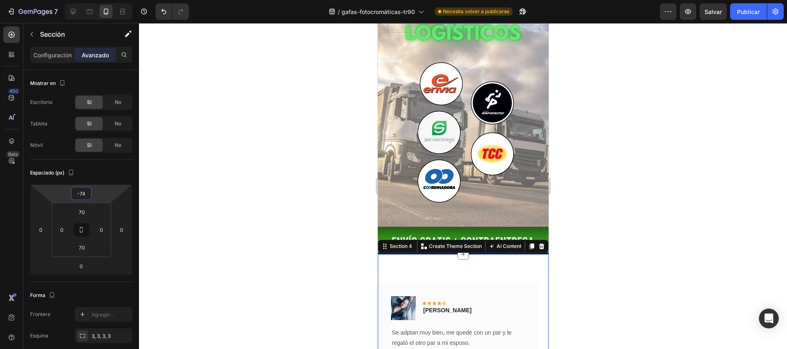
drag, startPoint x: 91, startPoint y: 186, endPoint x: 90, endPoint y: 209, distance: 23.1
click at [90, 0] on html "7 / gafas-fotocromáticas-tr90 Necesita volver a publicarse Preview Salvar Publi…" at bounding box center [393, 0] width 787 height 0
click at [228, 194] on div at bounding box center [463, 186] width 648 height 326
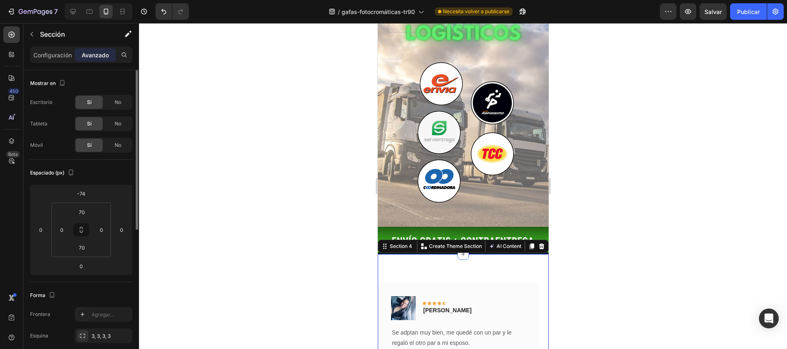
click at [85, 183] on div "Espaciado (px) -74 0 0 0 70 0 70 0" at bounding box center [81, 221] width 102 height 122
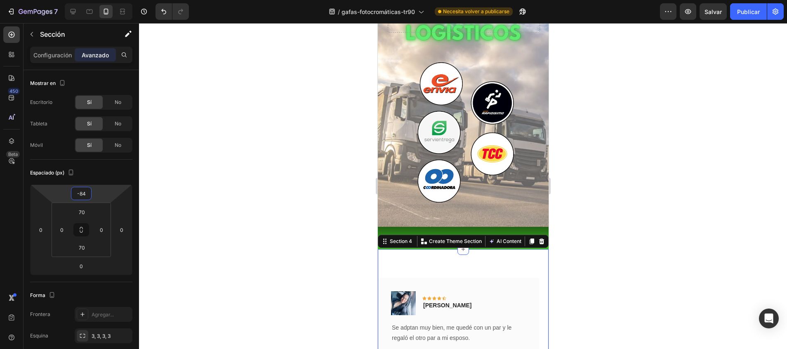
type input "-86"
click at [85, 0] on html "7 / gafas-fotocromáticas-tr90 Necesita volver a publicarse Preview Salvar Publi…" at bounding box center [393, 0] width 787 height 0
click at [174, 193] on div at bounding box center [463, 186] width 648 height 326
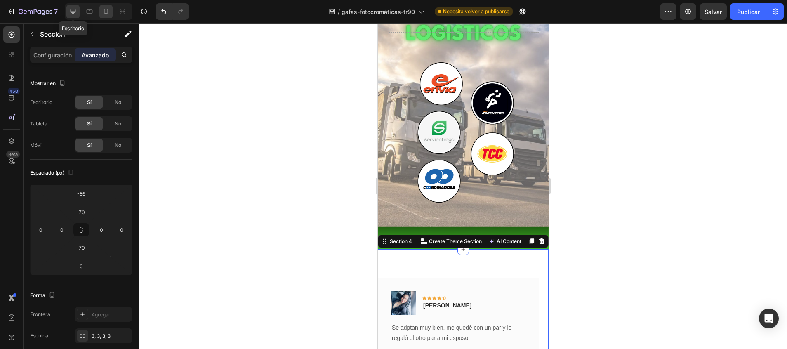
click at [71, 9] on icon at bounding box center [72, 11] width 5 height 5
type input "0"
type input "80"
type input "15"
type input "80"
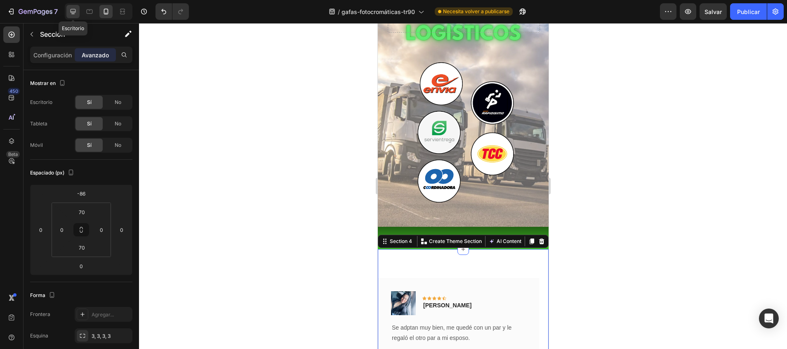
type input "15"
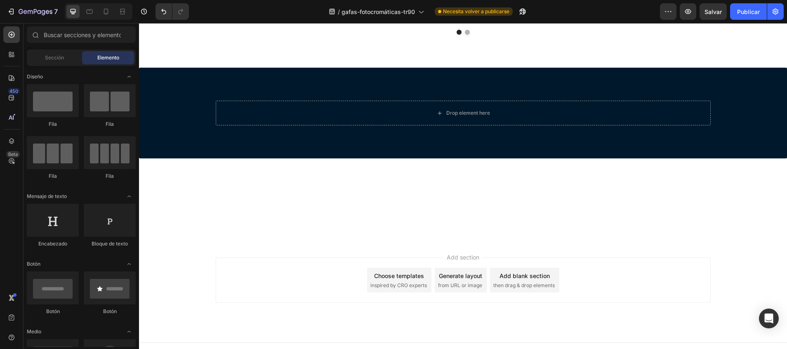
scroll to position [6160, 0]
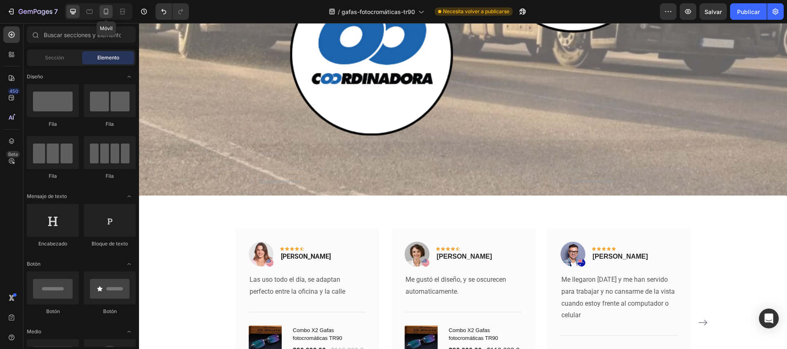
click at [107, 15] on icon at bounding box center [106, 11] width 8 height 8
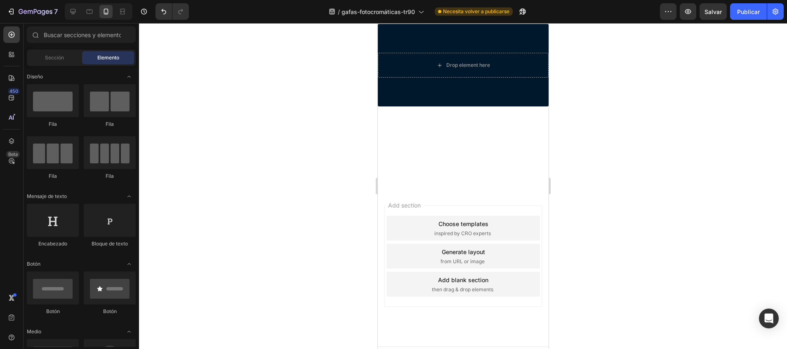
scroll to position [3724, 0]
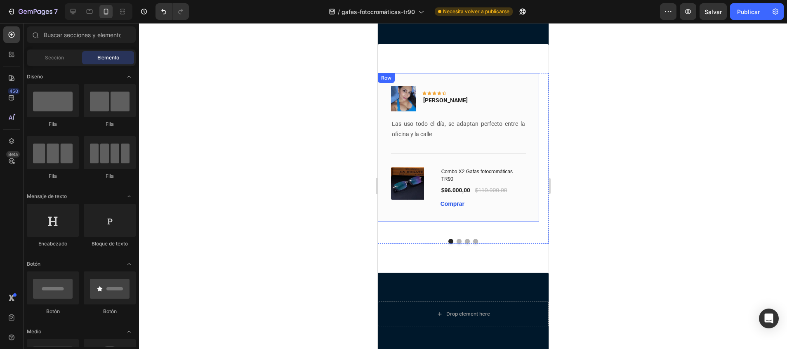
click at [487, 301] on div "Drop element here" at bounding box center [462, 313] width 171 height 25
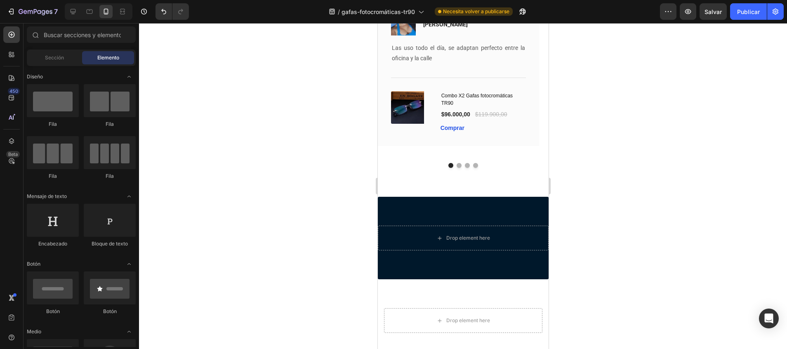
scroll to position [1629, 0]
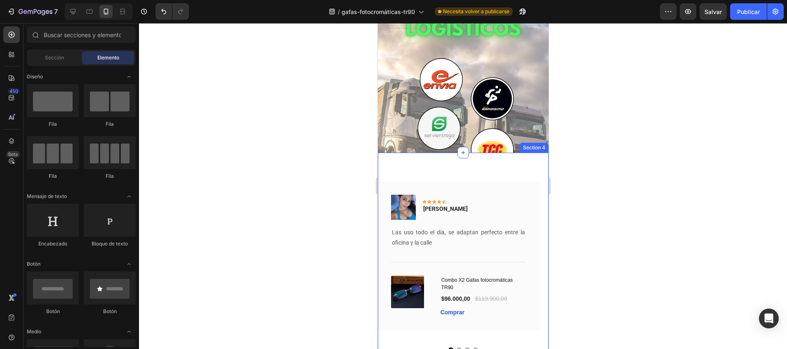
click at [531, 171] on div "Image Icon Icon Icon Icon Icon Row Vanessa R. Text block Row Las uso todo el dí…" at bounding box center [462, 267] width 171 height 228
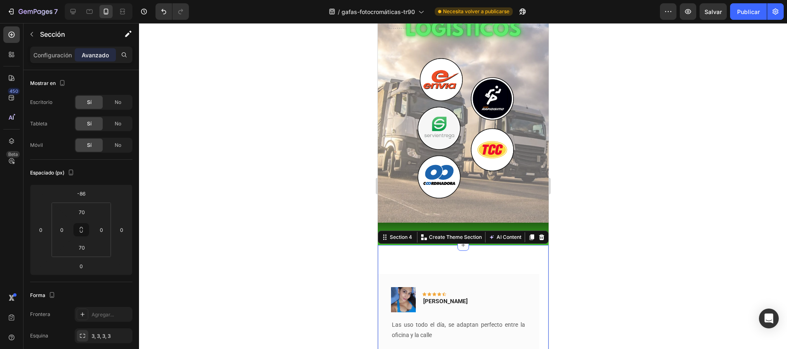
click at [246, 160] on div at bounding box center [463, 186] width 648 height 326
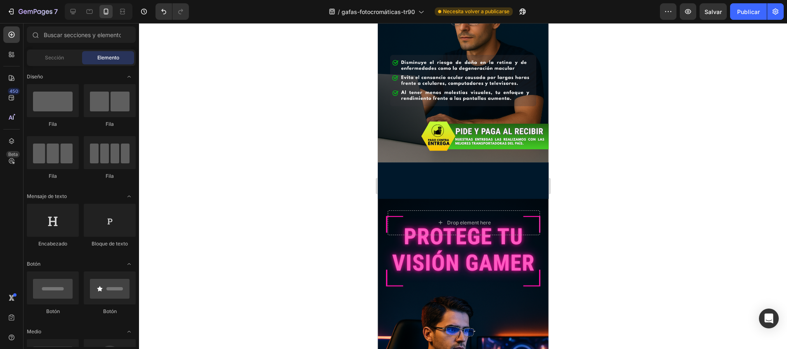
scroll to position [608, 0]
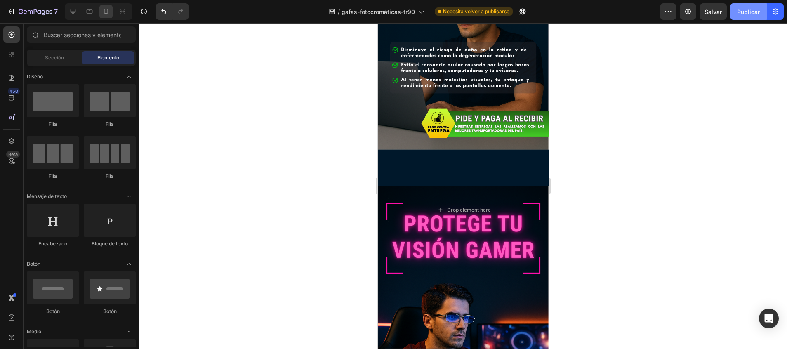
click at [740, 16] on font "Publicar" at bounding box center [748, 11] width 23 height 9
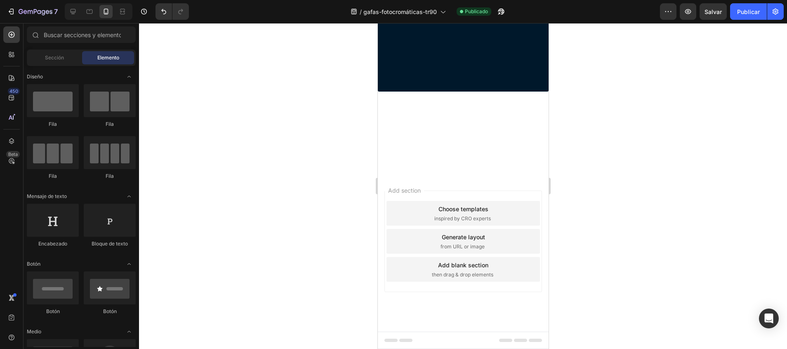
scroll to position [0, 0]
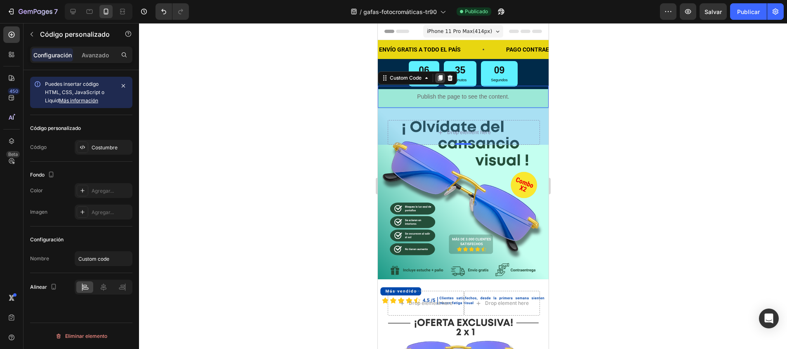
click at [439, 77] on icon at bounding box center [439, 78] width 5 height 6
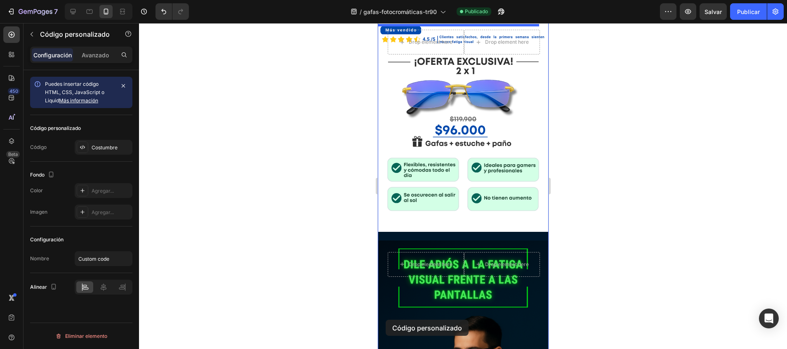
scroll to position [318, 0]
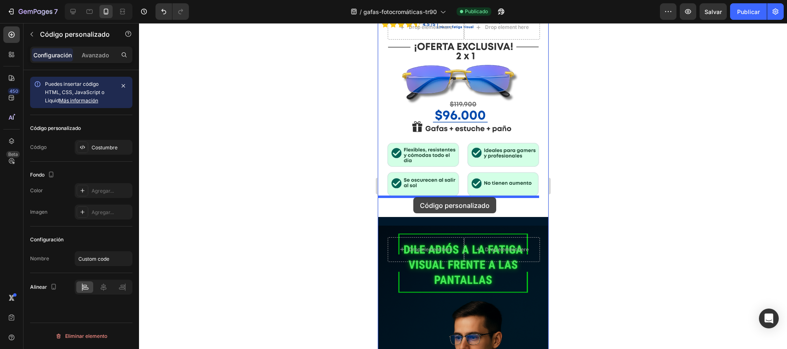
drag, startPoint x: 383, startPoint y: 121, endPoint x: 413, endPoint y: 197, distance: 81.7
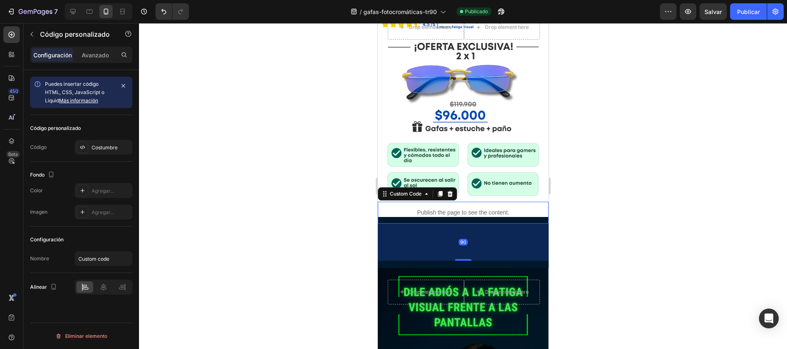
click at [599, 190] on div at bounding box center [463, 186] width 648 height 326
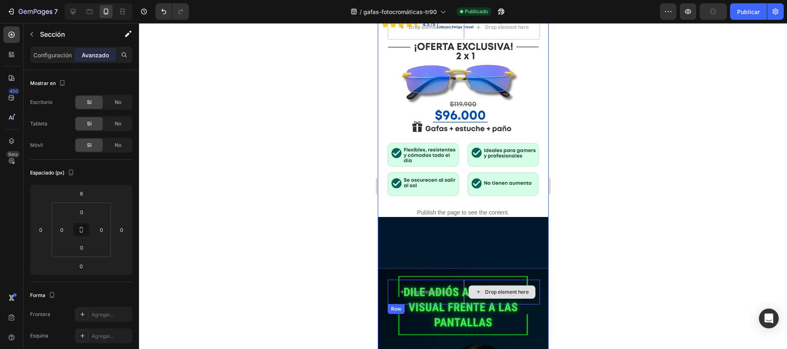
click at [526, 290] on div "Drop element here Drop element here Row" at bounding box center [463, 302] width 152 height 47
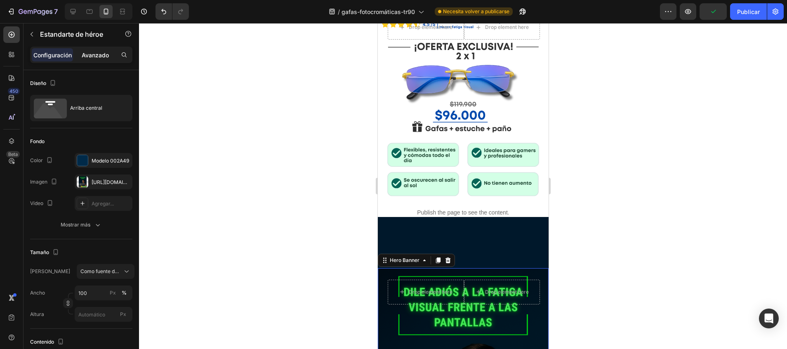
click at [102, 59] on p "Avanzado" at bounding box center [95, 55] width 27 height 9
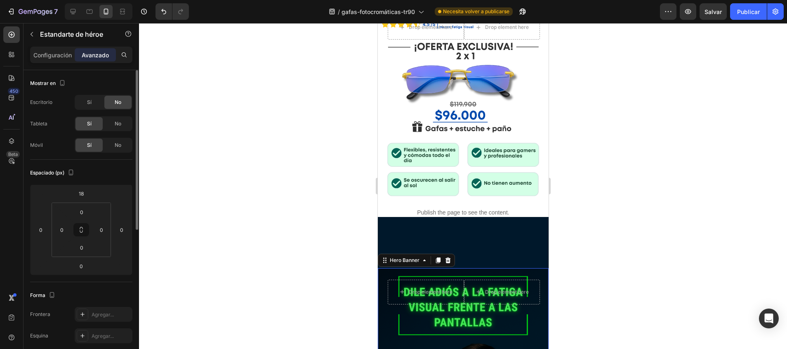
click at [90, 184] on icon at bounding box center [81, 229] width 102 height 91
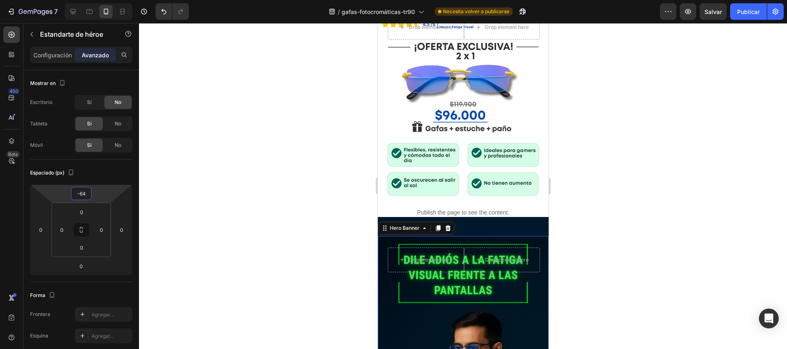
type input "-66"
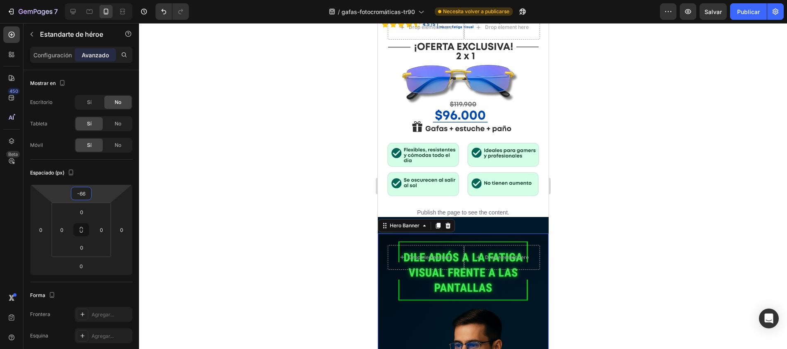
drag, startPoint x: 90, startPoint y: 186, endPoint x: 94, endPoint y: 212, distance: 26.6
click at [94, 0] on html "7 / gafas-fotocromáticas-tr90 Necesita volver a publicarse Preview Salvar Publi…" at bounding box center [393, 0] width 787 height 0
click at [241, 200] on div at bounding box center [463, 186] width 648 height 326
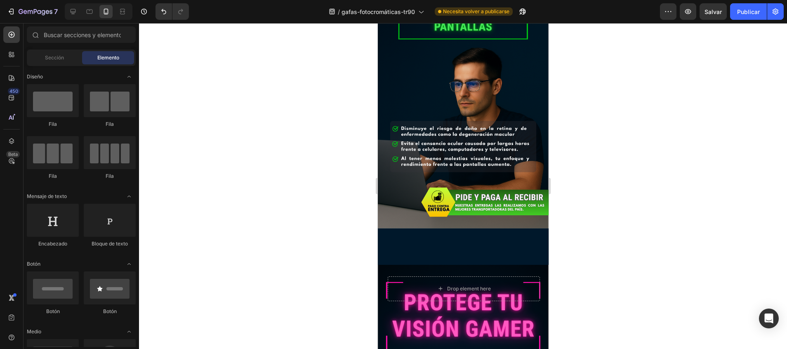
scroll to position [655, 0]
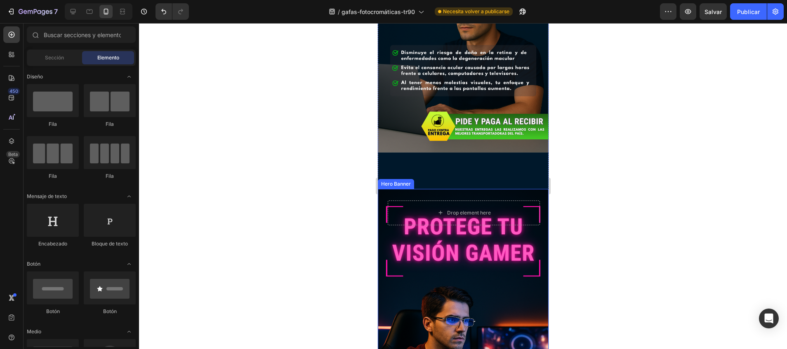
click at [507, 235] on div "Background Image" at bounding box center [462, 317] width 171 height 256
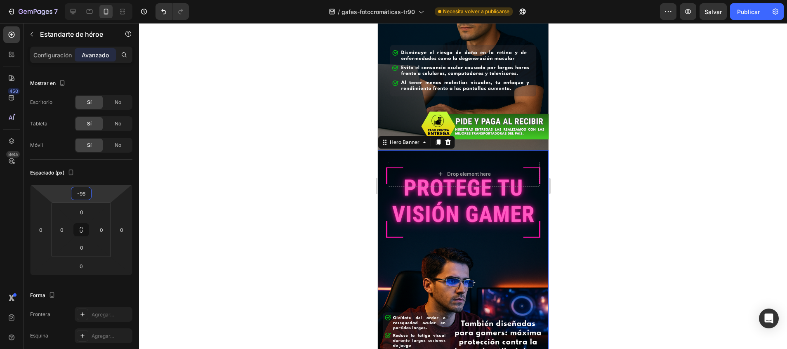
type input "-98"
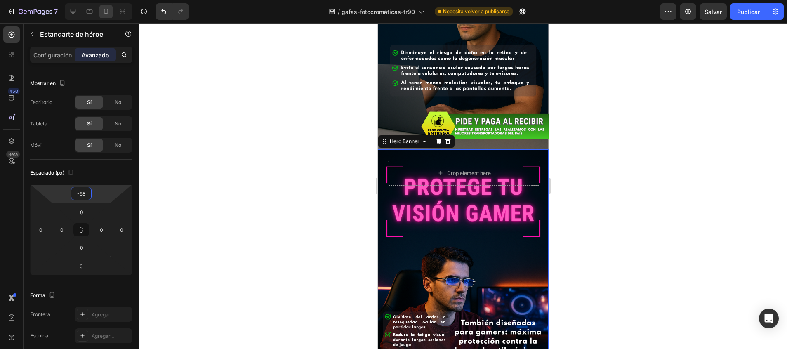
drag, startPoint x: 87, startPoint y: 186, endPoint x: 89, endPoint y: 216, distance: 30.2
click at [89, 0] on html "7 / gafas-fotocromáticas-tr90 Necesita volver a publicarse Preview Salvar Publi…" at bounding box center [393, 0] width 787 height 0
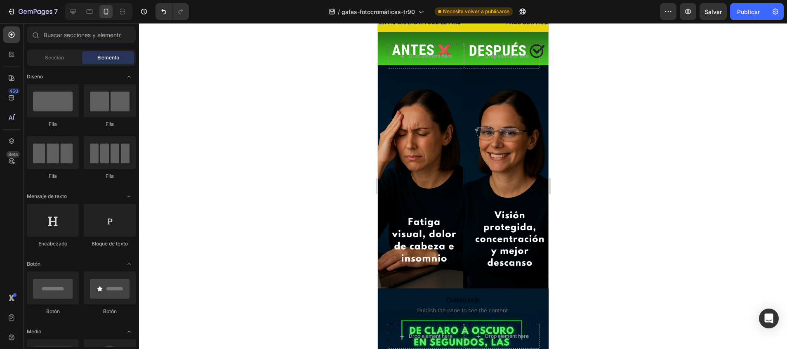
scroll to position [1148, 0]
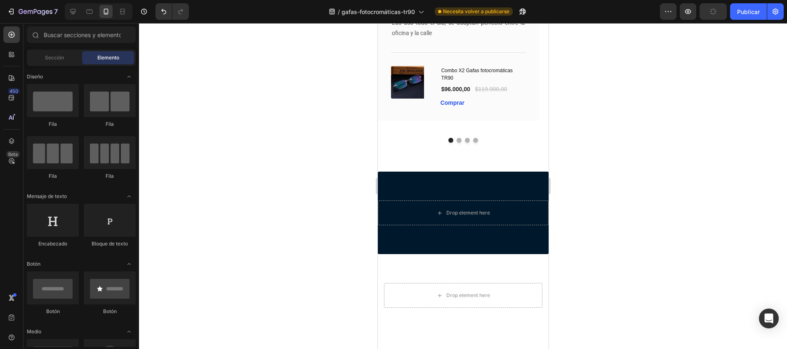
drag, startPoint x: 542, startPoint y: 152, endPoint x: 540, endPoint y: 96, distance: 56.1
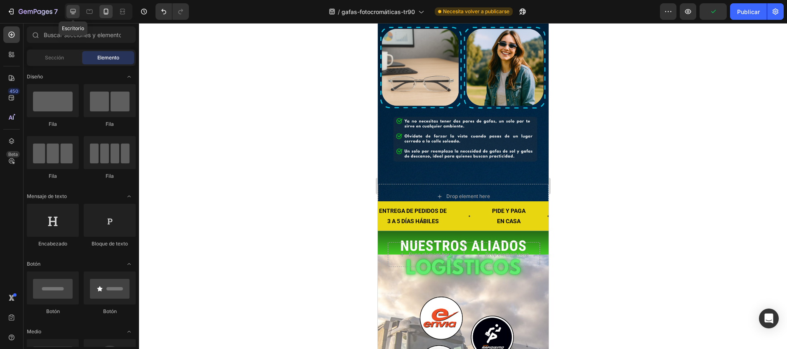
click at [71, 10] on icon at bounding box center [72, 11] width 5 height 5
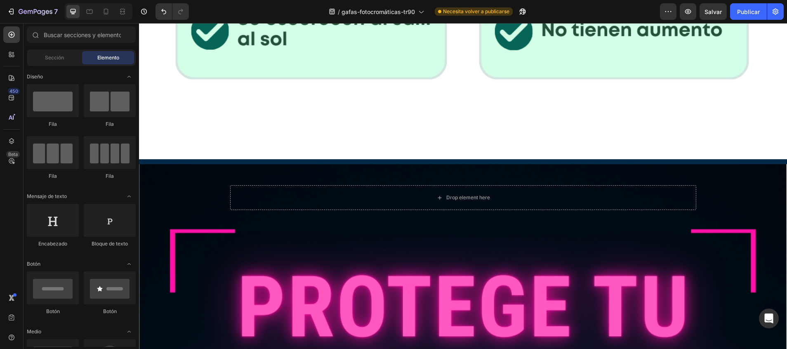
scroll to position [1431, 0]
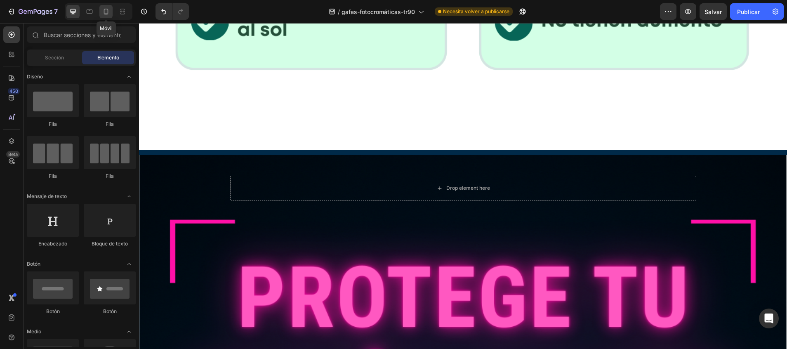
click at [103, 12] on icon at bounding box center [106, 11] width 8 height 8
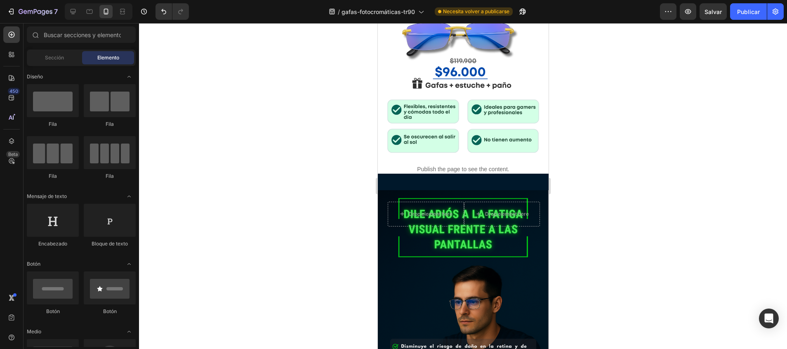
scroll to position [347, 0]
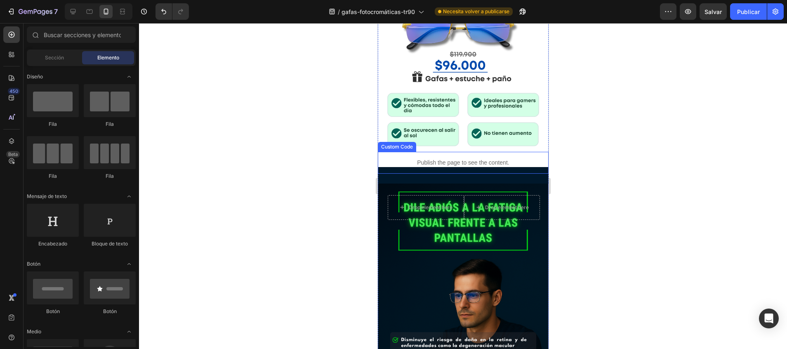
click at [506, 158] on p "Publish the page to see the content." at bounding box center [462, 162] width 171 height 9
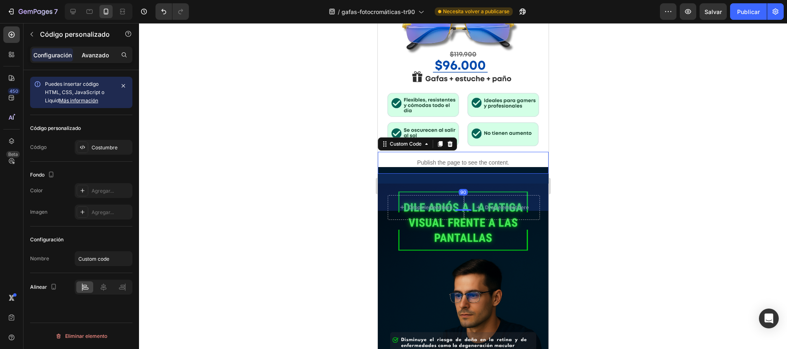
click at [95, 54] on p "Avanzado" at bounding box center [95, 55] width 27 height 9
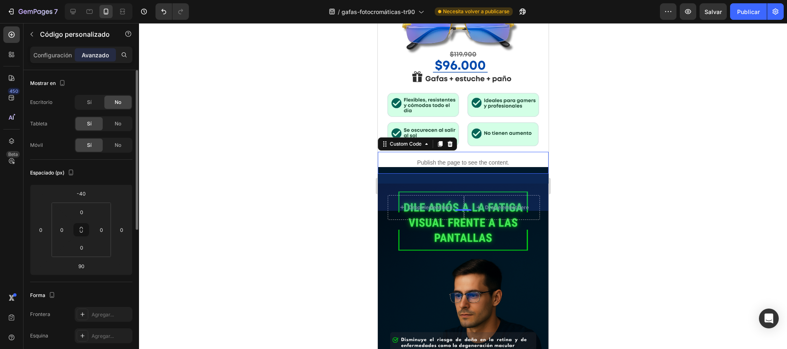
click at [91, 96] on div "Sí" at bounding box center [88, 102] width 27 height 13
click at [73, 9] on icon at bounding box center [72, 11] width 5 height 5
type input "0"
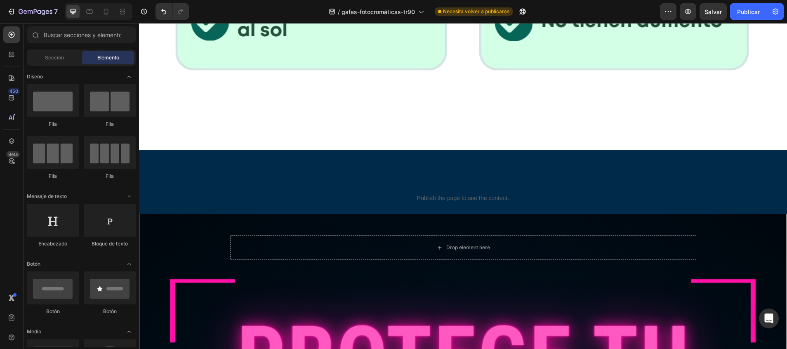
scroll to position [1411, 0]
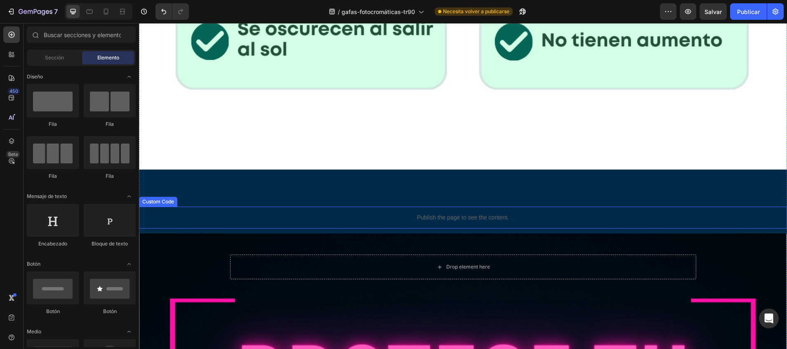
click at [468, 213] on p "Publish the page to see the content." at bounding box center [463, 217] width 648 height 9
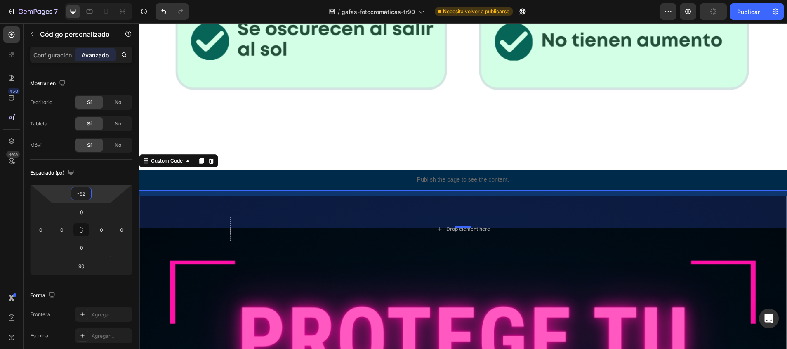
drag, startPoint x: 90, startPoint y: 186, endPoint x: 90, endPoint y: 214, distance: 28.9
click at [90, 0] on html "7 / gafas-fotocromáticas-tr90 Necesita volver a publicarse Preview Publicar 450…" at bounding box center [393, 0] width 787 height 0
click at [105, 12] on icon at bounding box center [106, 11] width 8 height 8
type input "-40"
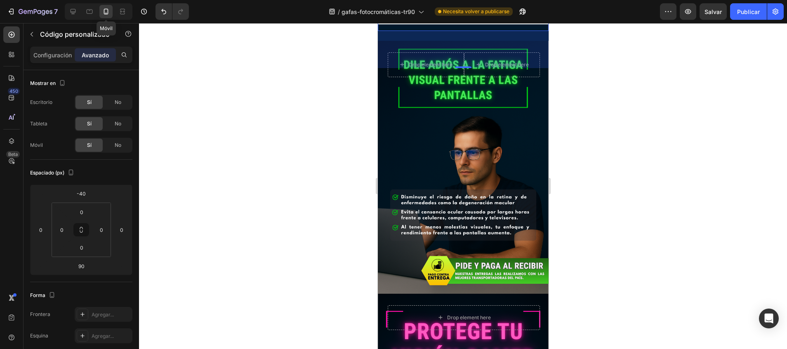
scroll to position [425, 0]
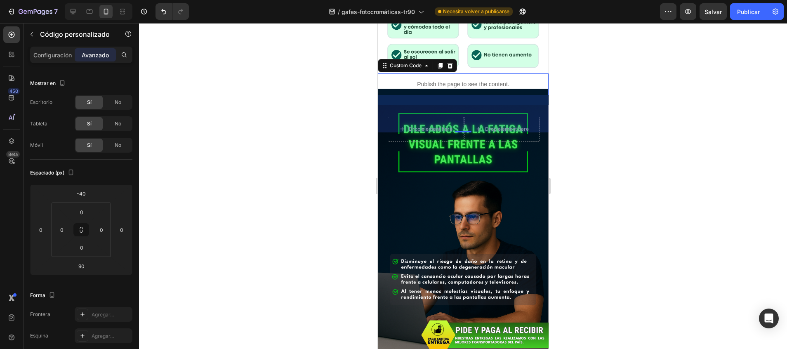
click at [659, 148] on div at bounding box center [463, 186] width 648 height 326
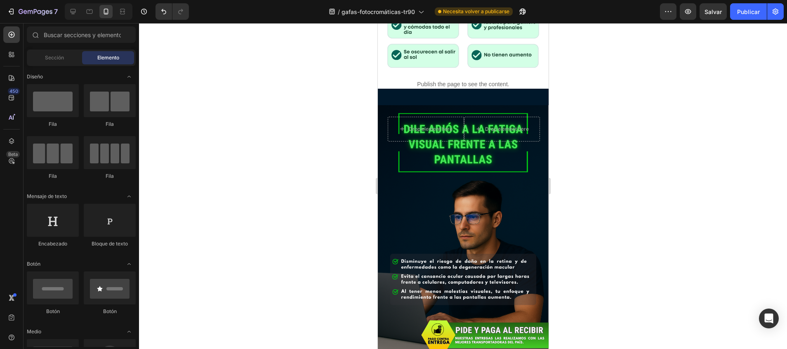
click at [750, 20] on div "7 / gafas-fotocromáticas-tr90 Necesita volver a publicarse Preview Salvar Publi…" at bounding box center [393, 11] width 787 height 23
click at [744, 14] on font "Publicar" at bounding box center [748, 11] width 23 height 9
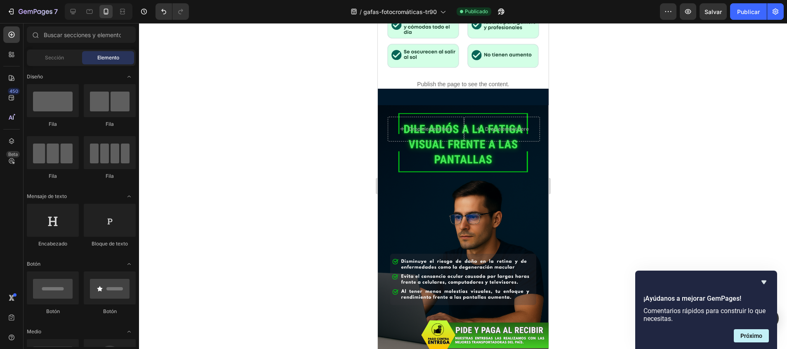
scroll to position [371, 0]
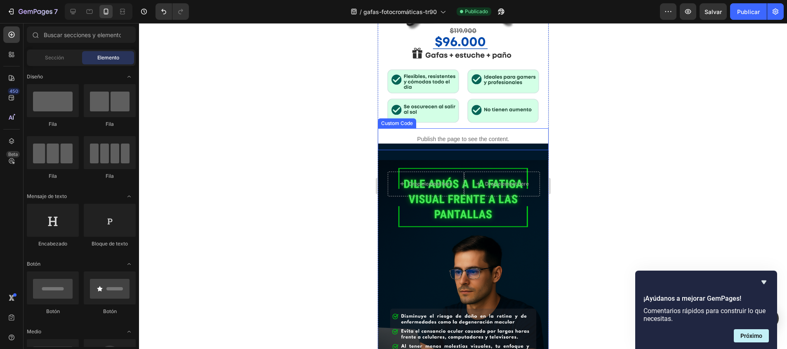
click at [508, 135] on p "Publish the page to see the content." at bounding box center [462, 139] width 171 height 9
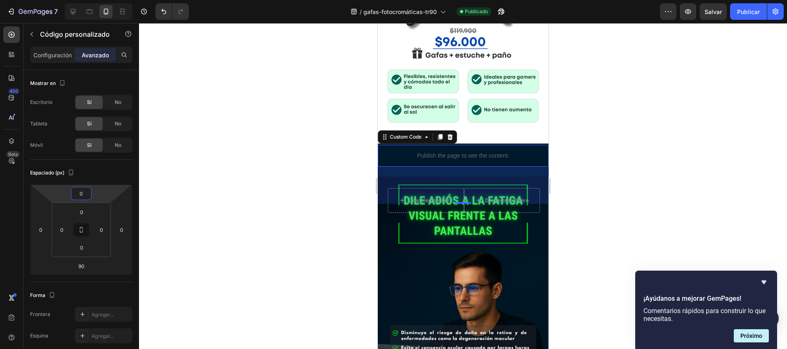
type input "-4"
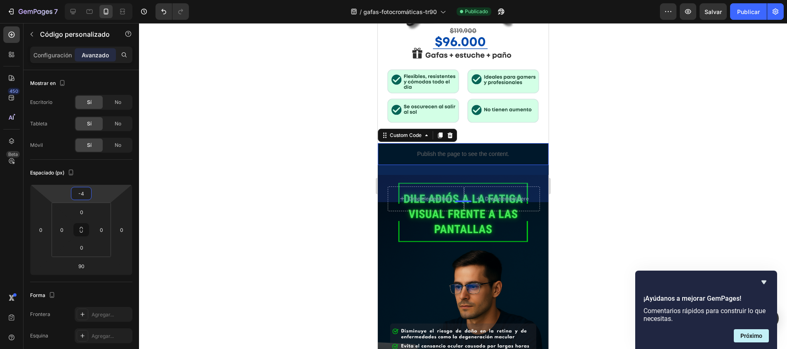
drag, startPoint x: 112, startPoint y: 186, endPoint x: 112, endPoint y: 175, distance: 10.7
click at [112, 0] on html "7 / gafas-fotocromáticas-tr90 Publicado Preview Salvar Publicar 450 Beta Sectio…" at bounding box center [393, 0] width 787 height 0
click at [389, 256] on div "Background Image" at bounding box center [462, 303] width 171 height 256
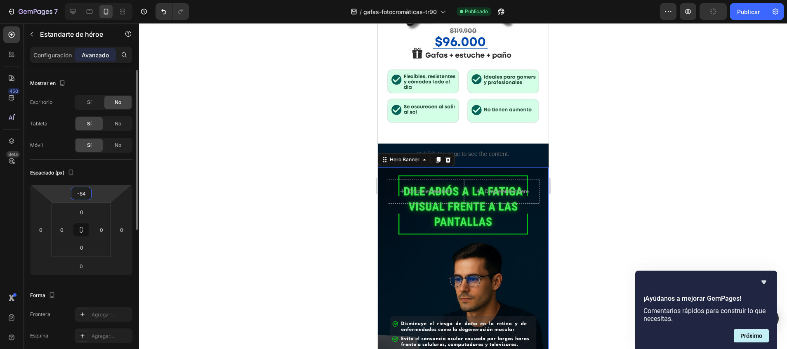
drag, startPoint x: 95, startPoint y: 185, endPoint x: 95, endPoint y: 190, distance: 4.9
click at [95, 0] on html "7 / gafas-fotocromáticas-tr90 Publicado Preview Publicar 450 Beta Sections(18) …" at bounding box center [393, 0] width 787 height 0
type input "-82"
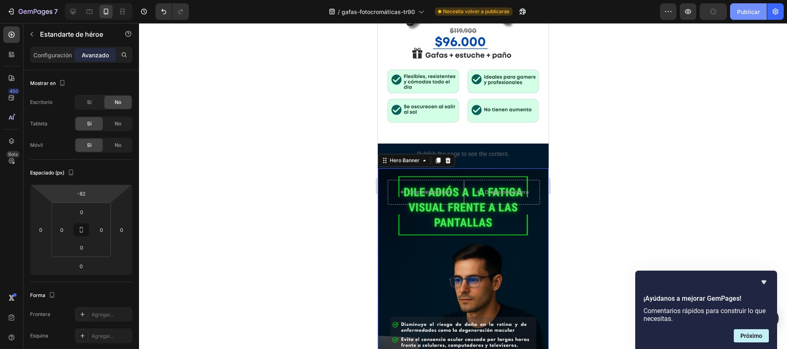
click at [742, 10] on font "Publicar" at bounding box center [748, 11] width 23 height 9
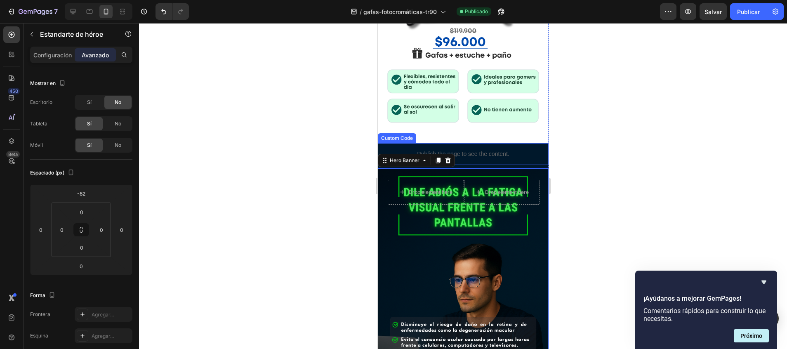
click at [513, 143] on div "Publish the page to see the content." at bounding box center [462, 154] width 171 height 22
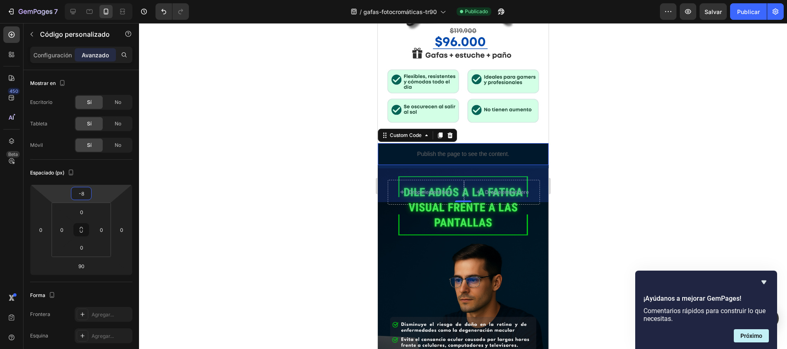
type input "-10"
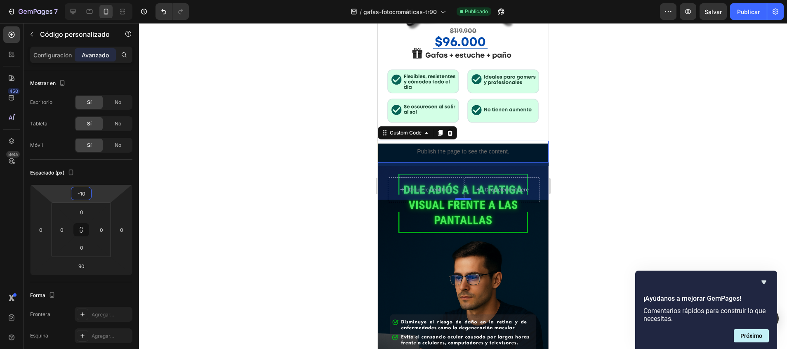
click at [92, 0] on html "7 / gafas-fotocromáticas-tr90 Publicado Preview Salvar Publicar 450 Beta Sectio…" at bounding box center [393, 0] width 787 height 0
click at [518, 239] on div "Background Image" at bounding box center [462, 294] width 171 height 256
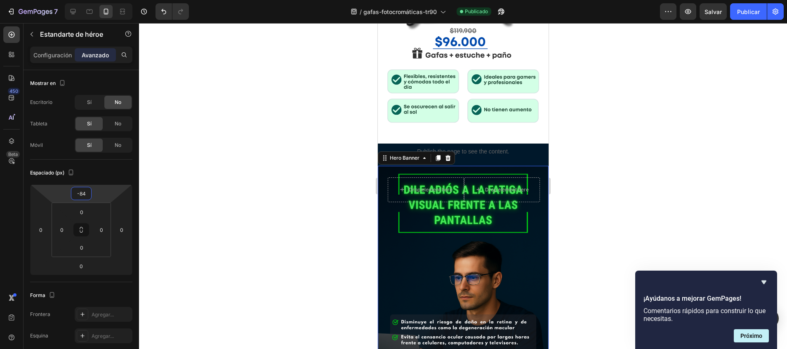
type input "-86"
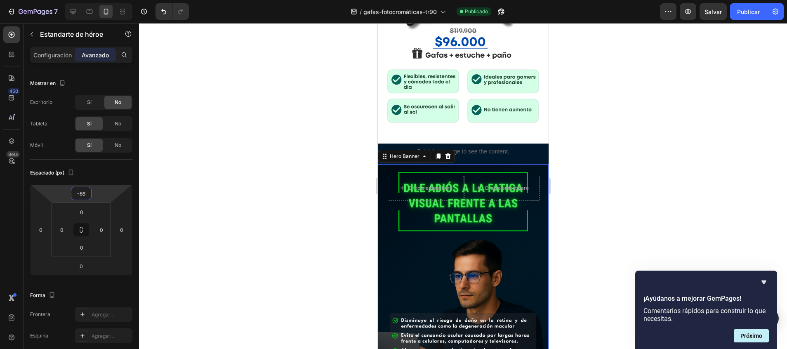
click at [83, 0] on html "7 / gafas-fotocromáticas-tr90 Publicado Preview Salvar Publicar 450 Beta Sectio…" at bounding box center [393, 0] width 787 height 0
click at [757, 12] on font "Publicar" at bounding box center [748, 11] width 23 height 9
click at [522, 147] on p "Publish the page to see the content." at bounding box center [462, 151] width 171 height 9
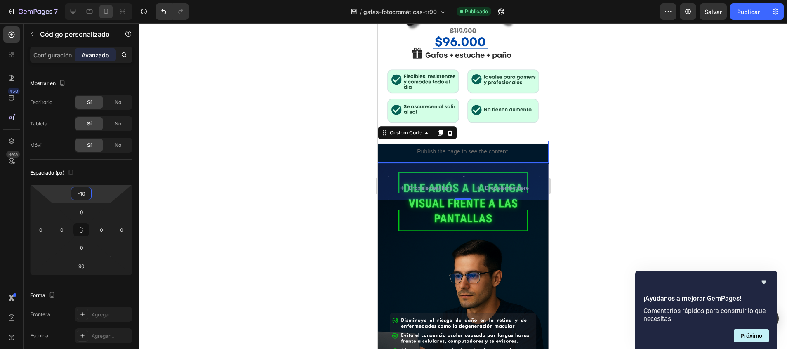
type input "-12"
click at [79, 0] on html "7 / gafas-fotocromáticas-tr90 Publicado Preview Salvar Publicar 450 Beta Sectio…" at bounding box center [393, 0] width 787 height 0
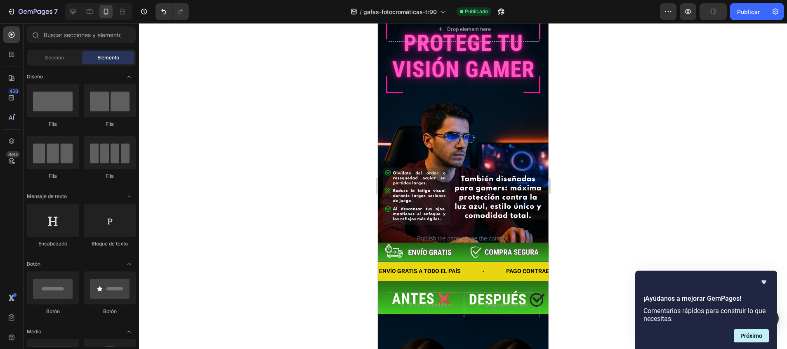
scroll to position [820, 0]
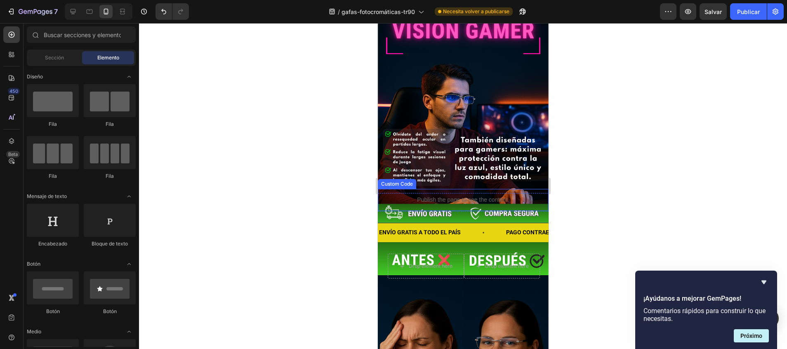
click at [491, 195] on p "Publish the page to see the content." at bounding box center [462, 199] width 171 height 9
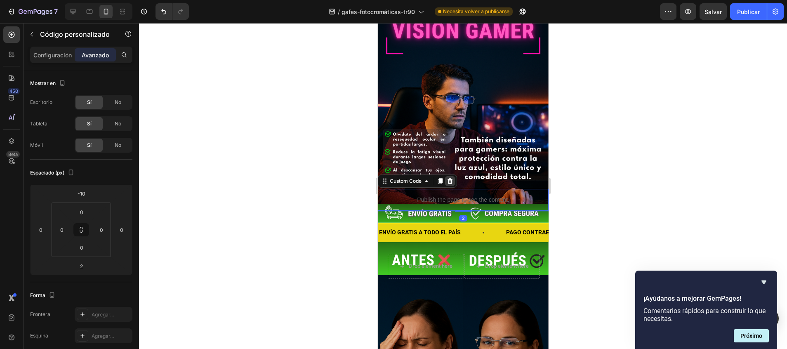
click at [451, 178] on icon at bounding box center [449, 181] width 5 height 6
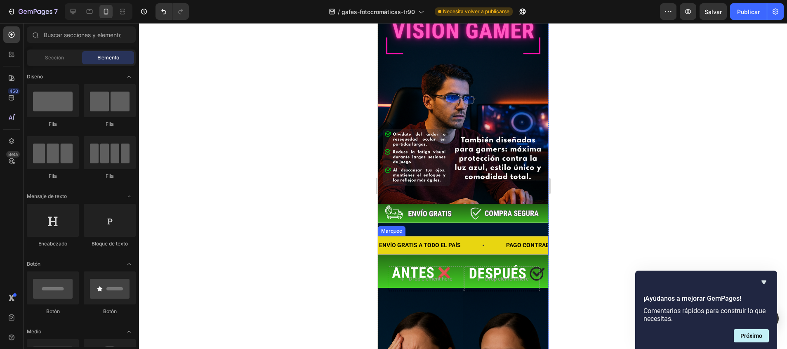
click at [489, 236] on div "ENVÍO GRATIS A TODO EL PAÍS Text Block" at bounding box center [441, 245] width 127 height 19
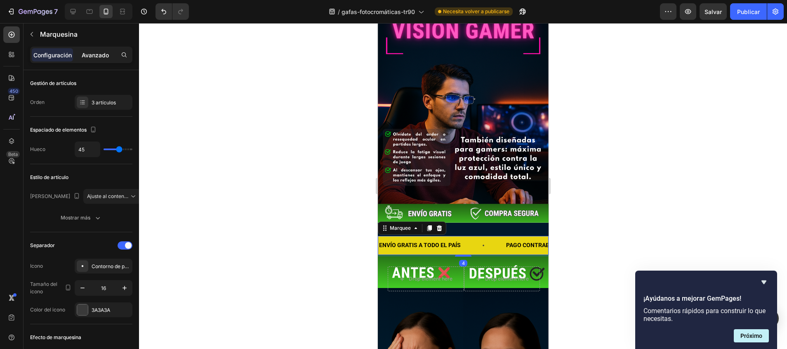
click at [110, 53] on div "Avanzado" at bounding box center [95, 54] width 41 height 13
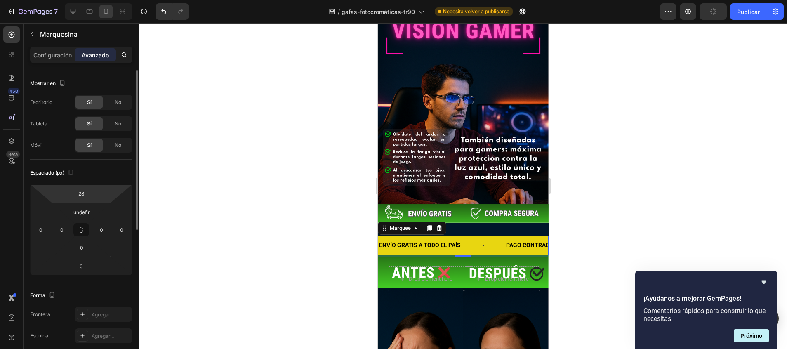
drag, startPoint x: 91, startPoint y: 187, endPoint x: 98, endPoint y: 200, distance: 14.9
click at [98, 200] on div "28 0 0 0" at bounding box center [81, 229] width 102 height 91
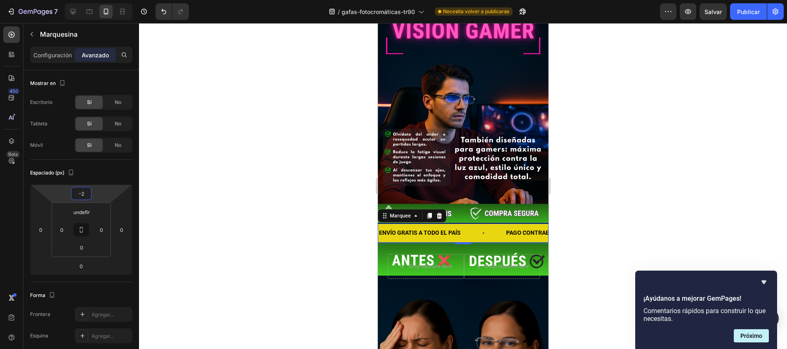
type input "-4"
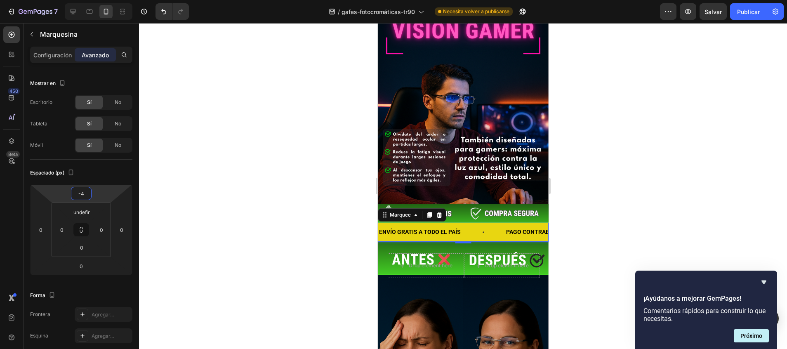
drag, startPoint x: 96, startPoint y: 186, endPoint x: 96, endPoint y: 196, distance: 9.9
click at [96, 0] on html "7 / gafas-fotocromáticas-tr90 Necesita volver a publicarse Preview Salvar Publi…" at bounding box center [393, 0] width 787 height 0
click at [752, 13] on font "Publicar" at bounding box center [748, 11] width 23 height 9
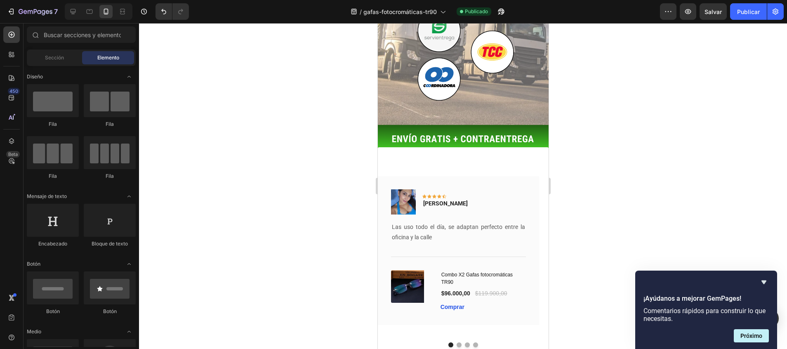
scroll to position [1696, 0]
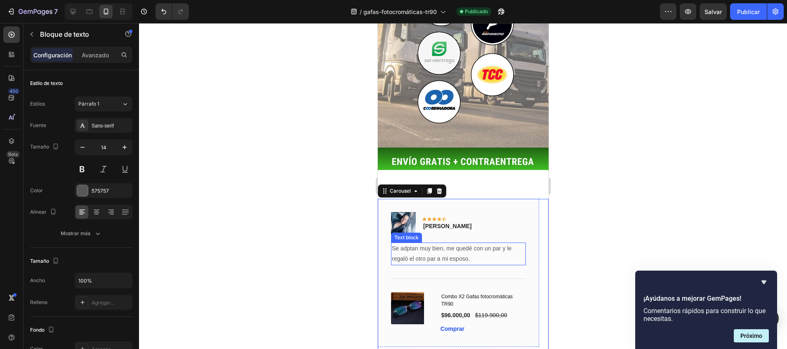
click at [416, 243] on p "Se adptan muy bien, me quedé con un par y le regaló el otro par a mi esposo." at bounding box center [457, 253] width 133 height 21
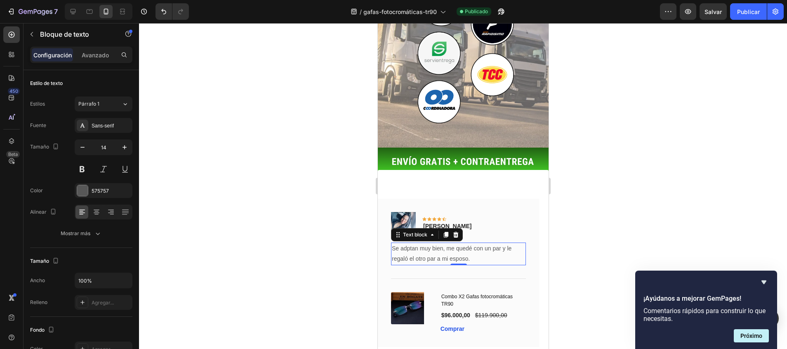
click at [416, 243] on p "Se adptan muy bien, me quedé con un par y le regaló el otro par a mi esposo." at bounding box center [457, 253] width 133 height 21
click at [406, 243] on p "Se adptan muy bien, me quedé con un par y le regaló el otro par a mi esposo." at bounding box center [457, 253] width 133 height 21
click at [585, 170] on div at bounding box center [463, 186] width 648 height 326
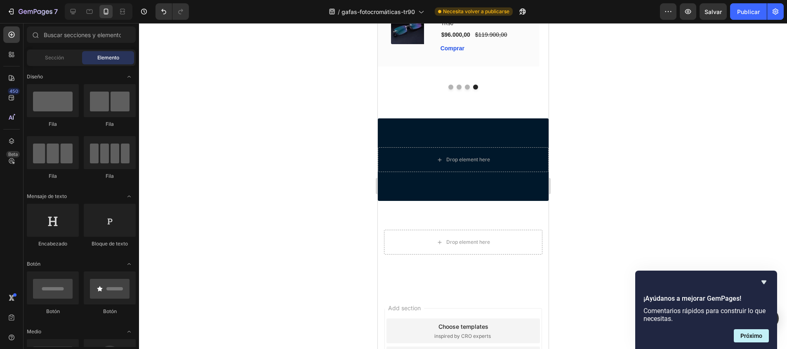
scroll to position [1877, 0]
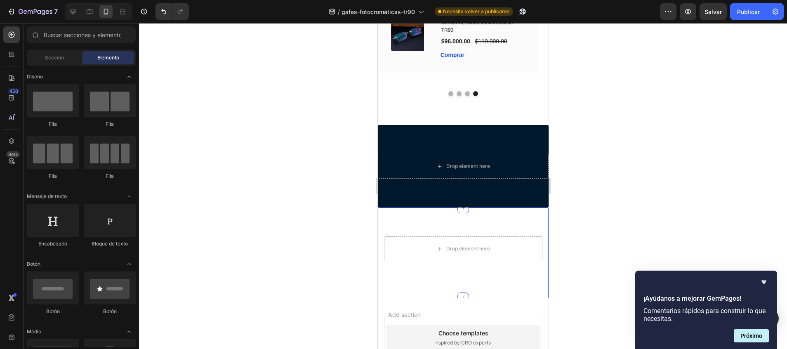
click at [514, 285] on div "Drop element here Row Section 6" at bounding box center [462, 252] width 171 height 91
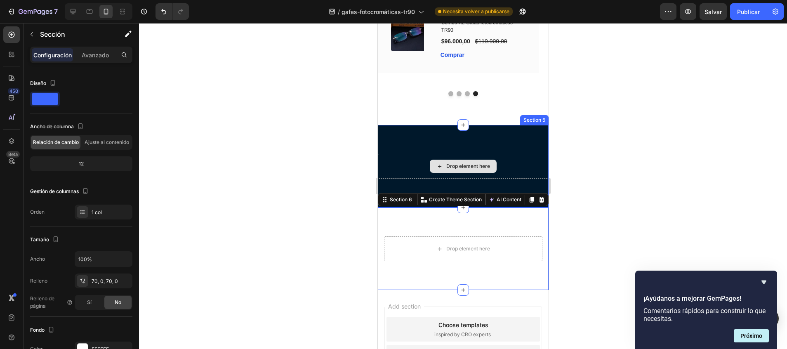
click at [497, 148] on div "Drop element here Row Section 5" at bounding box center [462, 166] width 171 height 82
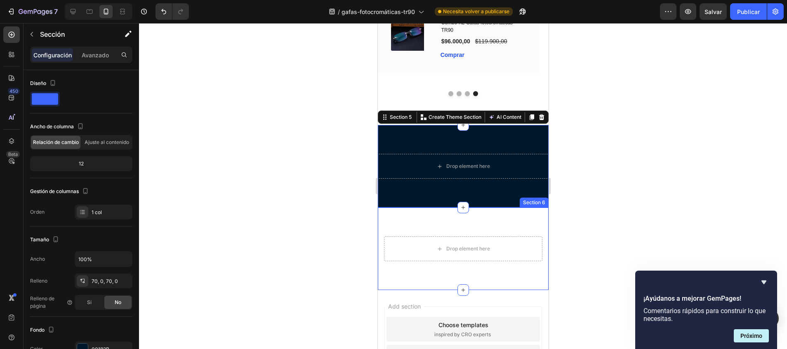
click at [494, 223] on div "Drop element here Row Section 6" at bounding box center [462, 248] width 171 height 82
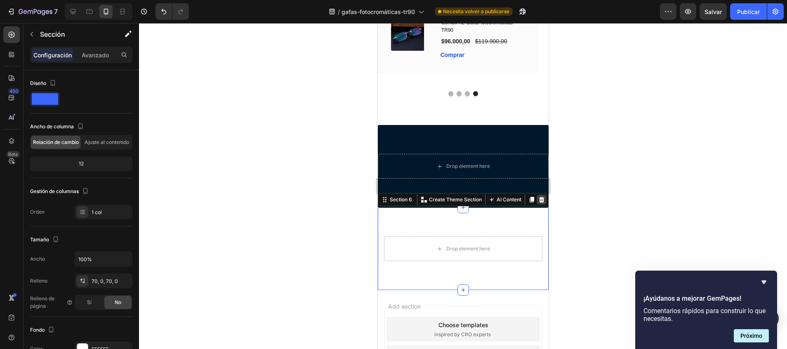
click at [536, 196] on div at bounding box center [541, 200] width 10 height 10
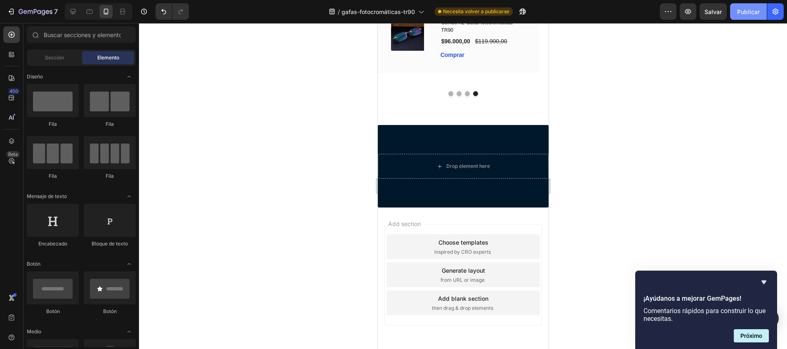
click at [758, 11] on font "Publicar" at bounding box center [748, 11] width 23 height 9
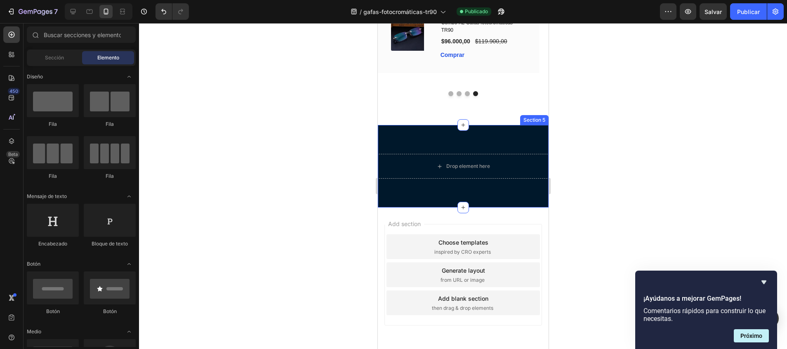
click at [509, 134] on div "Drop element here Row Section 5" at bounding box center [462, 166] width 171 height 82
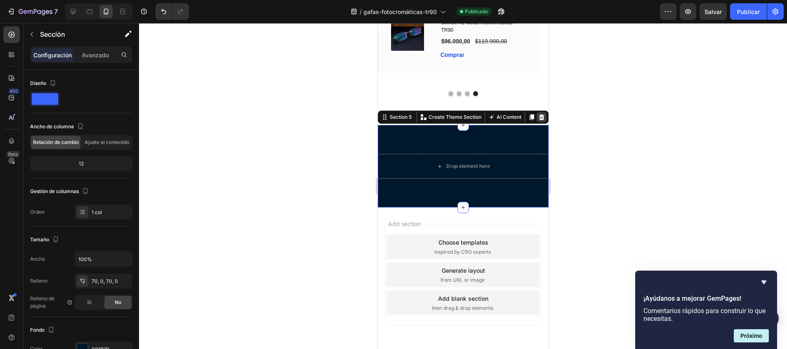
click at [538, 117] on icon at bounding box center [540, 117] width 5 height 6
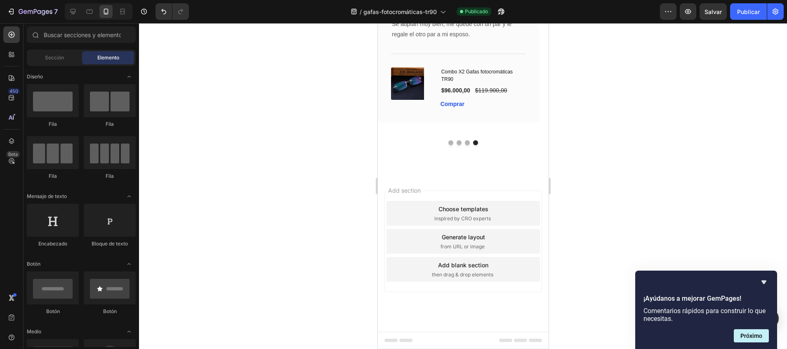
scroll to position [1828, 0]
click at [752, 3] on button "Publicar" at bounding box center [748, 11] width 37 height 16
click at [70, 10] on icon at bounding box center [73, 11] width 8 height 8
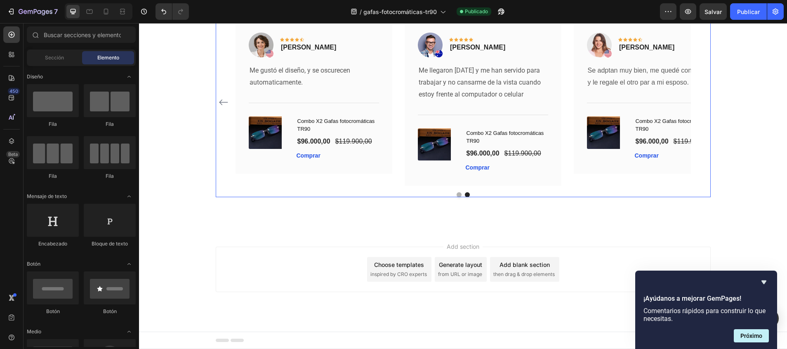
scroll to position [1754, 0]
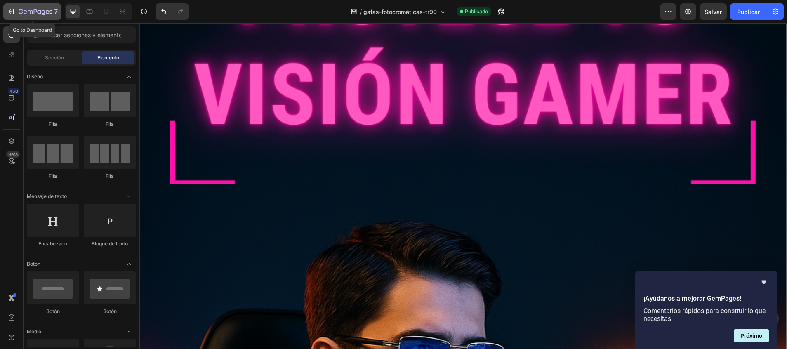
click at [21, 15] on icon "button" at bounding box center [36, 12] width 34 height 7
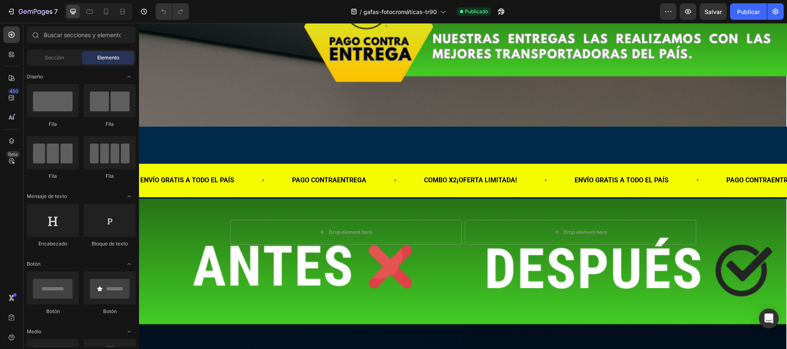
scroll to position [3311, 0]
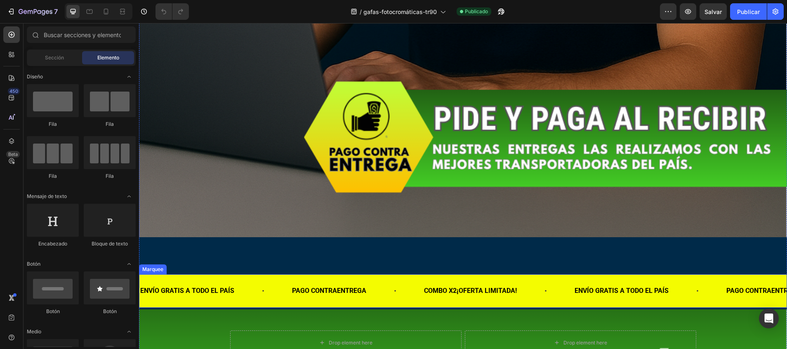
click at [383, 274] on div "ENVÍO GRATIS A TODO EL PAÍS Text Block PAGO CONTRAENTREGA Text Block COMBO X 2 …" at bounding box center [463, 290] width 648 height 33
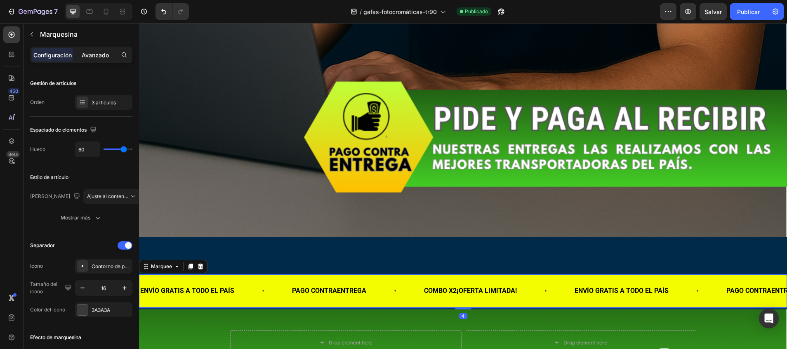
click at [102, 60] on div "Avanzado" at bounding box center [95, 54] width 41 height 13
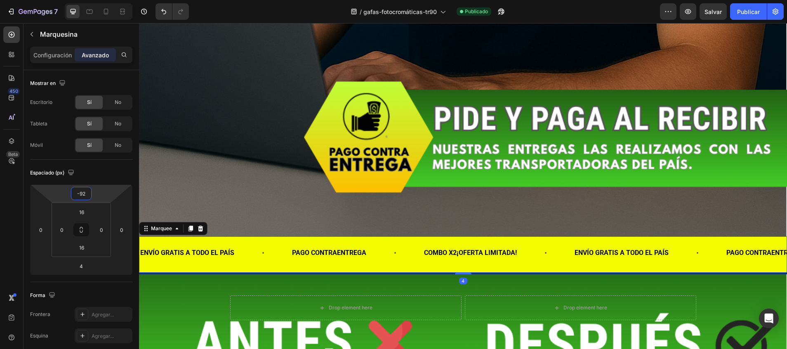
type input "-94"
drag, startPoint x: 97, startPoint y: 186, endPoint x: 98, endPoint y: 215, distance: 29.3
click at [98, 0] on html "7 / gafas-fotocromáticas-tr90 Publicado Preview Salvar Publicar 450 Beta Sectio…" at bounding box center [393, 0] width 787 height 0
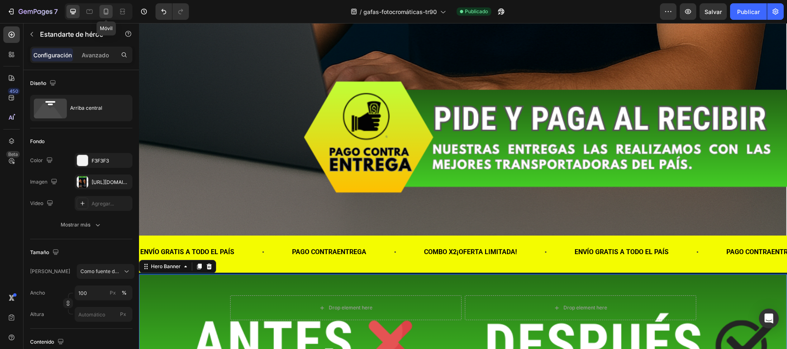
click at [103, 11] on icon at bounding box center [106, 11] width 8 height 8
type input "100%"
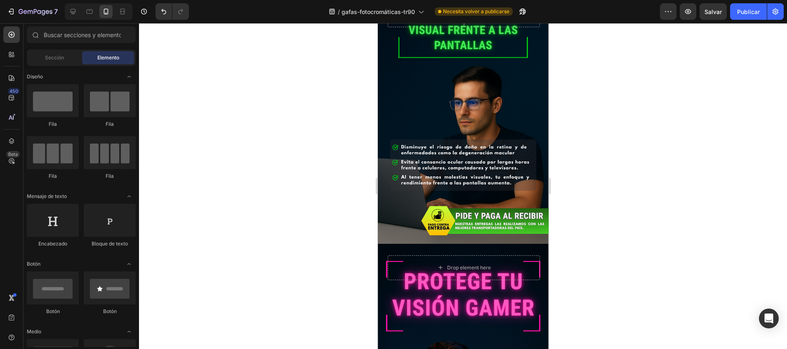
scroll to position [552, 0]
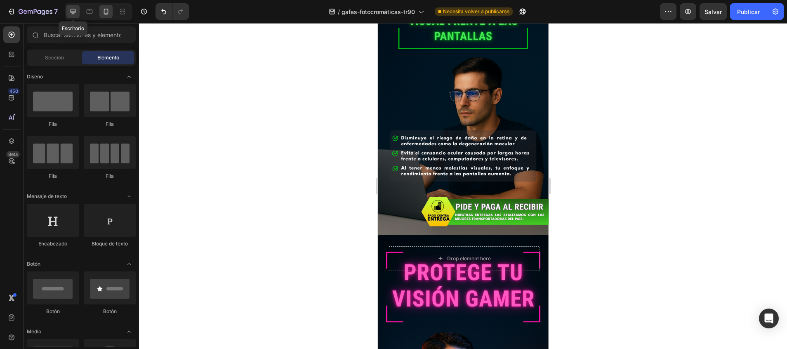
click at [73, 12] on icon at bounding box center [72, 11] width 5 height 5
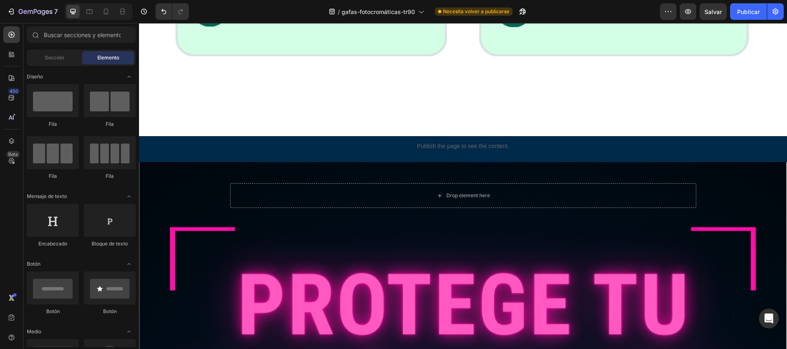
scroll to position [1435, 0]
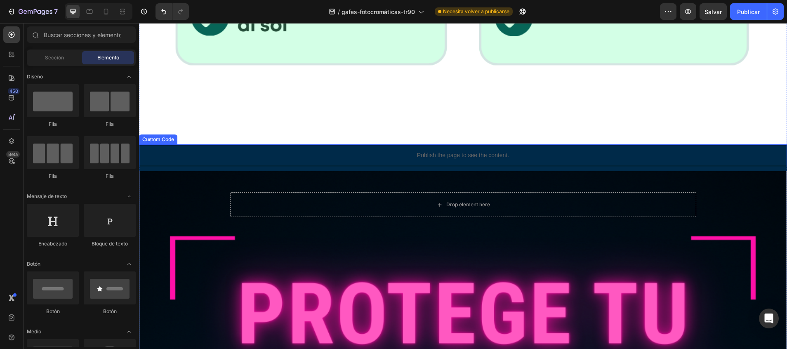
click at [526, 151] on p "Publish the page to see the content." at bounding box center [463, 155] width 648 height 9
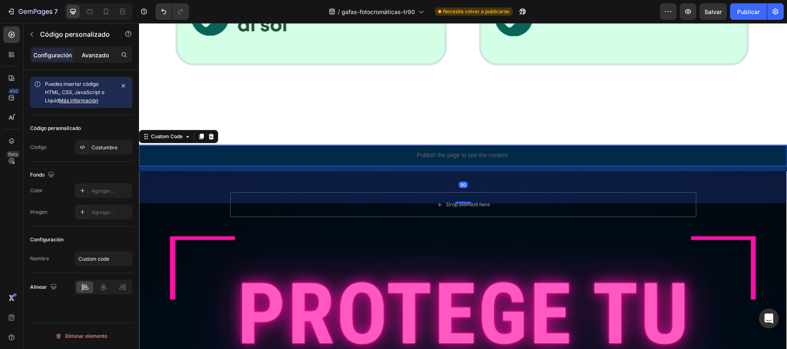
click at [101, 52] on p "Avanzado" at bounding box center [95, 55] width 27 height 9
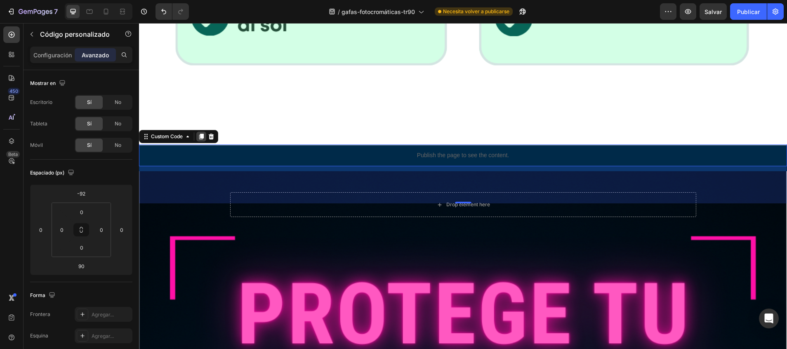
click at [204, 134] on icon at bounding box center [201, 137] width 5 height 6
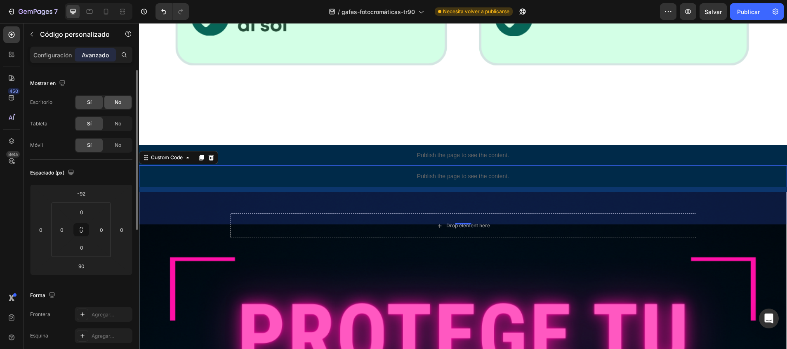
click at [119, 99] on span "No" at bounding box center [118, 102] width 7 height 7
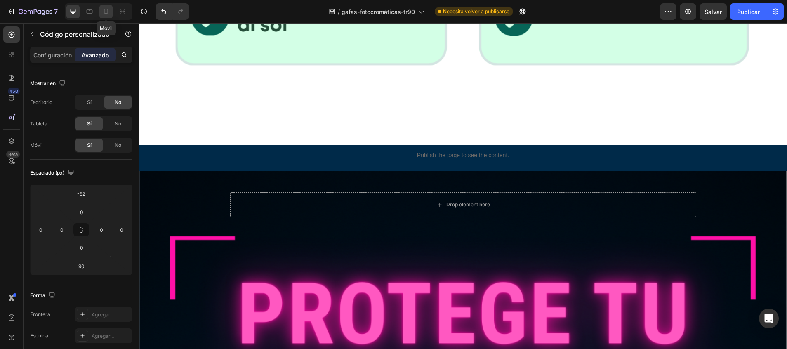
click at [110, 11] on icon at bounding box center [106, 11] width 8 height 8
type input "-12"
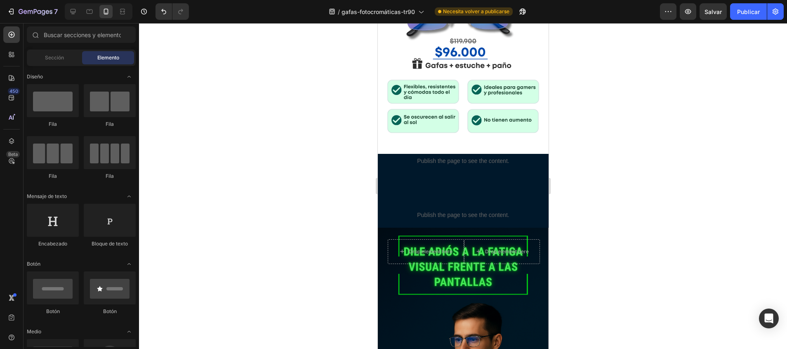
scroll to position [354, 0]
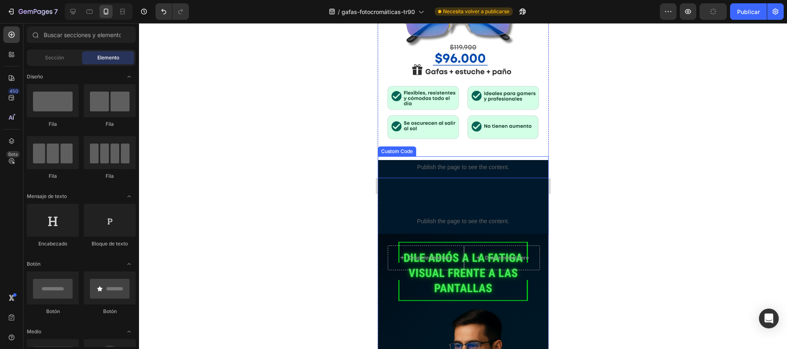
click at [448, 156] on div "Publish the page to see the content." at bounding box center [462, 167] width 171 height 22
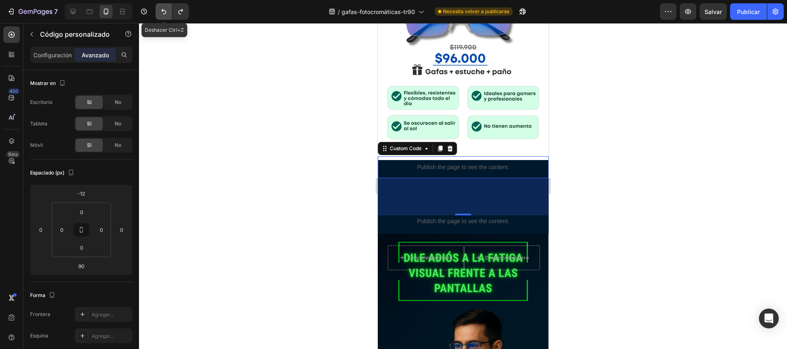
click at [161, 11] on icon "Deshacer/Rehacer" at bounding box center [164, 11] width 8 height 8
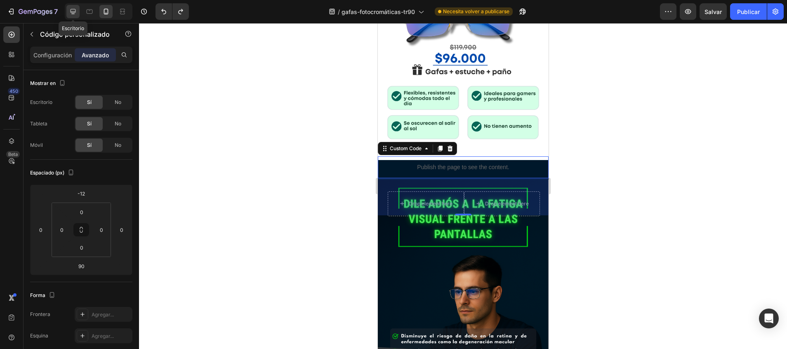
click at [72, 10] on icon at bounding box center [73, 11] width 8 height 8
type input "-92"
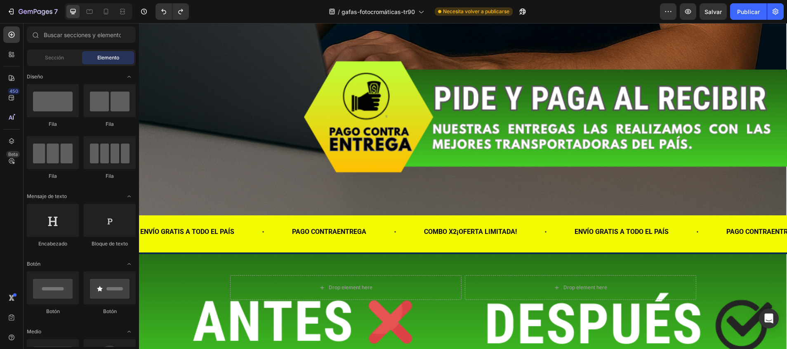
scroll to position [3377, 0]
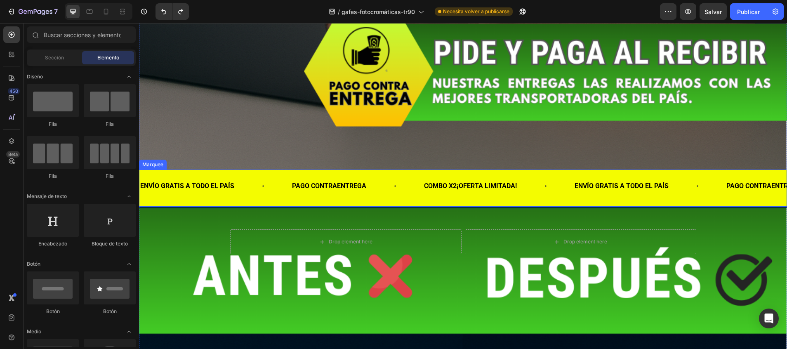
click at [251, 176] on div "ENVÍO GRATIS A TODO EL PAÍS Text Block" at bounding box center [215, 186] width 152 height 20
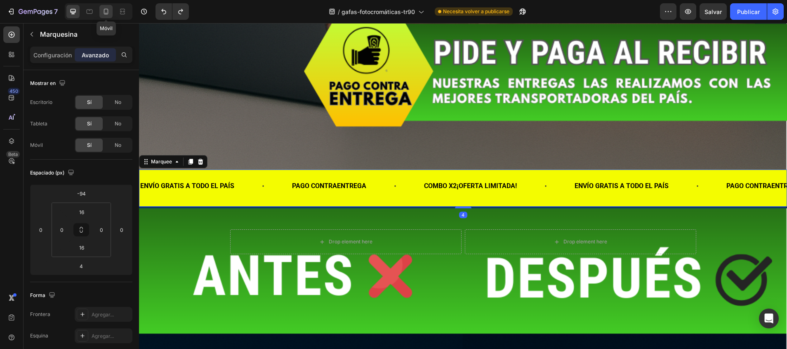
click at [106, 13] on icon at bounding box center [106, 13] width 2 height 1
type input "-4"
type input "0"
type input "undefined"
type input "0"
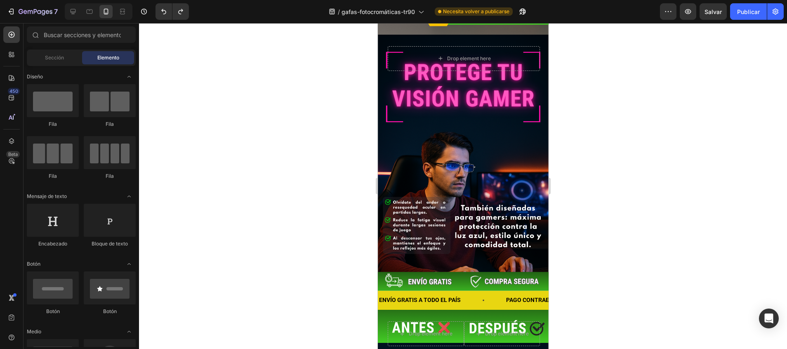
scroll to position [728, 0]
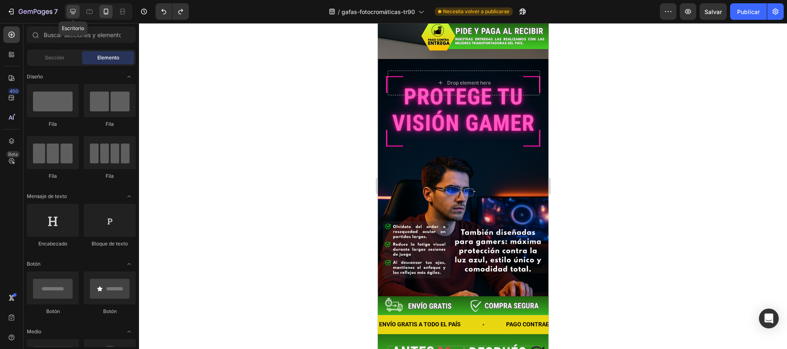
click at [77, 9] on icon at bounding box center [73, 11] width 8 height 8
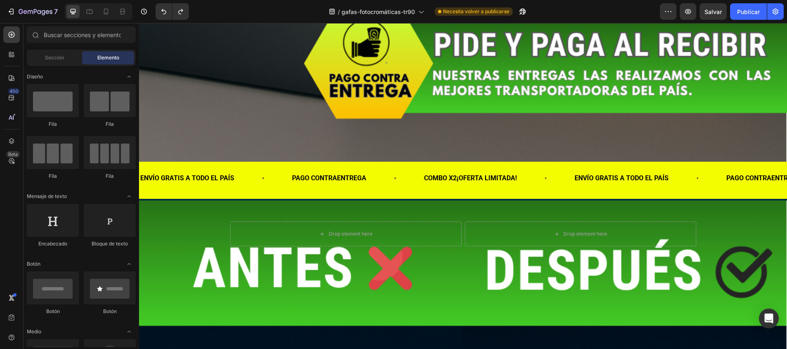
scroll to position [3284, 0]
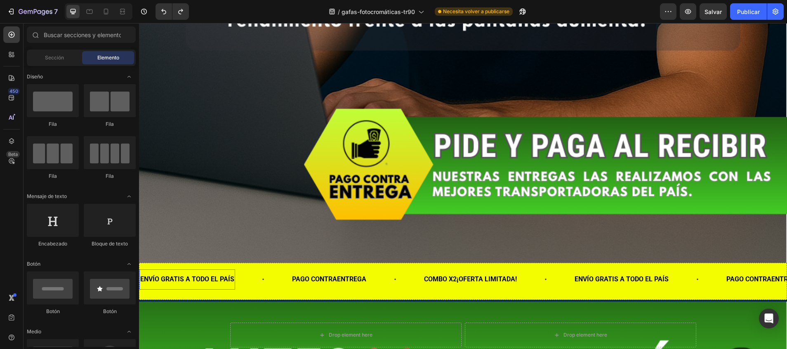
click at [258, 269] on div "ENVÍO GRATIS A TODO EL PAÍS Text Block" at bounding box center [215, 279] width 152 height 20
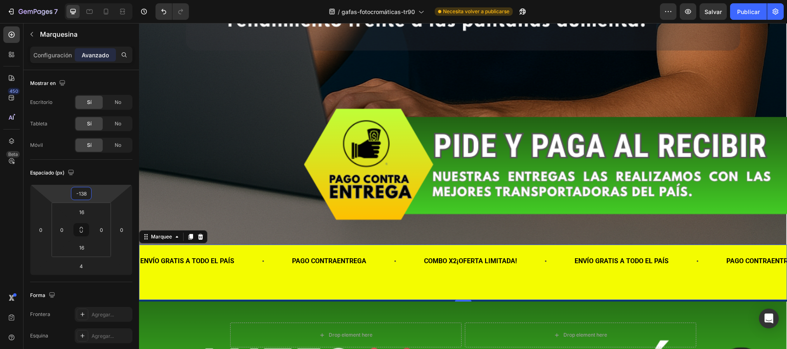
type input "-142"
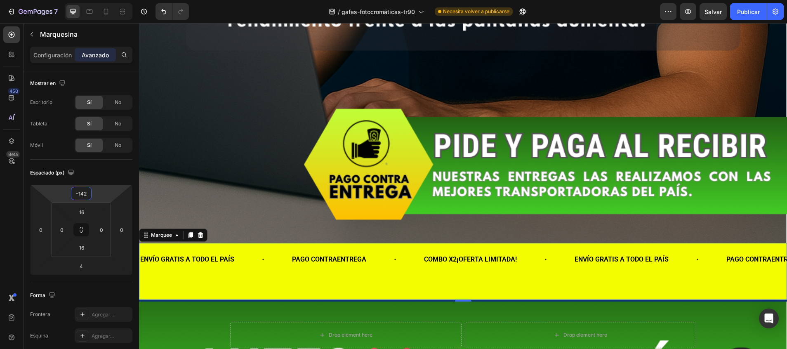
drag, startPoint x: 79, startPoint y: 186, endPoint x: 80, endPoint y: 200, distance: 14.5
click at [80, 0] on html "7 / gafas-fotocromáticas-tr90 Necesita volver a publicarse Preview Salvar Publi…" at bounding box center [393, 0] width 787 height 0
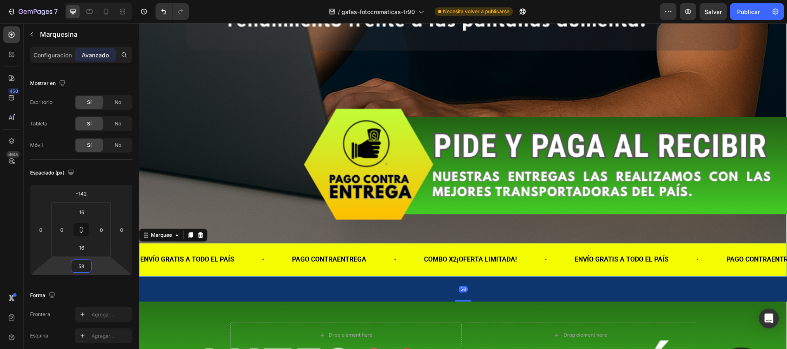
type input "60"
drag, startPoint x: 85, startPoint y: 274, endPoint x: 92, endPoint y: 257, distance: 18.8
click at [92, 0] on html "7 / gafas-fotocromáticas-tr90 Necesita volver a publicarse Preview Salvar Publi…" at bounding box center [393, 0] width 787 height 0
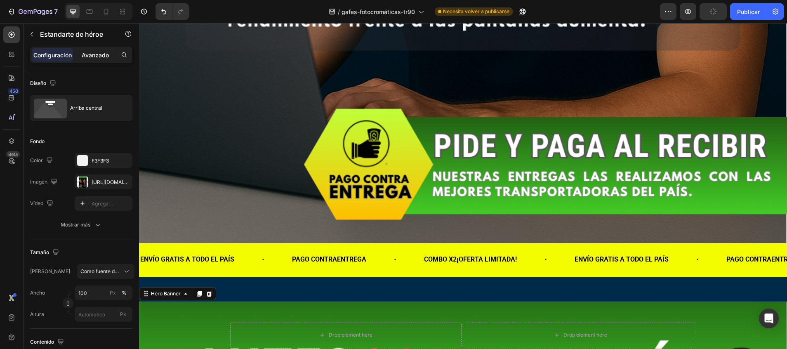
click at [92, 60] on div "Avanzado" at bounding box center [95, 54] width 41 height 13
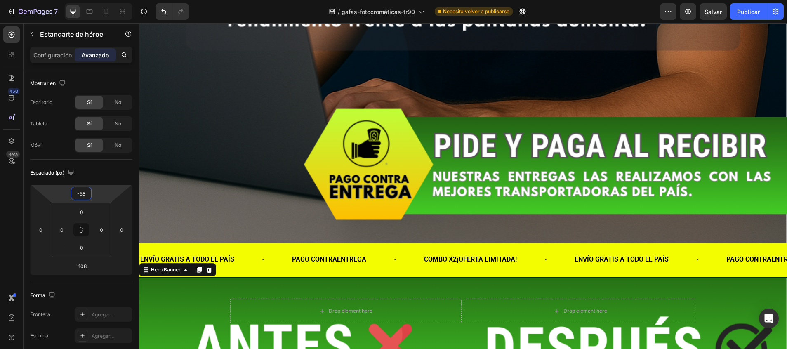
type input "-60"
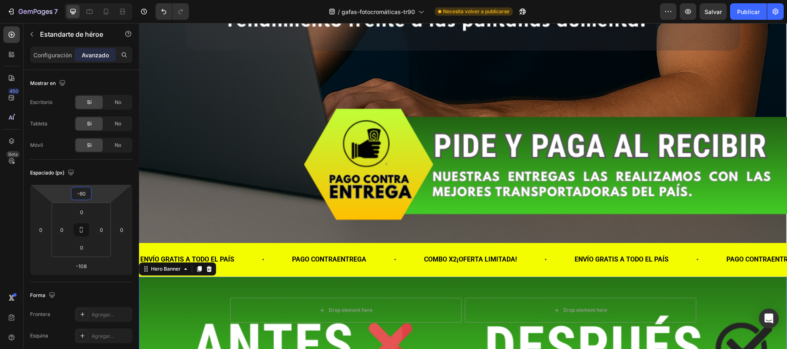
drag, startPoint x: 92, startPoint y: 186, endPoint x: 98, endPoint y: 204, distance: 19.4
click at [98, 0] on html "7 / gafas-fotocromáticas-tr90 Necesita volver a publicarse Preview Salvar Publi…" at bounding box center [393, 0] width 787 height 0
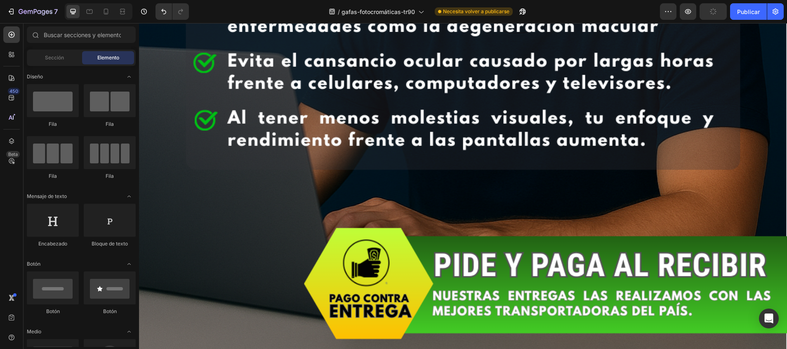
scroll to position [3266, 0]
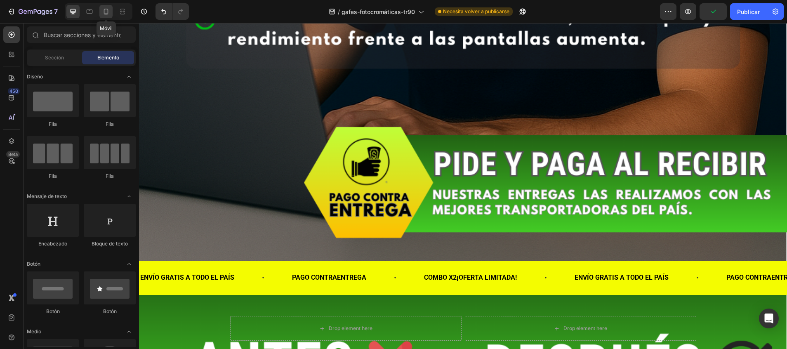
click at [108, 11] on icon at bounding box center [106, 12] width 5 height 6
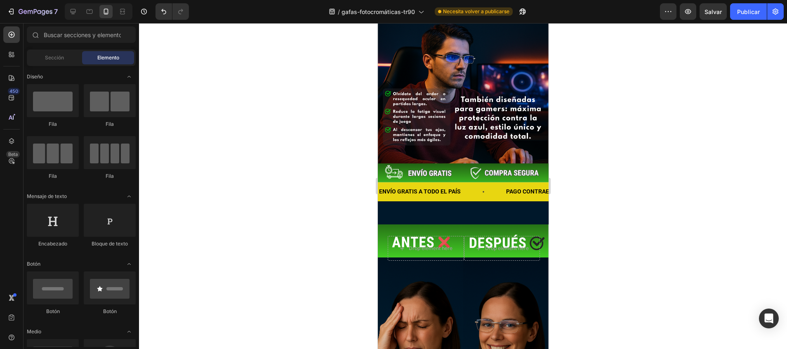
scroll to position [864, 0]
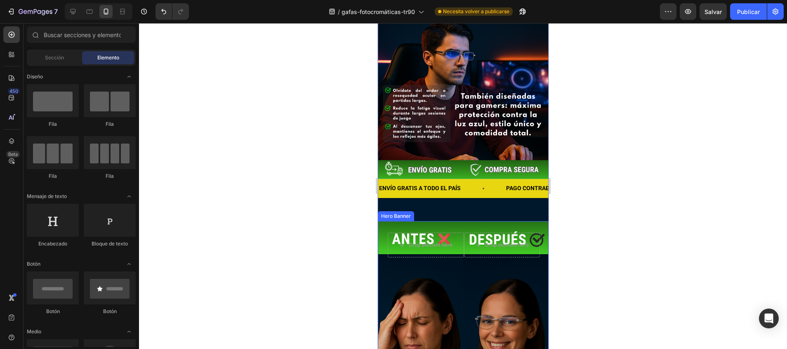
click at [458, 237] on div "Background Image" at bounding box center [462, 349] width 171 height 256
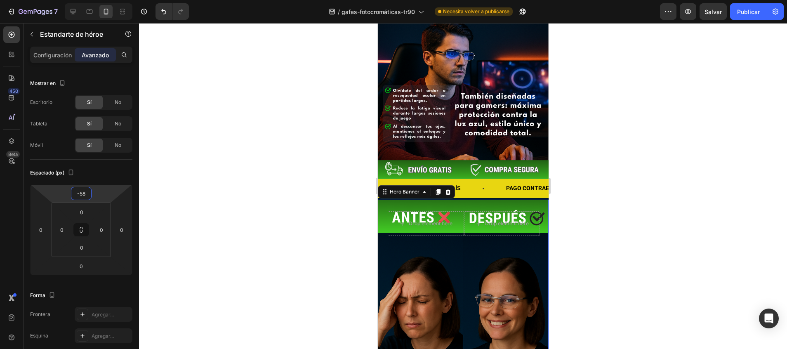
type input "-60"
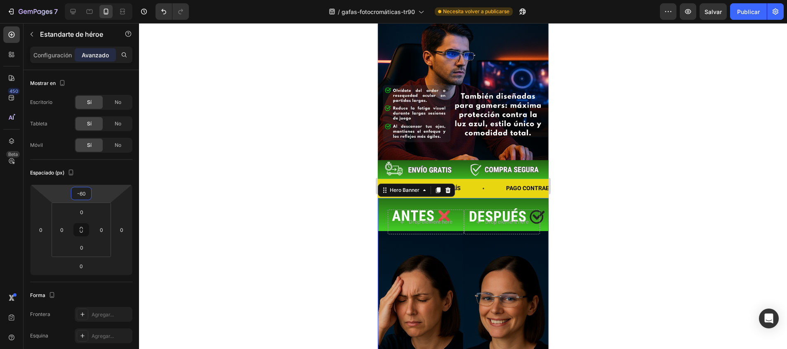
drag, startPoint x: 96, startPoint y: 186, endPoint x: 98, endPoint y: 203, distance: 17.5
click at [98, 0] on html "7 / gafas-fotocromáticas-tr90 Necesita volver a publicarse Preview Salvar Publi…" at bounding box center [393, 0] width 787 height 0
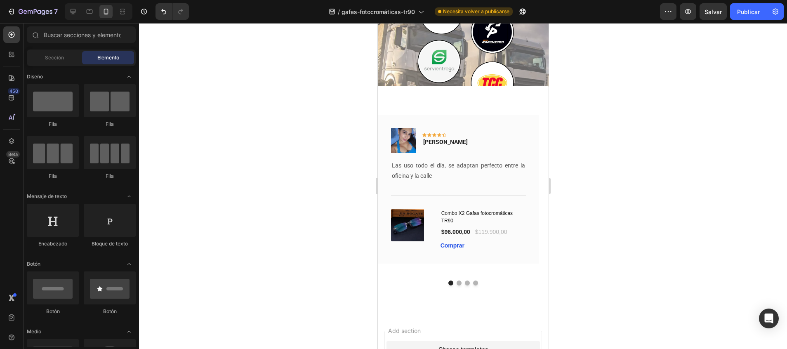
scroll to position [1652, 0]
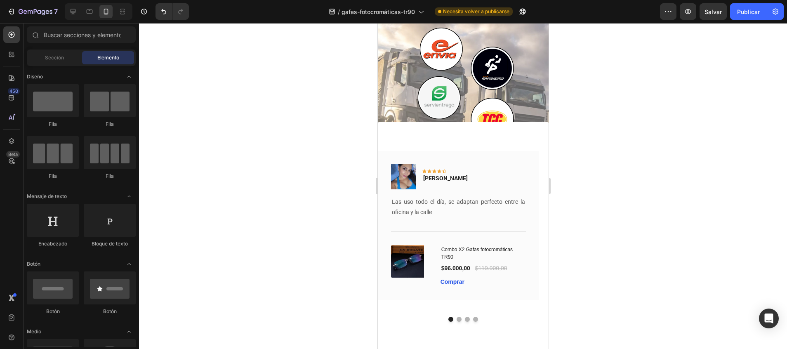
drag, startPoint x: 542, startPoint y: 171, endPoint x: 944, endPoint y: 301, distance: 421.3
click at [751, 10] on font "Publicar" at bounding box center [748, 11] width 23 height 9
